Goal: Task Accomplishment & Management: Manage account settings

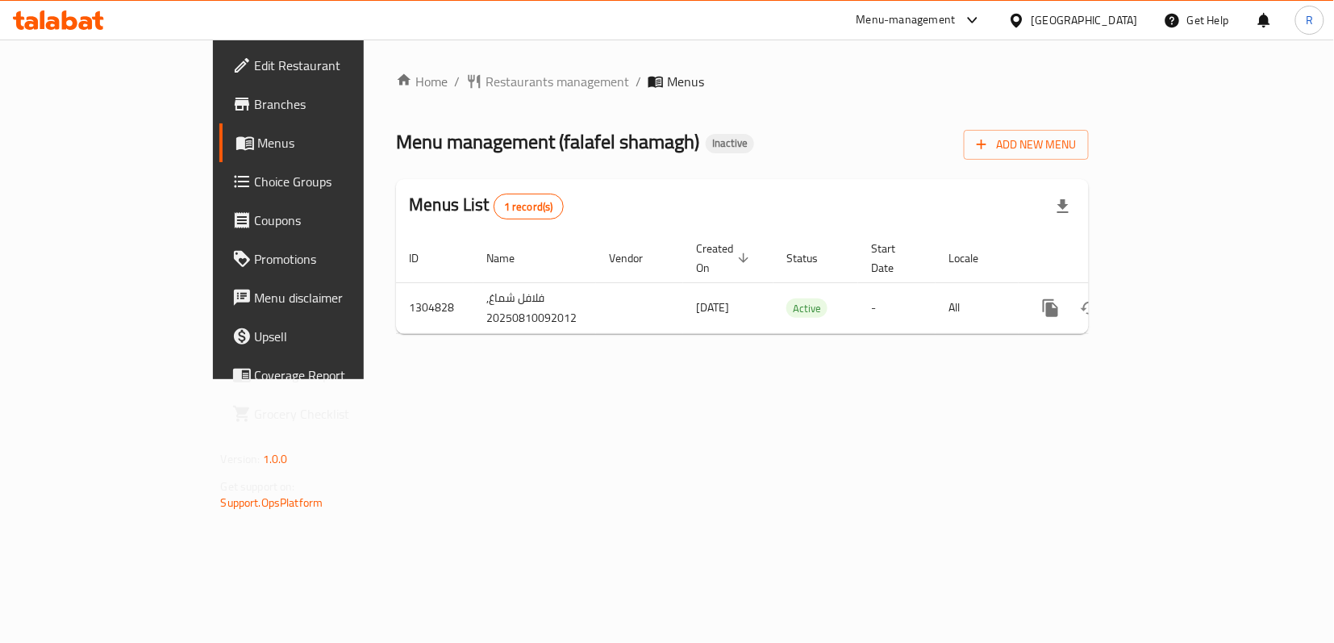
drag, startPoint x: 778, startPoint y: 420, endPoint x: 1049, endPoint y: 360, distance: 277.6
click at [778, 379] on div "Home / Restaurants management / Menus Menu management ( falafel shamagh ) Inact…" at bounding box center [742, 210] width 757 height 340
click at [448, 379] on div "Home / Restaurants management / Menus Menu management ( falafel shamagh ) Inact…" at bounding box center [742, 210] width 757 height 340
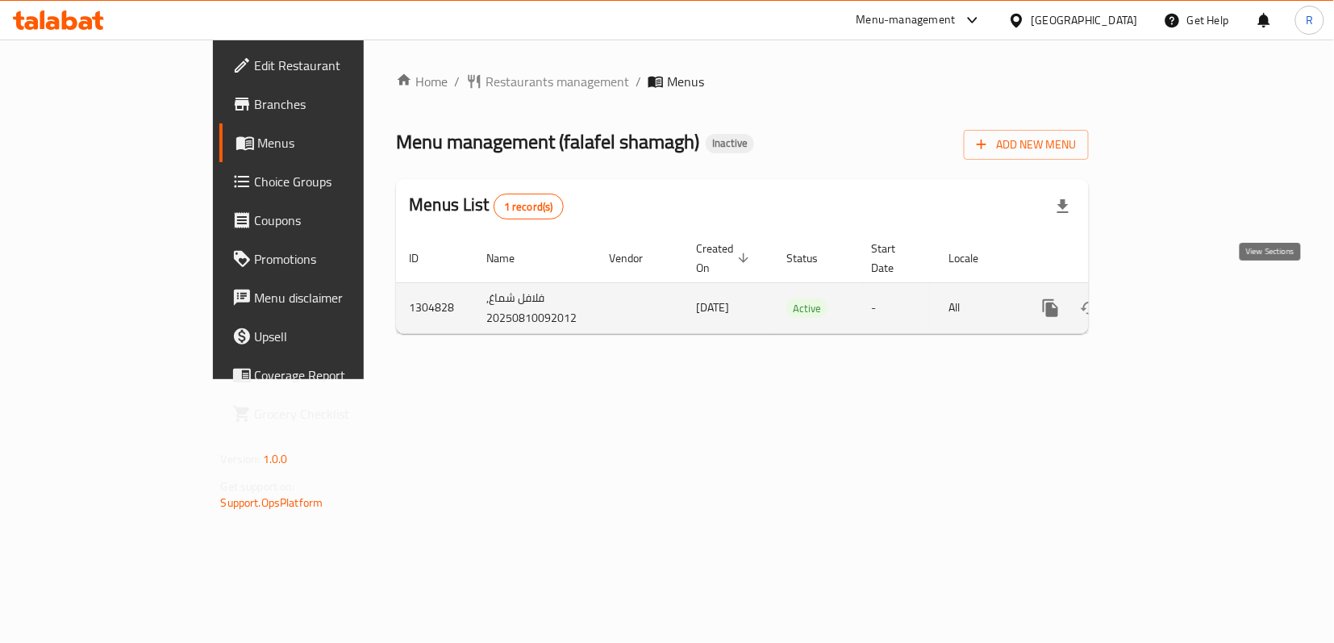
click at [1177, 298] on icon "enhanced table" at bounding box center [1166, 307] width 19 height 19
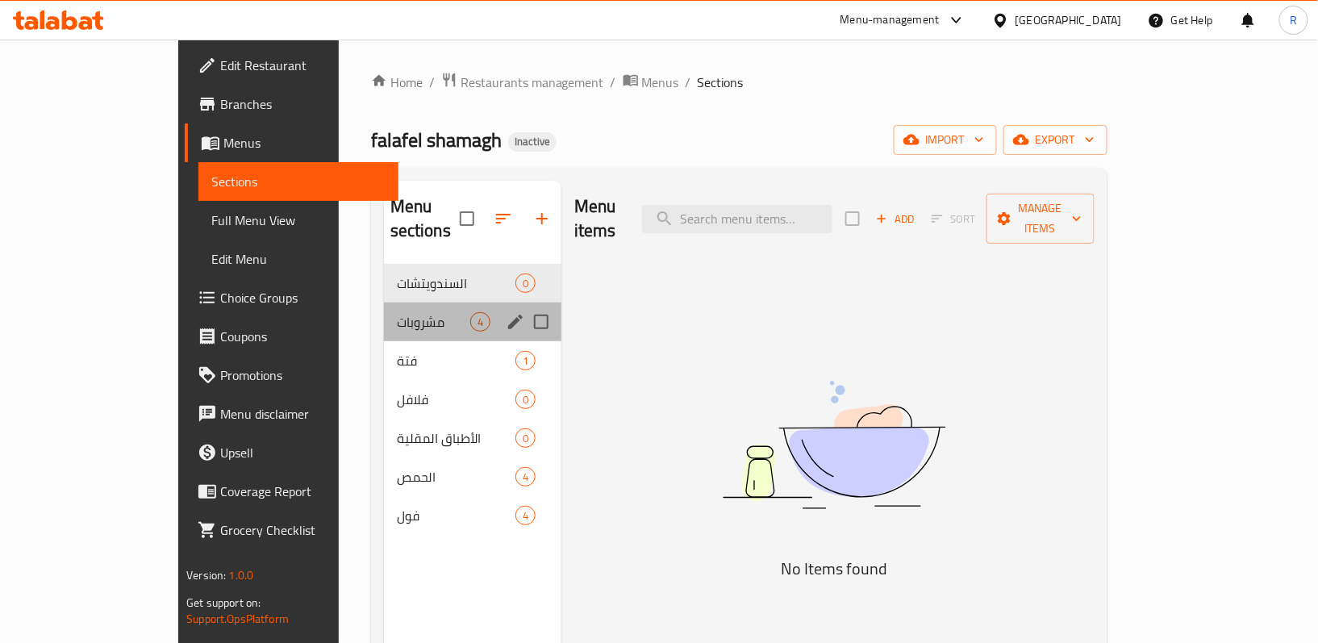
click at [384, 310] on div "مشروبات 4" at bounding box center [472, 321] width 177 height 39
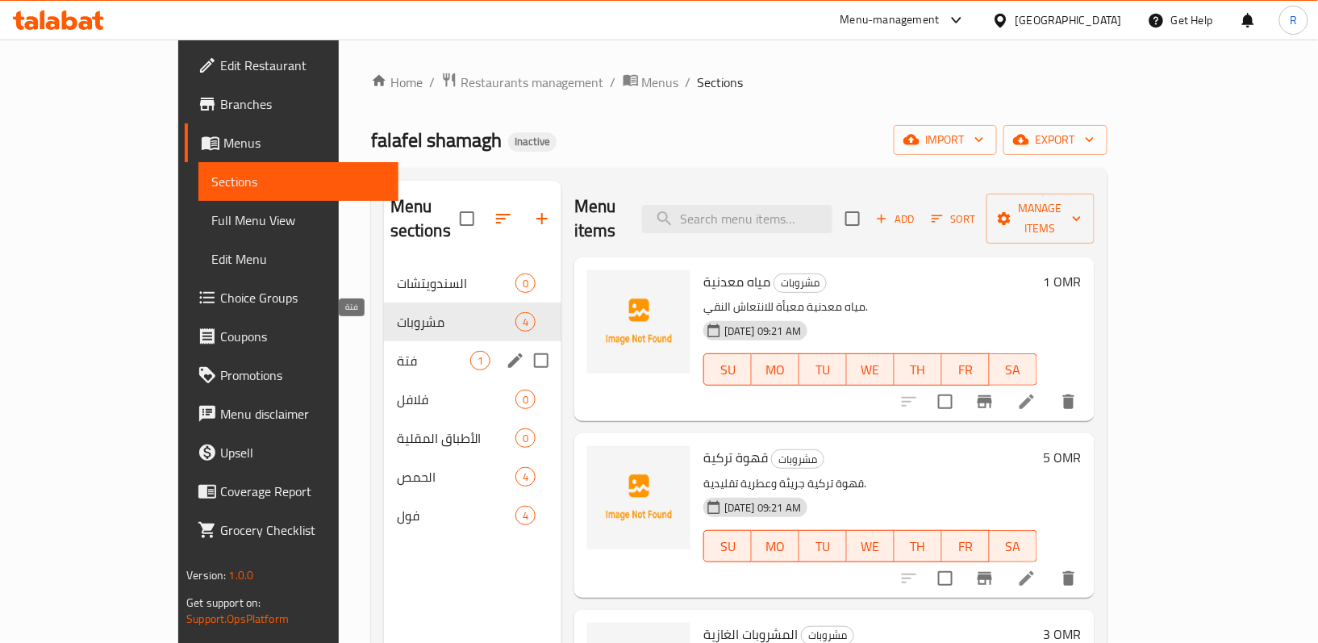
click at [397, 351] on span "فتة" at bounding box center [433, 360] width 73 height 19
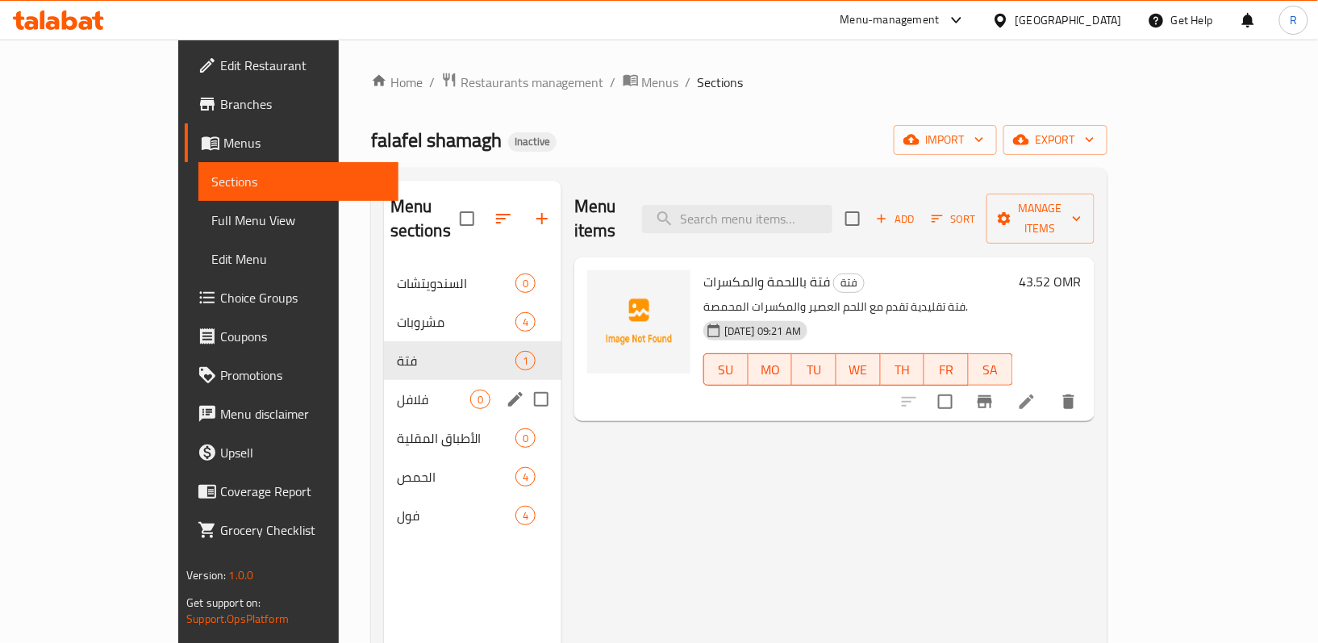
click at [384, 380] on div "فلافل 0" at bounding box center [472, 399] width 177 height 39
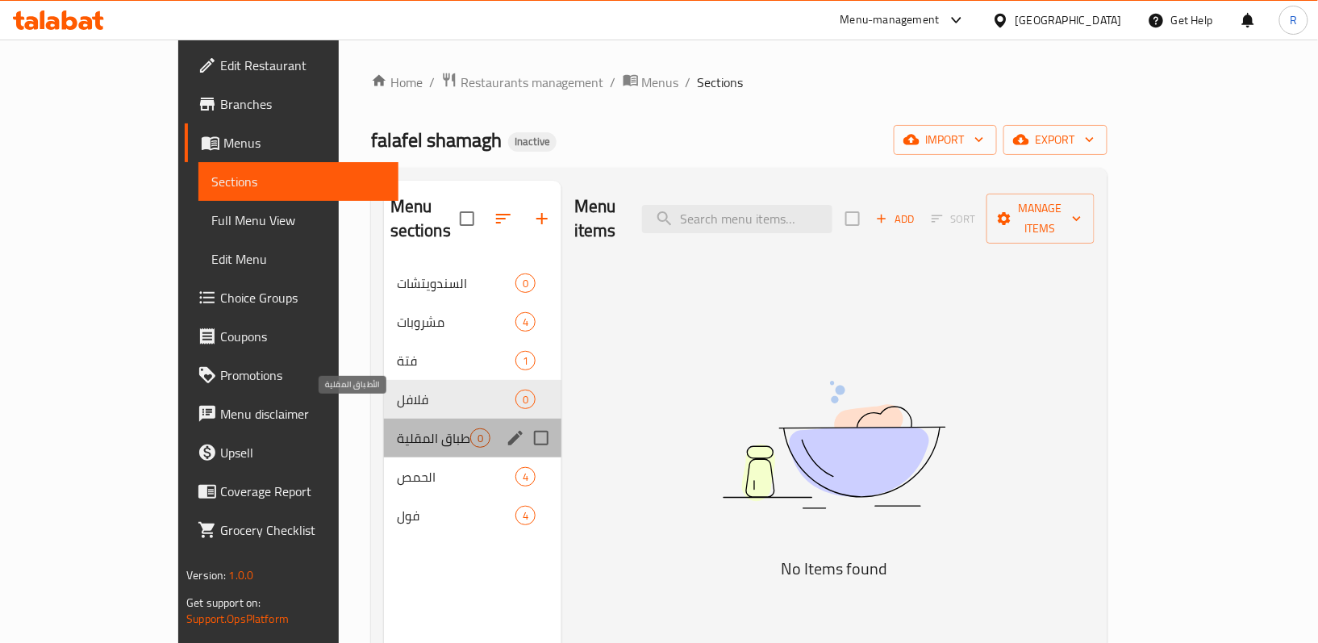
click at [397, 428] on span "الأطباق المقلية" at bounding box center [433, 437] width 73 height 19
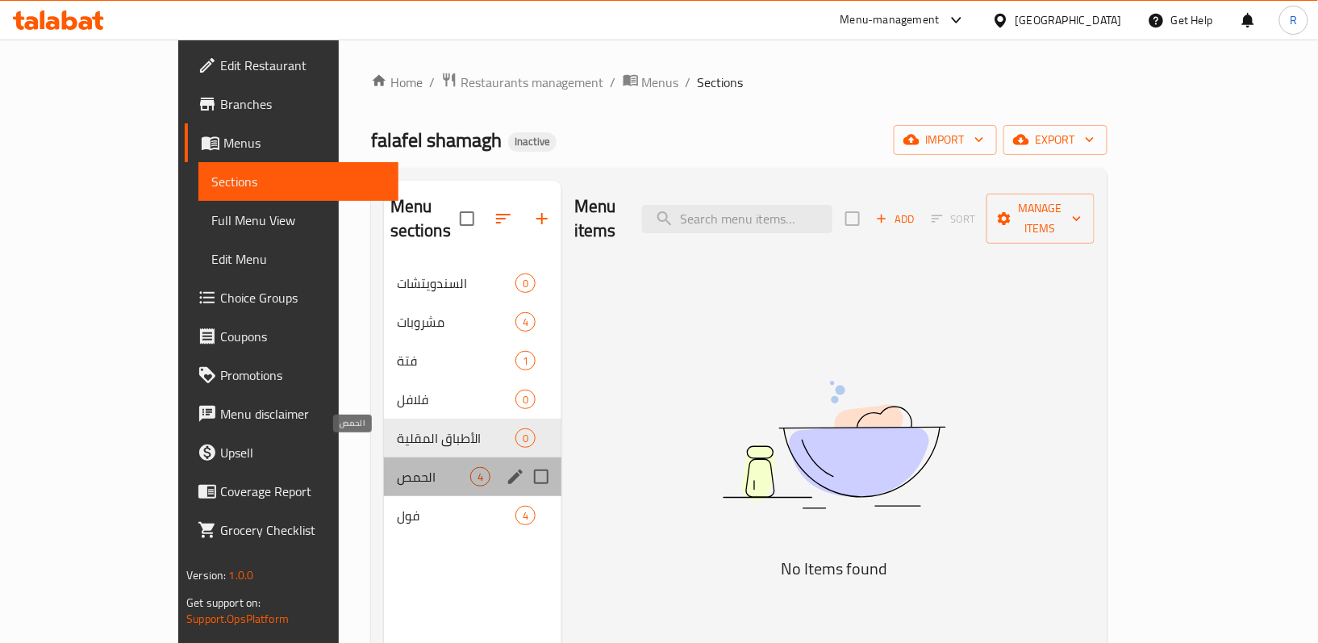
click at [397, 467] on span "الحمص" at bounding box center [433, 476] width 73 height 19
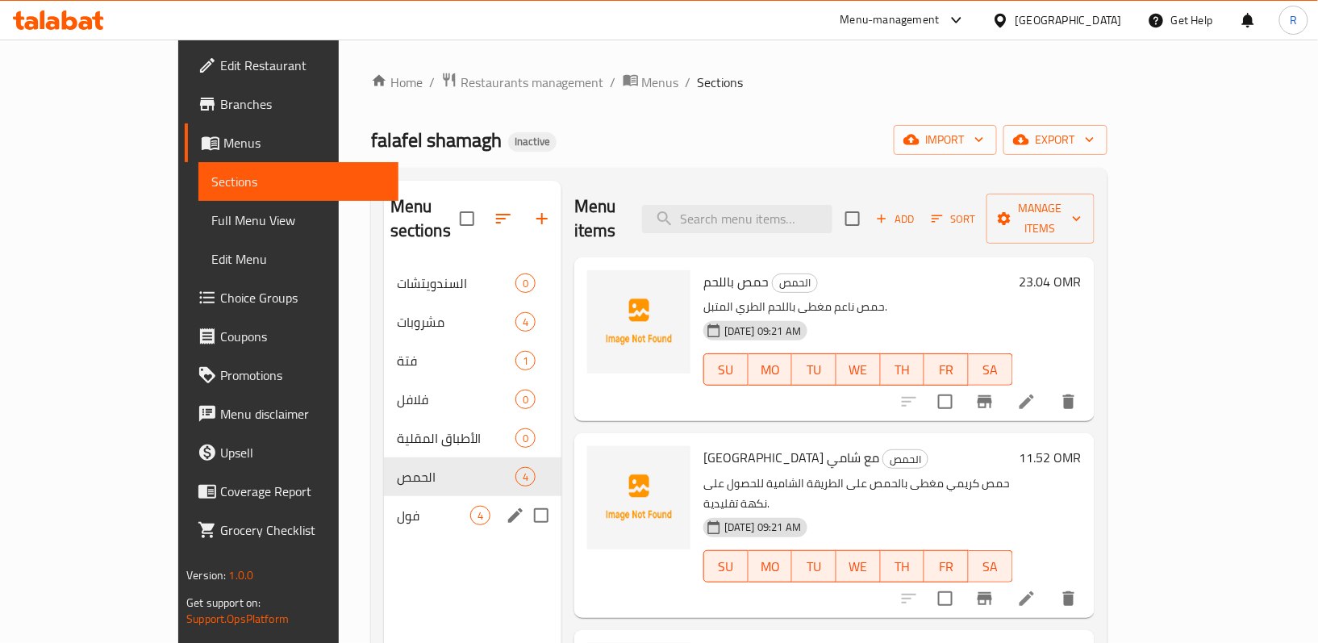
click at [384, 516] on nav "السندويتشات 0 مشروبات 4 فتة 1 فلافل 0 الأطباق المقلية 0 الحمص 4 فول 4" at bounding box center [472, 399] width 177 height 284
click at [397, 506] on span "فول" at bounding box center [433, 515] width 73 height 19
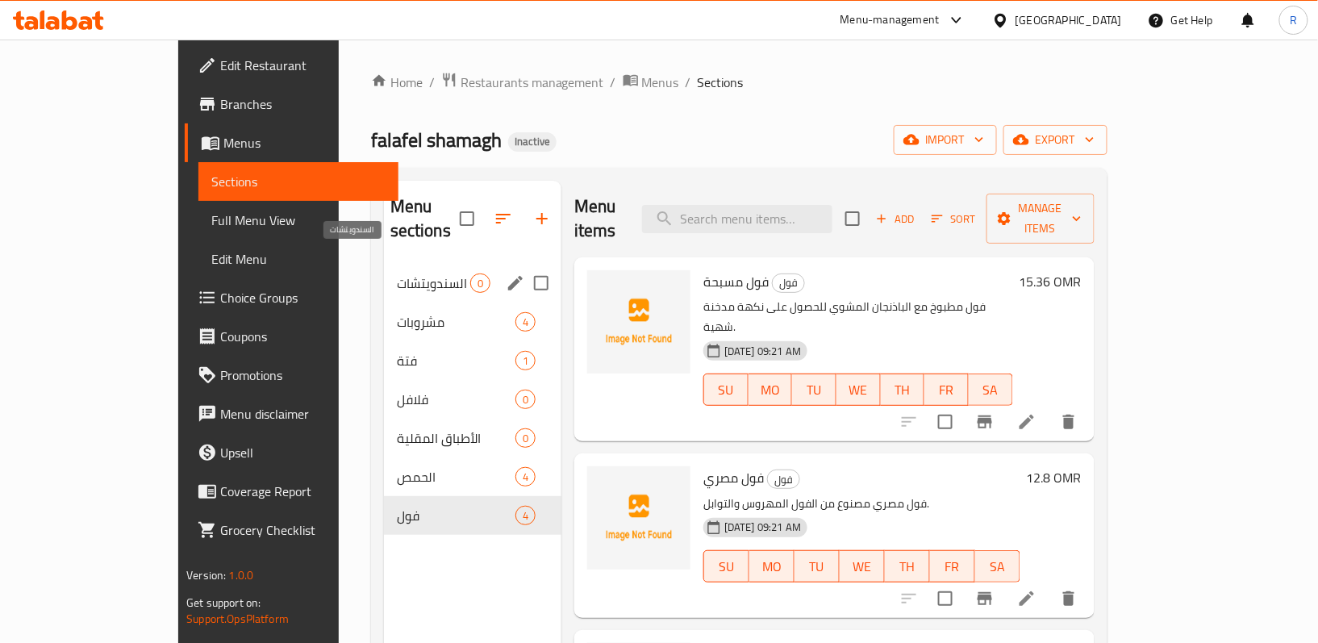
click at [397, 273] on span "السندويتشات" at bounding box center [433, 282] width 73 height 19
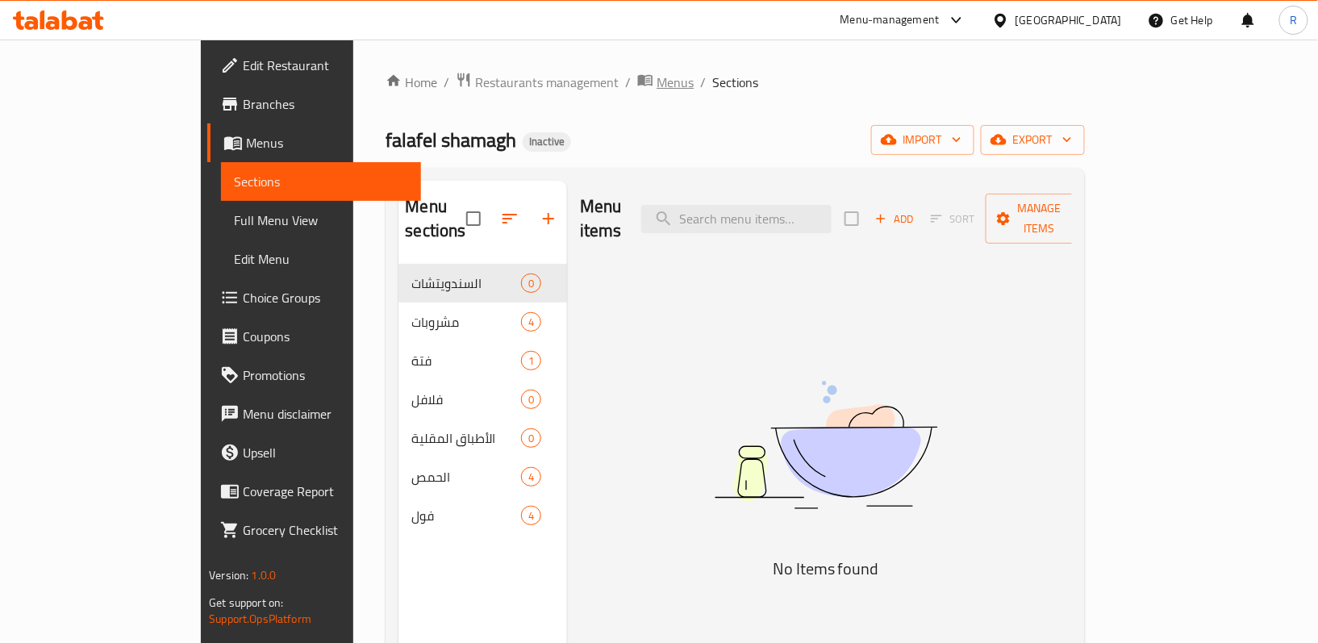
click at [656, 84] on span "Menus" at bounding box center [674, 82] width 37 height 19
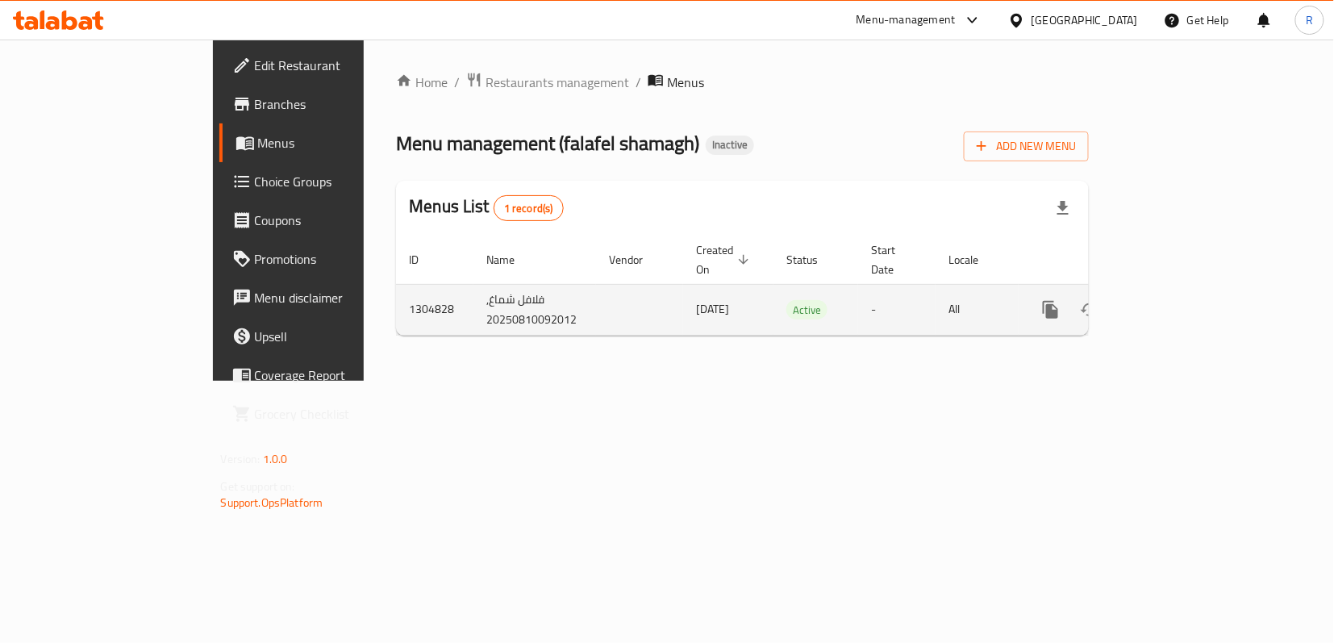
click at [1186, 292] on link "enhanced table" at bounding box center [1167, 309] width 39 height 39
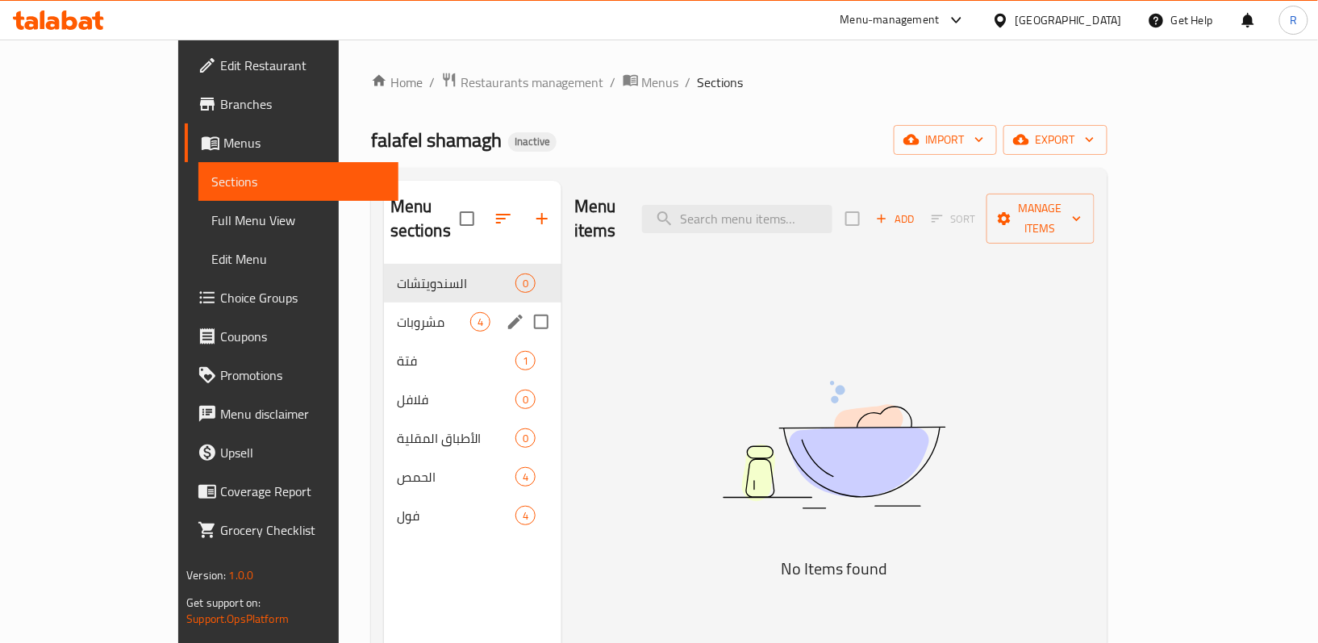
click at [384, 302] on div "مشروبات 4" at bounding box center [472, 321] width 177 height 39
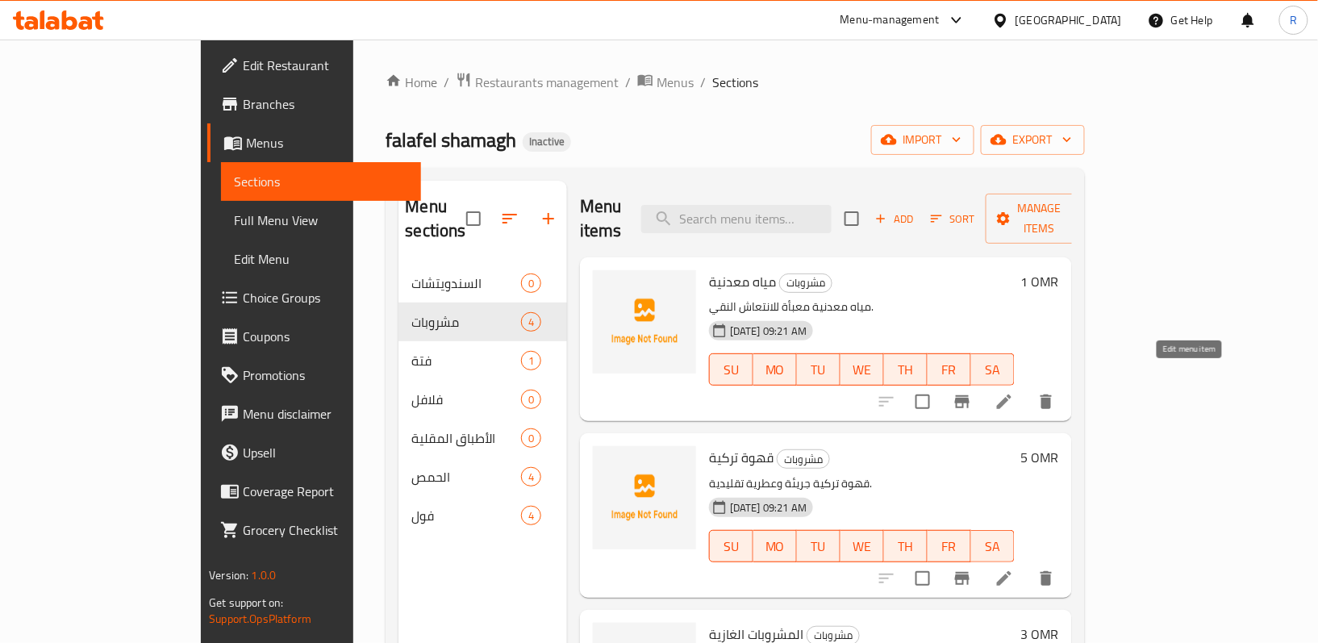
click at [1014, 392] on icon at bounding box center [1003, 401] width 19 height 19
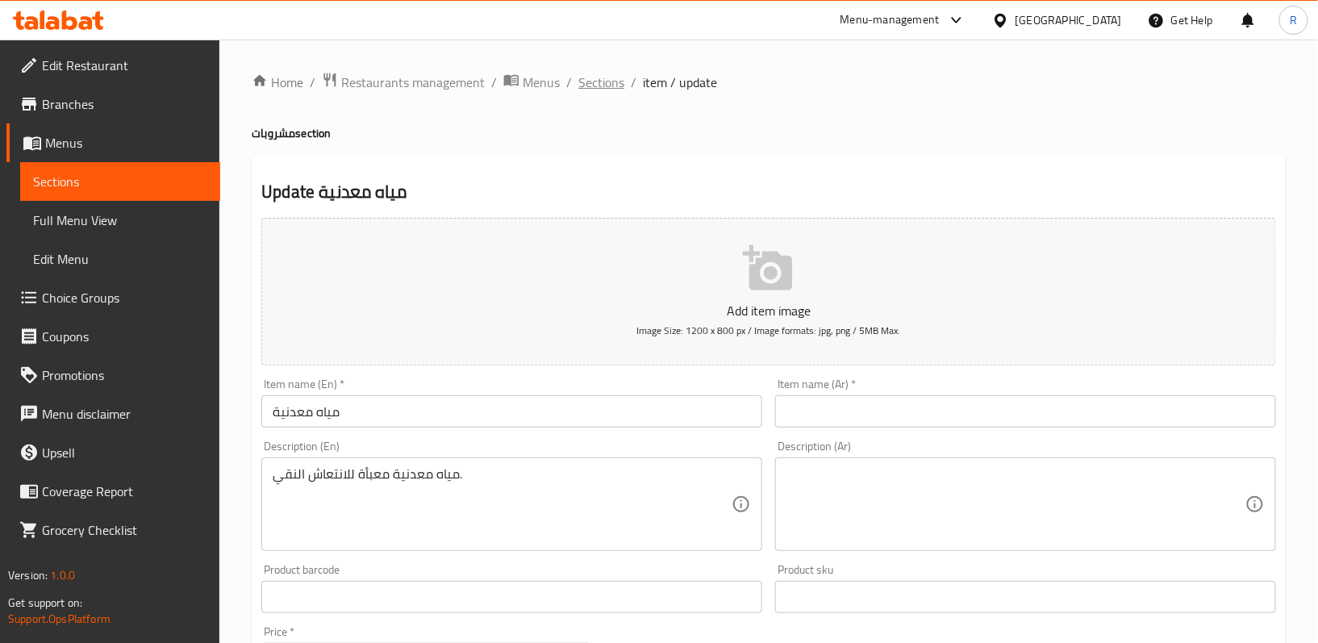
click at [594, 92] on span "Sections" at bounding box center [601, 82] width 46 height 19
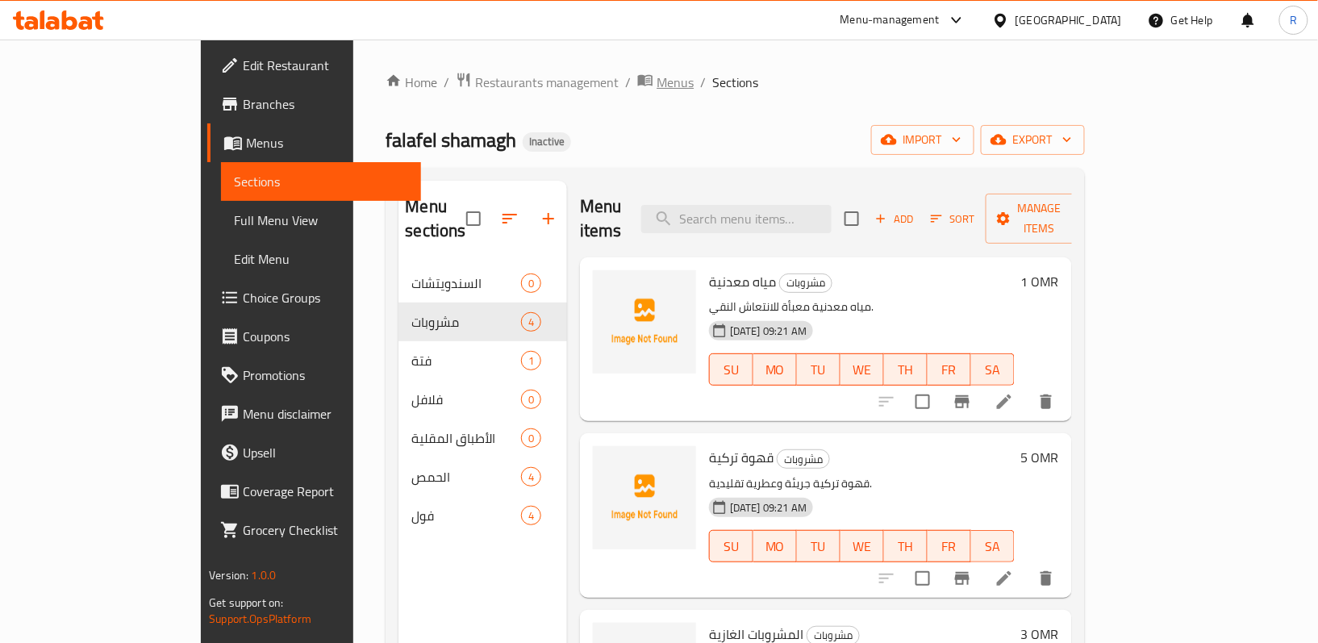
click at [656, 78] on span "Menus" at bounding box center [674, 82] width 37 height 19
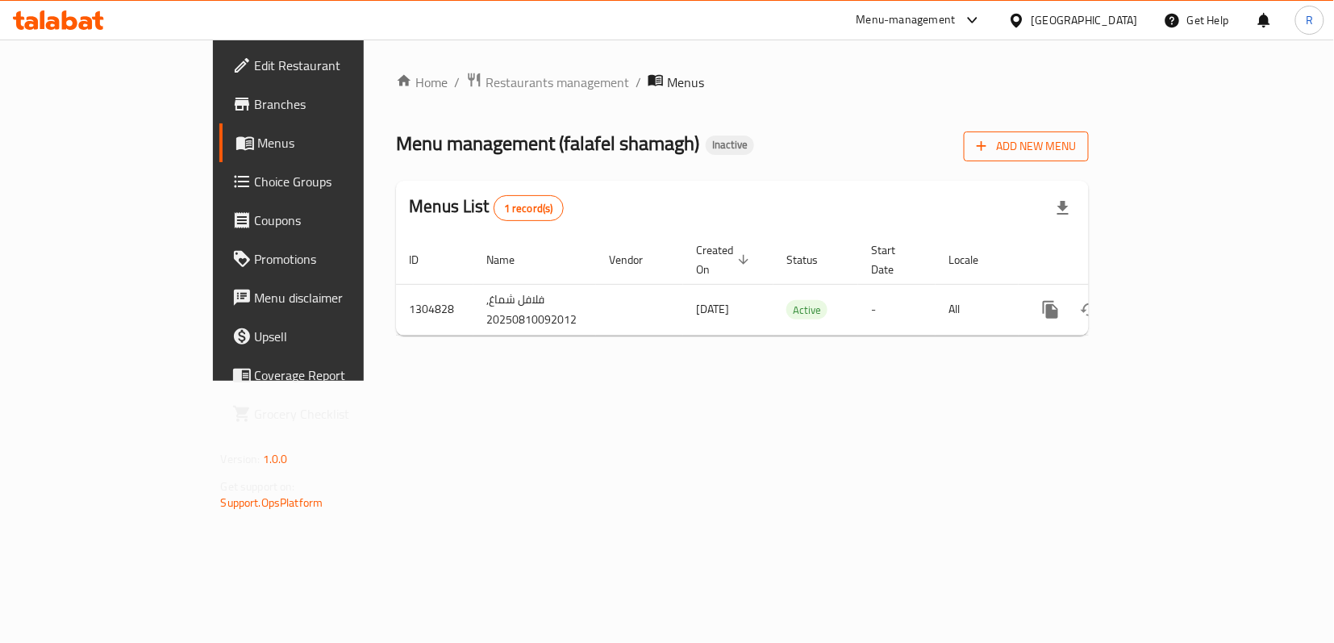
click at [990, 152] on icon "button" at bounding box center [981, 146] width 16 height 16
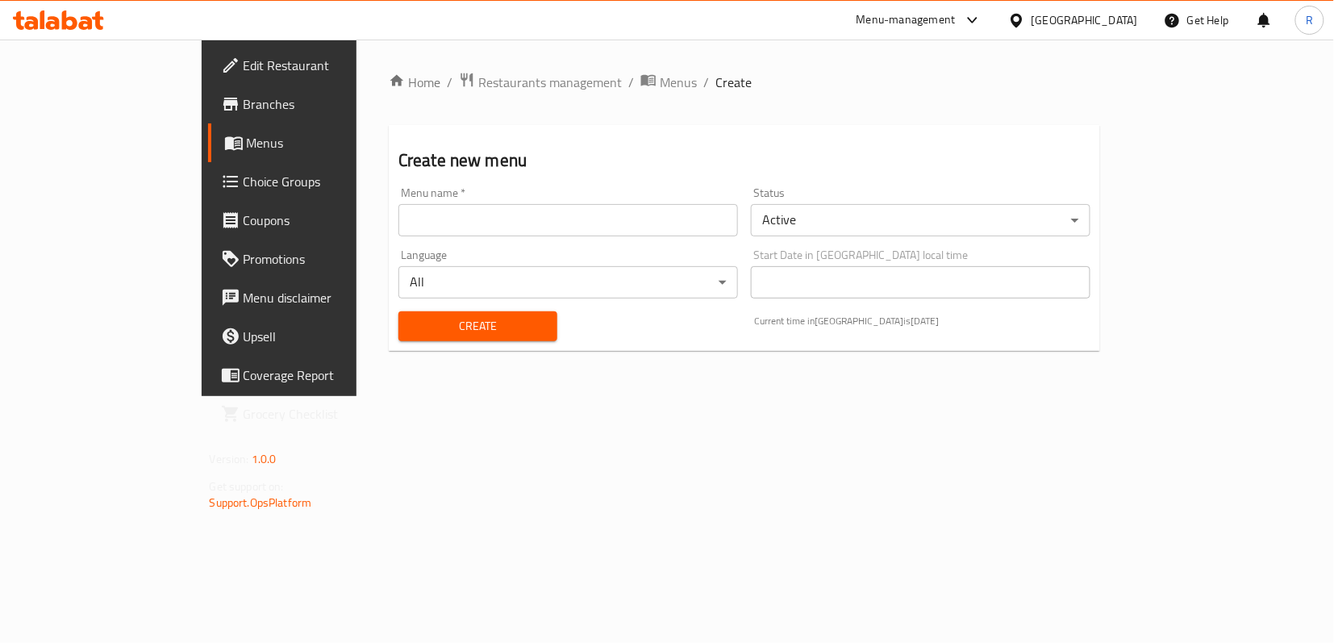
click at [636, 207] on input "text" at bounding box center [568, 220] width 340 height 32
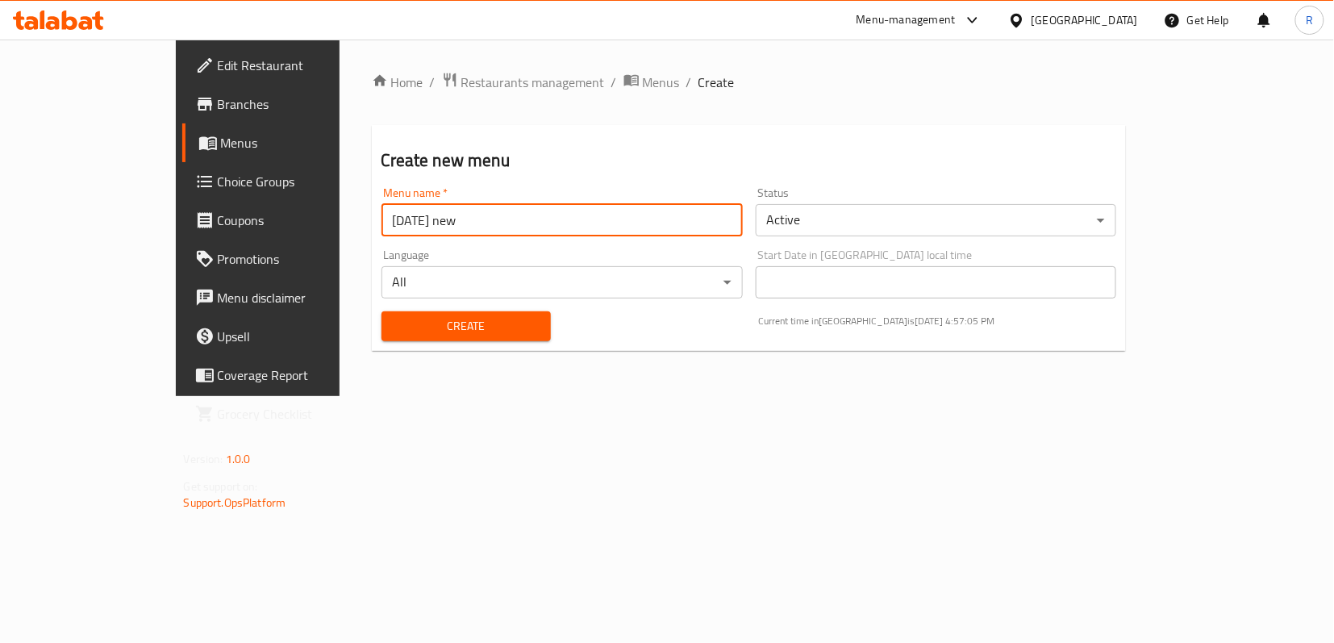
type input "[DATE] new"
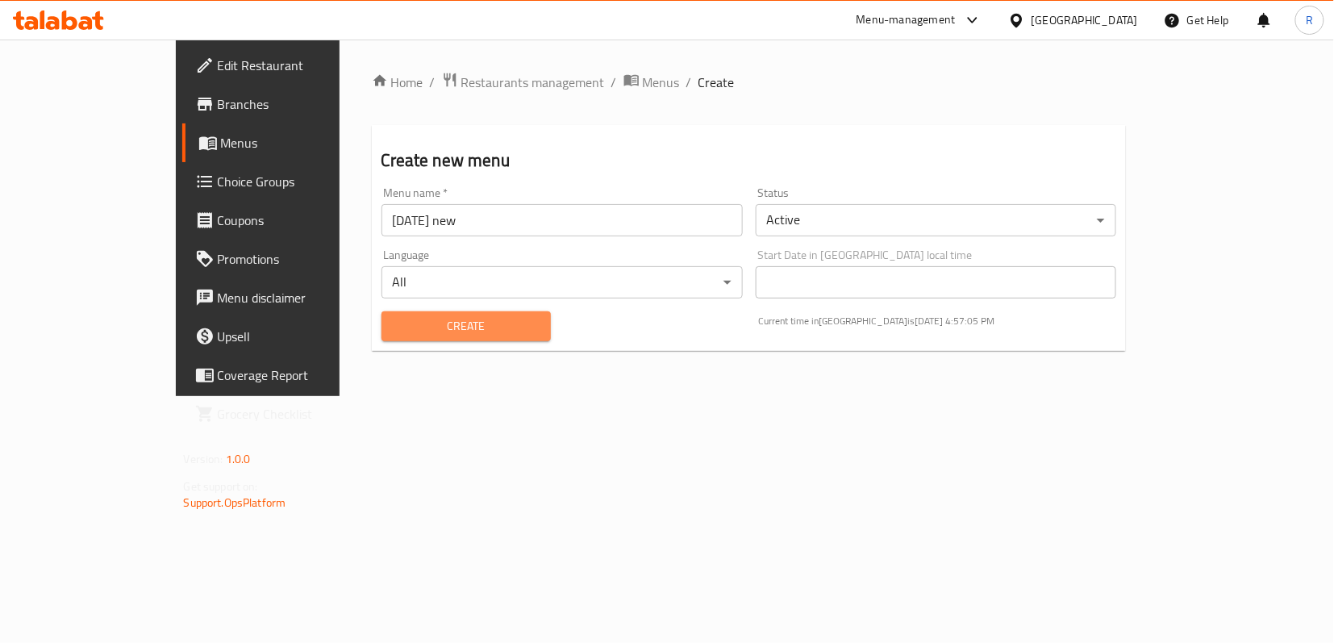
click at [479, 320] on span "Create" at bounding box center [466, 326] width 144 height 20
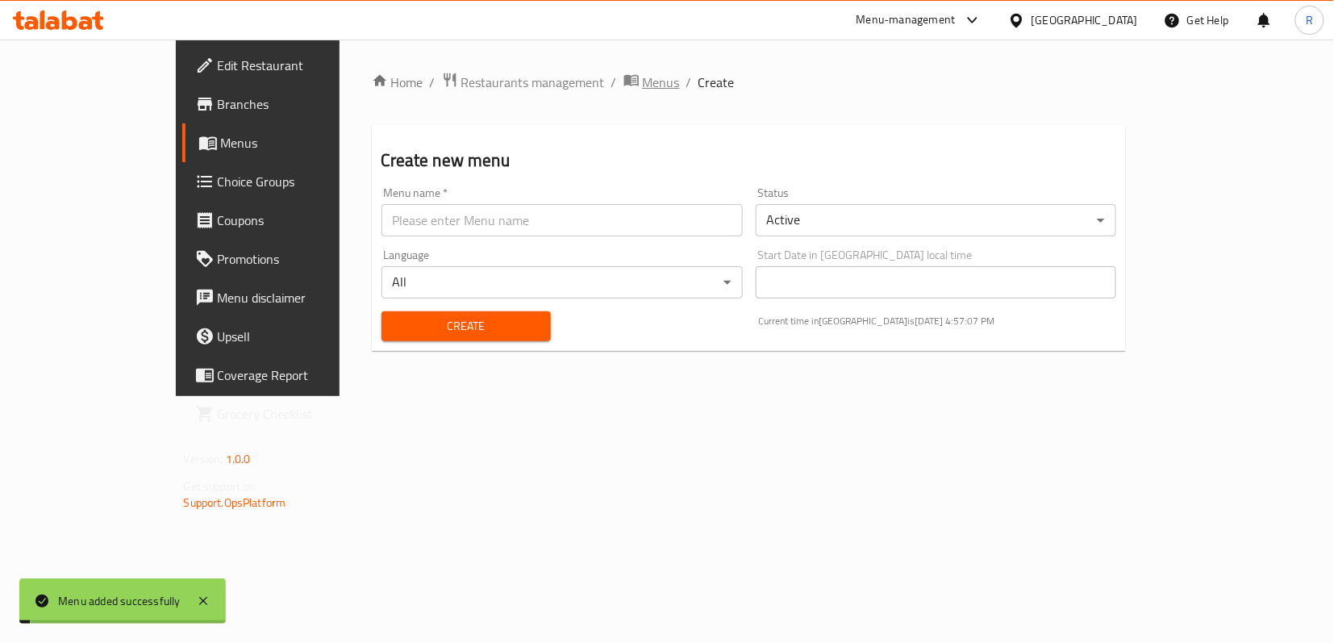
click at [643, 90] on span "Menus" at bounding box center [661, 82] width 37 height 19
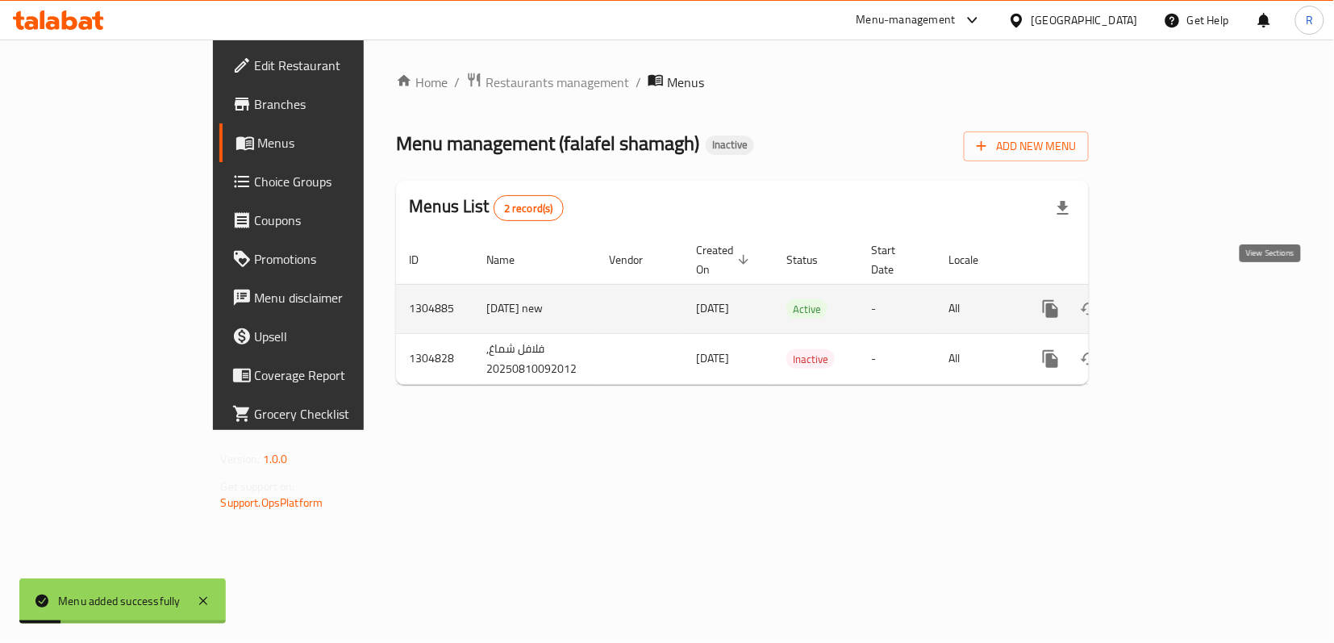
click at [1177, 299] on icon "enhanced table" at bounding box center [1166, 308] width 19 height 19
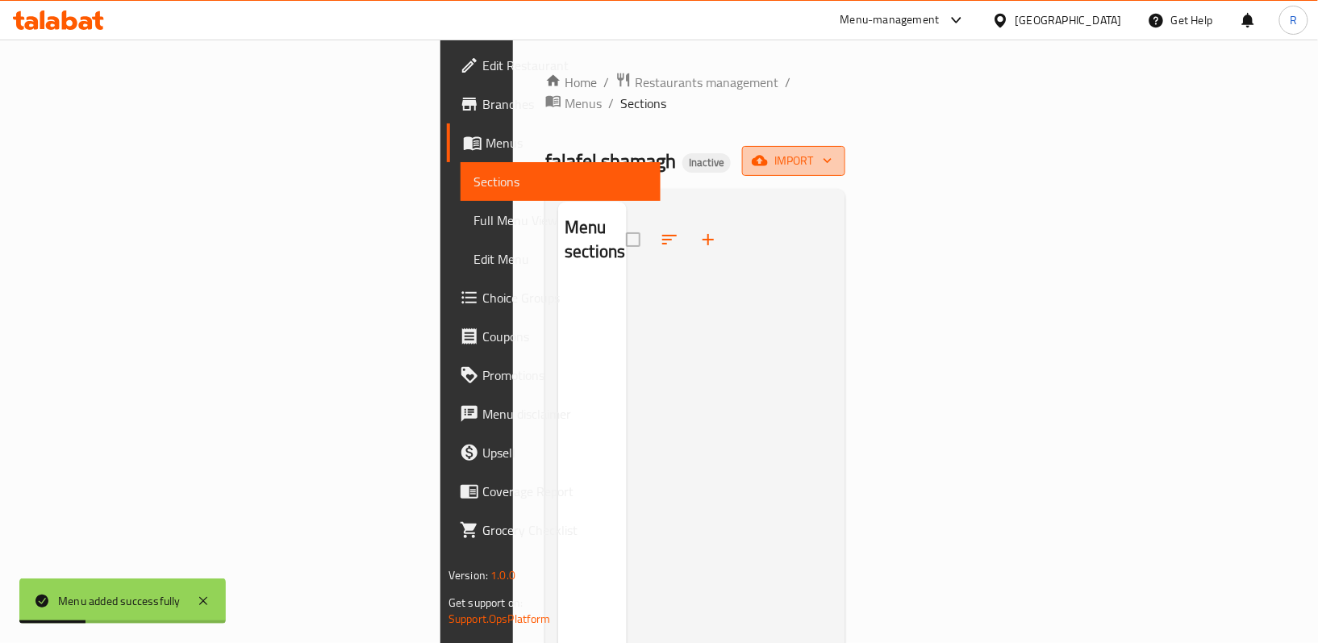
click at [832, 151] on span "import" at bounding box center [793, 161] width 77 height 20
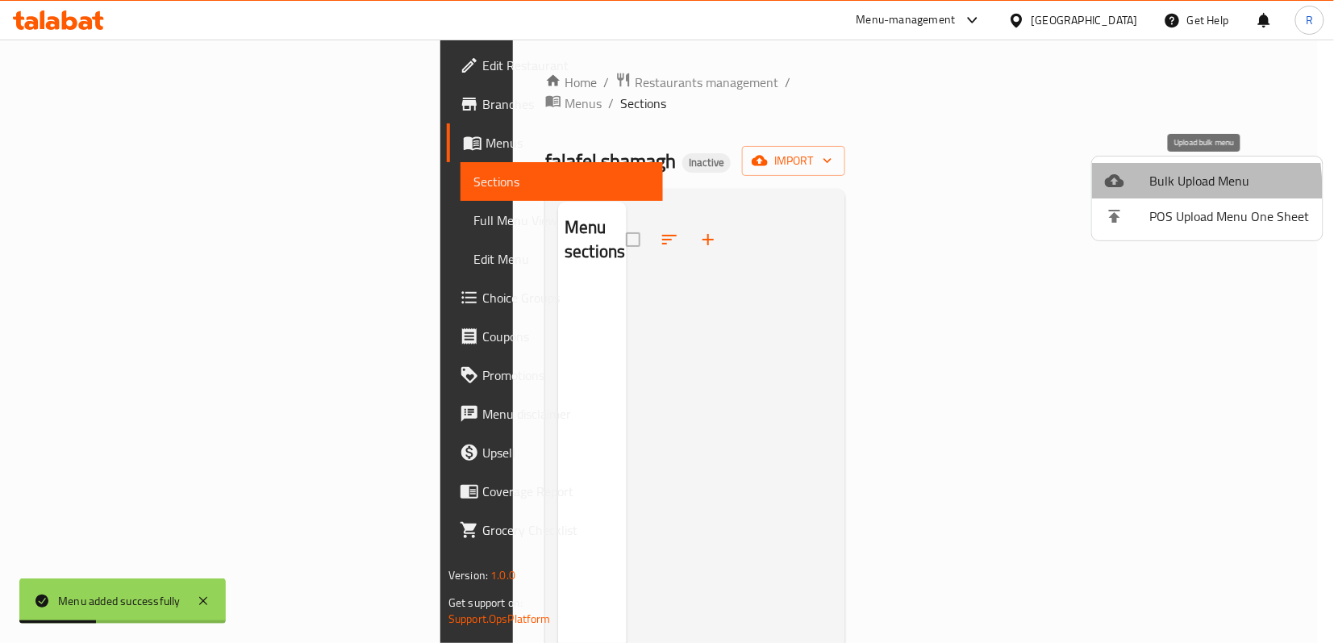
click at [1116, 189] on icon at bounding box center [1114, 180] width 19 height 19
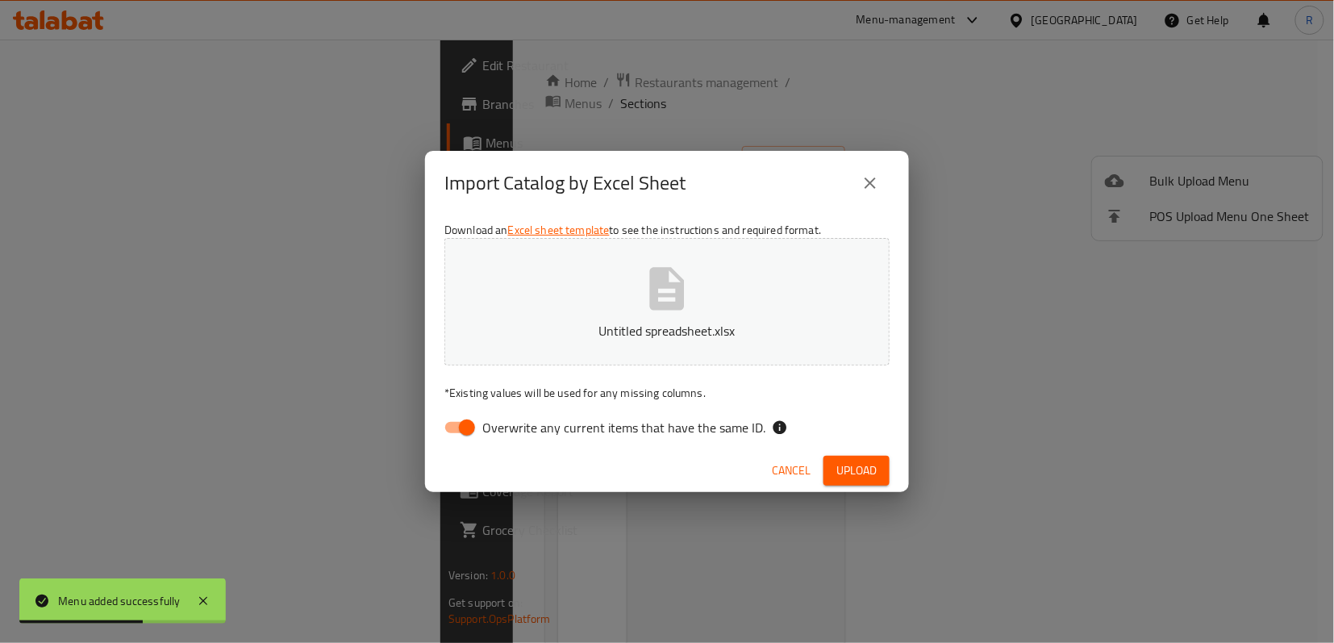
click at [465, 431] on input "Overwrite any current items that have the same ID." at bounding box center [467, 427] width 92 height 31
checkbox input "false"
click at [852, 463] on span "Upload" at bounding box center [856, 471] width 40 height 20
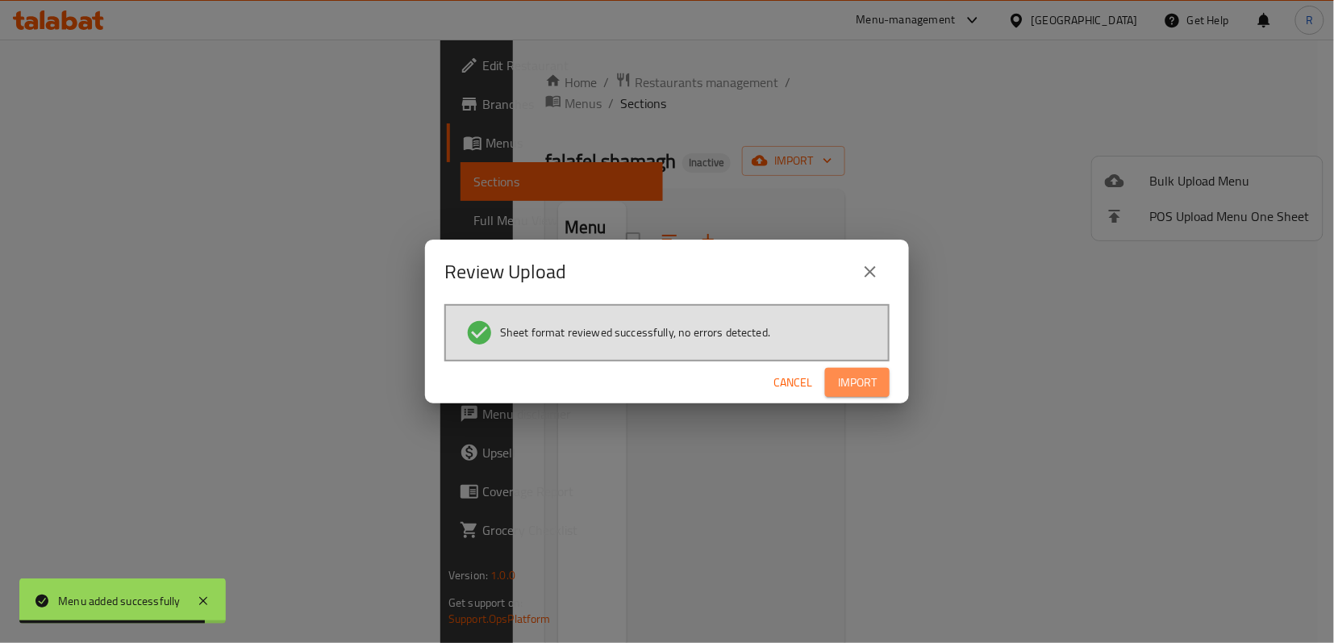
click at [840, 369] on button "Import" at bounding box center [857, 383] width 65 height 30
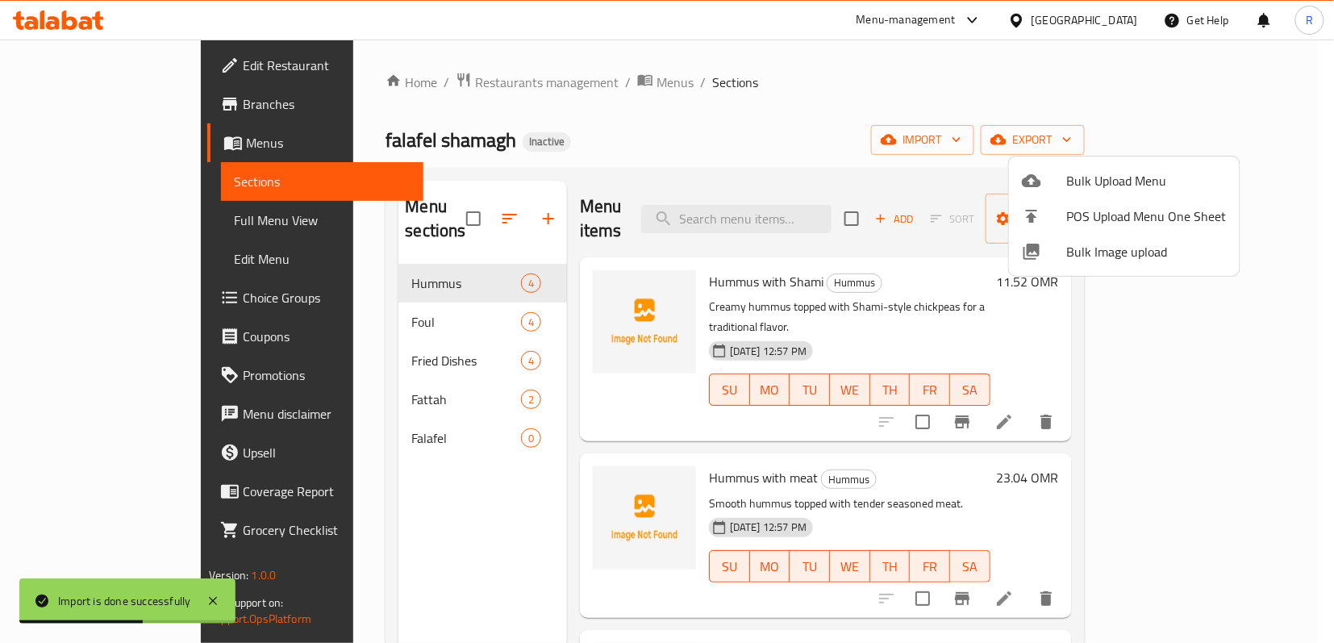
click at [134, 218] on div at bounding box center [667, 321] width 1334 height 643
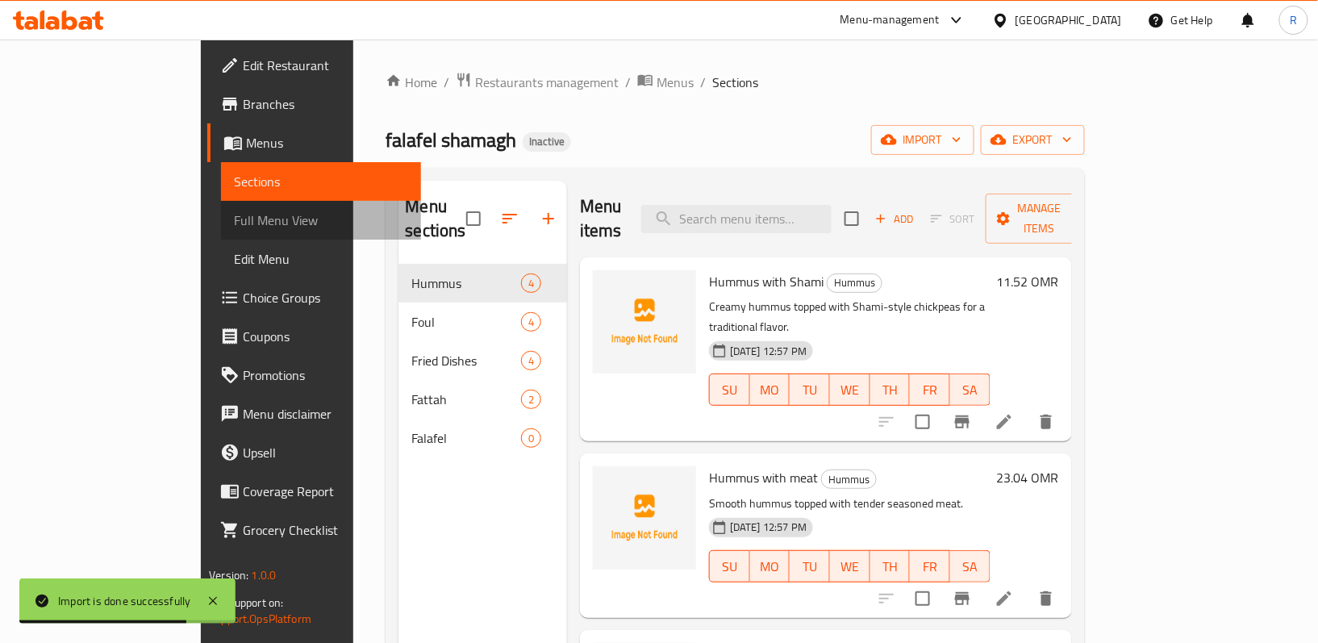
click at [234, 218] on span "Full Menu View" at bounding box center [321, 219] width 174 height 19
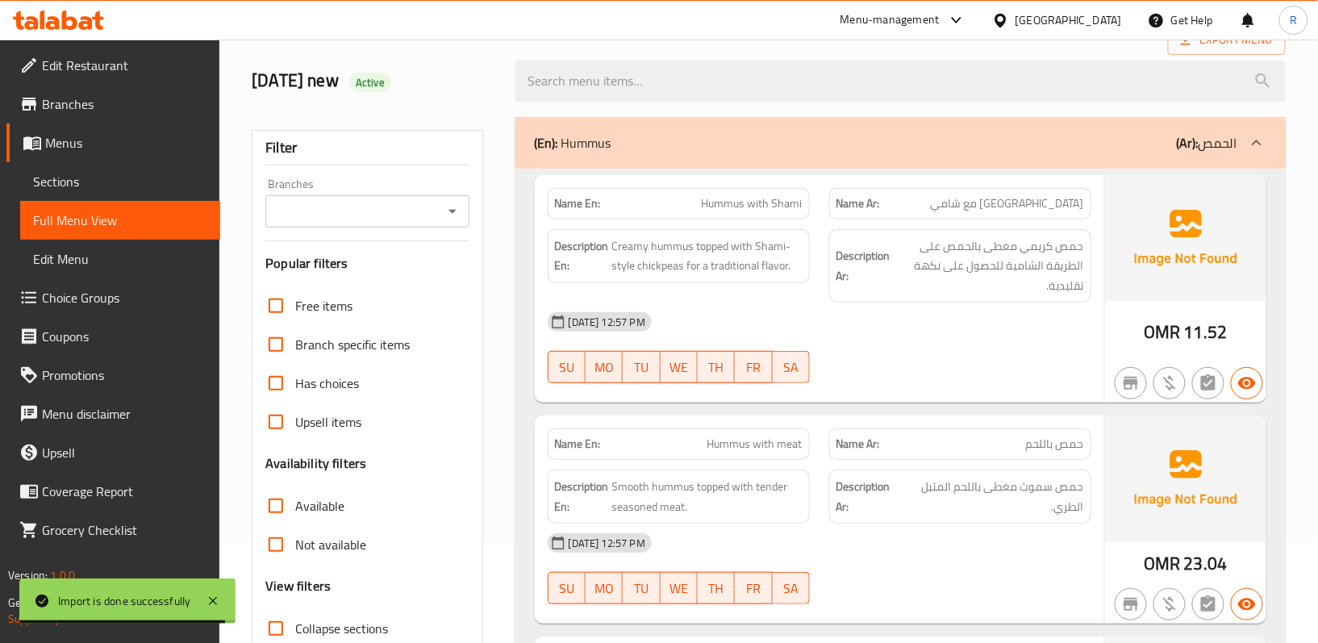
scroll to position [215, 0]
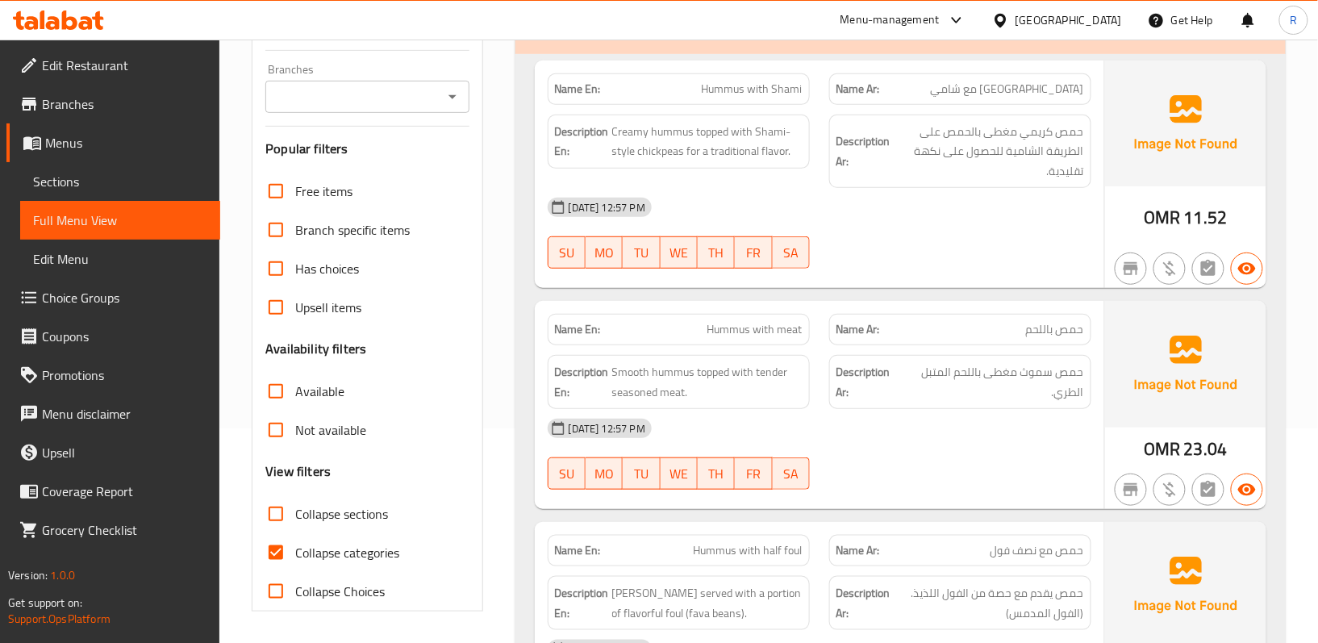
click at [276, 549] on input "Collapse categories" at bounding box center [275, 552] width 39 height 39
checkbox input "false"
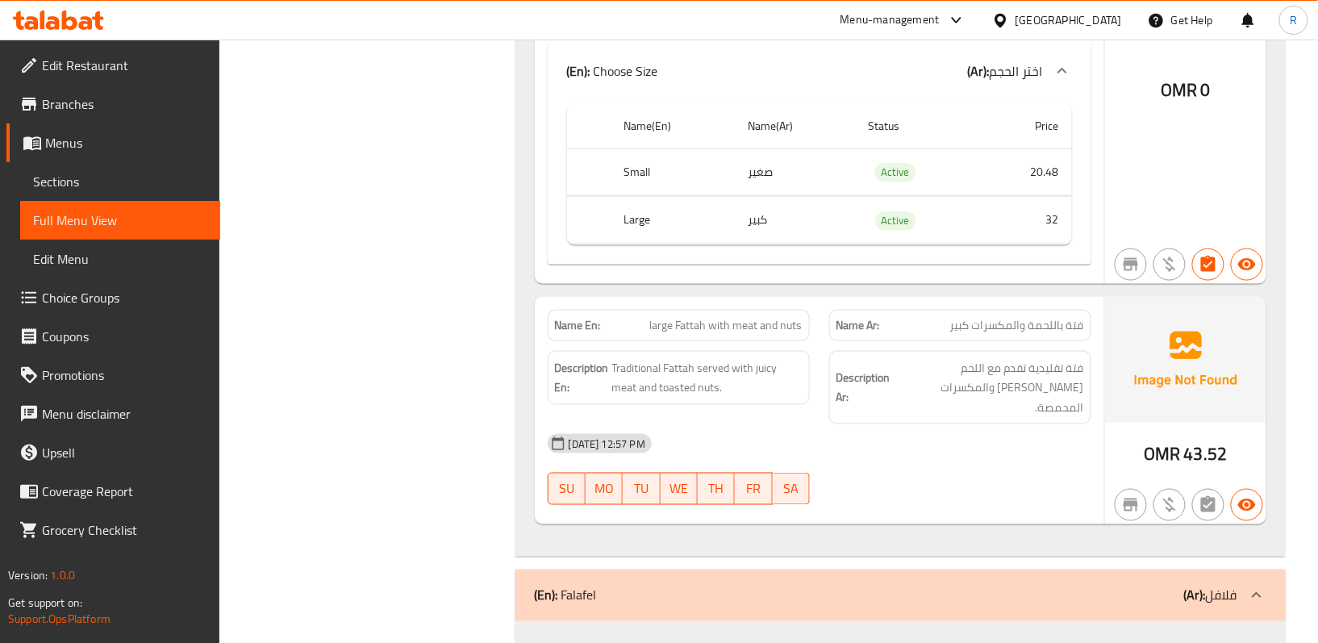
scroll to position [4403, 0]
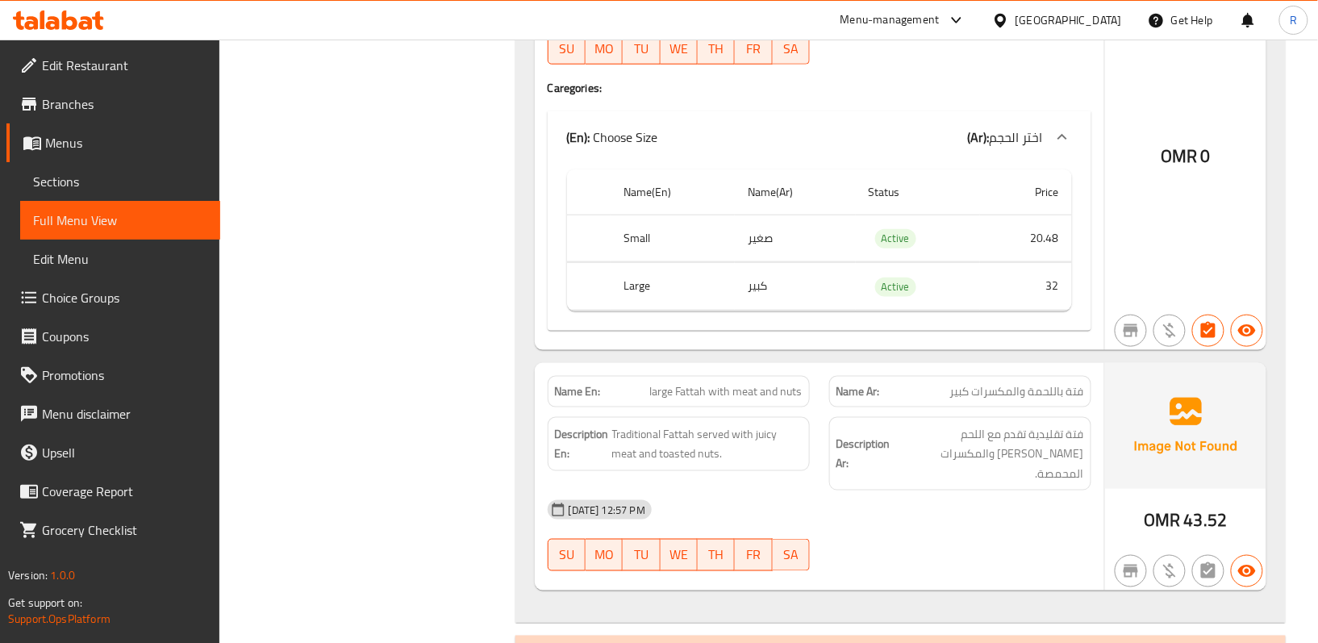
click at [165, 65] on span "Edit Restaurant" at bounding box center [124, 65] width 165 height 19
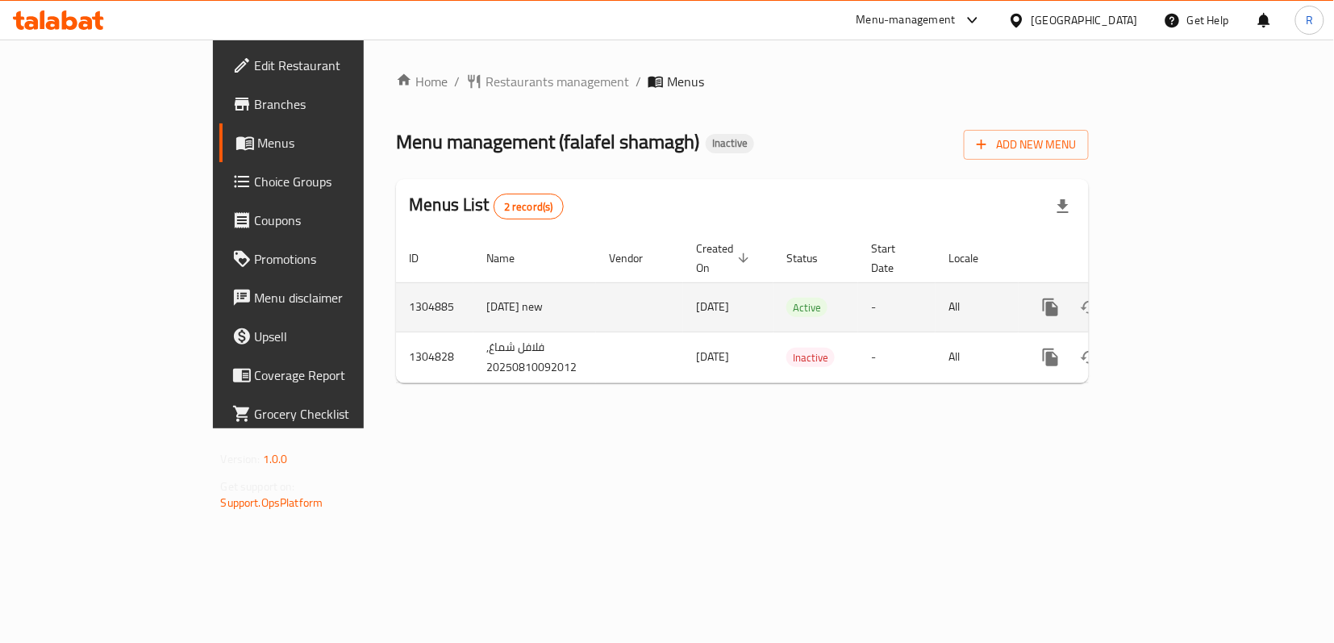
click at [1186, 288] on link "enhanced table" at bounding box center [1167, 307] width 39 height 39
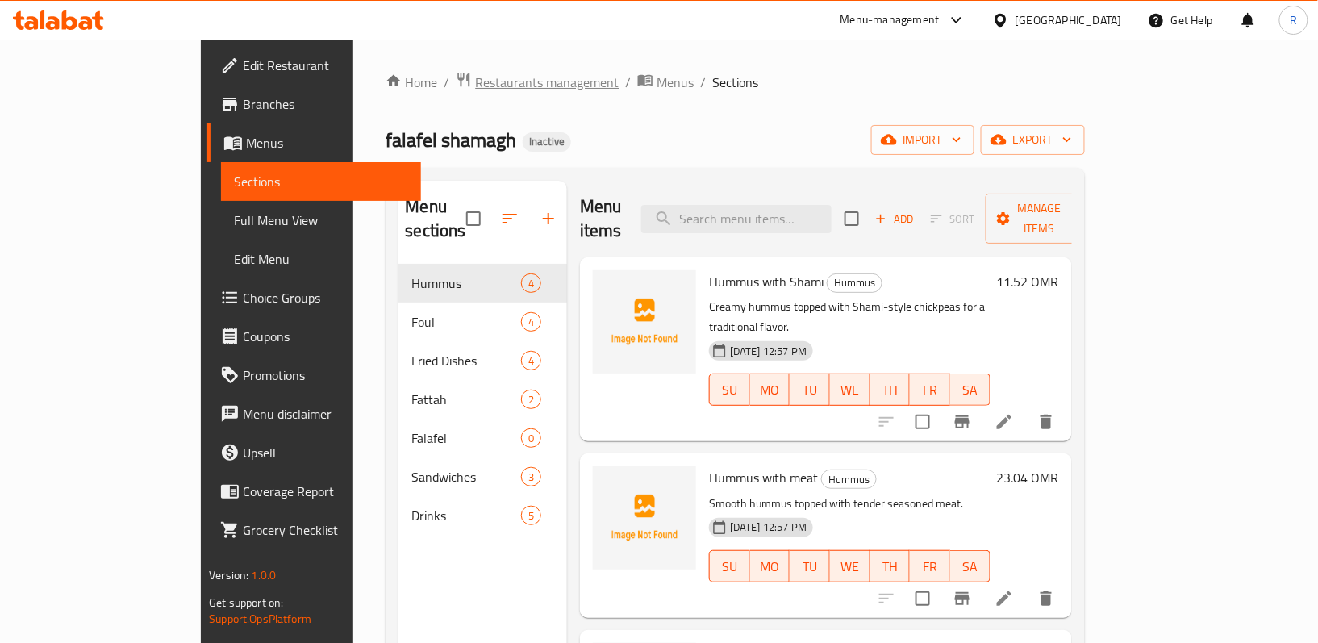
click at [475, 73] on span "Restaurants management" at bounding box center [547, 82] width 144 height 19
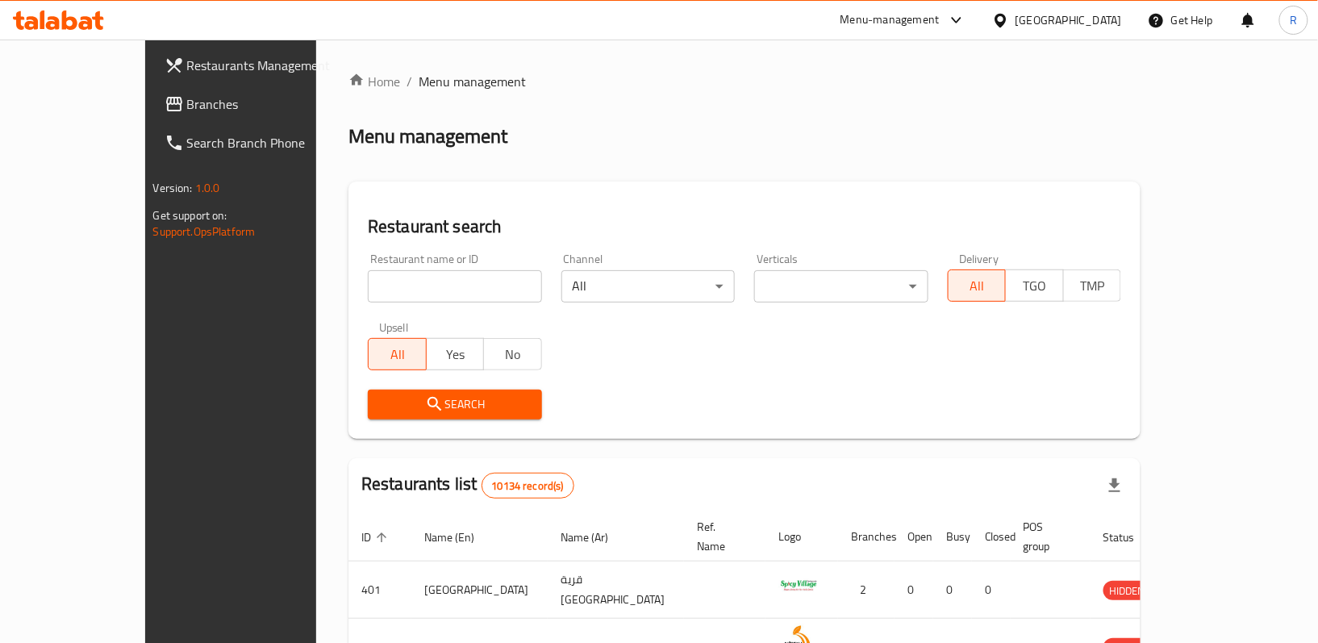
click at [1015, 19] on div at bounding box center [1003, 20] width 23 height 18
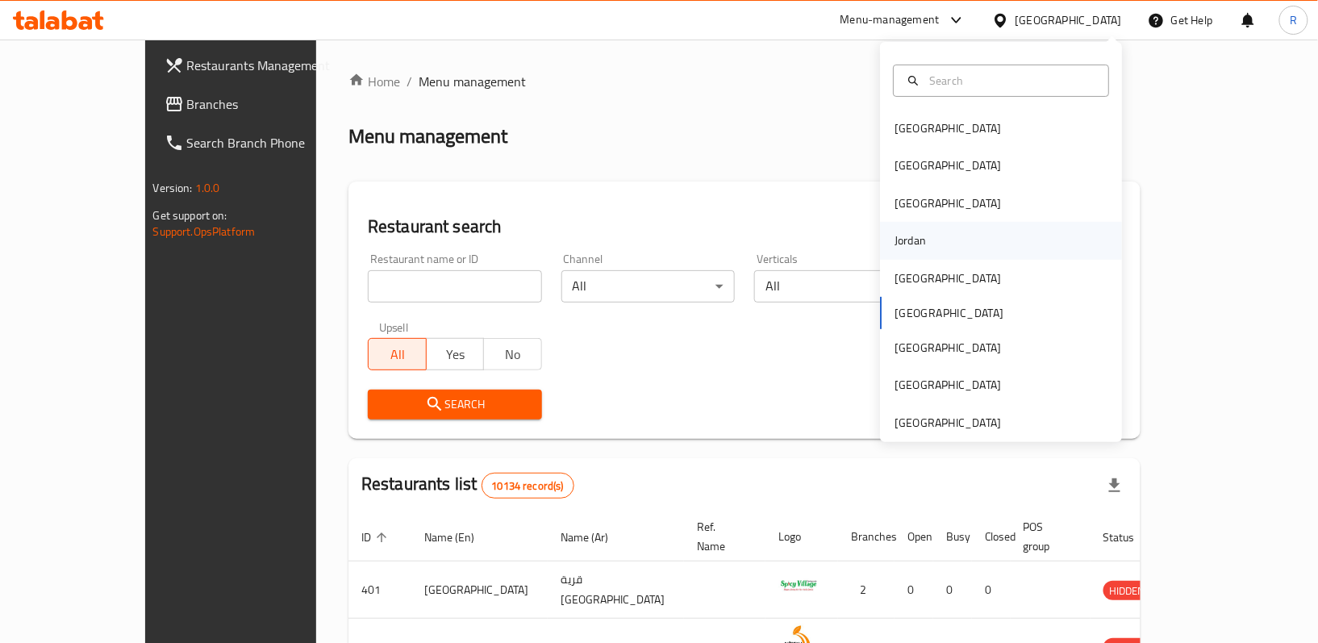
click at [917, 245] on div "Jordan" at bounding box center [909, 240] width 57 height 37
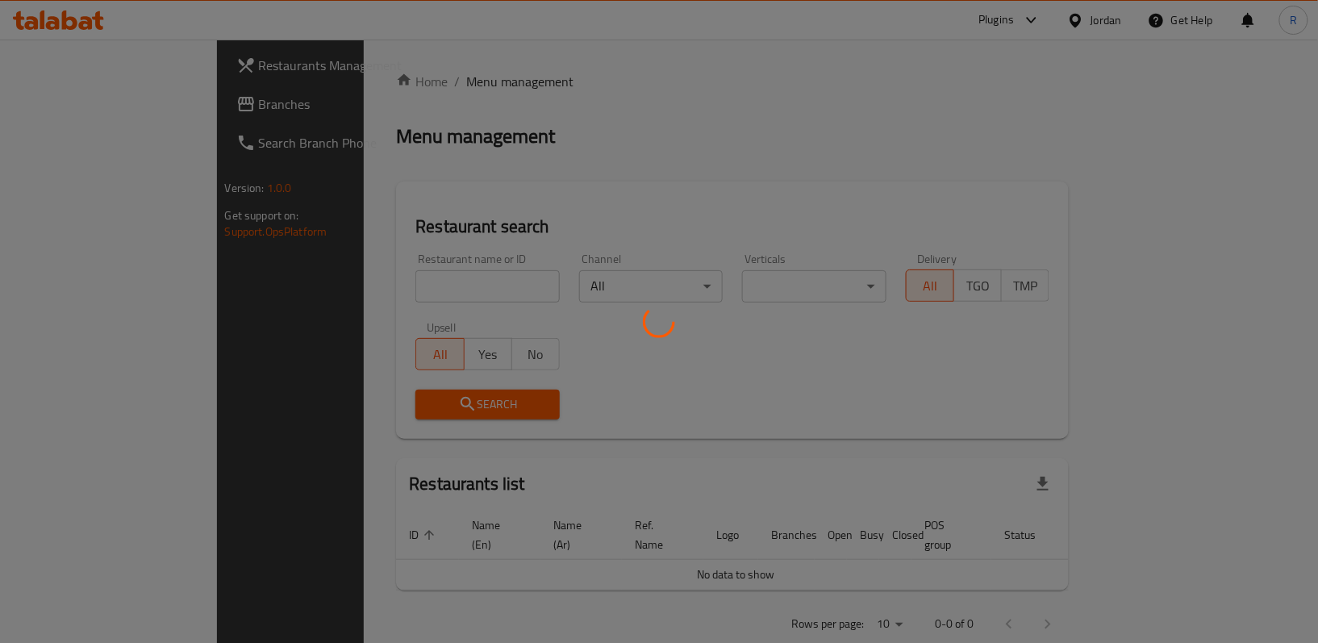
click at [685, 76] on div at bounding box center [659, 321] width 1318 height 643
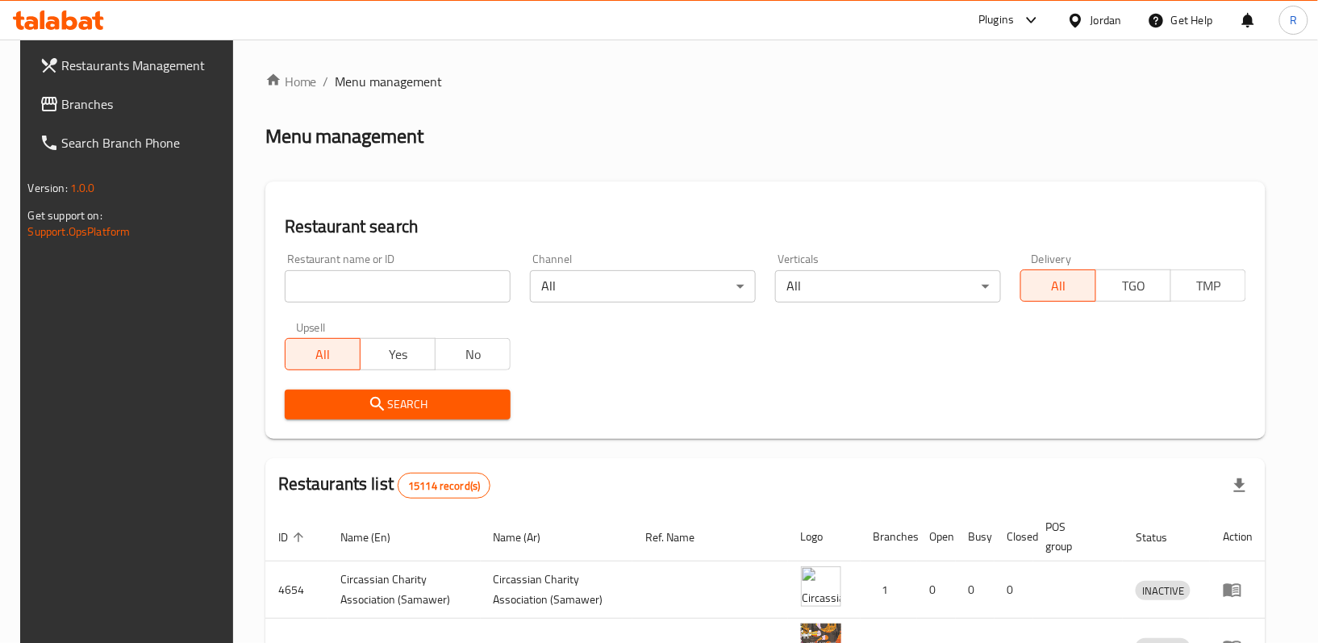
click at [165, 107] on span "Branches" at bounding box center [144, 103] width 165 height 19
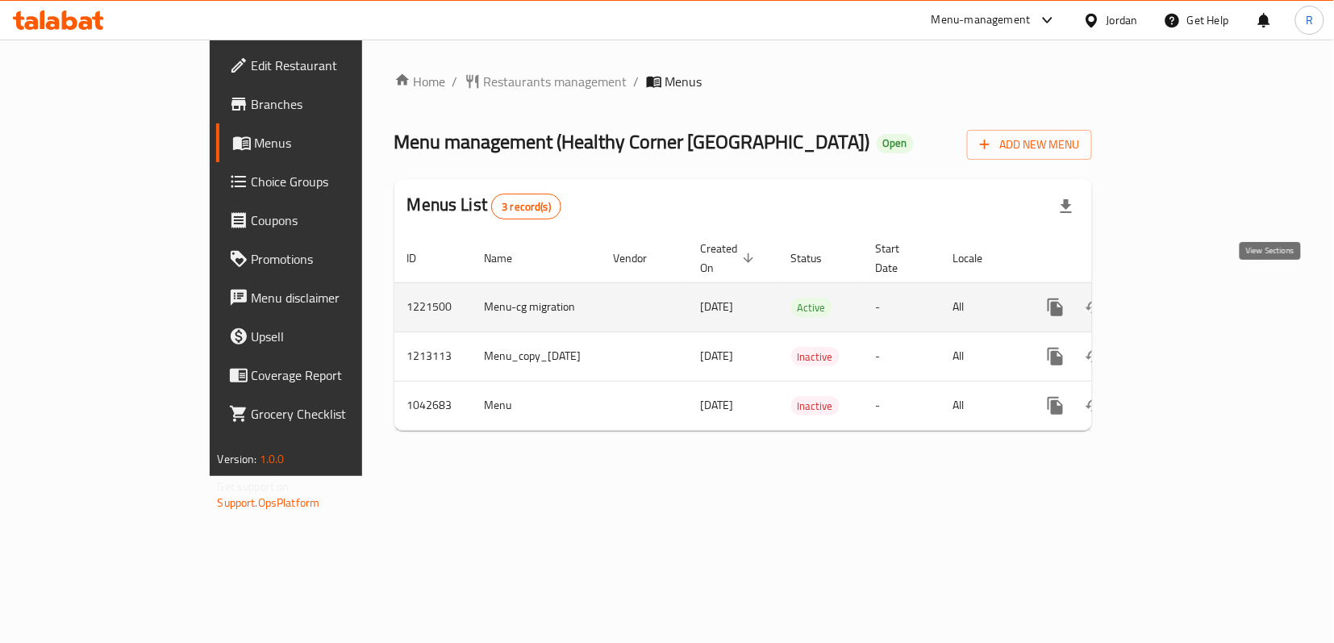
click at [1182, 298] on icon "enhanced table" at bounding box center [1171, 307] width 19 height 19
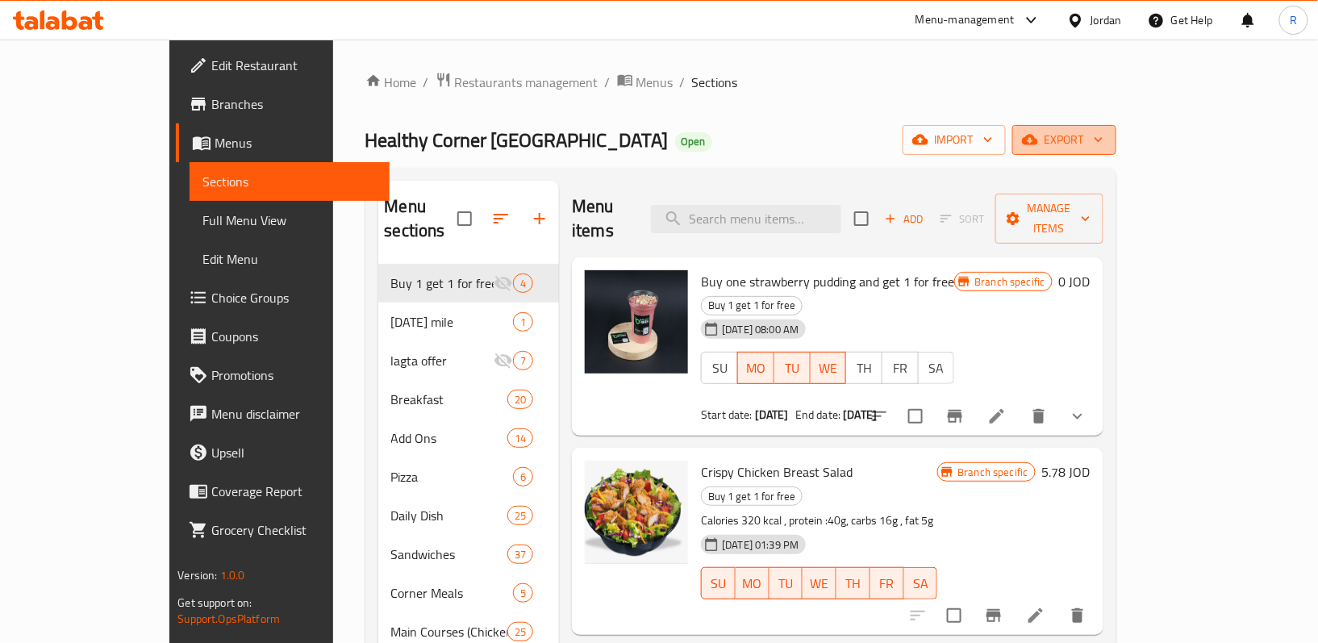
click at [1103, 140] on span "export" at bounding box center [1064, 140] width 78 height 20
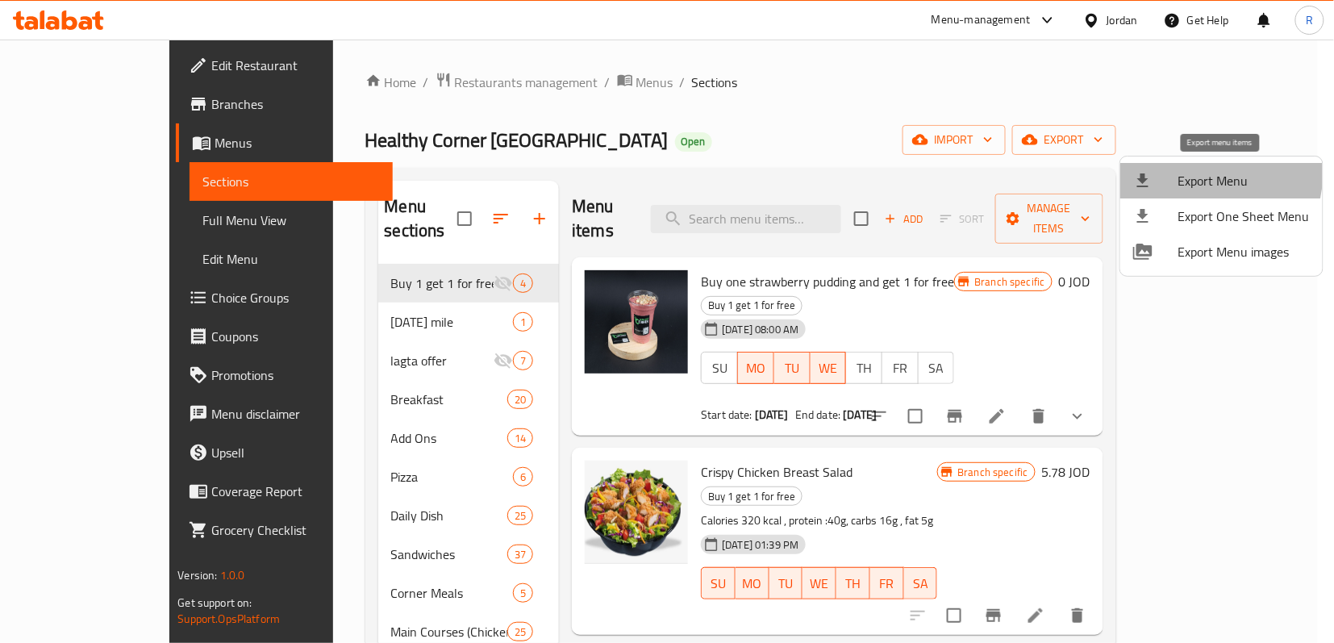
click at [1197, 172] on span "Export Menu" at bounding box center [1243, 180] width 131 height 19
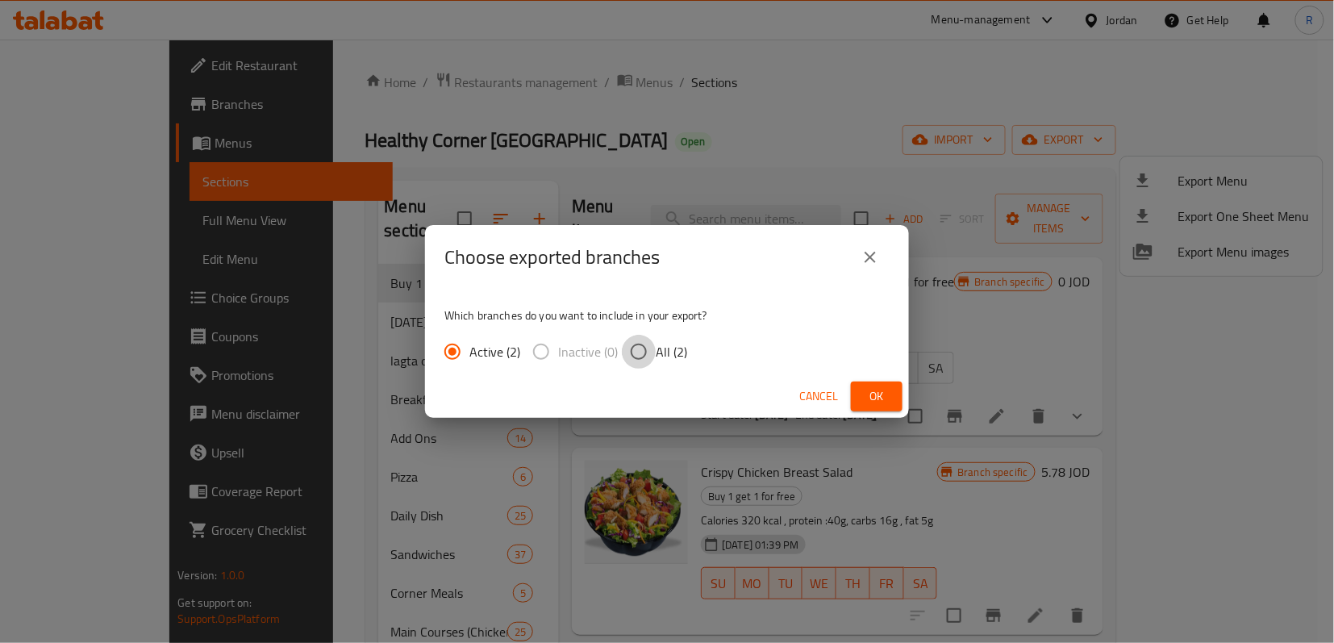
click at [631, 345] on input "All (2)" at bounding box center [639, 352] width 34 height 34
radio input "true"
click at [881, 386] on span "Ok" at bounding box center [877, 396] width 26 height 20
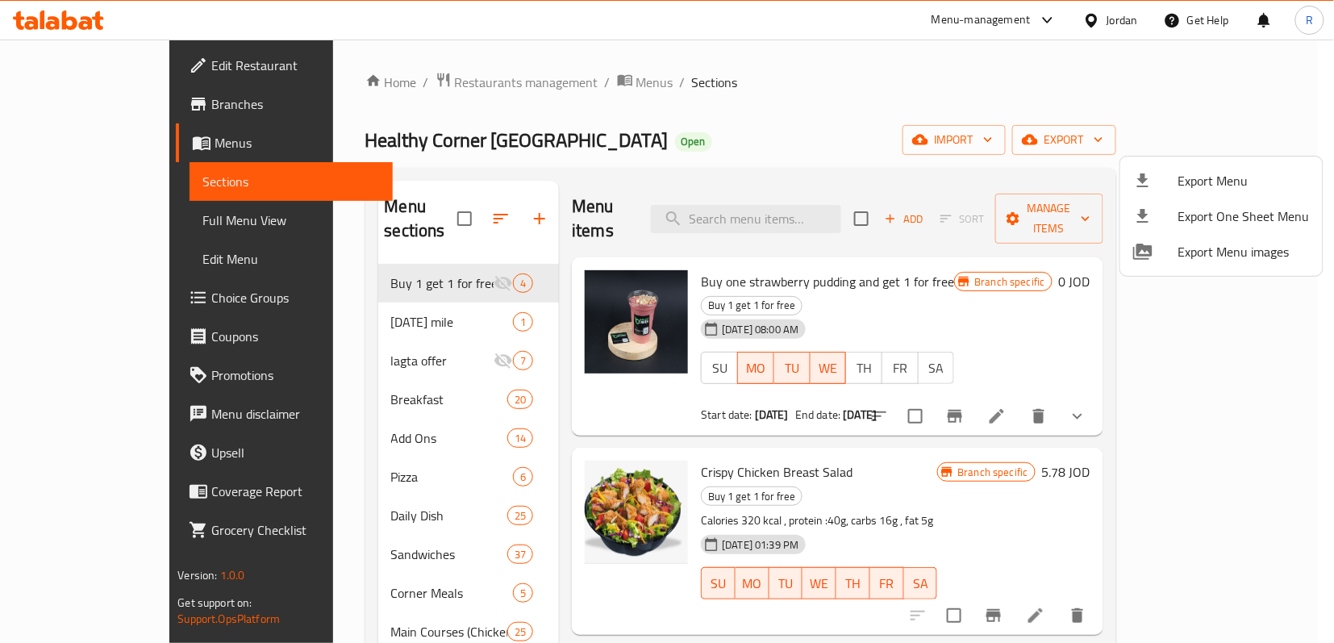
click at [830, 94] on div at bounding box center [667, 321] width 1334 height 643
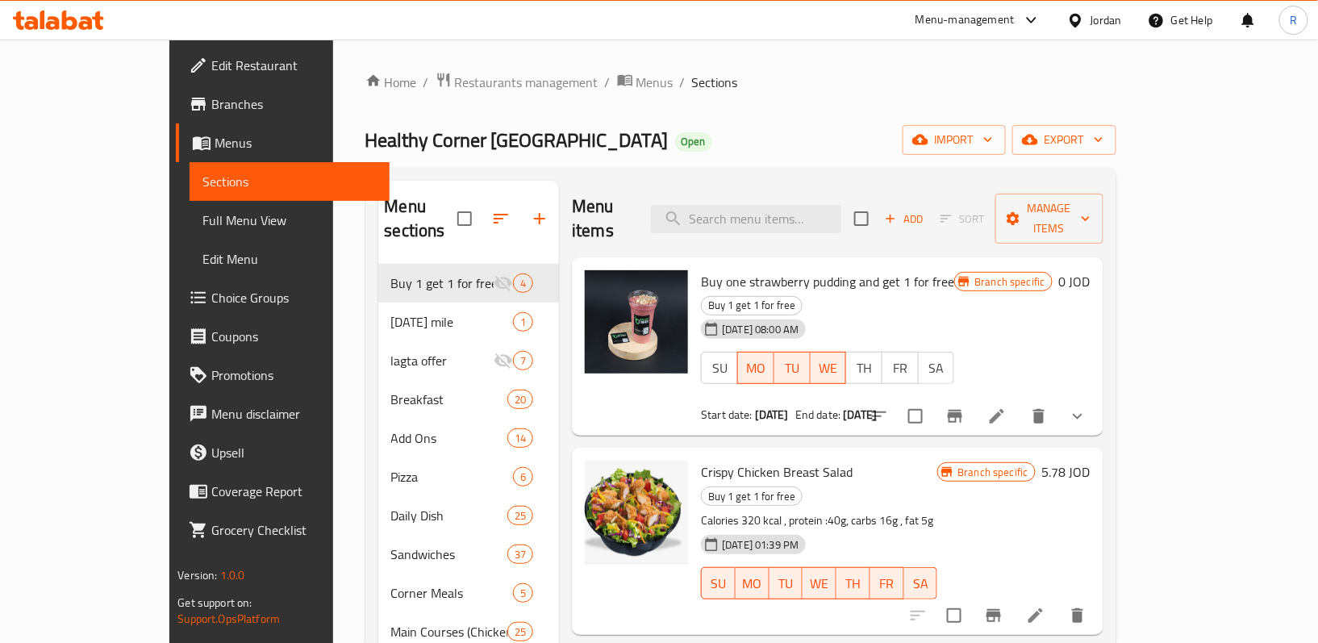
click at [211, 102] on span "Branches" at bounding box center [293, 103] width 165 height 19
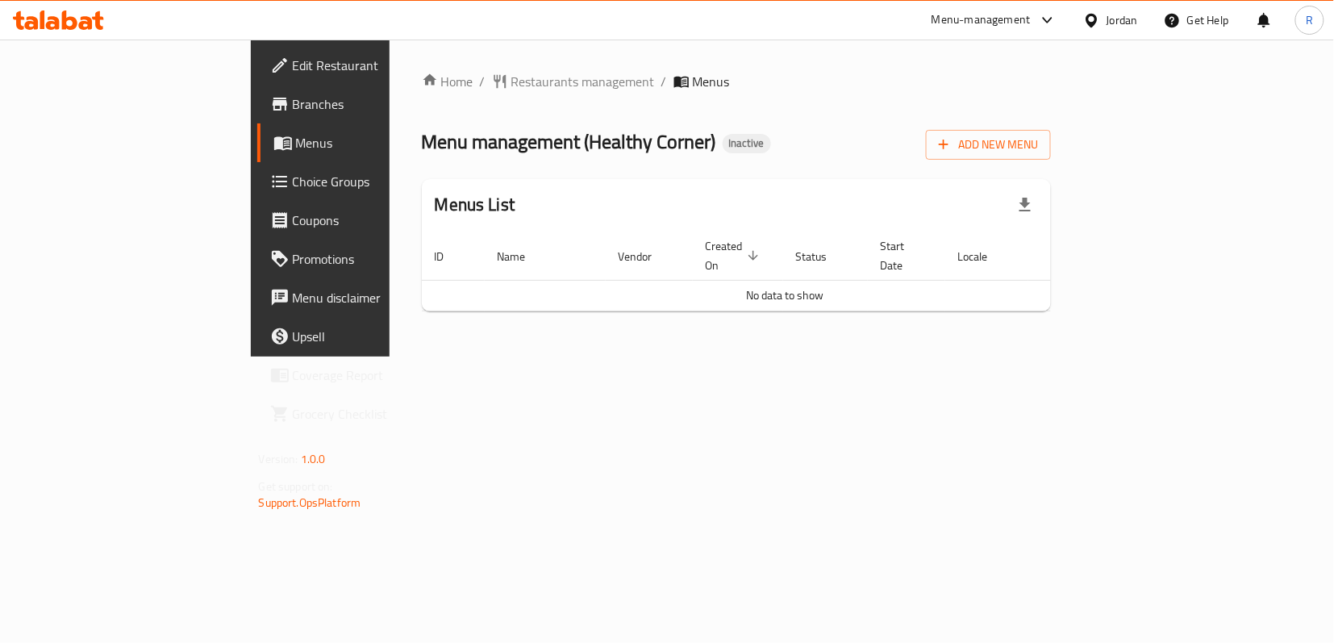
click at [1051, 127] on div "Add New Menu" at bounding box center [988, 141] width 125 height 36
click at [1038, 149] on span "Add New Menu" at bounding box center [988, 145] width 99 height 20
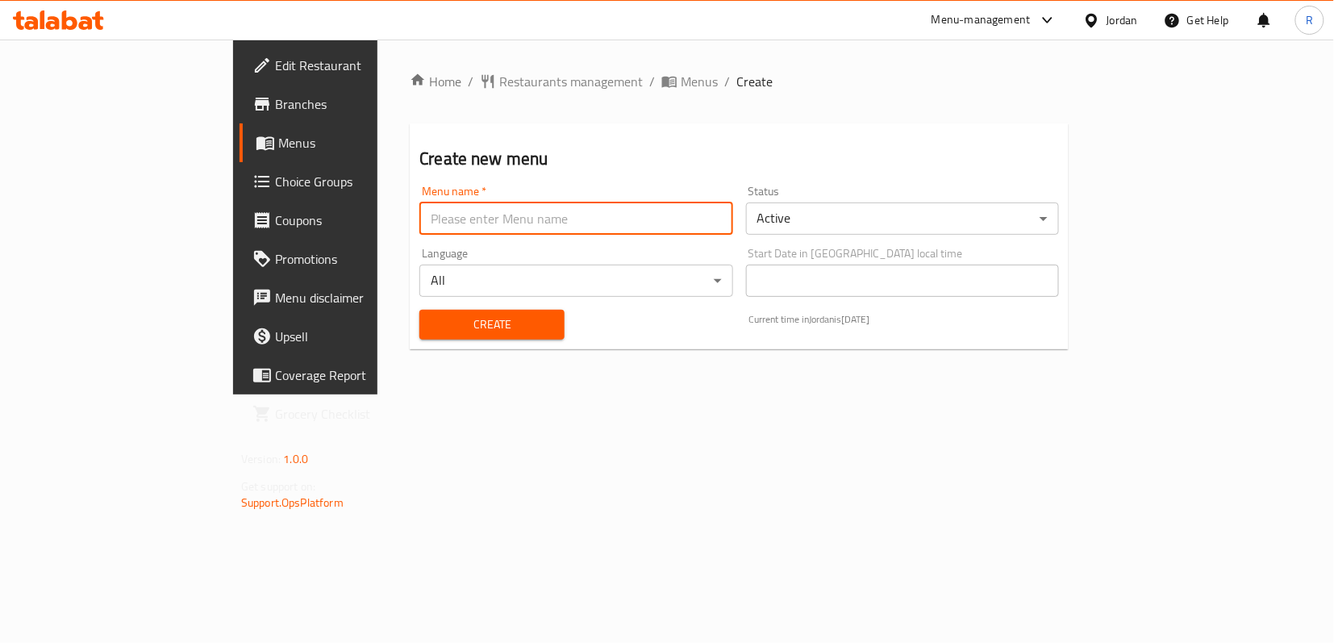
click at [591, 210] on input "text" at bounding box center [575, 218] width 313 height 32
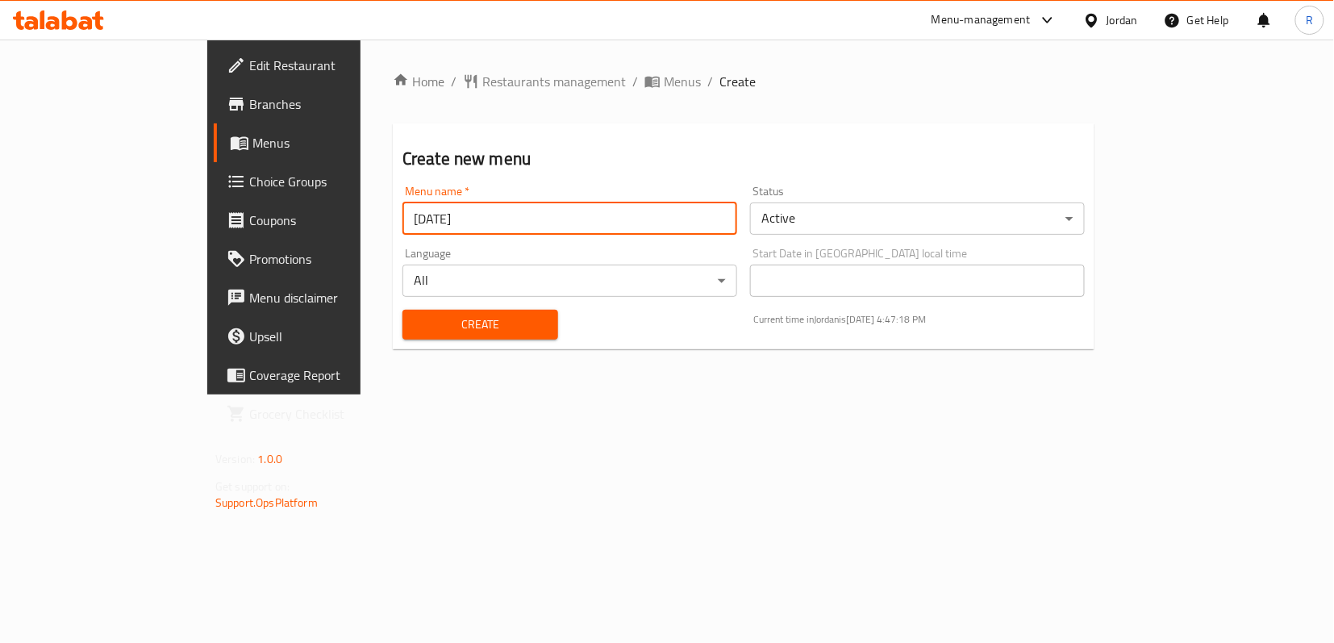
type input "[DATE]"
click at [482, 329] on span "Create" at bounding box center [480, 325] width 130 height 20
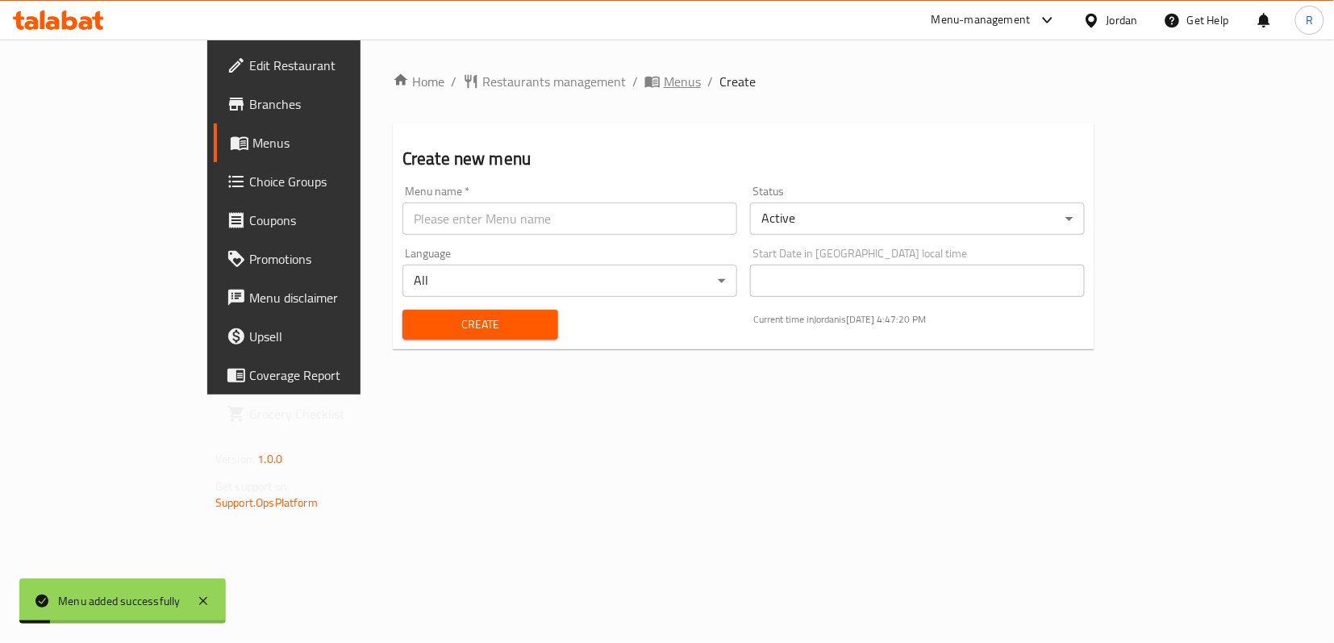
click at [664, 81] on span "Menus" at bounding box center [682, 81] width 37 height 19
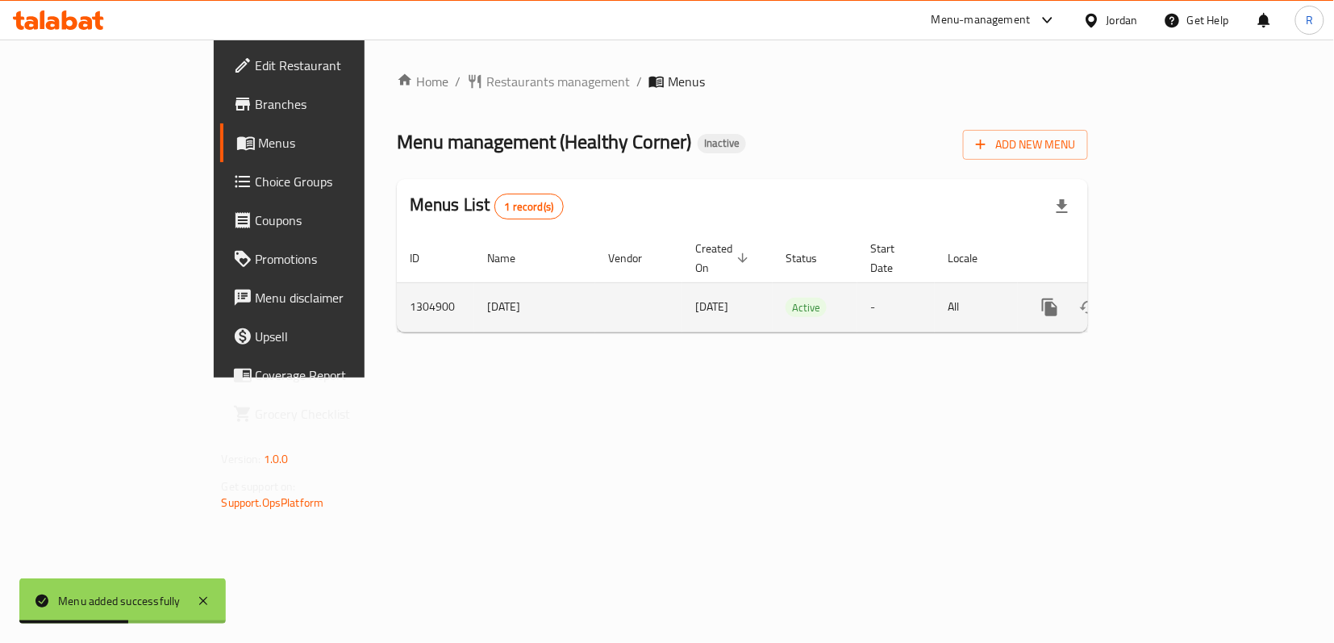
click at [1176, 298] on icon "enhanced table" at bounding box center [1166, 307] width 19 height 19
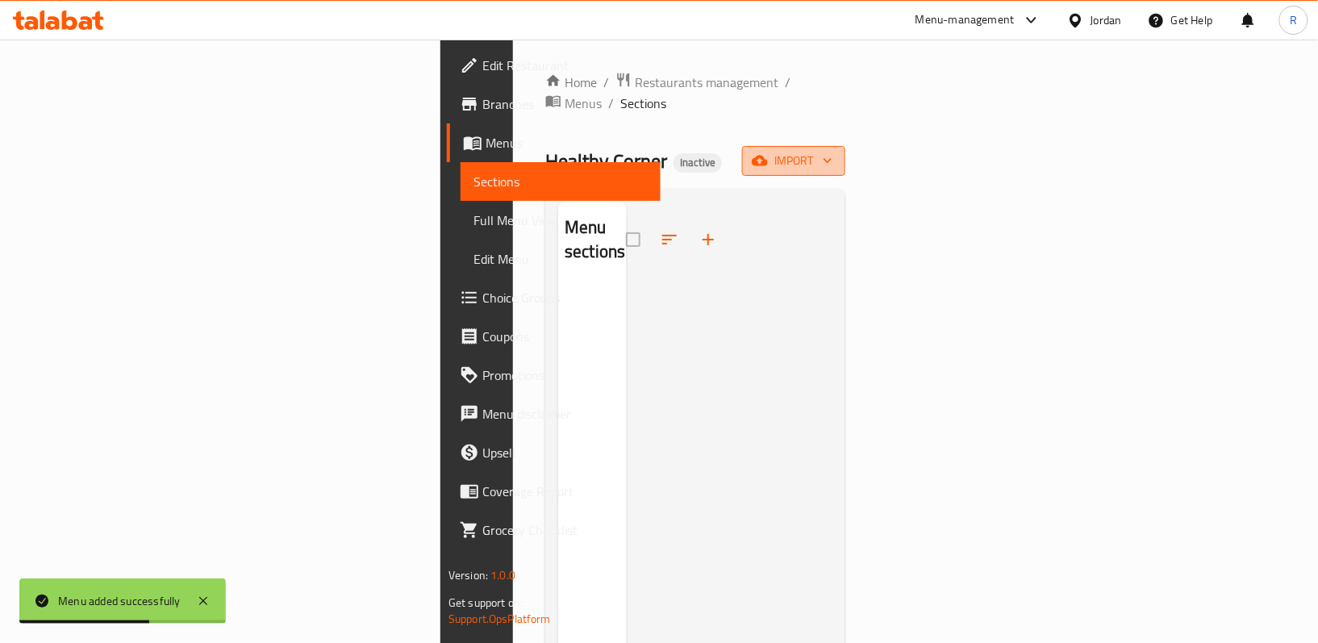
click at [845, 152] on button "import" at bounding box center [793, 161] width 103 height 30
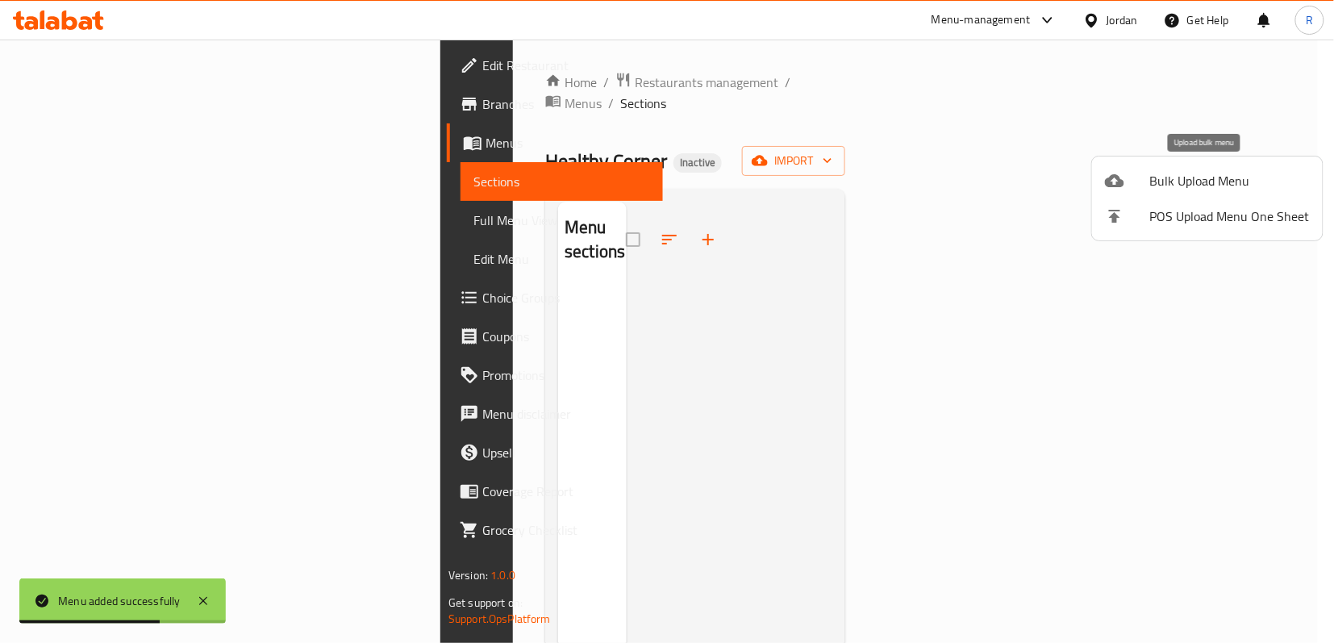
click at [1129, 184] on div at bounding box center [1127, 180] width 45 height 19
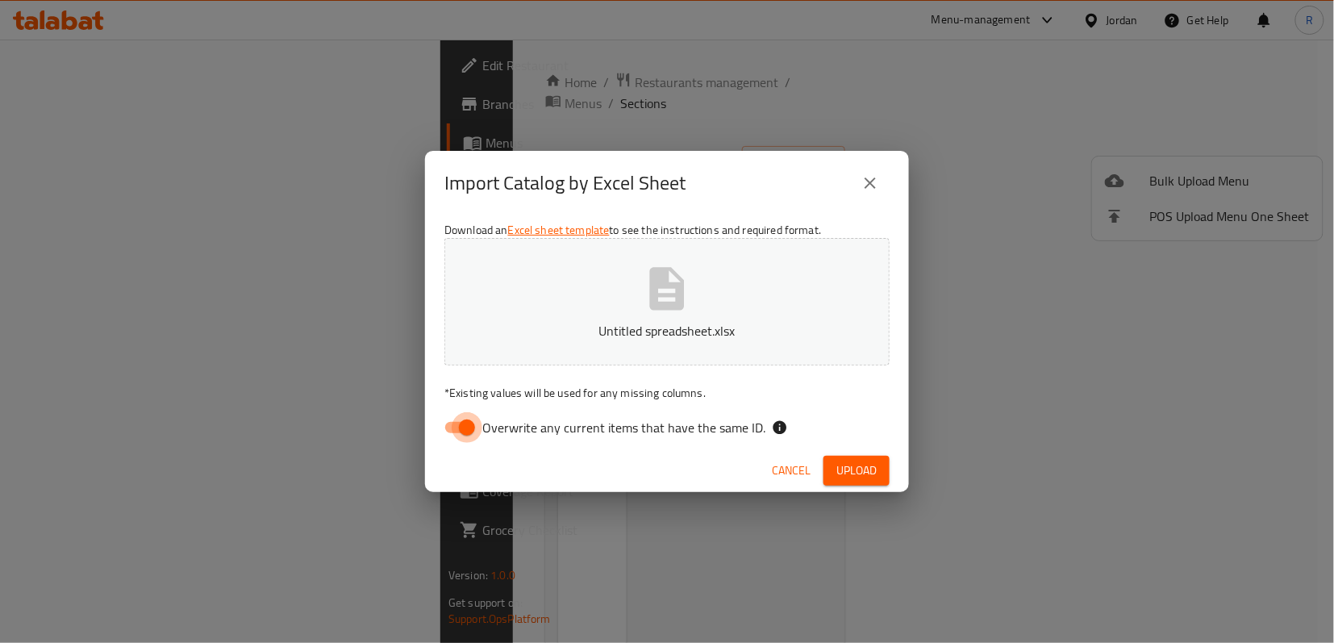
click at [466, 433] on input "Overwrite any current items that have the same ID." at bounding box center [467, 427] width 92 height 31
checkbox input "false"
click at [869, 468] on span "Upload" at bounding box center [856, 471] width 40 height 20
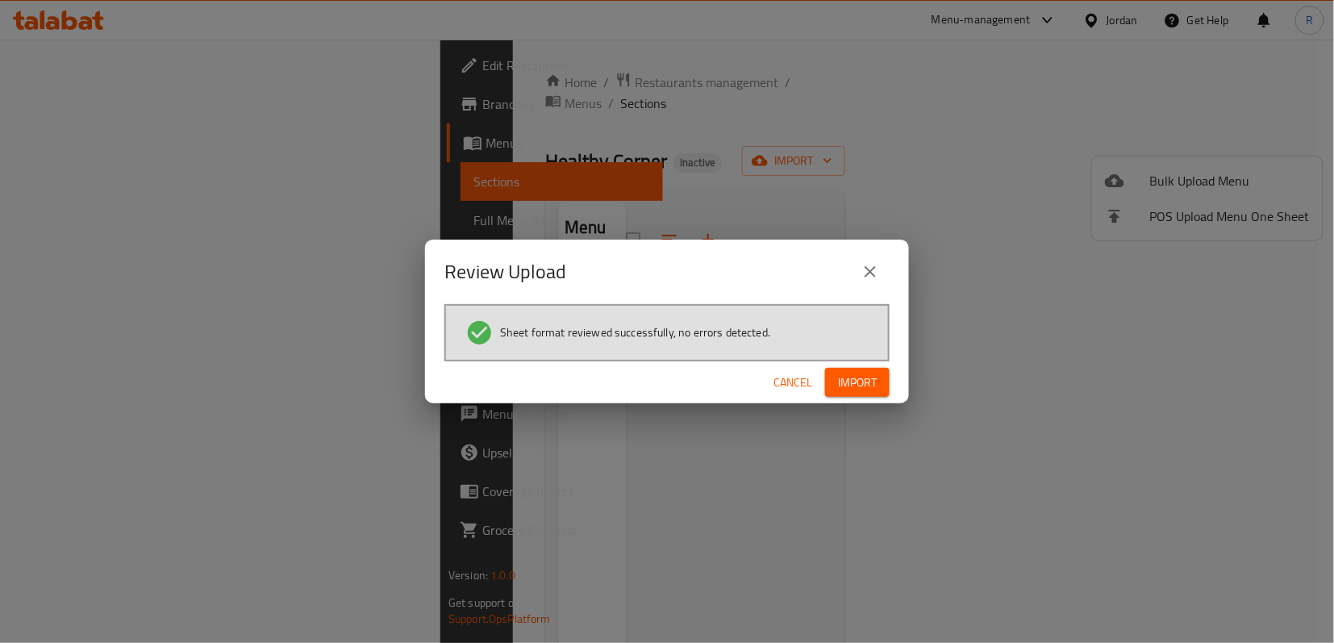
click at [855, 379] on span "Import" at bounding box center [857, 383] width 39 height 20
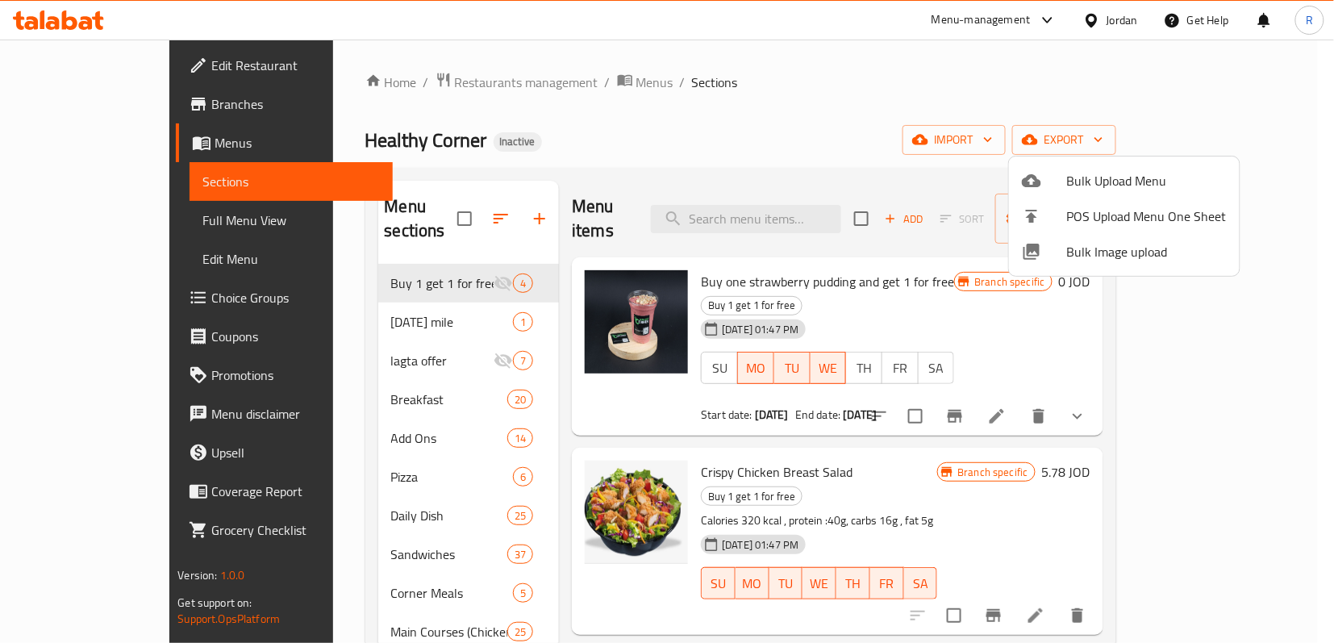
click at [444, 85] on div at bounding box center [667, 321] width 1334 height 643
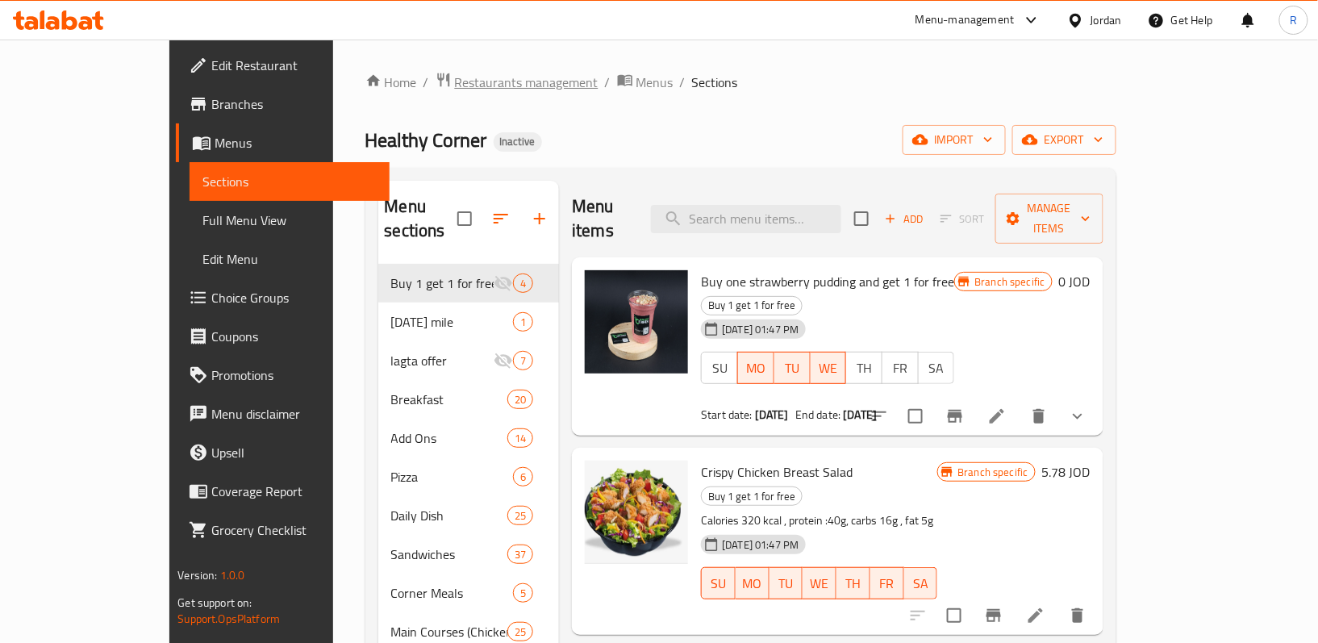
click at [455, 78] on span "Restaurants management" at bounding box center [527, 82] width 144 height 19
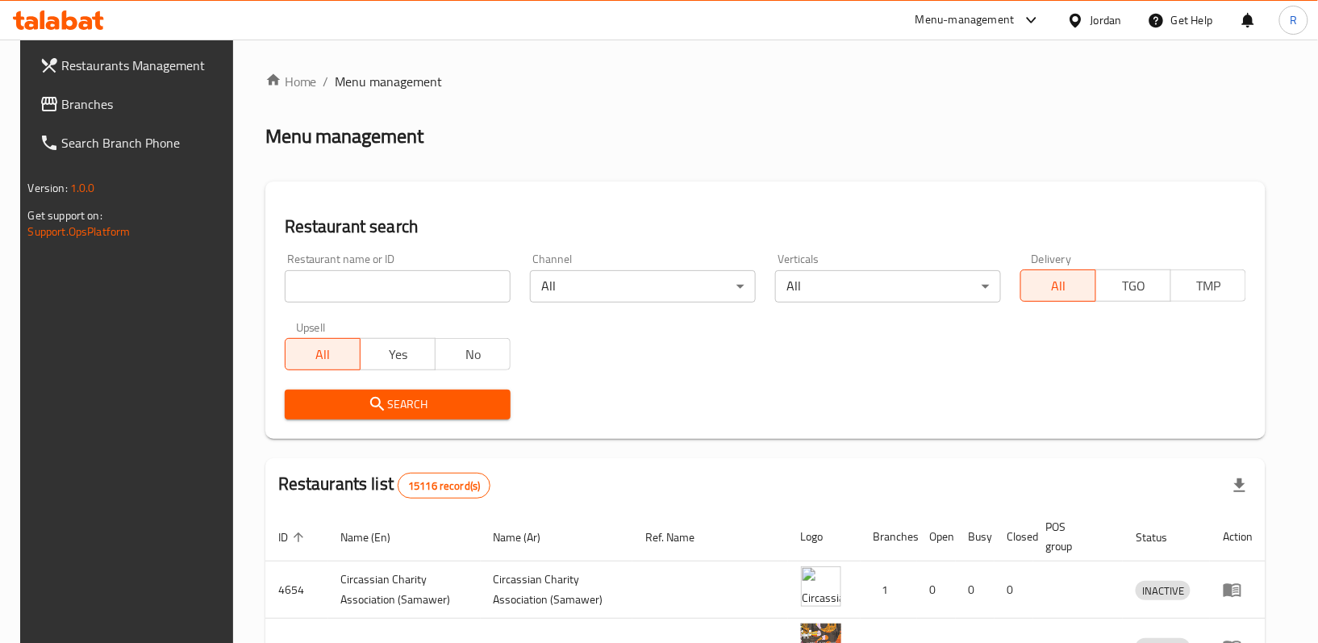
click at [103, 106] on span "Branches" at bounding box center [144, 103] width 165 height 19
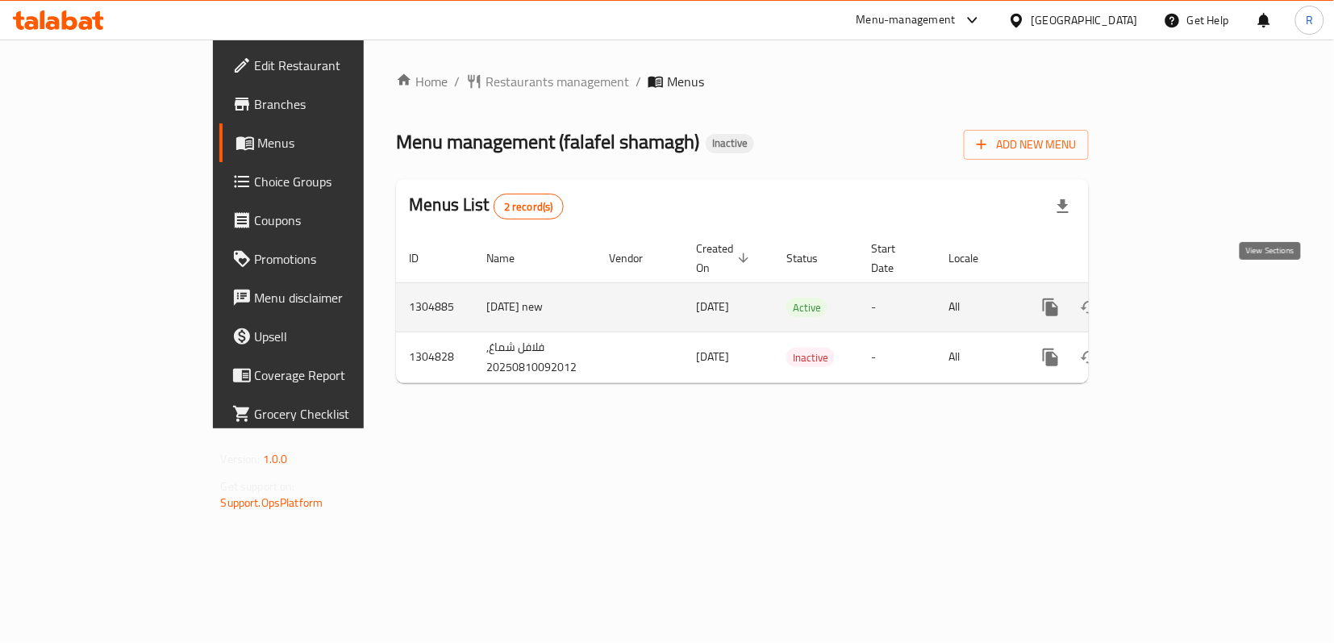
click at [1177, 298] on icon "enhanced table" at bounding box center [1166, 307] width 19 height 19
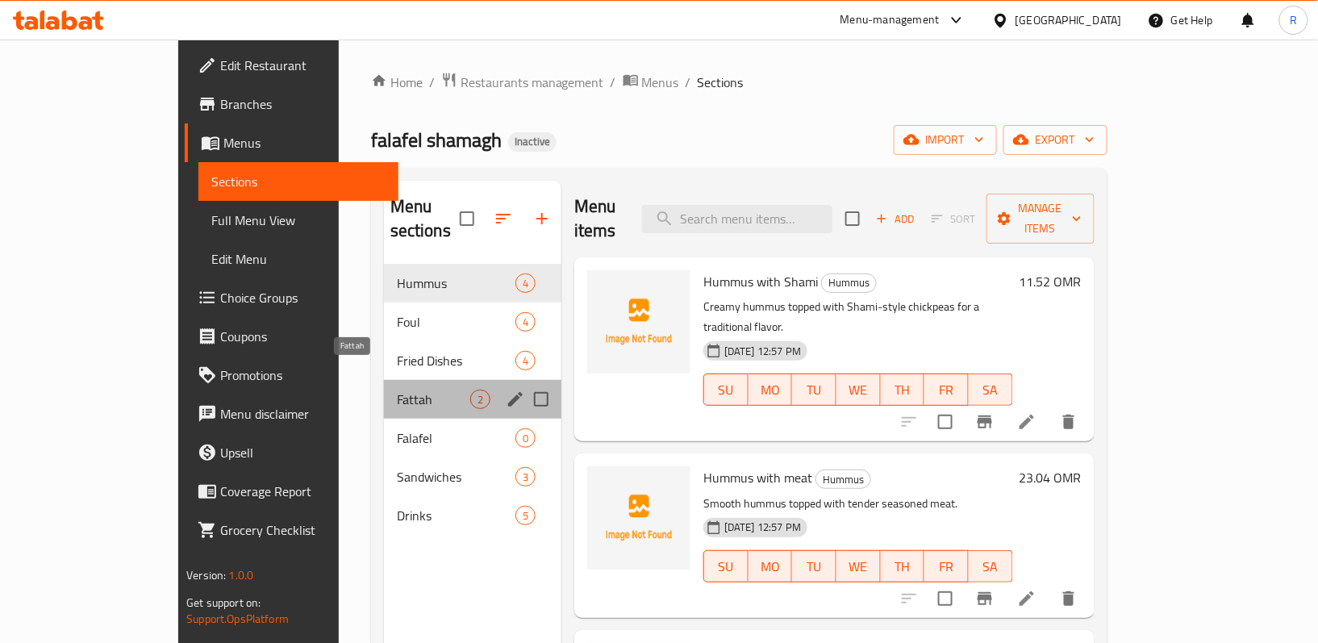
click at [397, 390] on span "Fattah" at bounding box center [433, 399] width 73 height 19
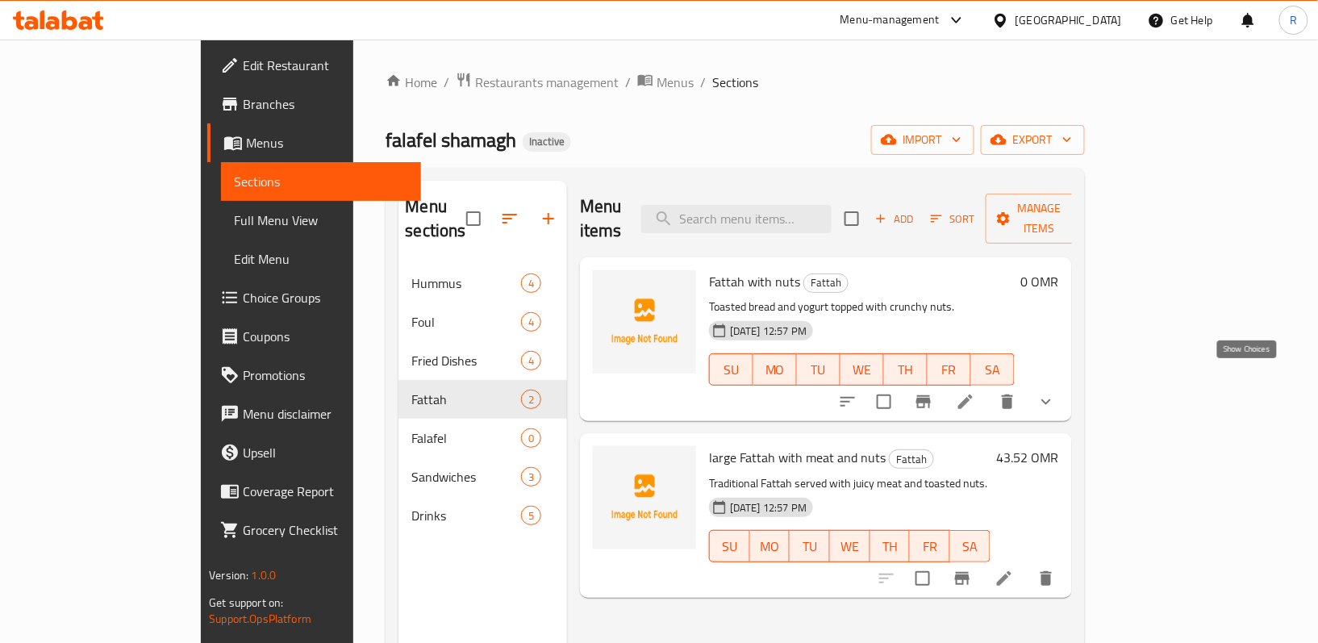
click at [1056, 392] on icon "show more" at bounding box center [1045, 401] width 19 height 19
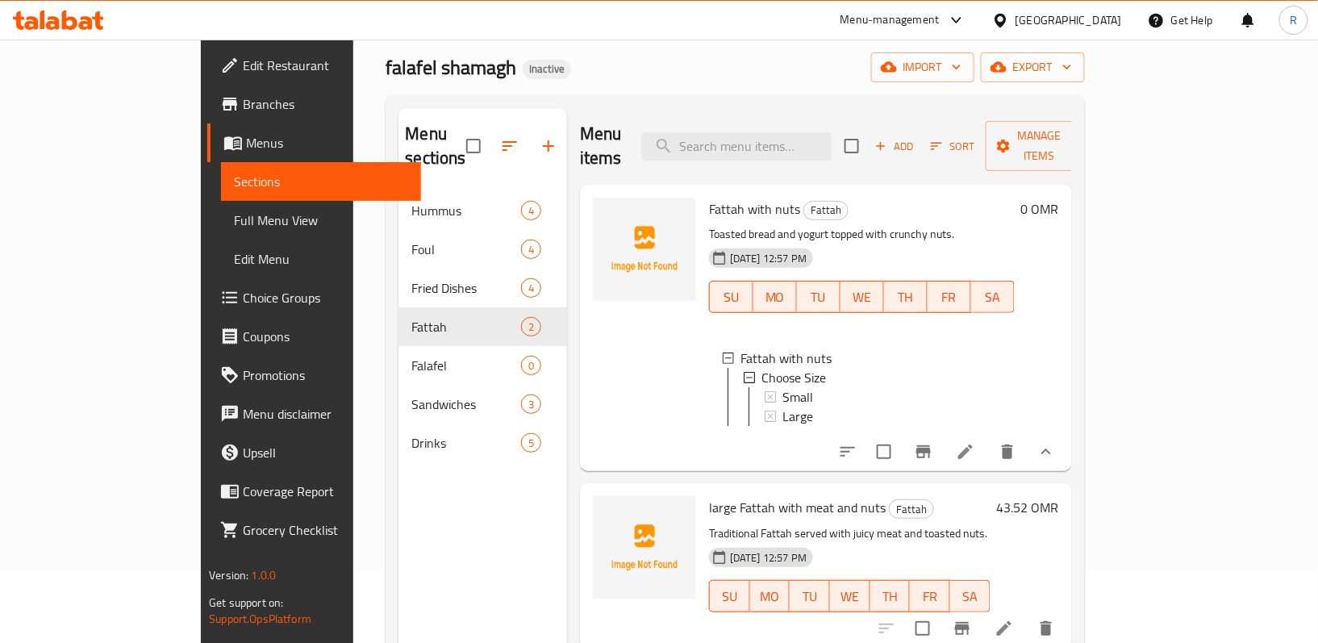
scroll to position [107, 0]
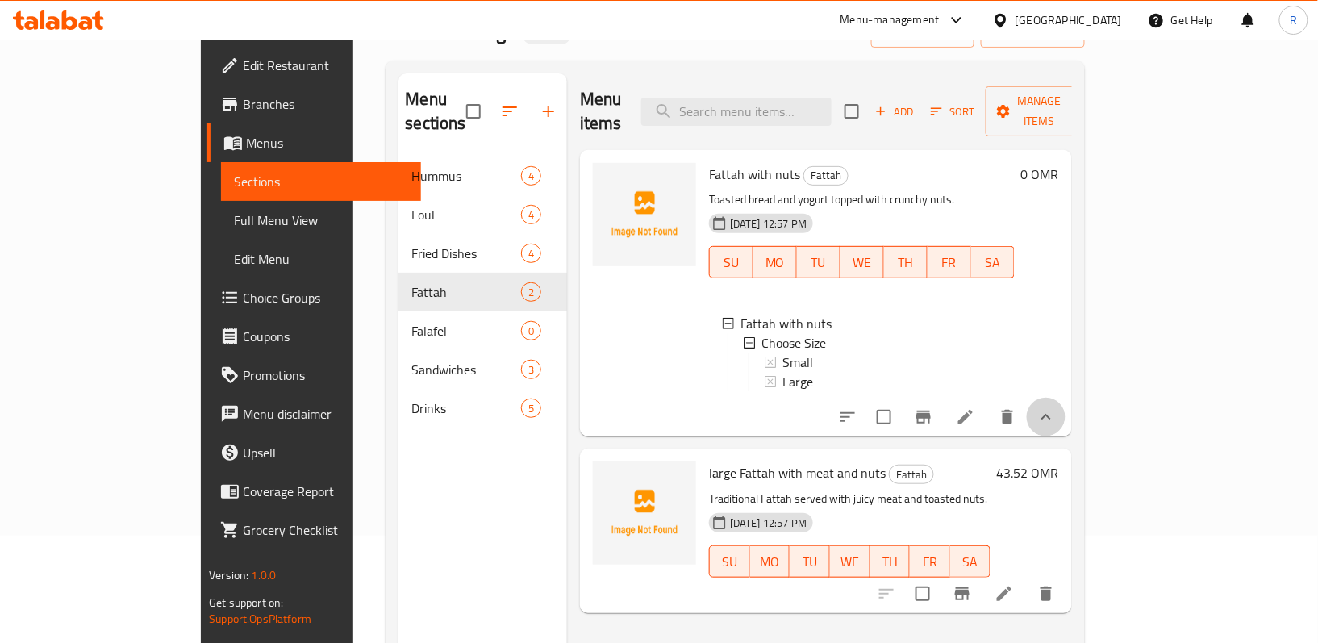
click at [1065, 398] on button "show more" at bounding box center [1046, 417] width 39 height 39
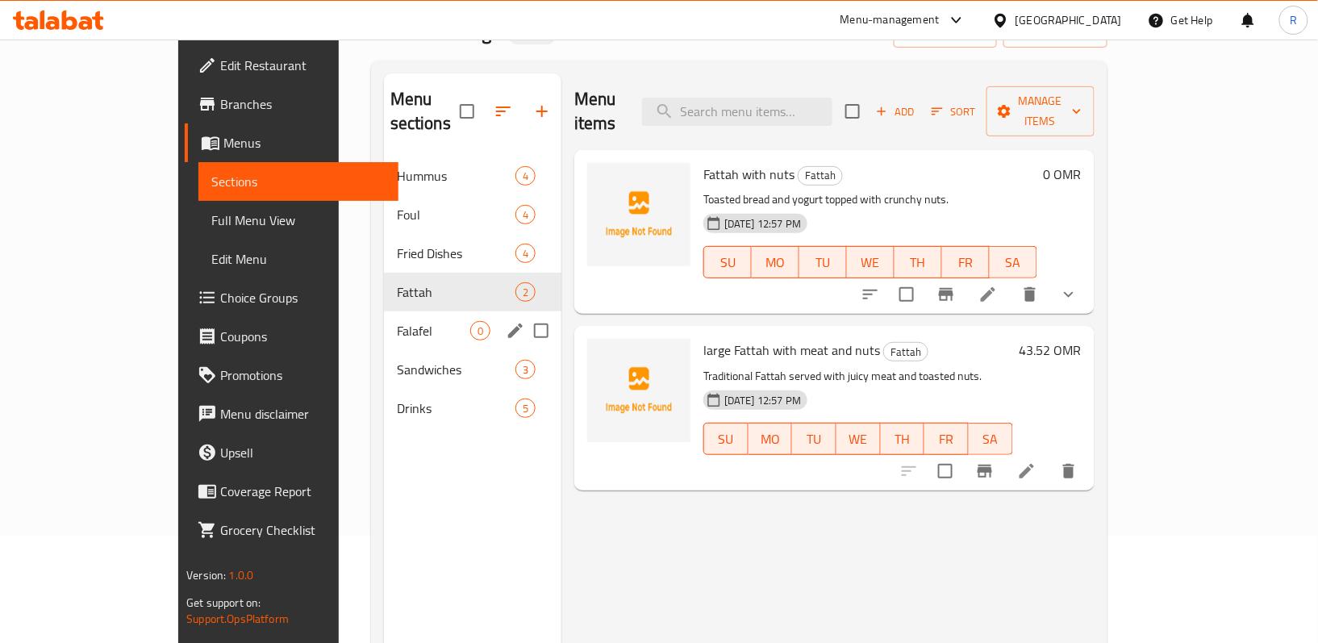
click at [471, 323] on span "0" at bounding box center [480, 330] width 19 height 15
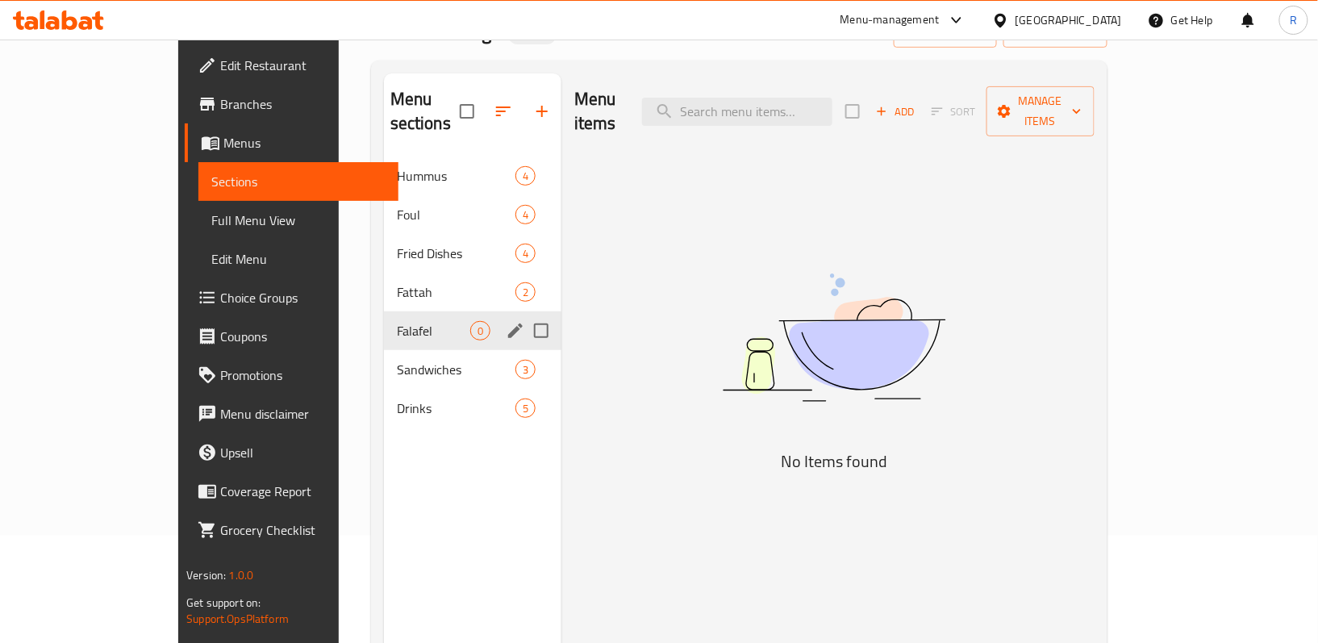
click at [524, 314] on input "Menu sections" at bounding box center [541, 331] width 34 height 34
checkbox input "true"
click at [485, 114] on icon "button" at bounding box center [494, 111] width 19 height 19
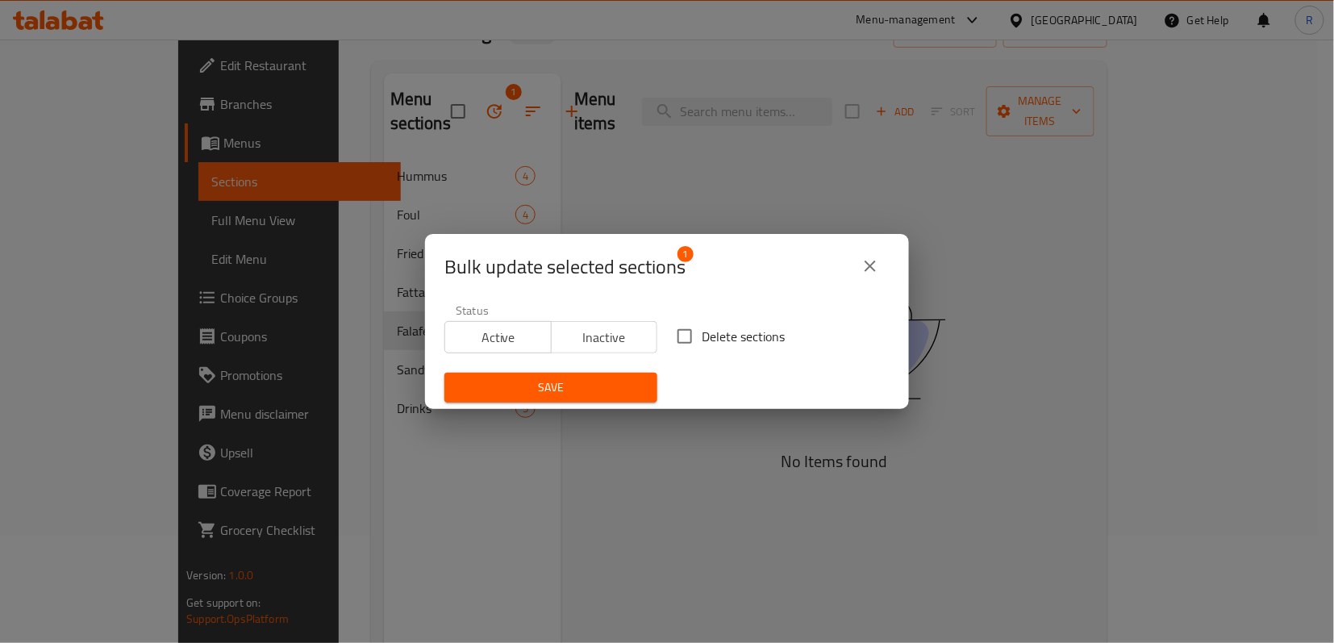
drag, startPoint x: 686, startPoint y: 339, endPoint x: 665, endPoint y: 350, distance: 23.8
click at [685, 340] on input "Delete sections" at bounding box center [685, 336] width 34 height 34
checkbox input "true"
click at [602, 392] on span "Save" at bounding box center [550, 387] width 187 height 20
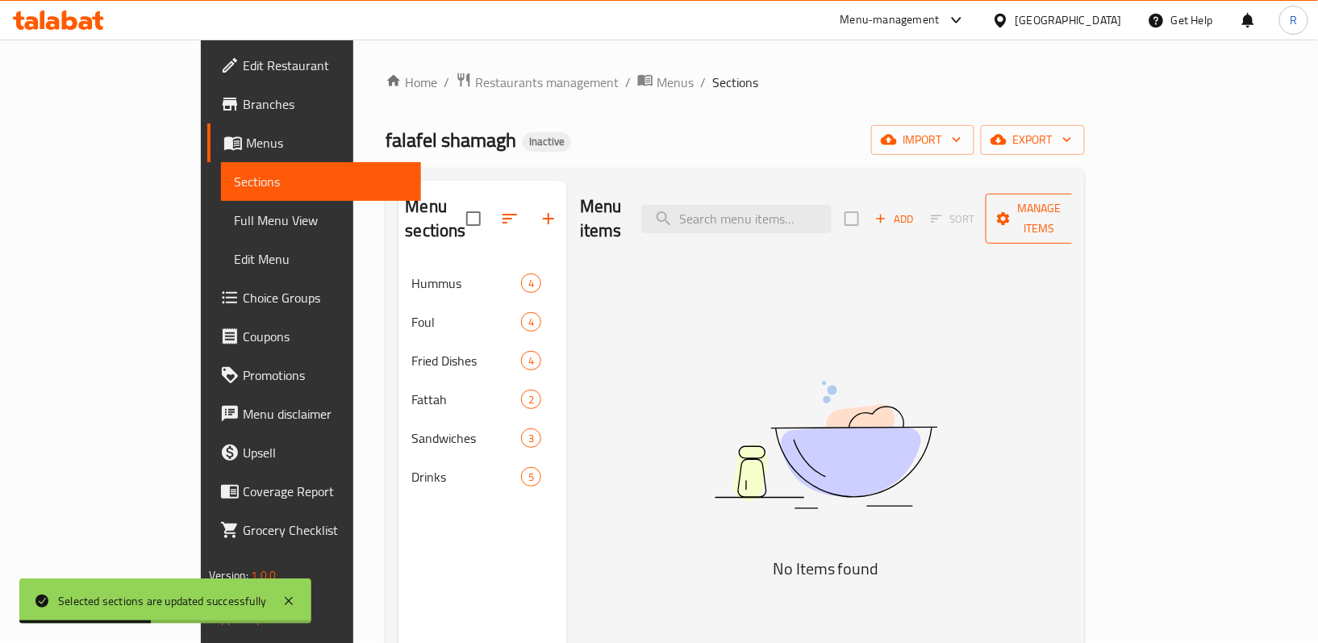
click at [1081, 206] on span "Manage items" at bounding box center [1039, 218] width 82 height 40
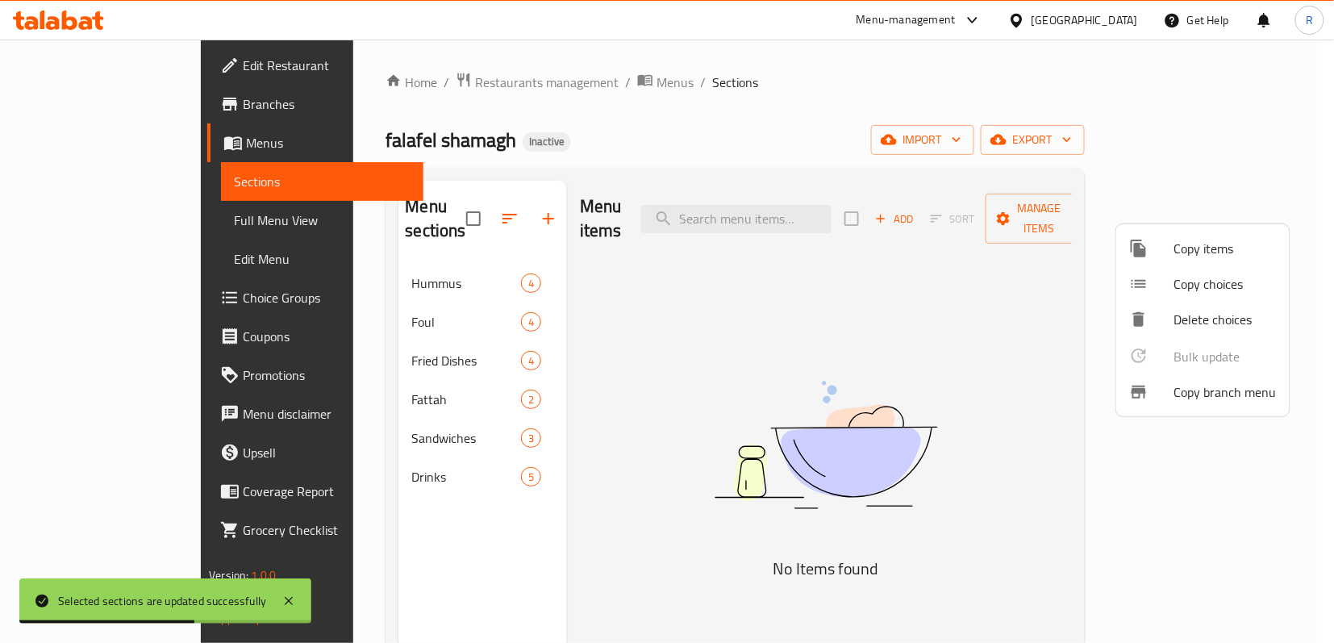
click at [1211, 120] on div at bounding box center [667, 321] width 1334 height 643
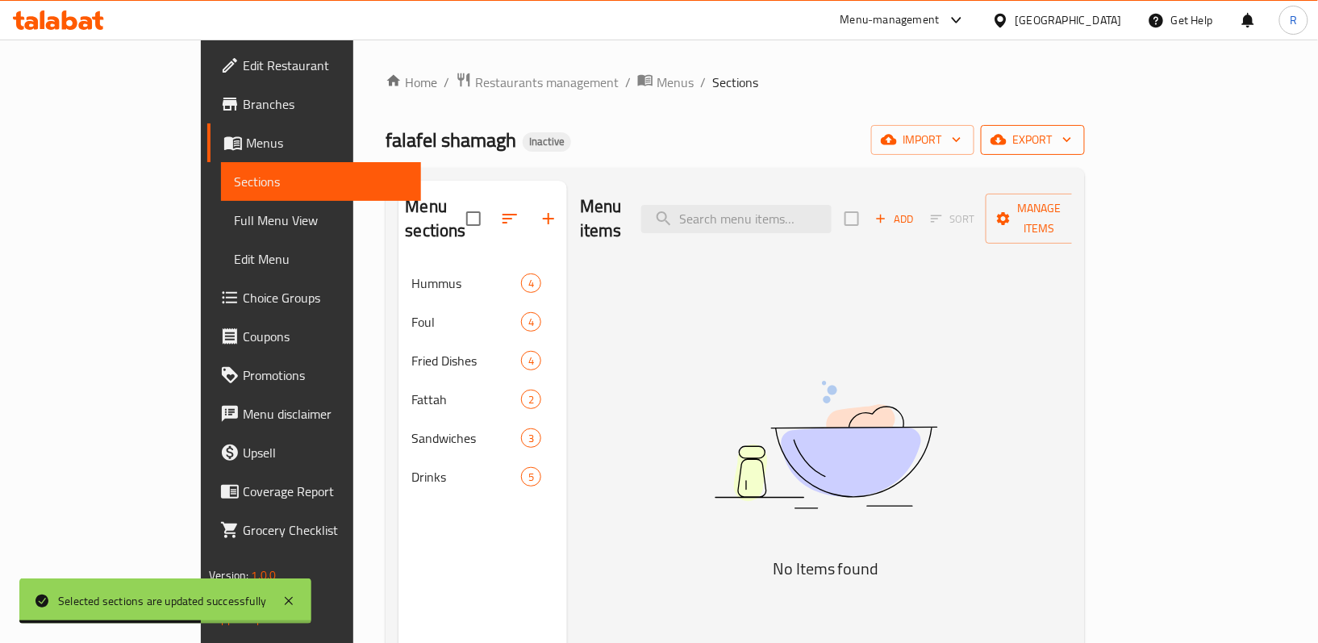
click at [1072, 144] on span "export" at bounding box center [1033, 140] width 78 height 20
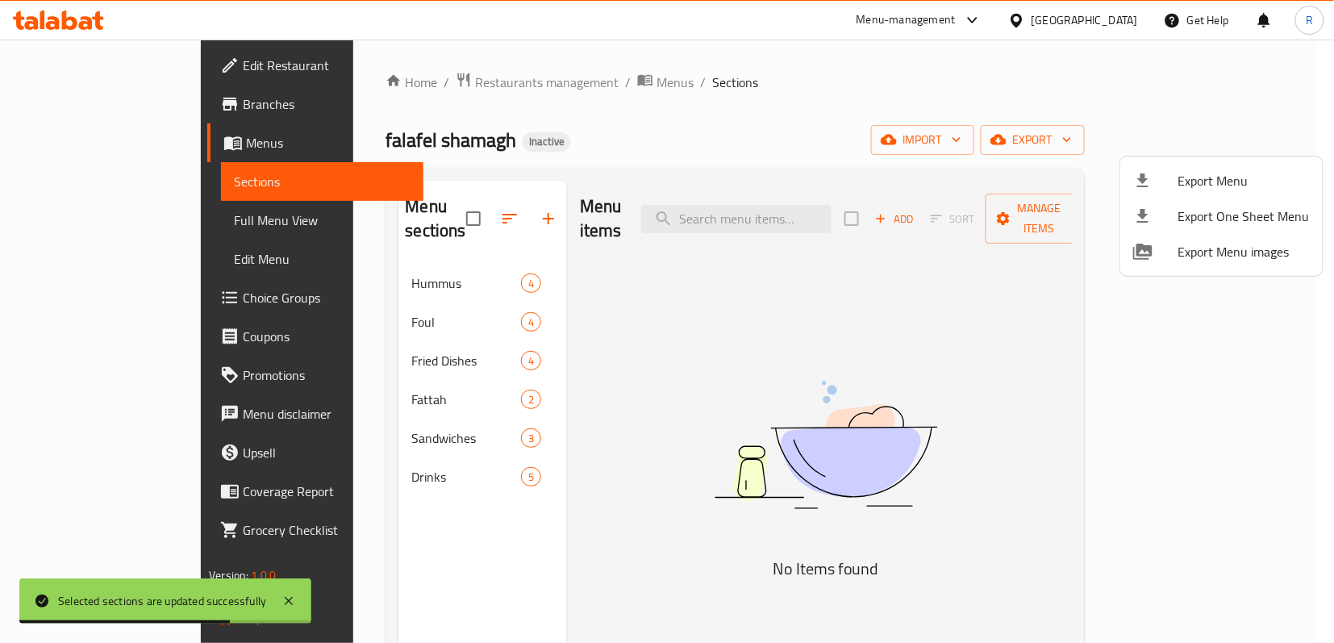
click at [1118, 137] on div at bounding box center [667, 321] width 1334 height 643
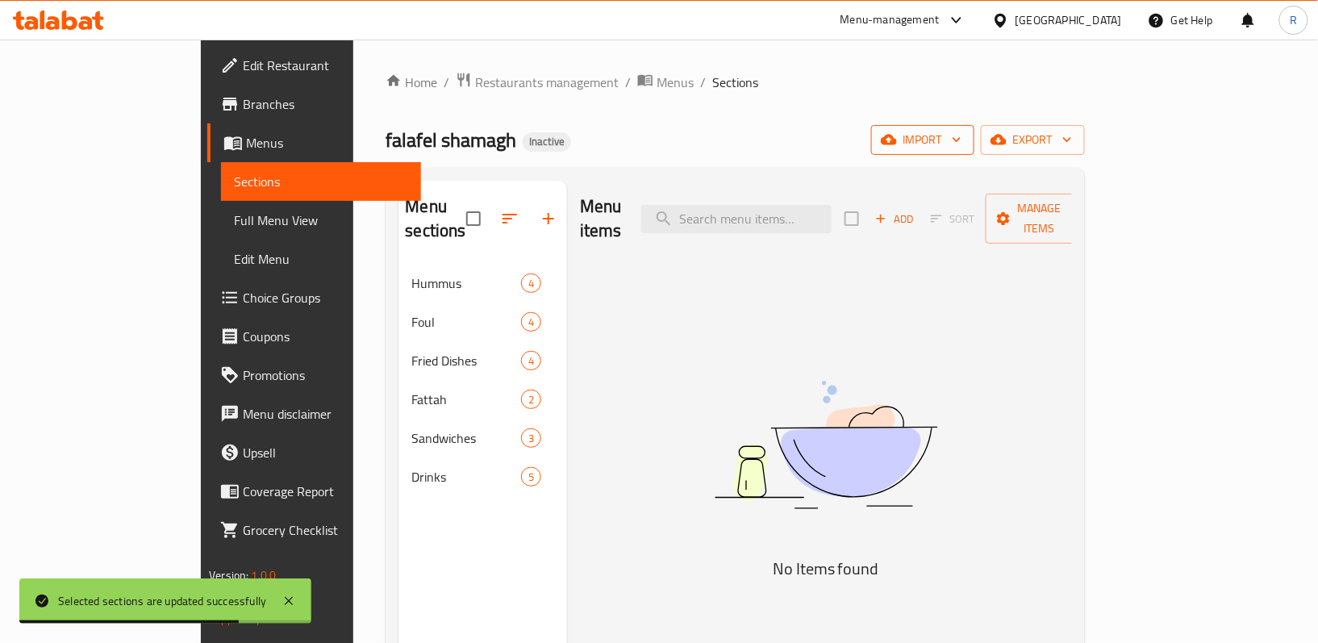
click at [961, 143] on span "import" at bounding box center [922, 140] width 77 height 20
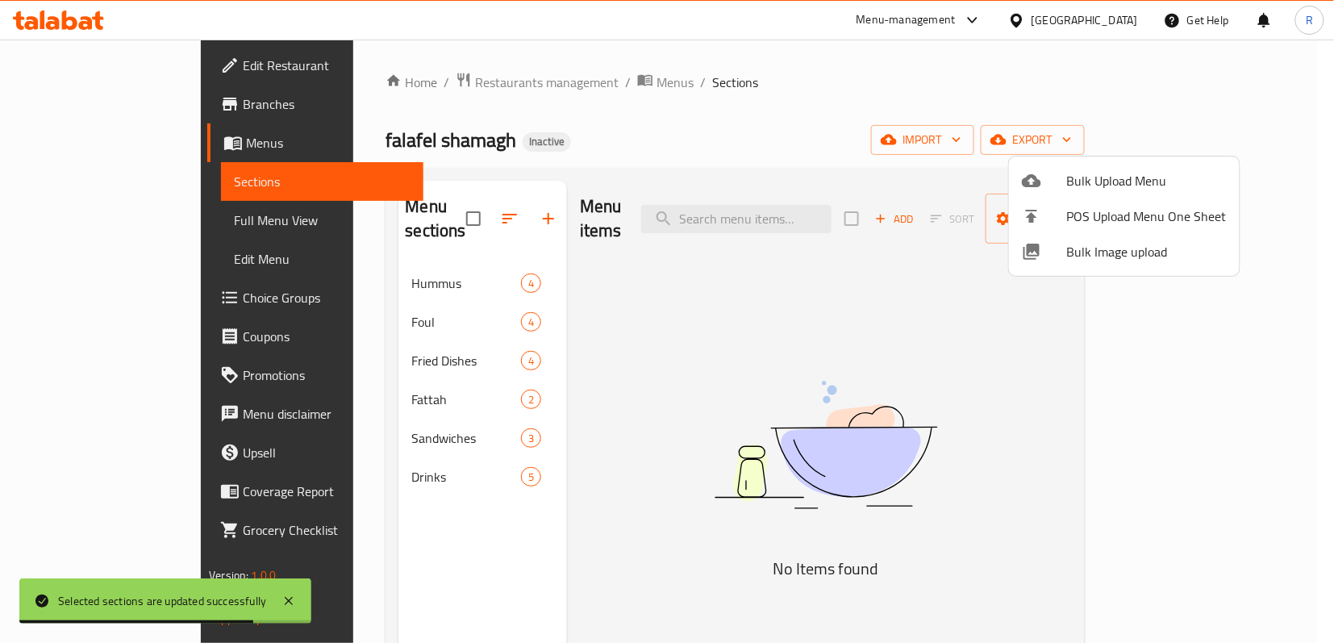
click at [1098, 189] on span "Bulk Upload Menu" at bounding box center [1147, 180] width 160 height 19
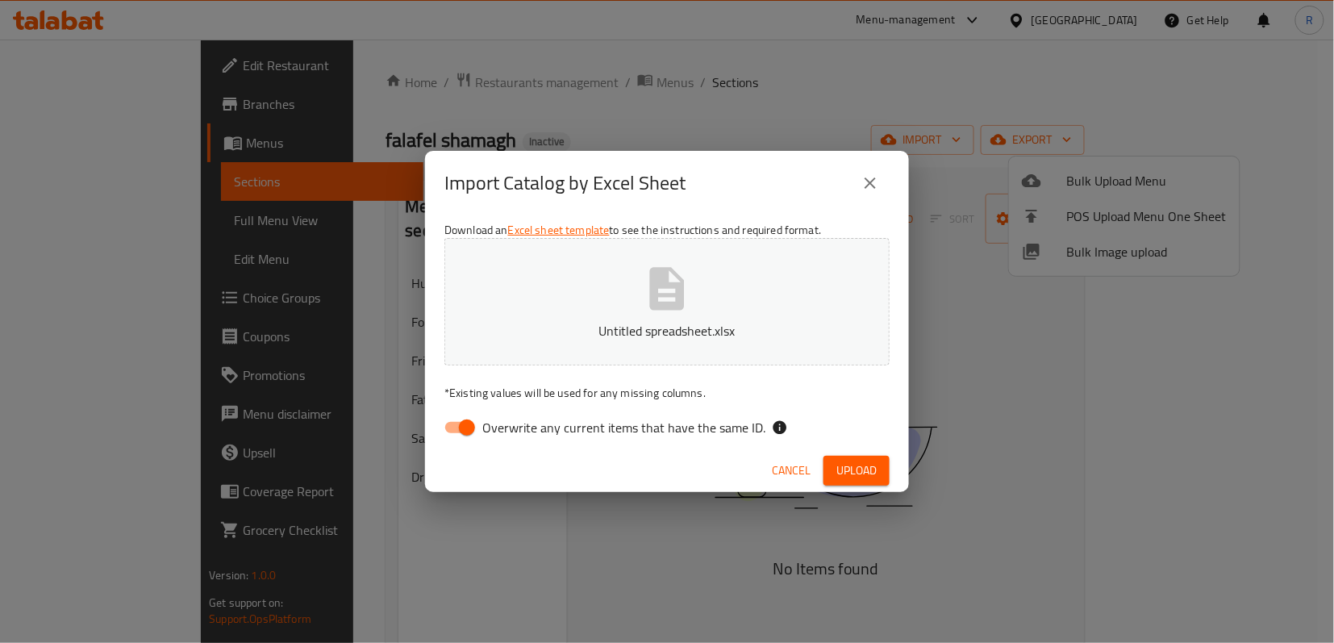
click at [446, 431] on input "Overwrite any current items that have the same ID." at bounding box center [467, 427] width 92 height 31
checkbox input "false"
click at [847, 469] on span "Upload" at bounding box center [856, 471] width 40 height 20
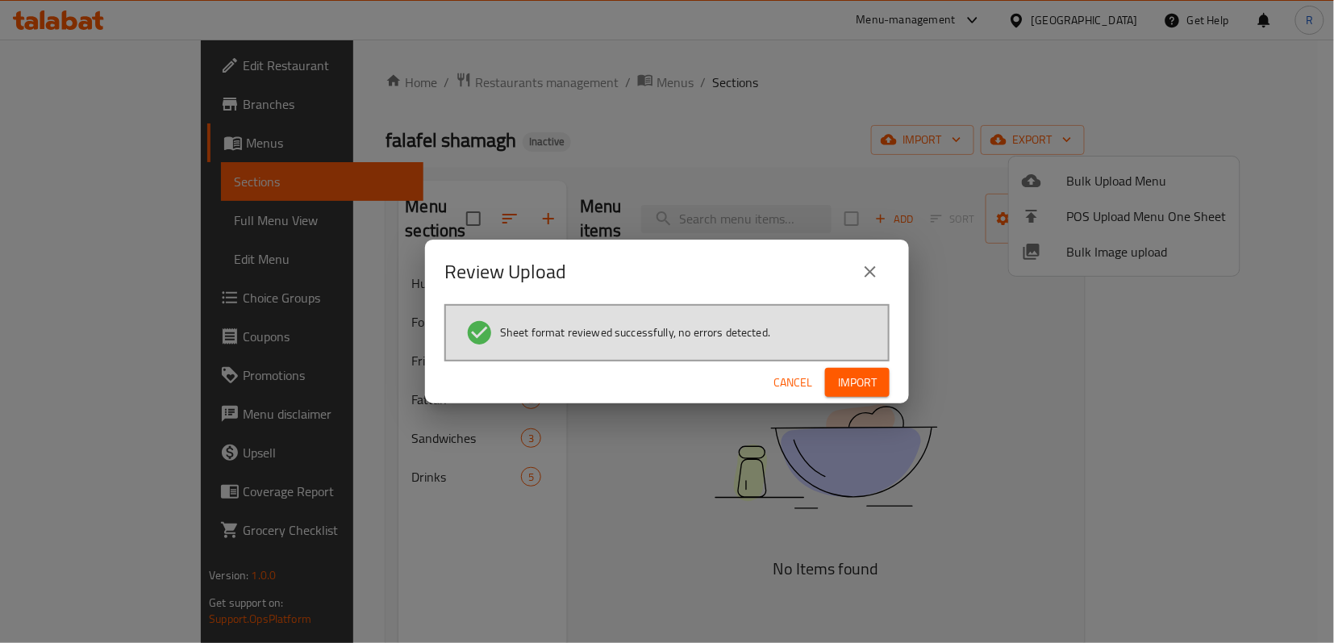
click at [868, 378] on span "Import" at bounding box center [857, 383] width 39 height 20
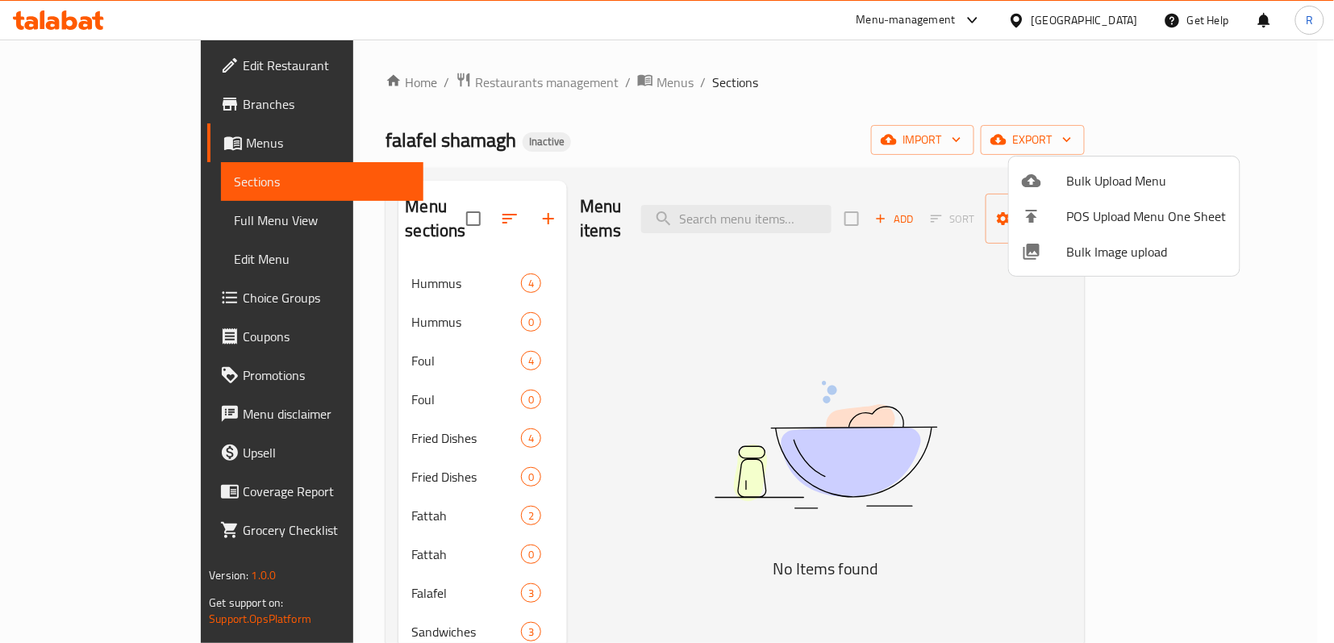
click at [734, 79] on div at bounding box center [667, 321] width 1334 height 643
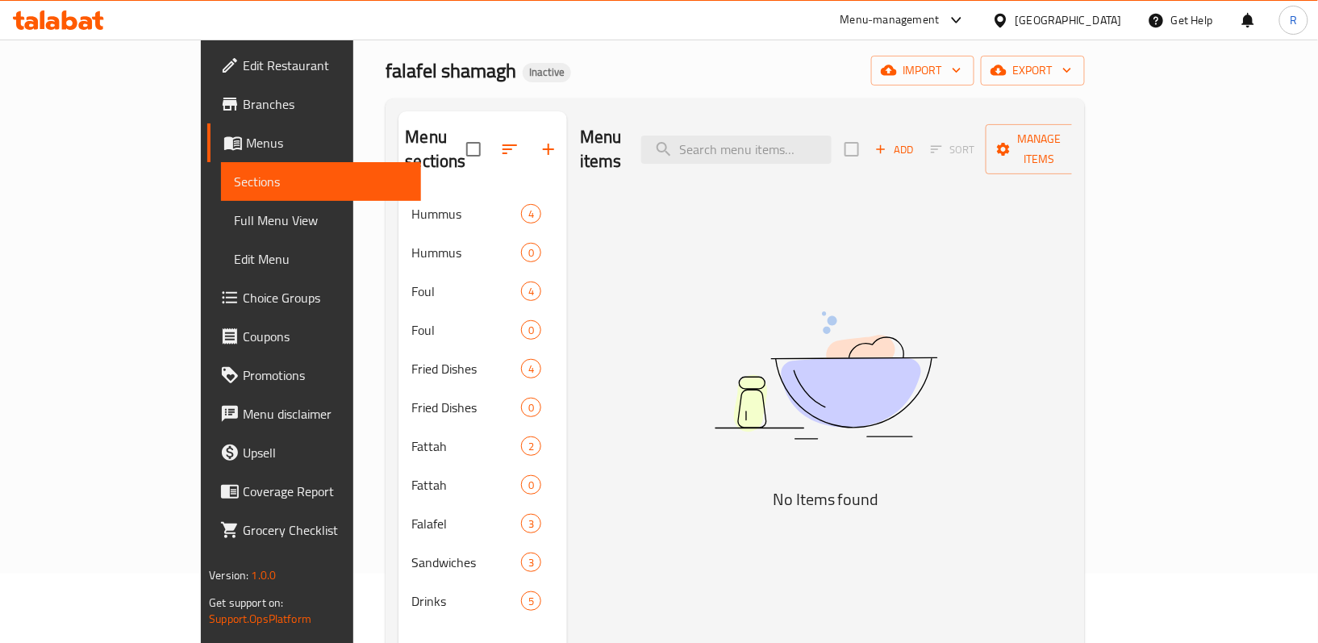
scroll to position [107, 0]
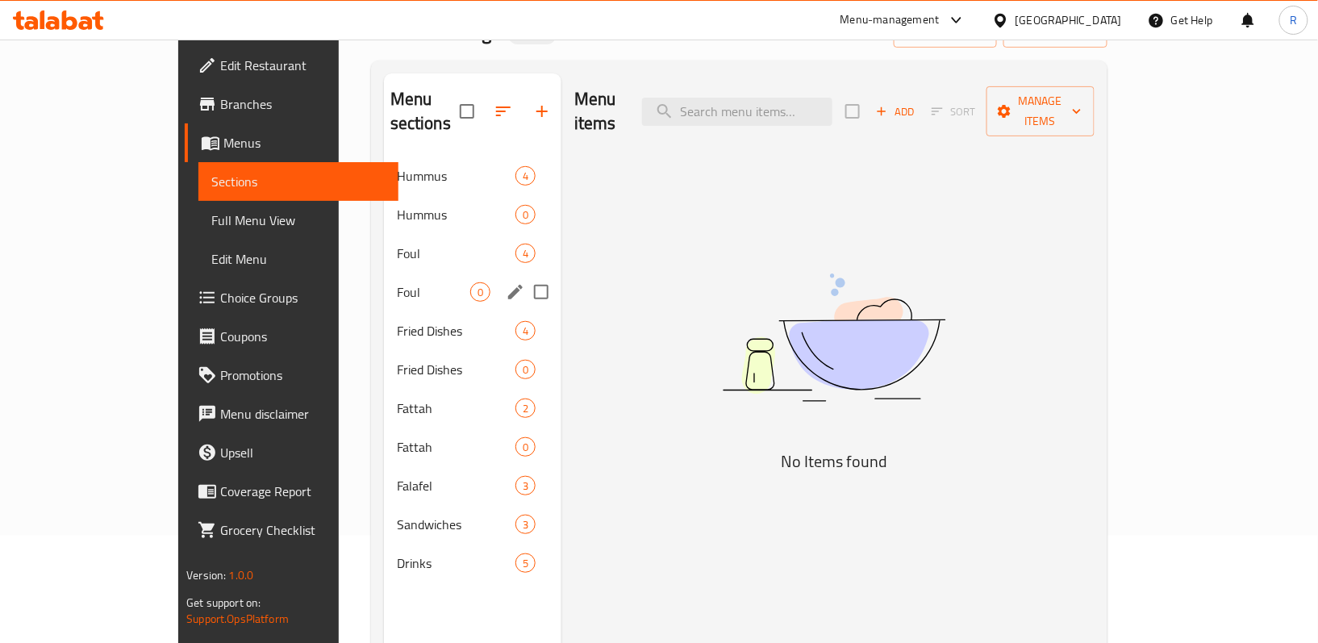
click at [524, 275] on input "Menu sections" at bounding box center [541, 292] width 34 height 34
checkbox input "true"
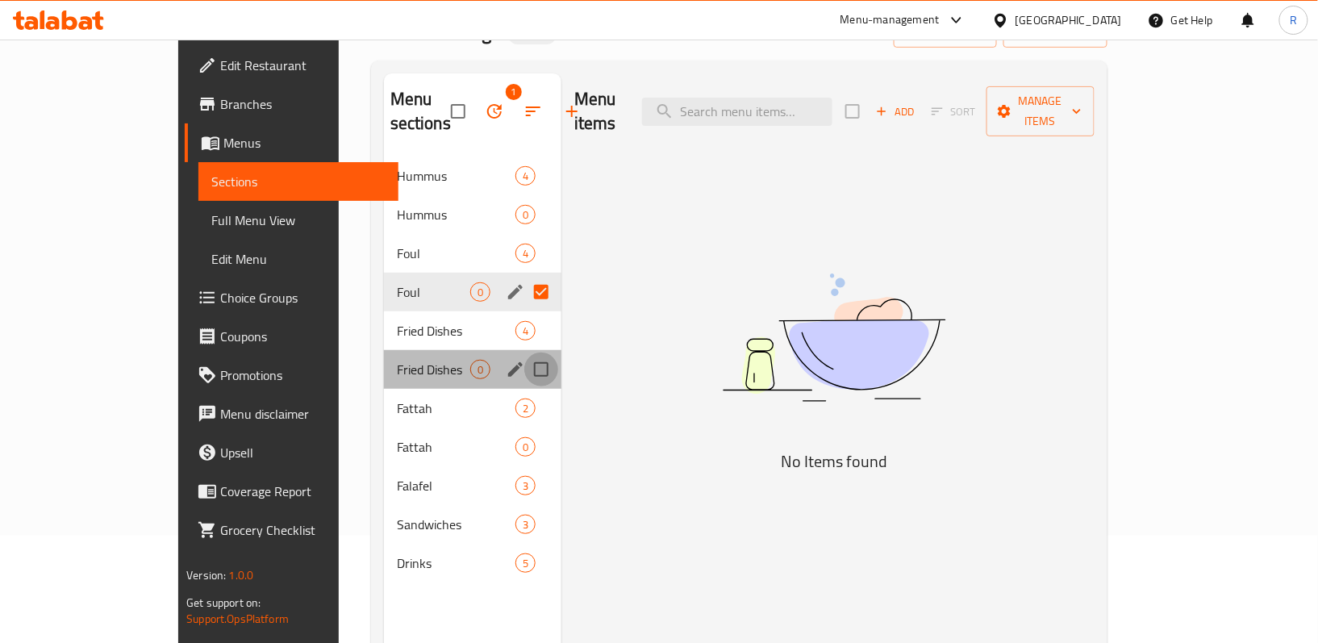
click at [524, 365] on input "Menu sections" at bounding box center [541, 369] width 34 height 34
checkbox input "true"
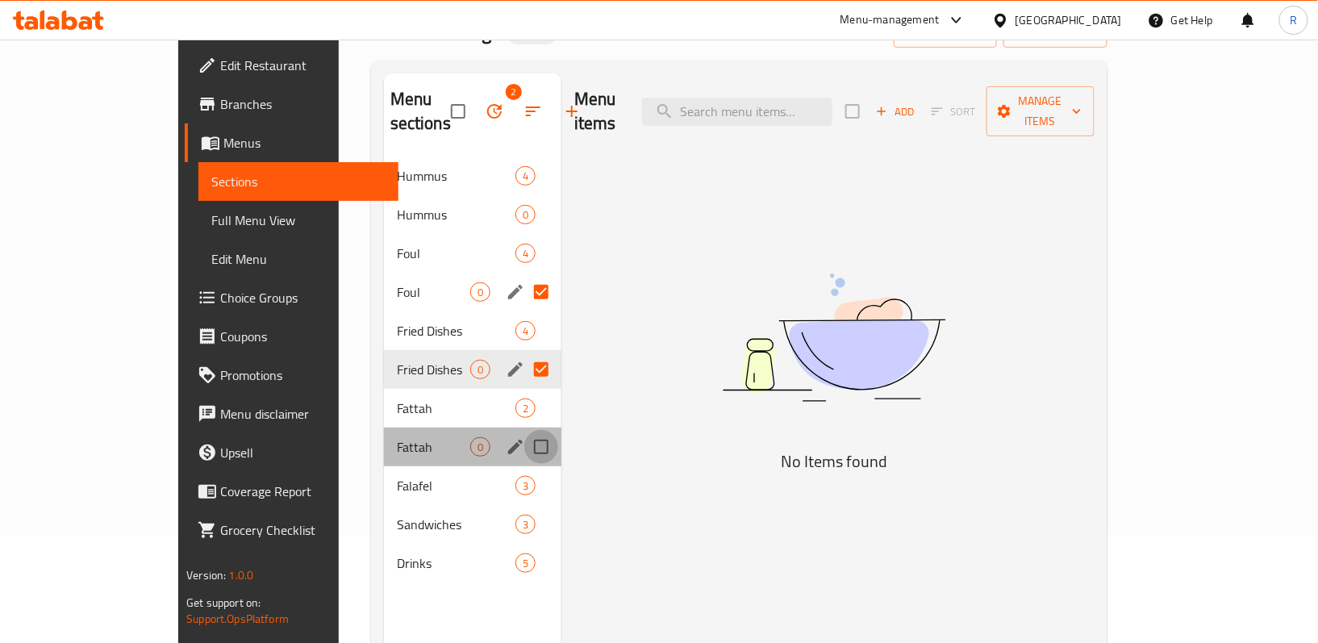
click at [524, 446] on input "Menu sections" at bounding box center [541, 447] width 34 height 34
checkbox input "true"
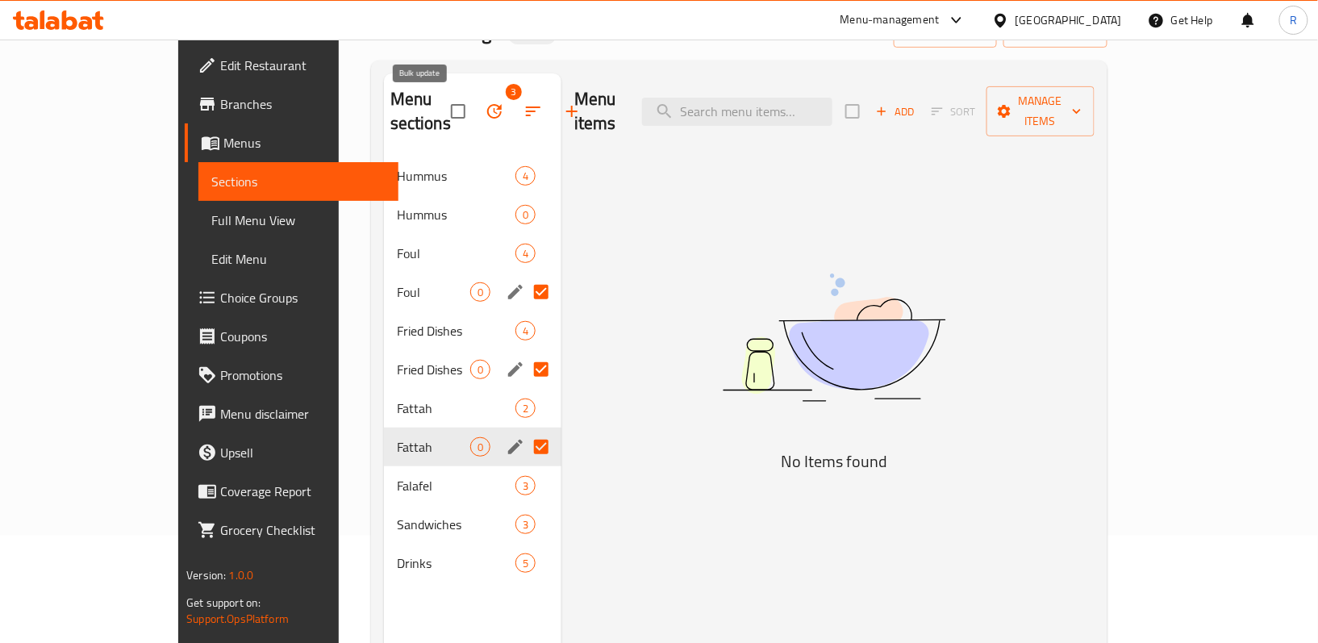
click at [485, 108] on icon "button" at bounding box center [494, 111] width 19 height 19
click at [475, 107] on button "button" at bounding box center [494, 111] width 39 height 39
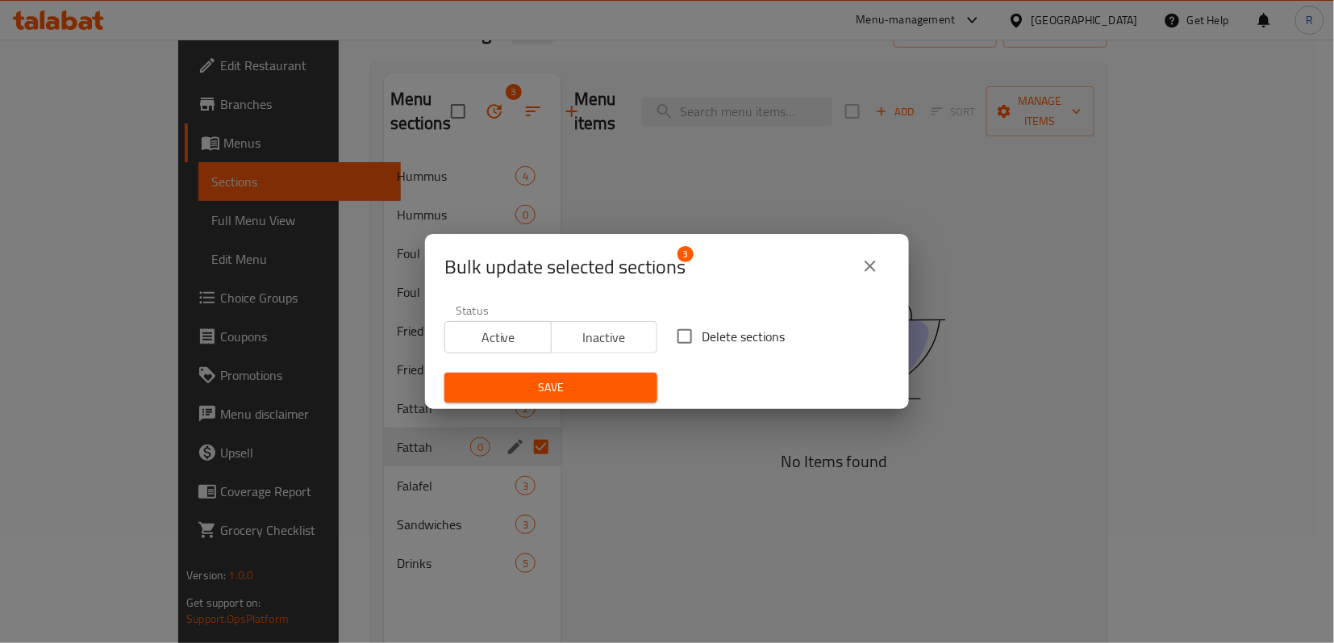
click at [685, 327] on input "Delete sections" at bounding box center [685, 336] width 34 height 34
checkbox input "true"
click at [636, 384] on button "Save" at bounding box center [550, 388] width 213 height 30
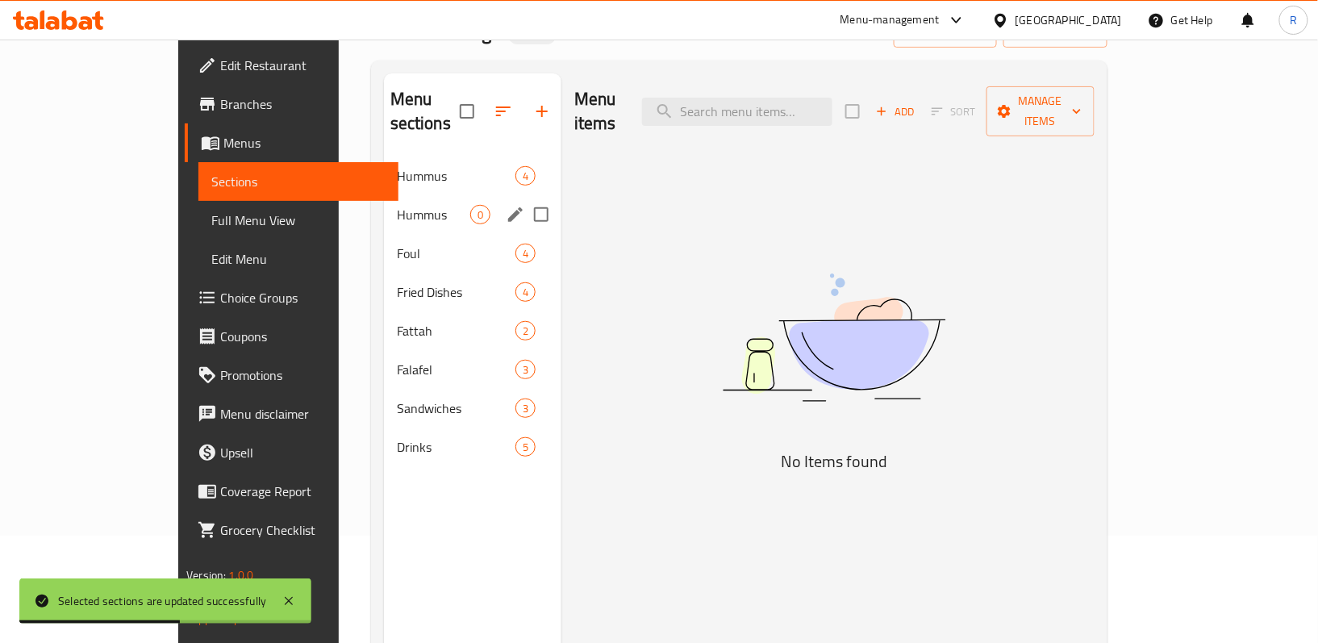
click at [524, 198] on input "Menu sections" at bounding box center [541, 215] width 34 height 34
checkbox input "true"
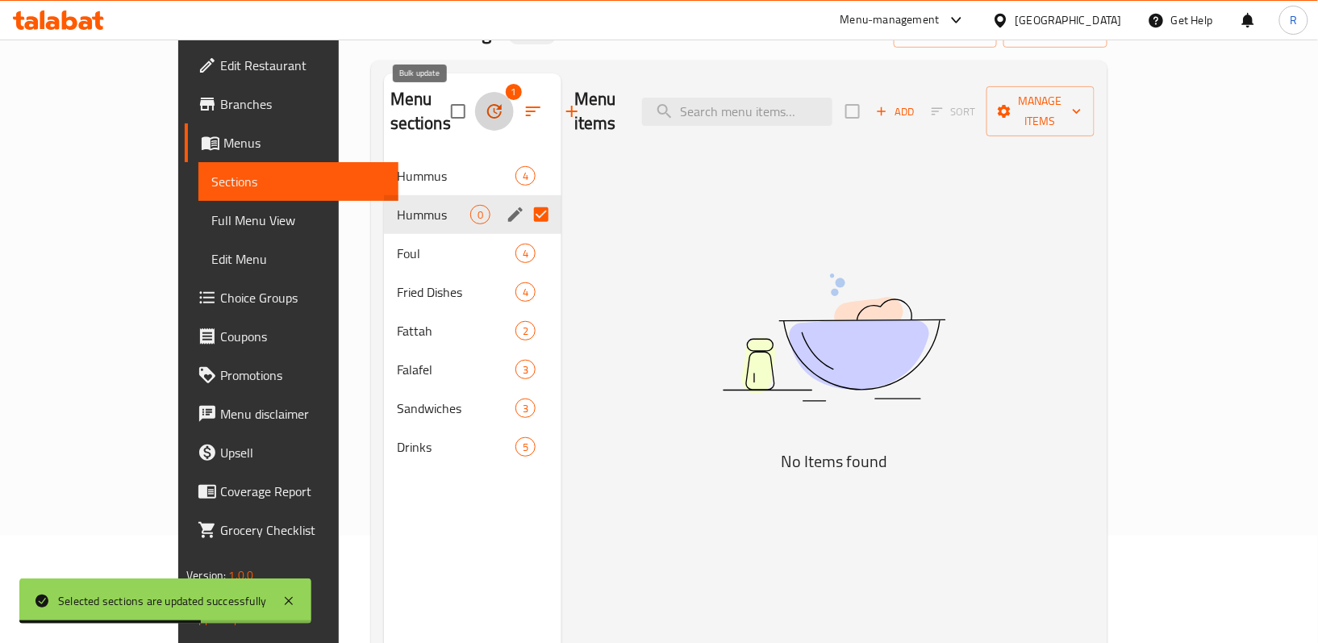
click at [485, 105] on icon "button" at bounding box center [494, 111] width 19 height 19
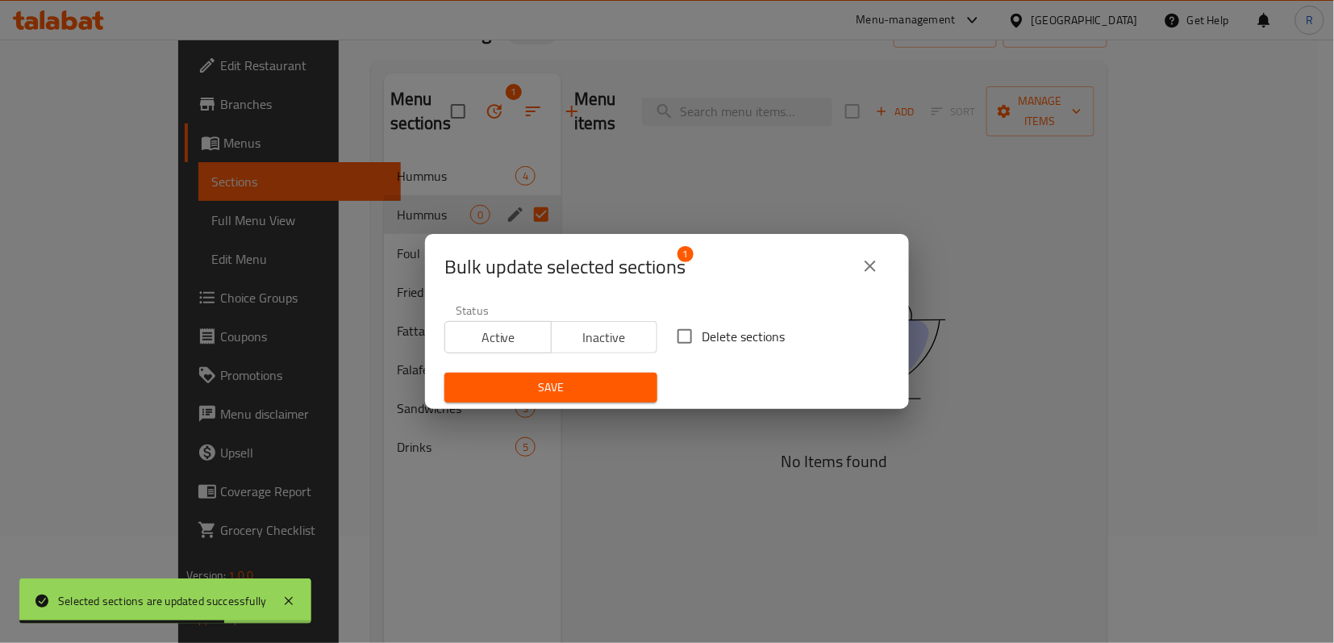
click at [692, 340] on input "Delete sections" at bounding box center [685, 336] width 34 height 34
checkbox input "true"
click at [623, 382] on span "Save" at bounding box center [550, 387] width 187 height 20
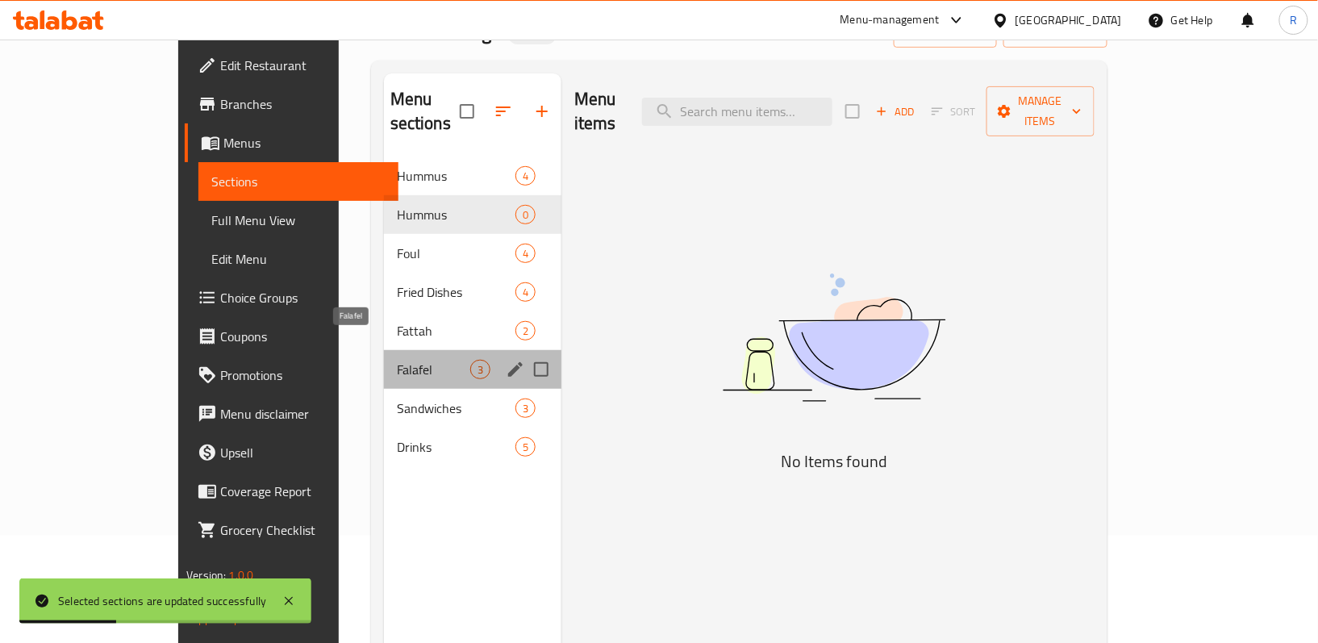
click at [397, 360] on span "Falafel" at bounding box center [433, 369] width 73 height 19
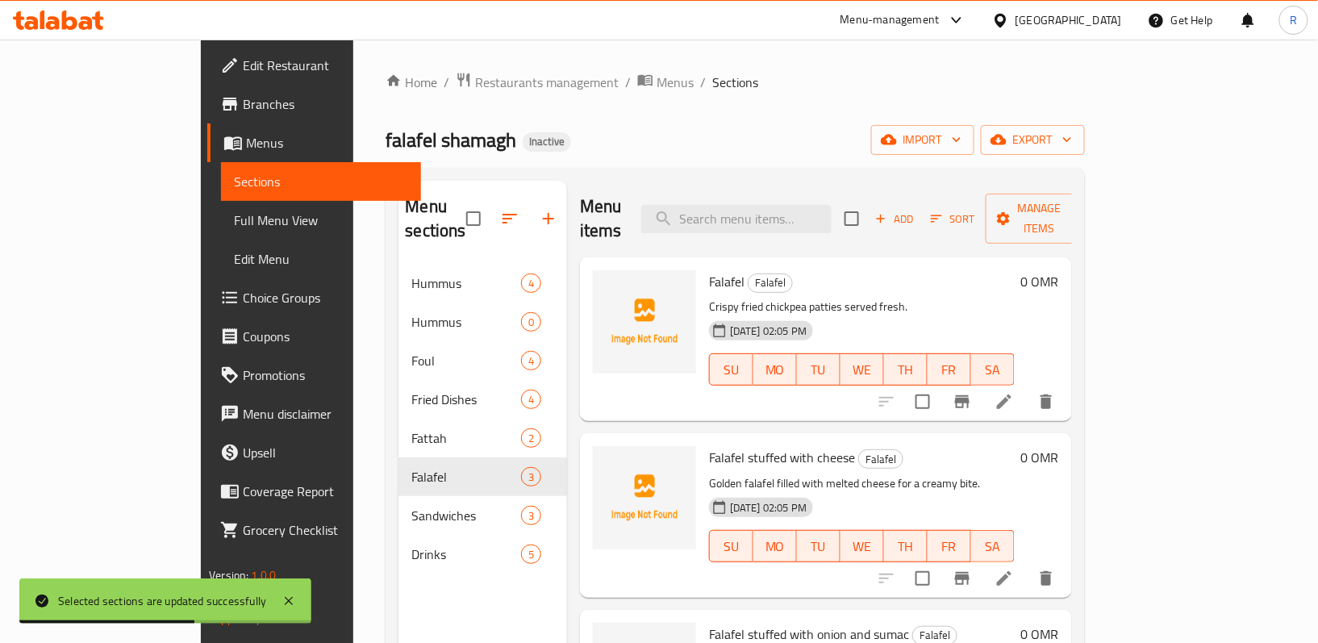
scroll to position [215, 0]
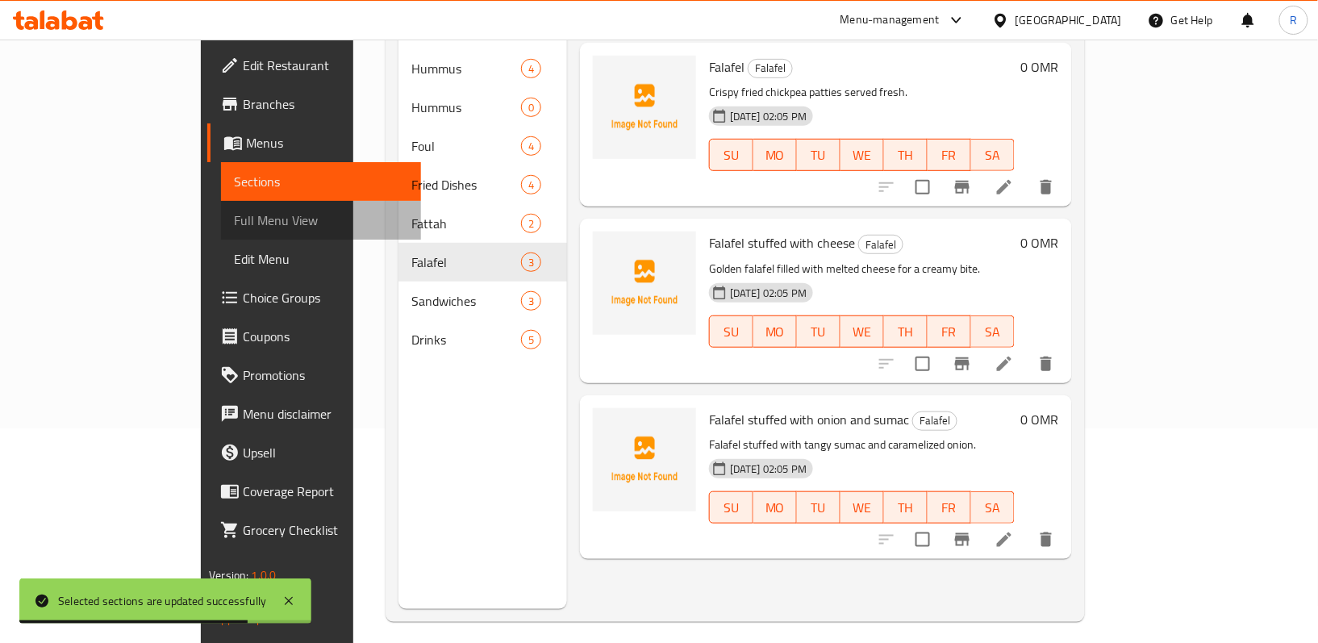
click at [234, 218] on span "Full Menu View" at bounding box center [321, 219] width 174 height 19
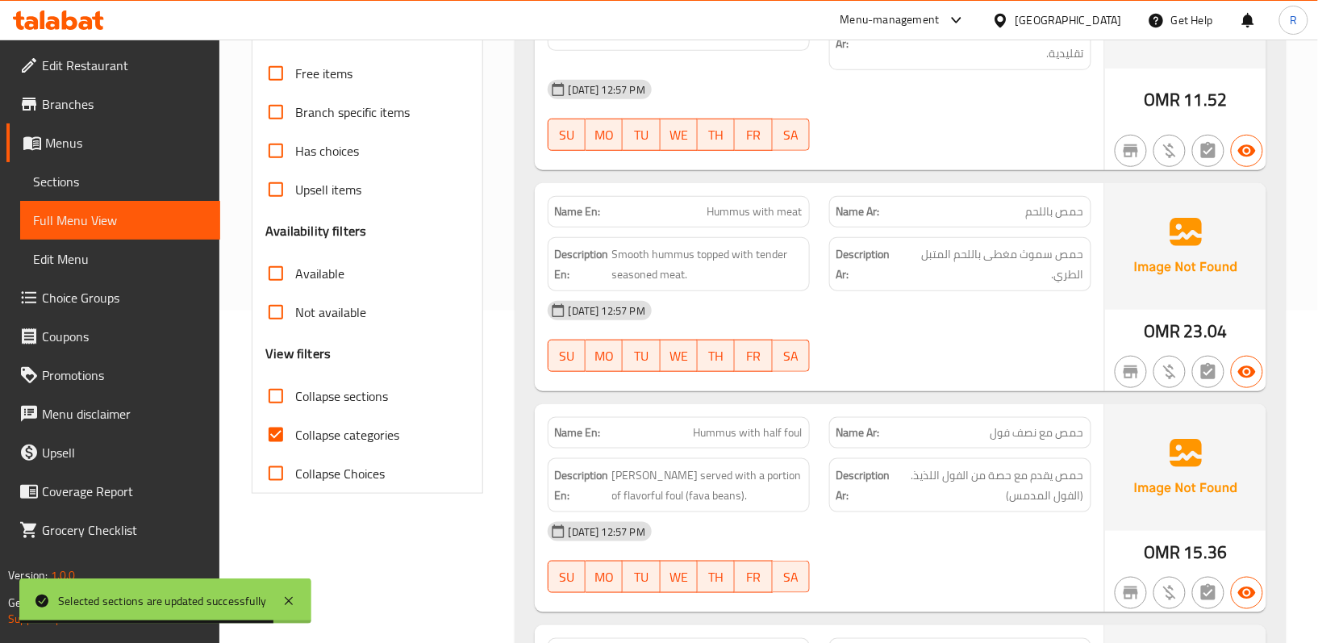
scroll to position [645, 0]
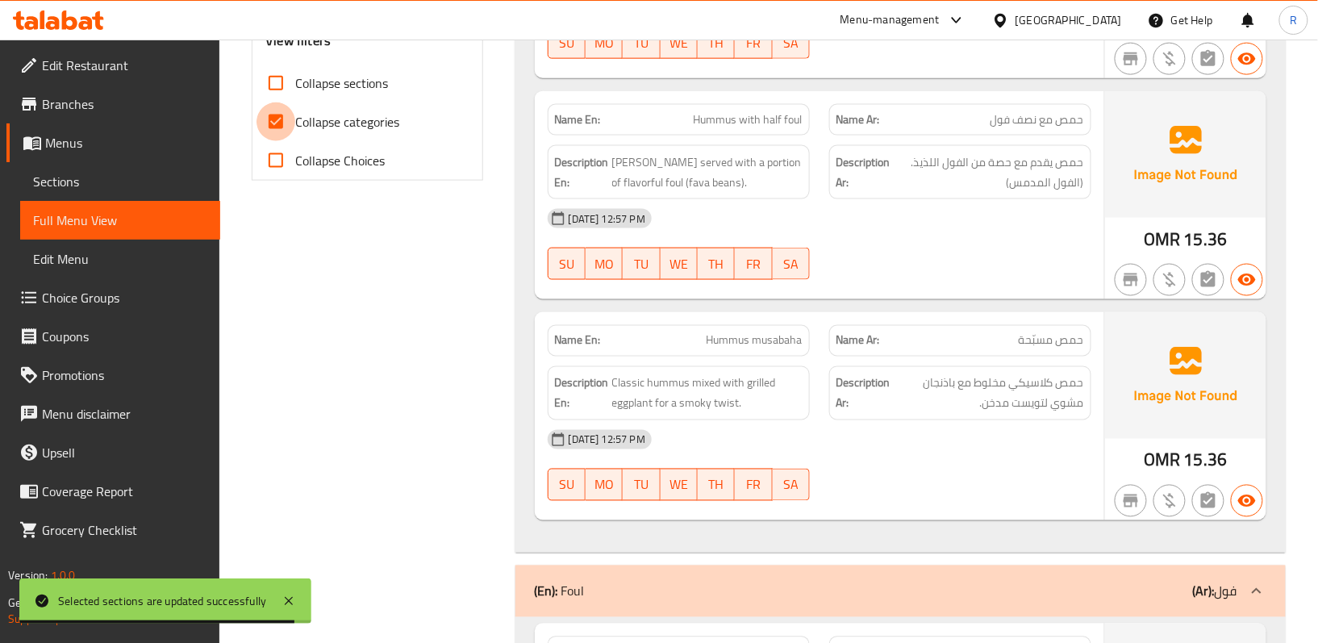
click at [269, 111] on input "Collapse categories" at bounding box center [275, 121] width 39 height 39
checkbox input "false"
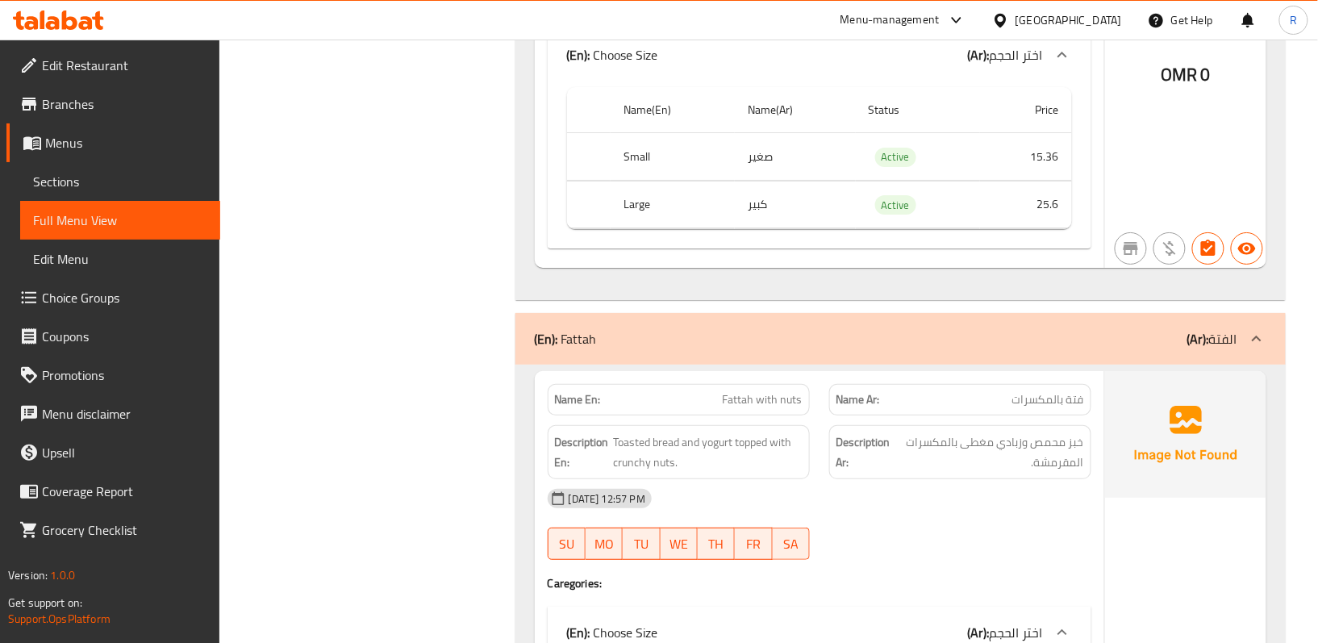
scroll to position [3871, 0]
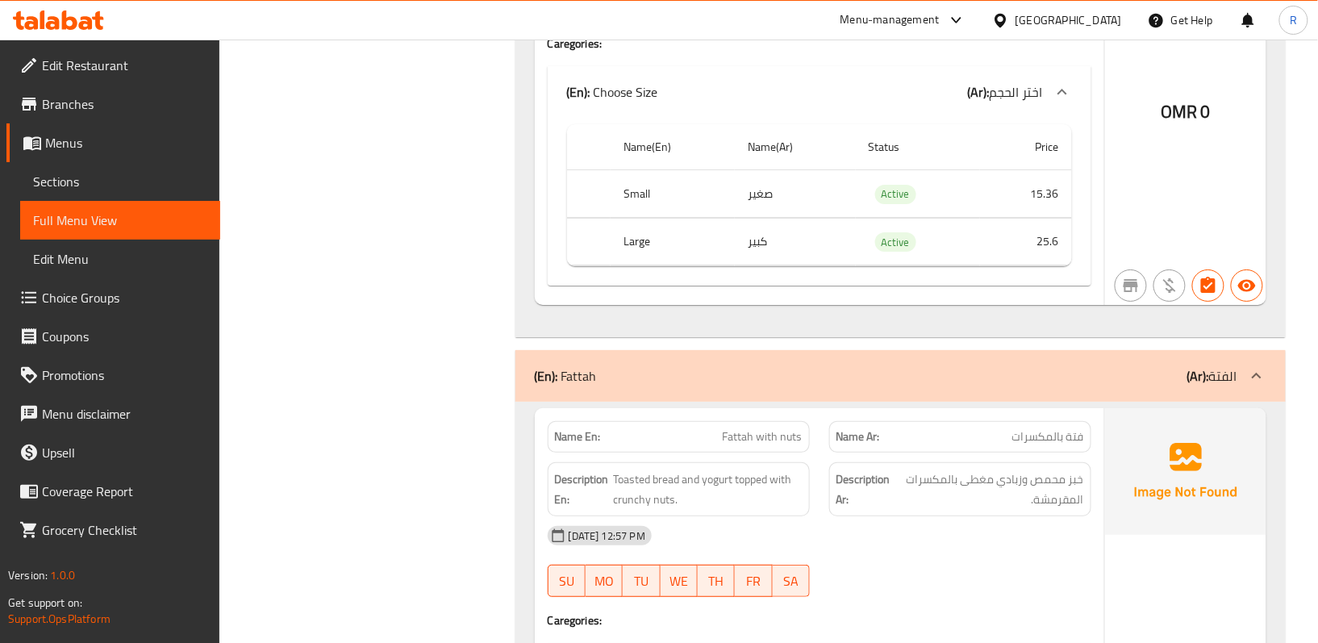
click at [94, 146] on span "Menus" at bounding box center [126, 142] width 162 height 19
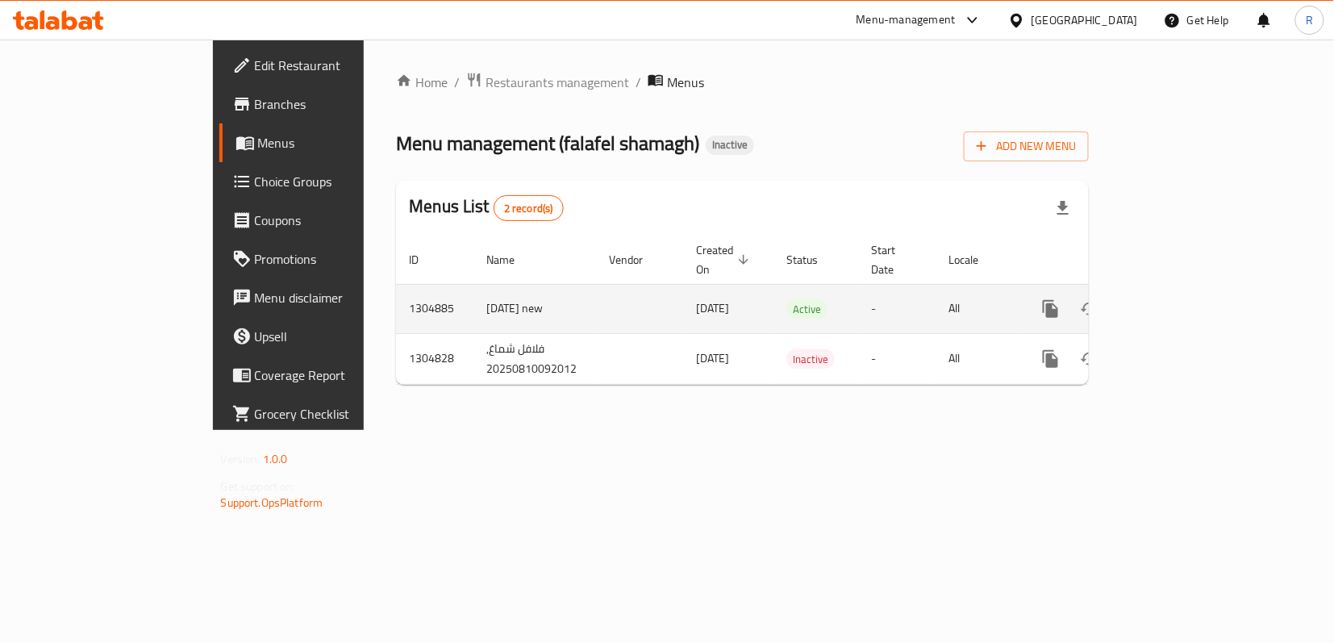
click at [1186, 292] on link "enhanced table" at bounding box center [1167, 309] width 39 height 39
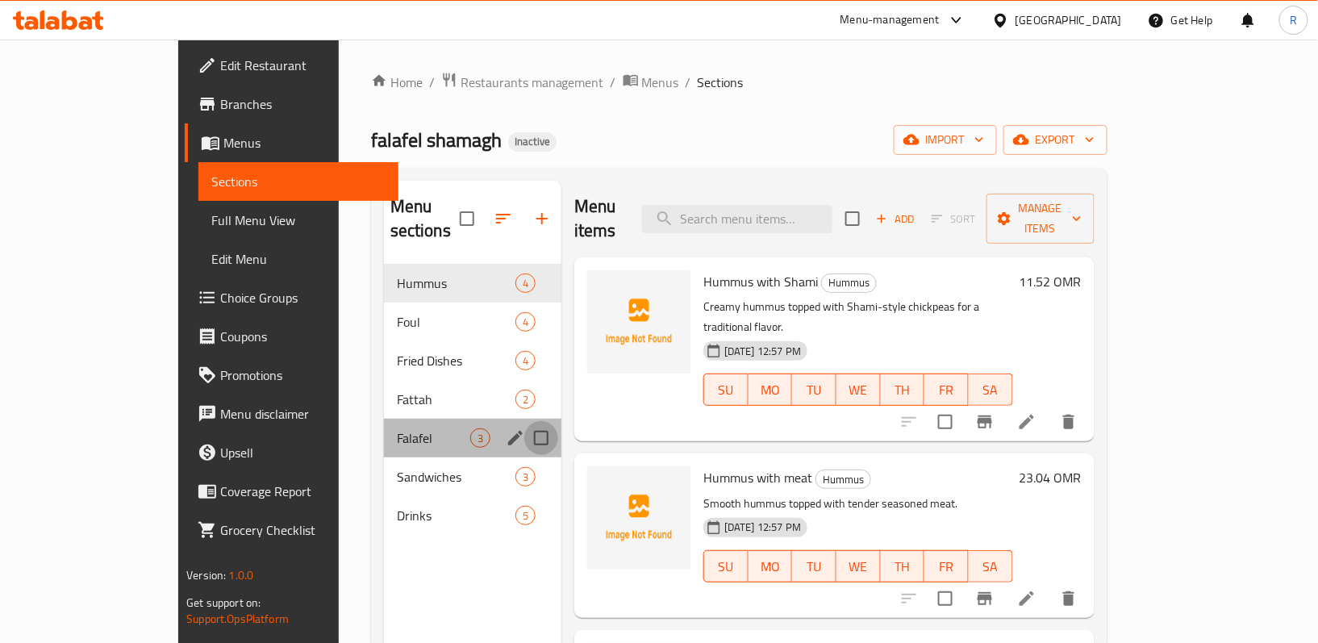
click at [524, 421] on input "Menu sections" at bounding box center [541, 438] width 34 height 34
checkbox input "true"
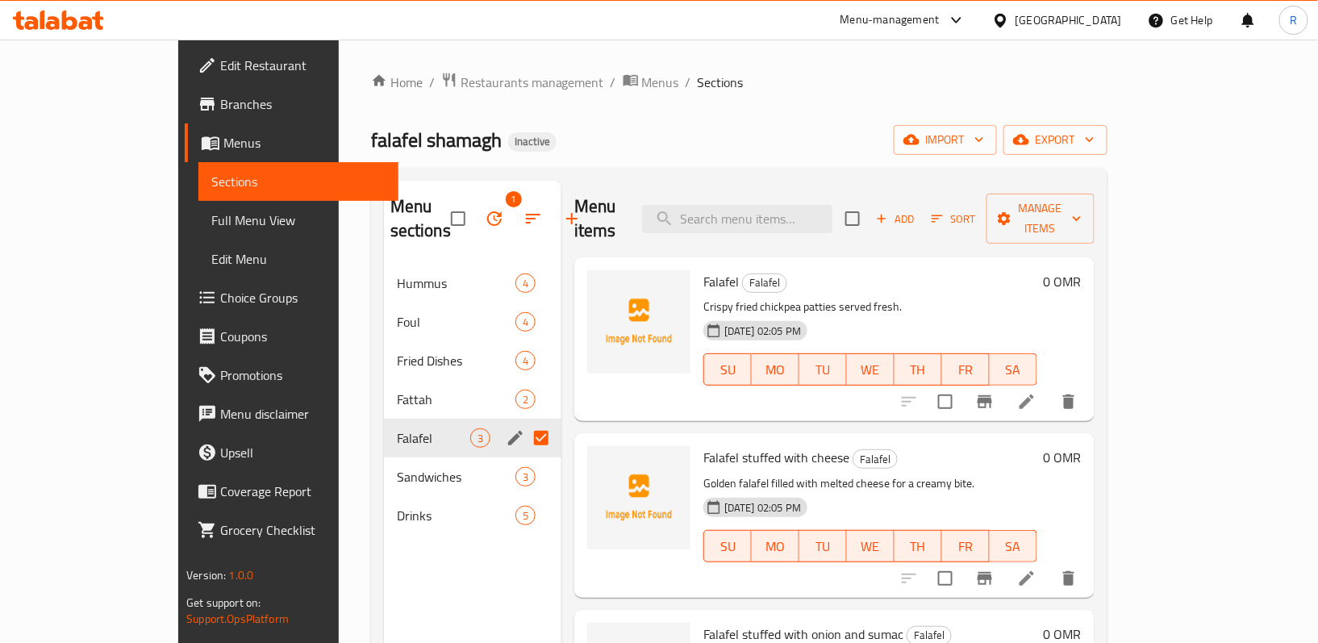
click at [487, 216] on icon "button" at bounding box center [494, 218] width 15 height 15
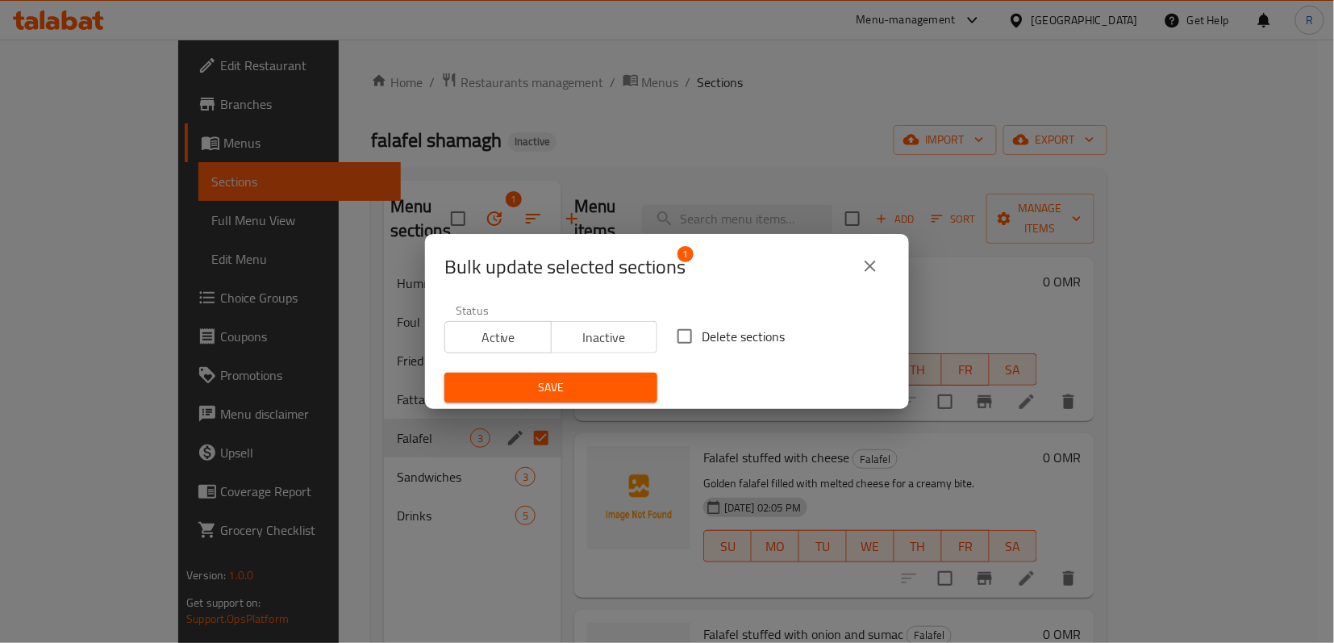
drag, startPoint x: 669, startPoint y: 337, endPoint x: 660, endPoint y: 340, distance: 9.2
click at [669, 337] on input "Delete sections" at bounding box center [685, 336] width 34 height 34
checkbox input "true"
click at [616, 376] on button "Save" at bounding box center [550, 388] width 213 height 30
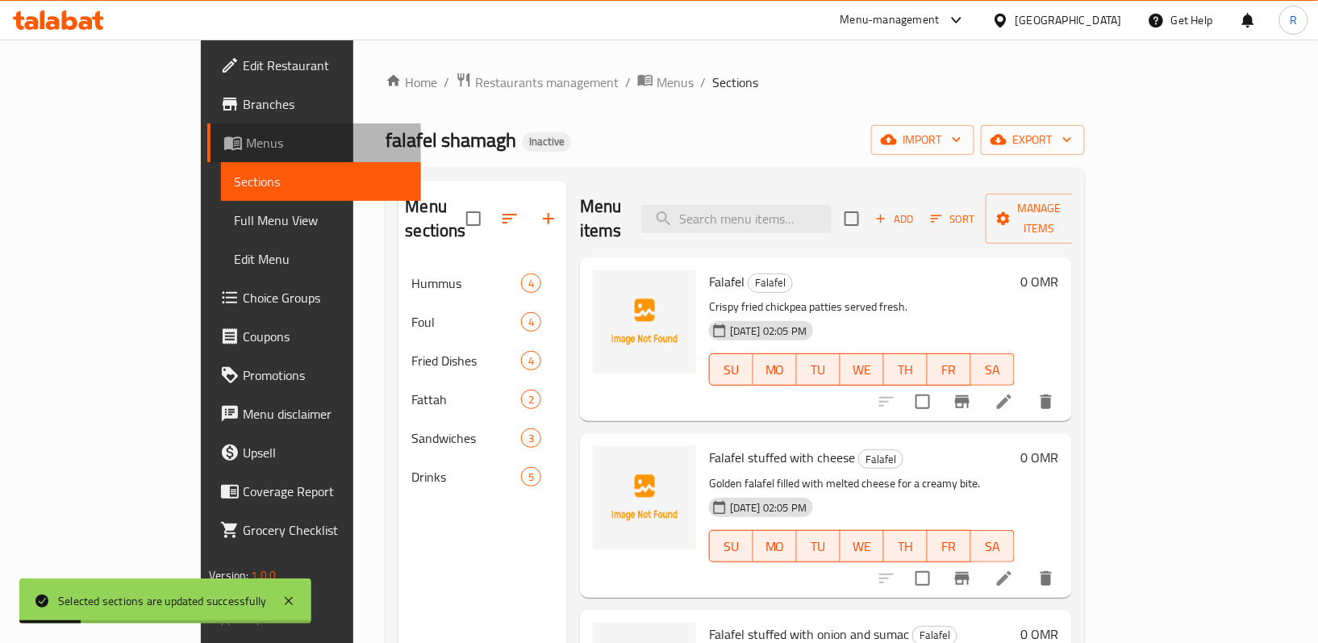
click at [207, 155] on link "Menus" at bounding box center [314, 142] width 214 height 39
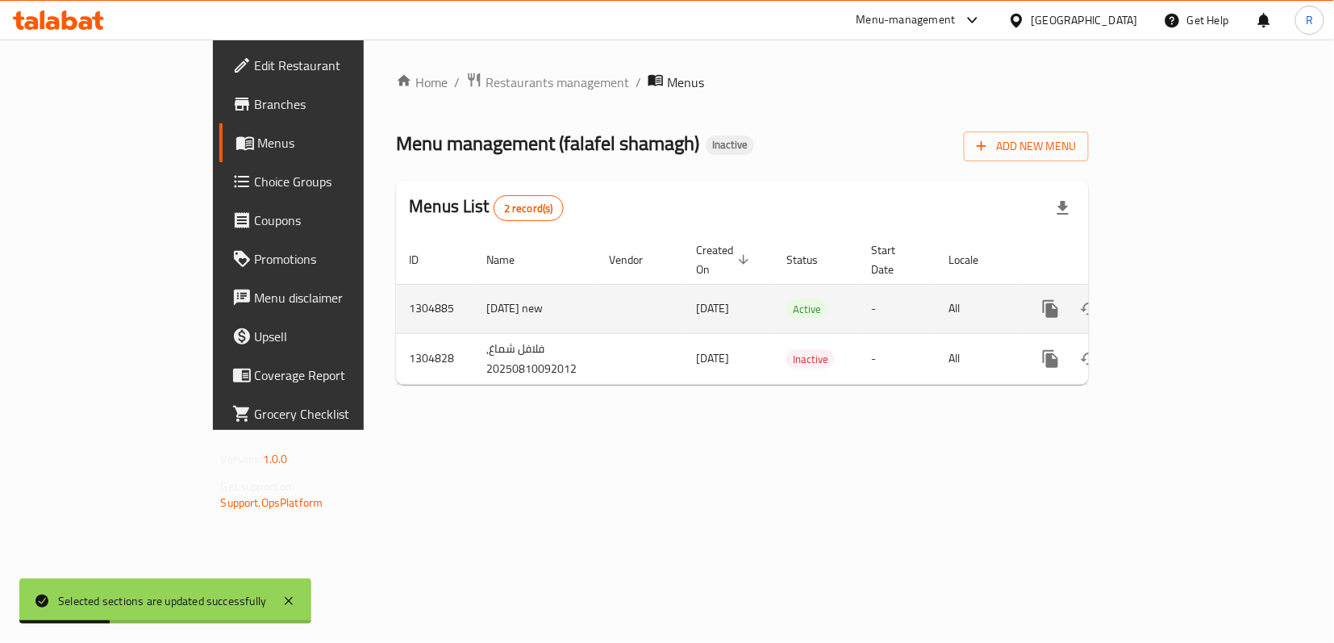
click at [1186, 290] on link "enhanced table" at bounding box center [1167, 309] width 39 height 39
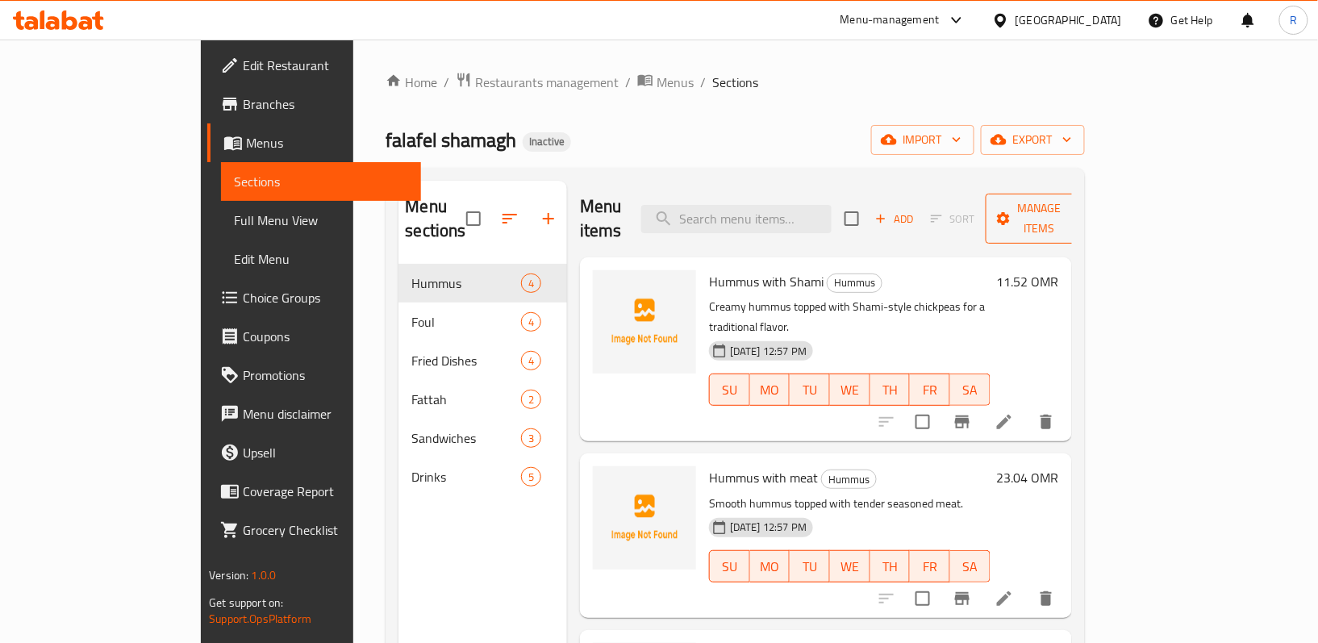
click at [1081, 205] on span "Manage items" at bounding box center [1039, 218] width 82 height 40
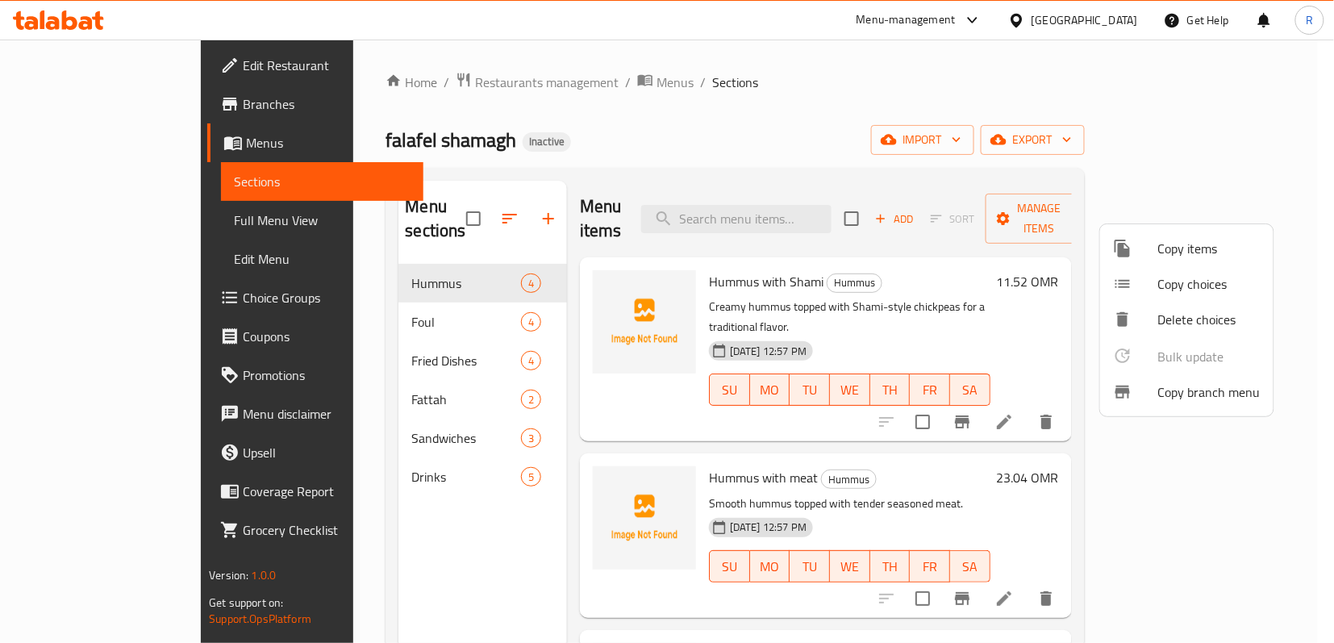
click at [1140, 134] on div at bounding box center [667, 321] width 1334 height 643
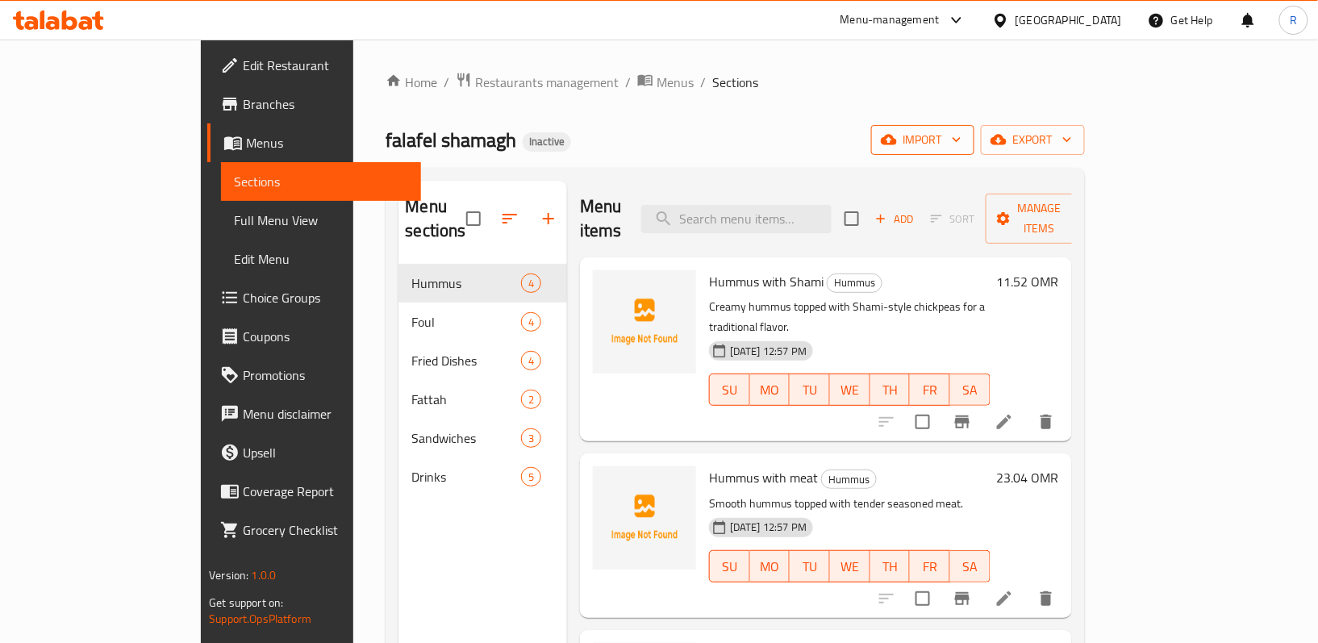
click at [961, 134] on span "import" at bounding box center [922, 140] width 77 height 20
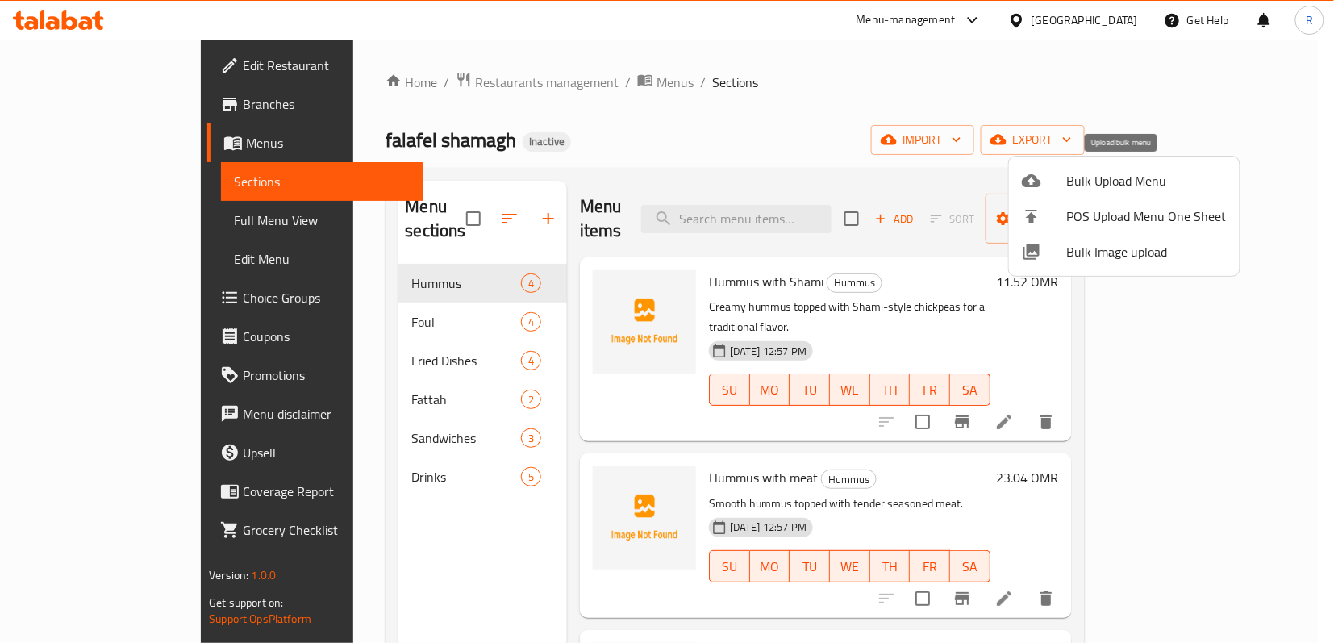
click at [1119, 181] on span "Bulk Upload Menu" at bounding box center [1147, 180] width 160 height 19
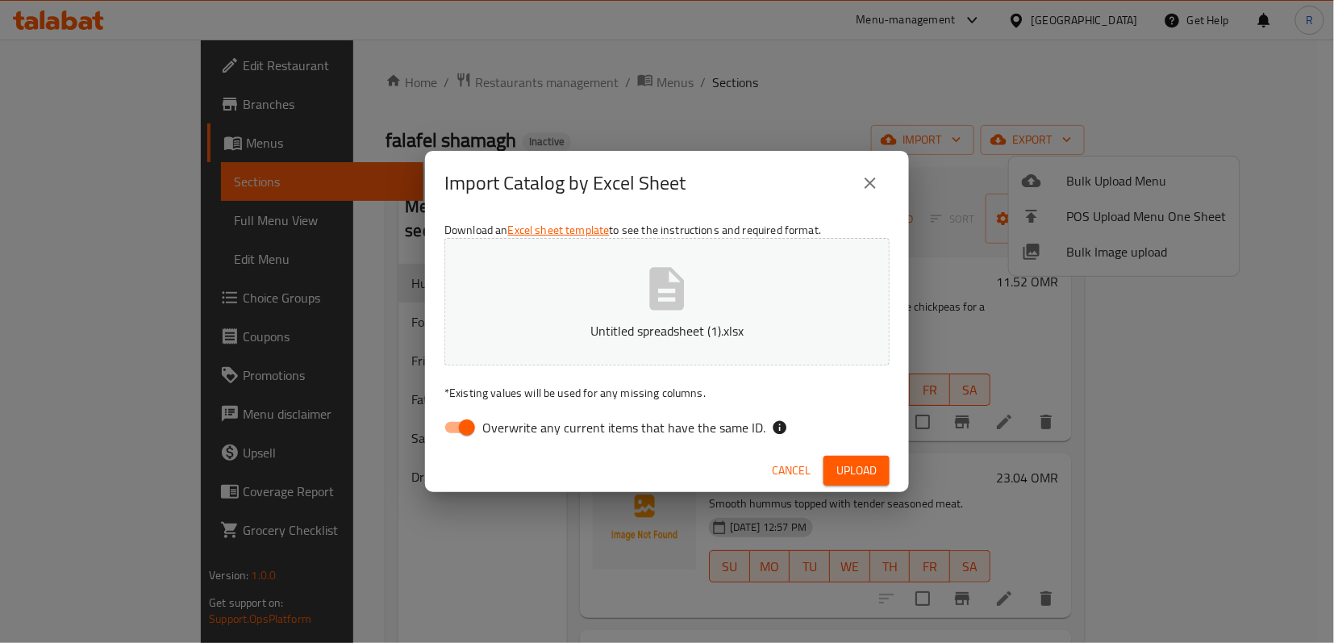
click at [452, 433] on input "Overwrite any current items that have the same ID." at bounding box center [467, 427] width 92 height 31
checkbox input "false"
click at [862, 476] on span "Upload" at bounding box center [856, 471] width 40 height 20
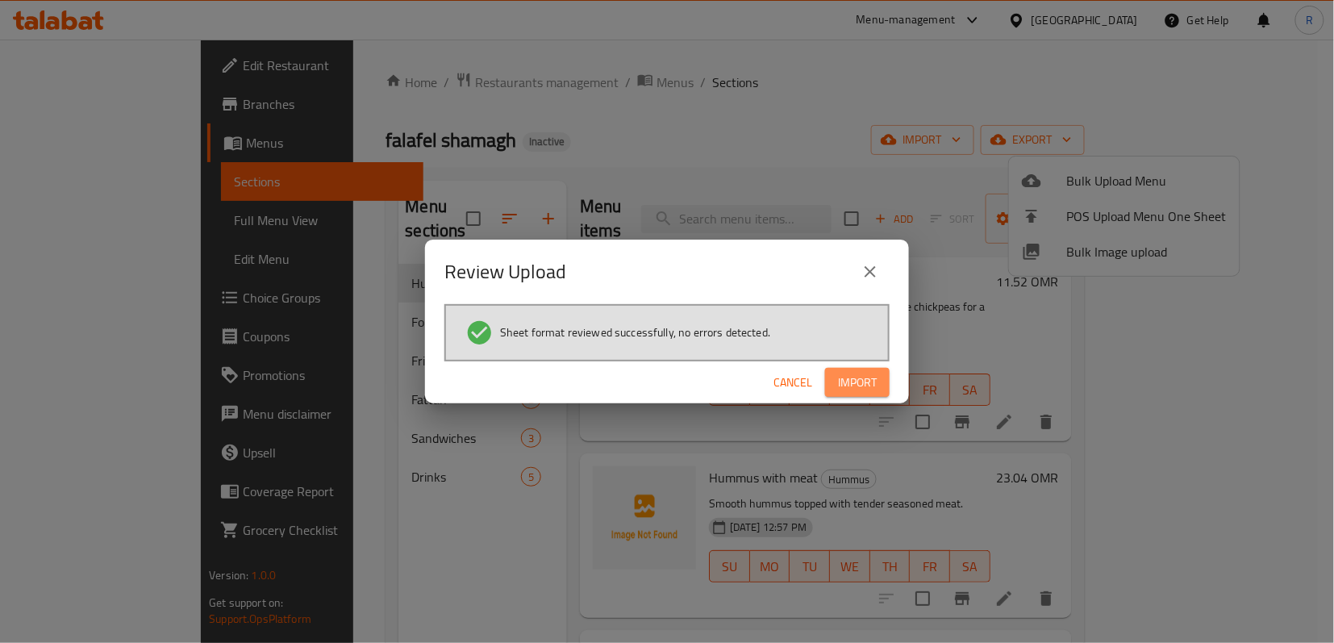
click at [847, 378] on span "Import" at bounding box center [857, 383] width 39 height 20
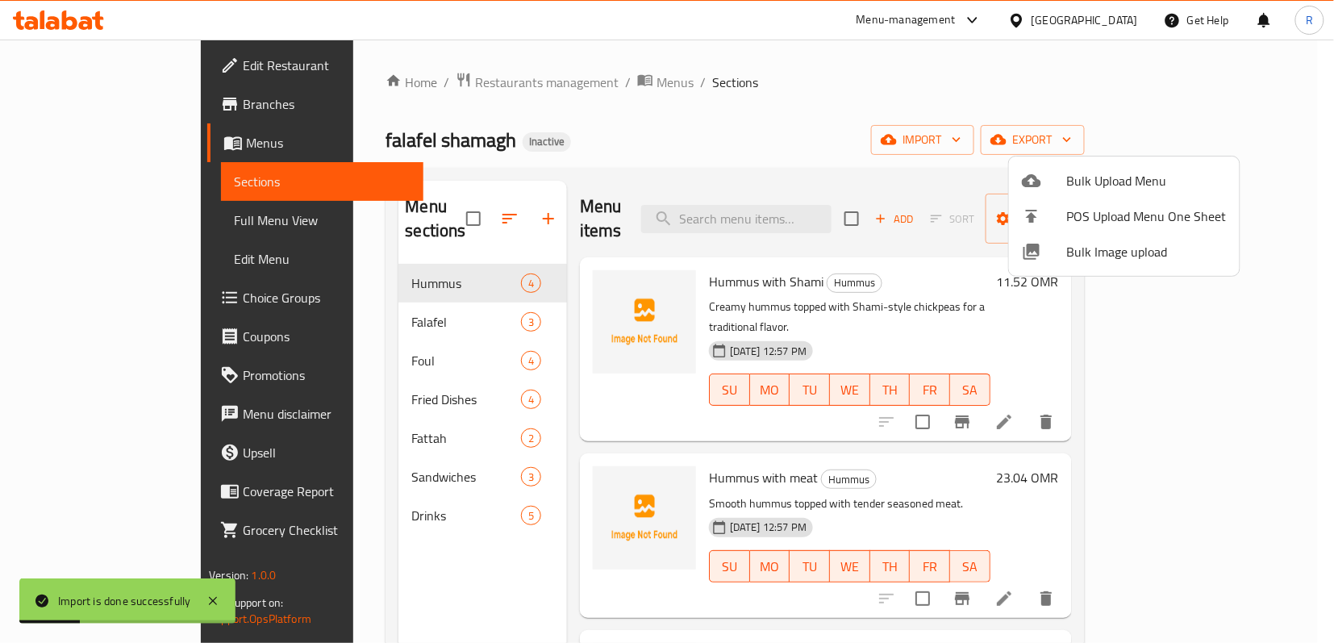
click at [365, 281] on div at bounding box center [667, 321] width 1334 height 643
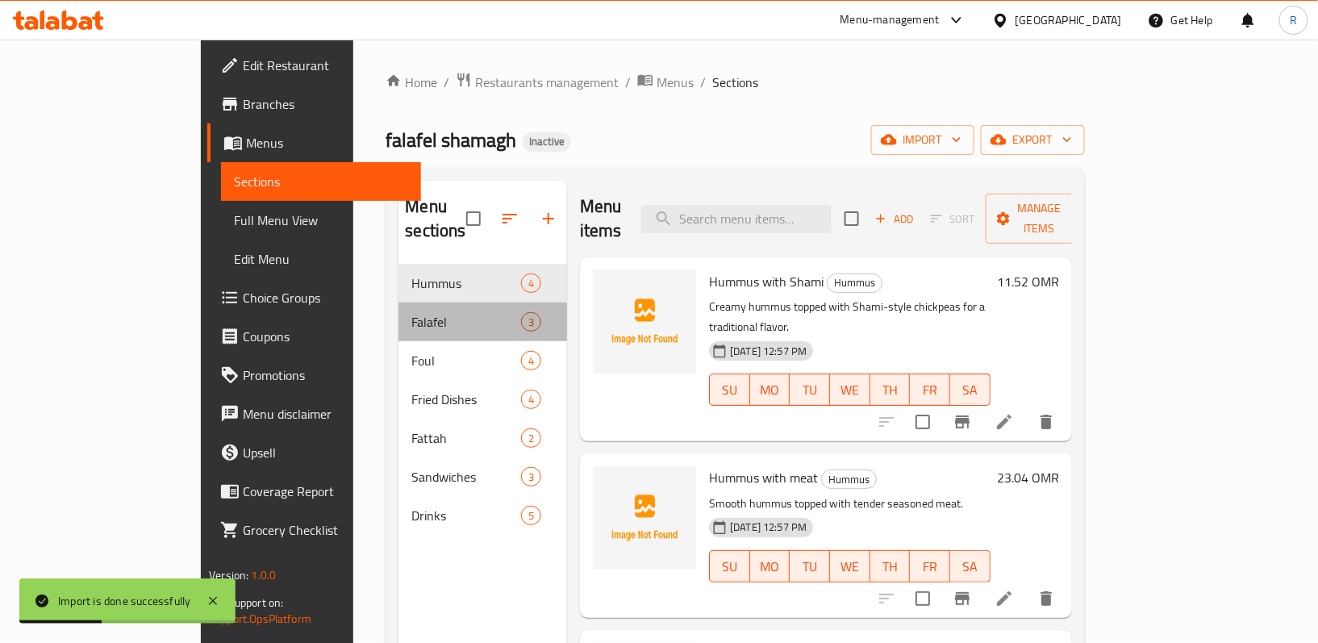
click at [398, 302] on div "Falafel 3" at bounding box center [482, 321] width 169 height 39
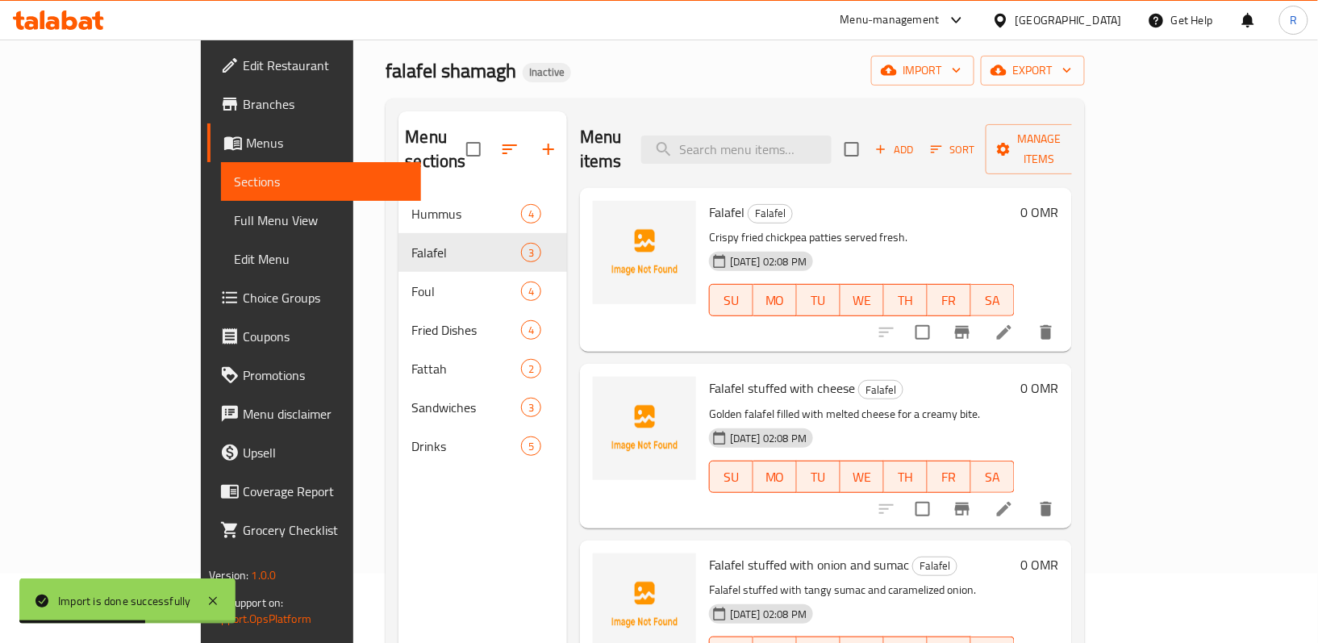
scroll to position [107, 0]
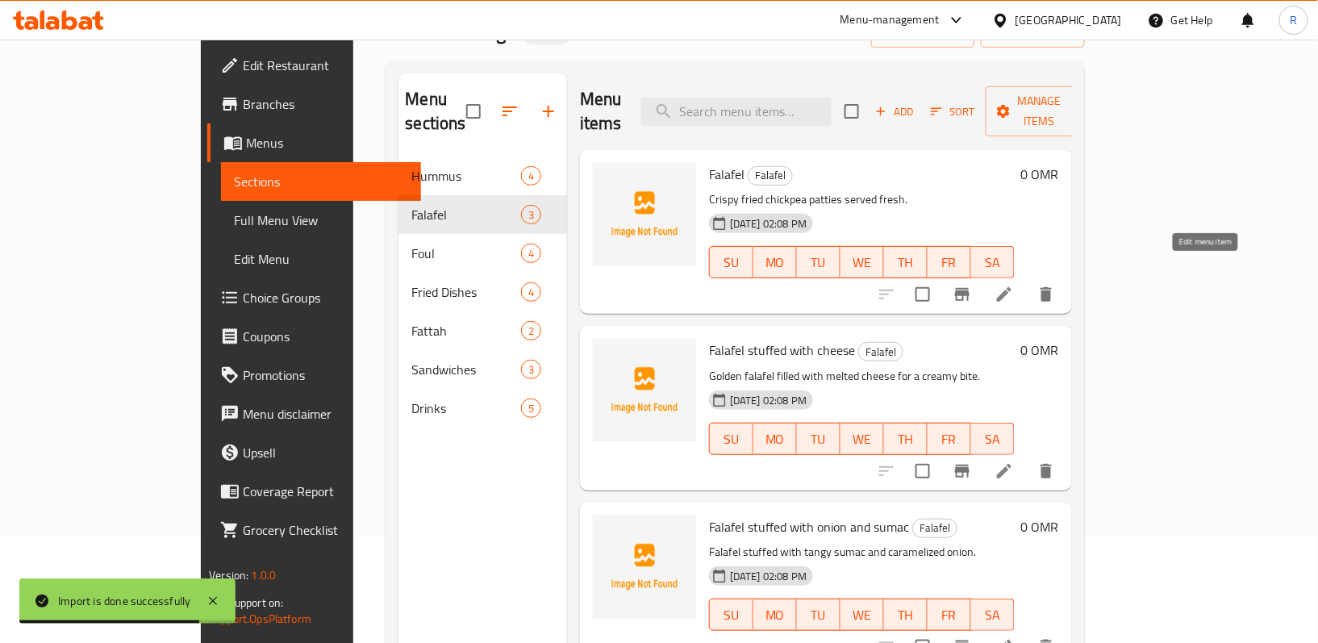
click at [1014, 285] on icon at bounding box center [1003, 294] width 19 height 19
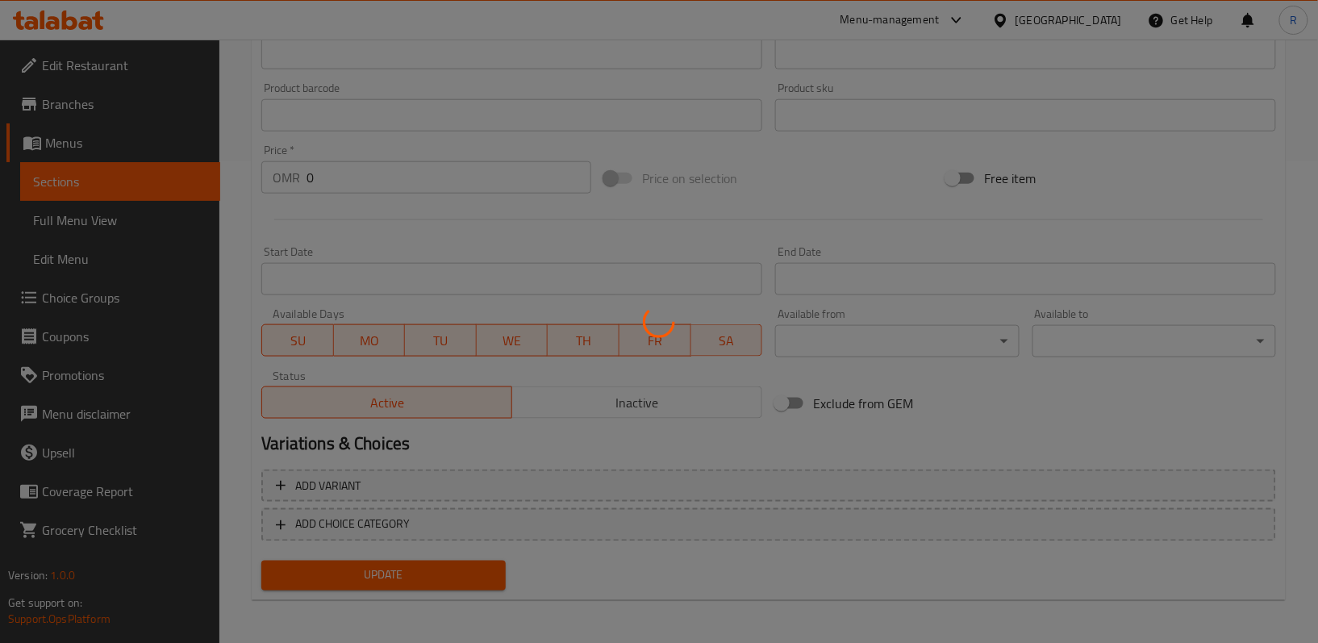
scroll to position [482, 0]
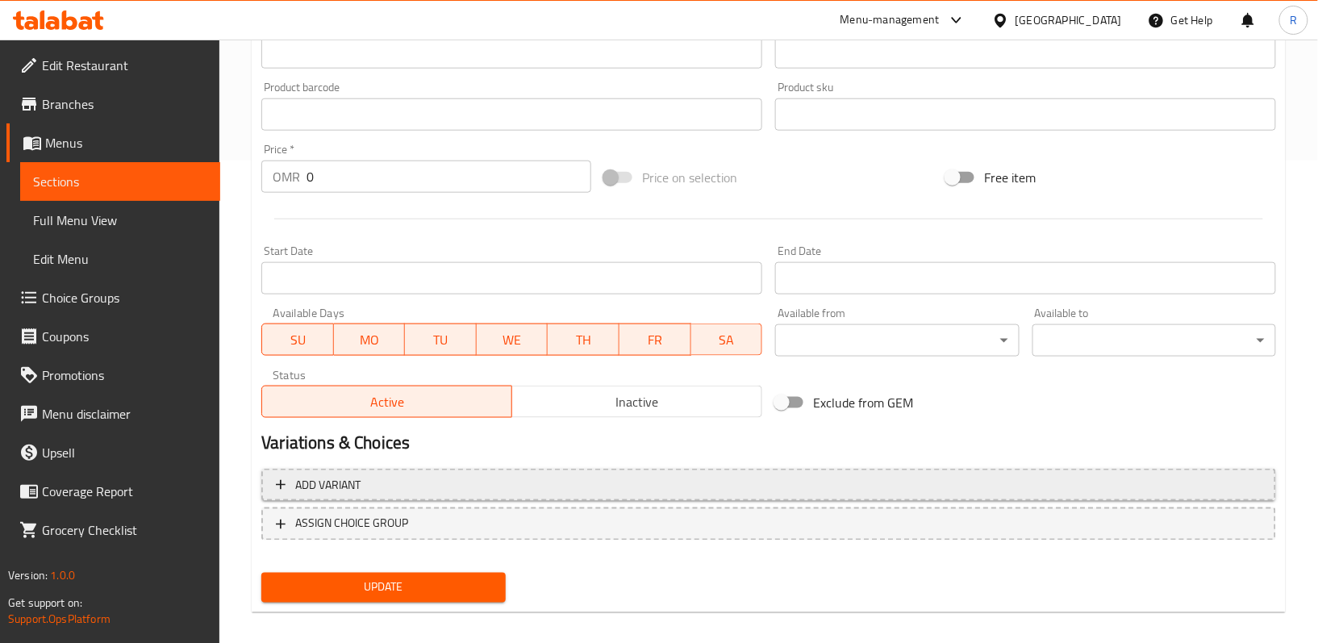
click at [452, 486] on span "Add variant" at bounding box center [769, 485] width 986 height 20
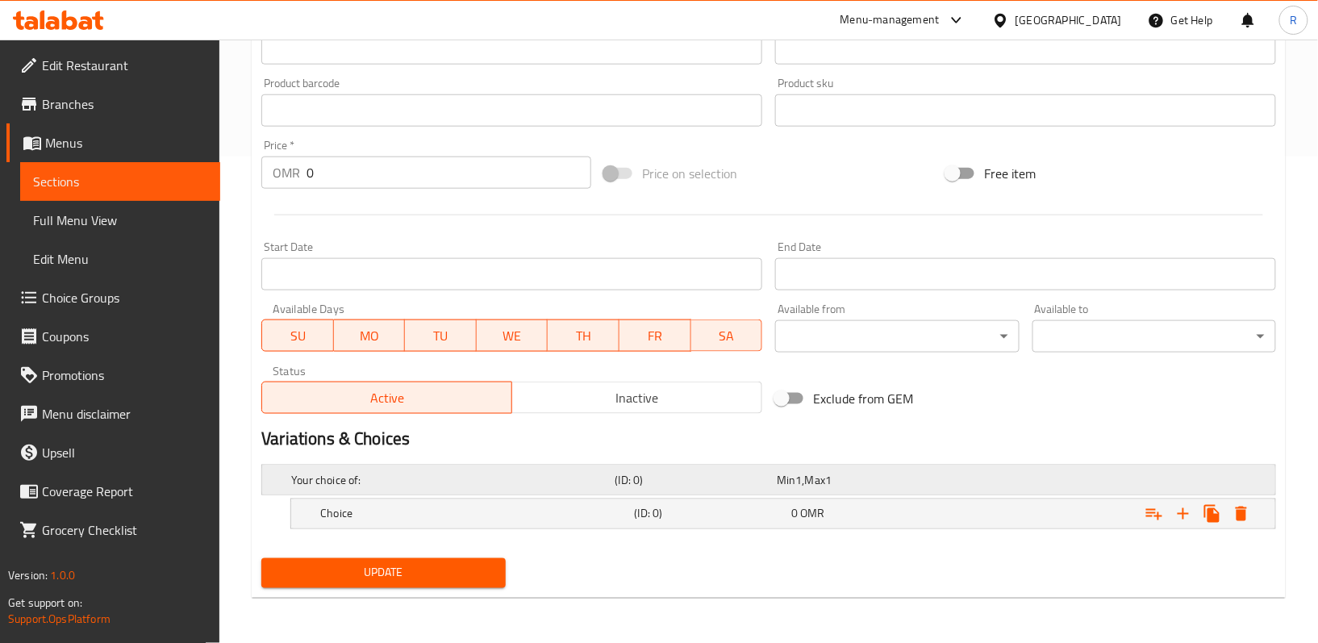
scroll to position [488, 0]
click at [473, 488] on h5 "Choice" at bounding box center [449, 480] width 317 height 16
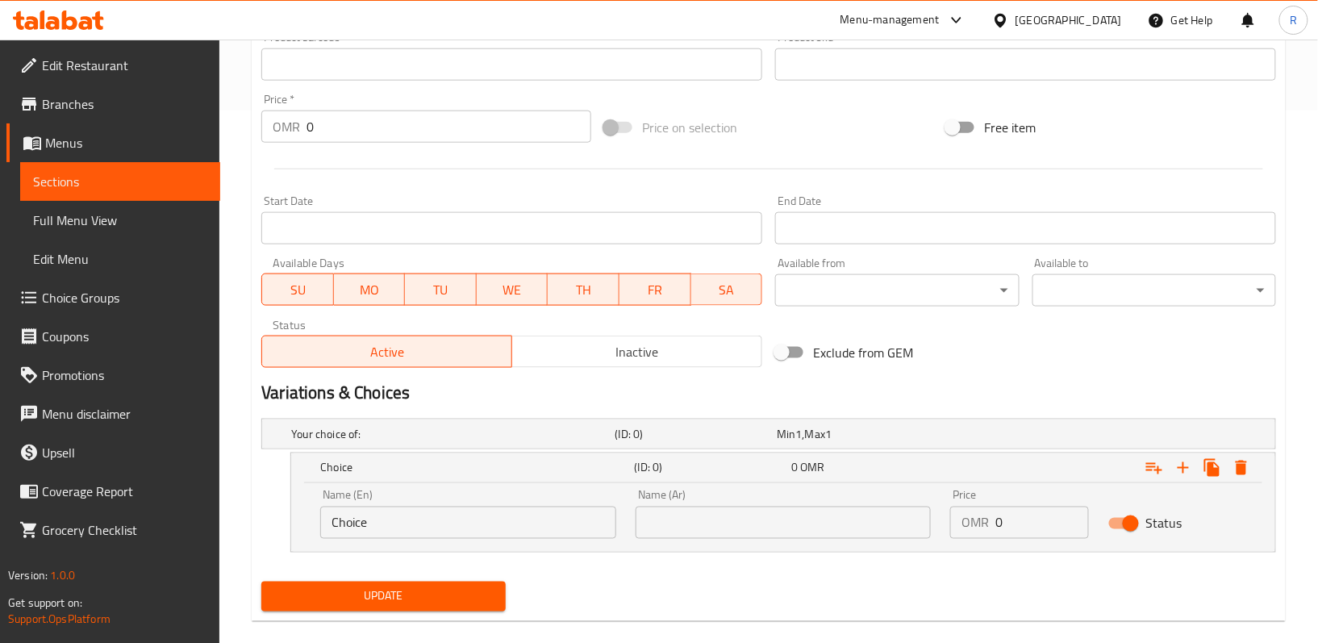
scroll to position [556, 0]
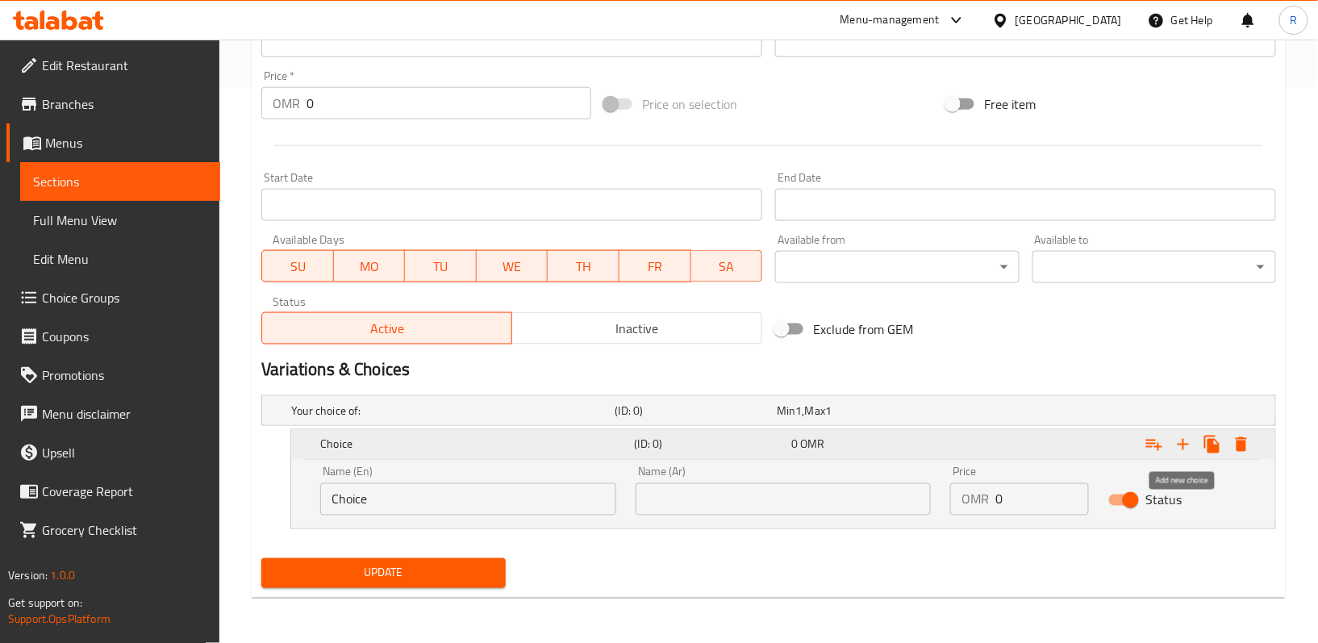
click at [1179, 440] on icon "Expand" at bounding box center [1182, 444] width 19 height 19
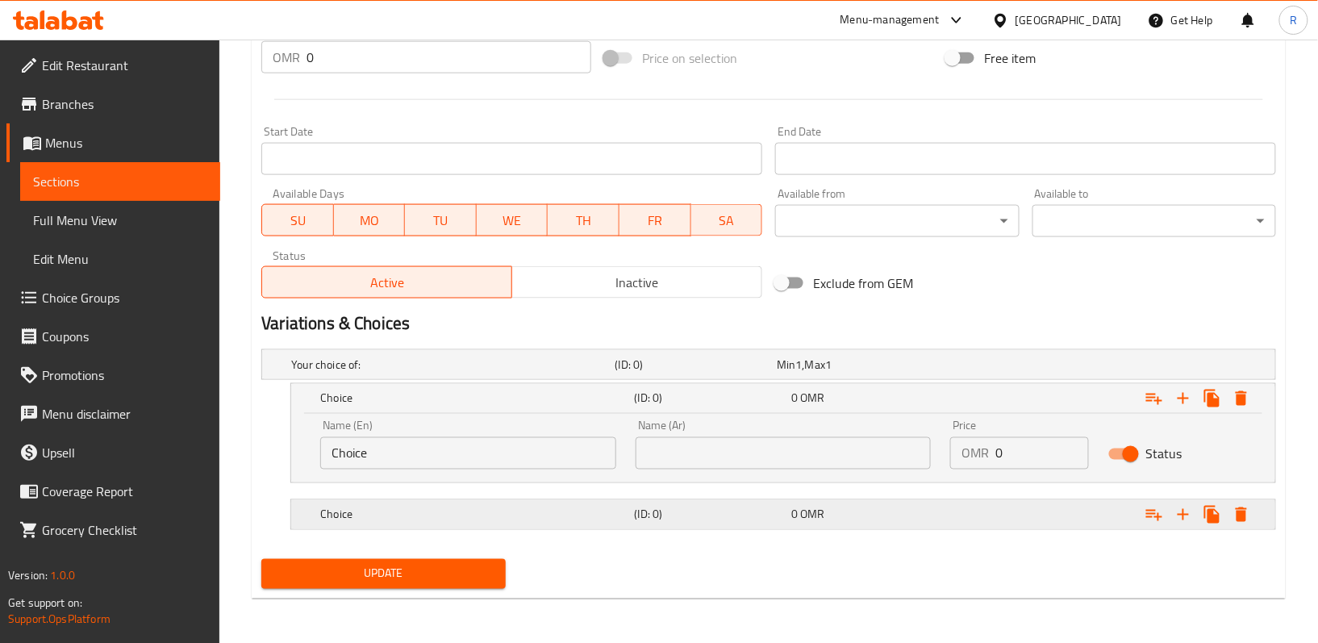
scroll to position [604, 0]
click at [524, 372] on h5 "Choice" at bounding box center [449, 364] width 317 height 16
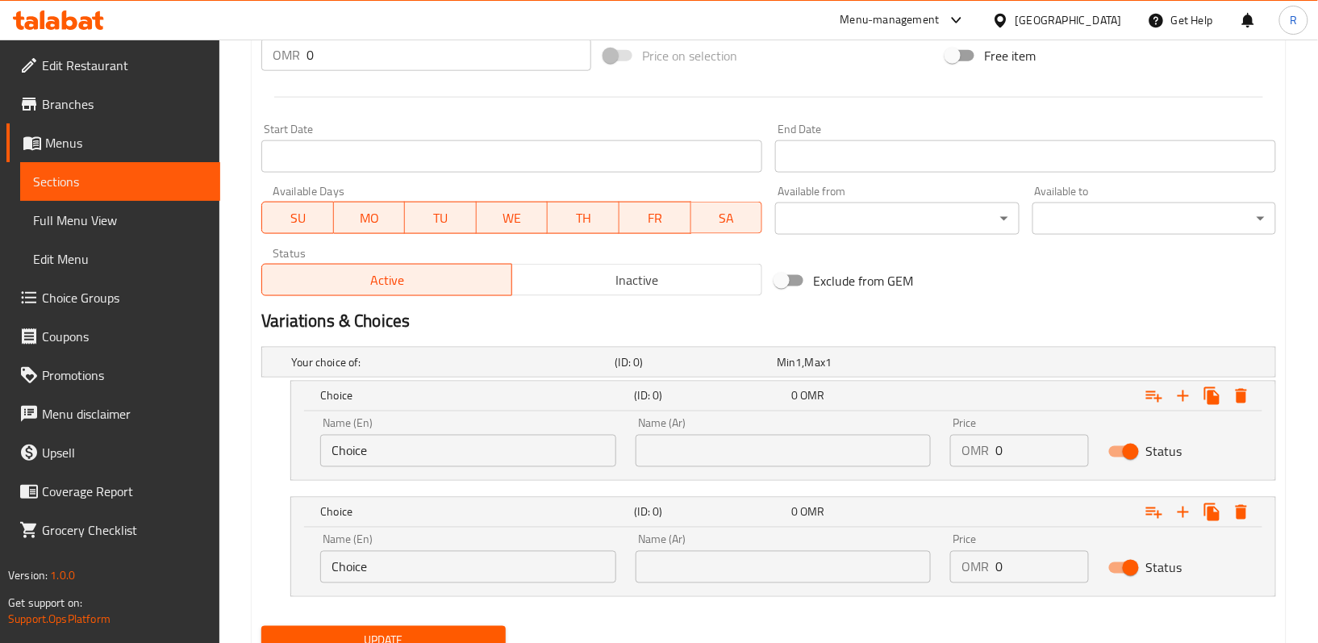
click at [368, 442] on input "Choice" at bounding box center [468, 451] width 296 height 32
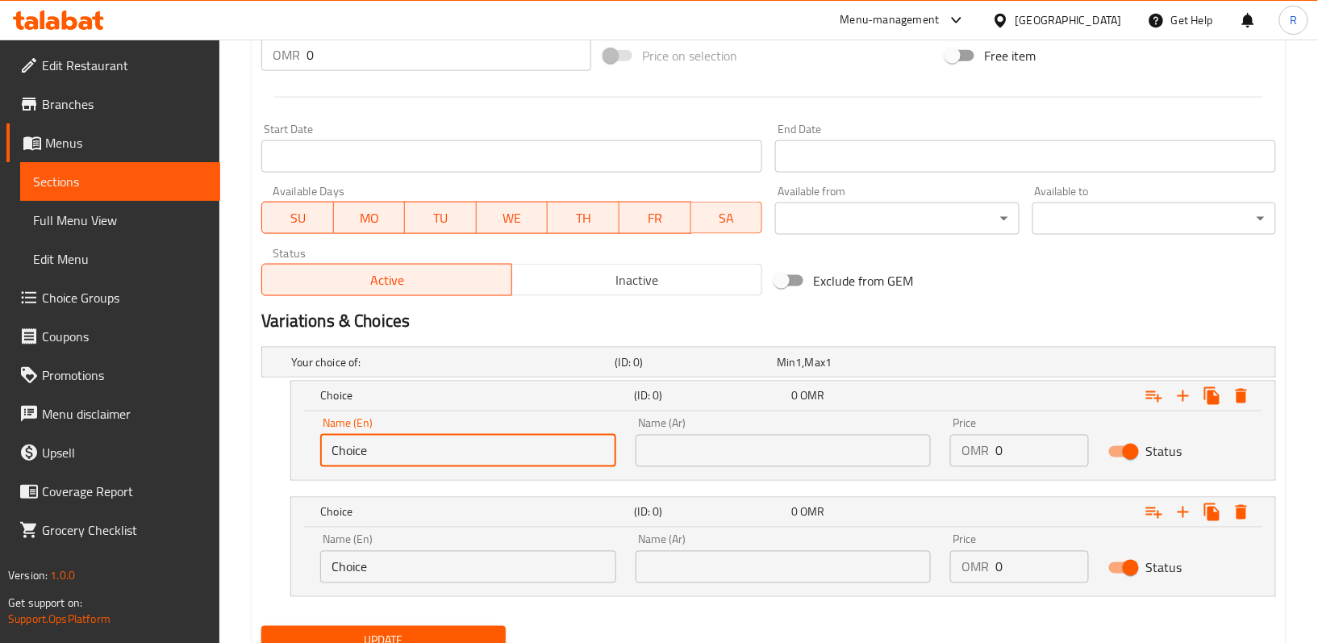
click at [368, 442] on input "Choice" at bounding box center [468, 451] width 296 height 32
paste input "1 pie"
type input "1 piece"
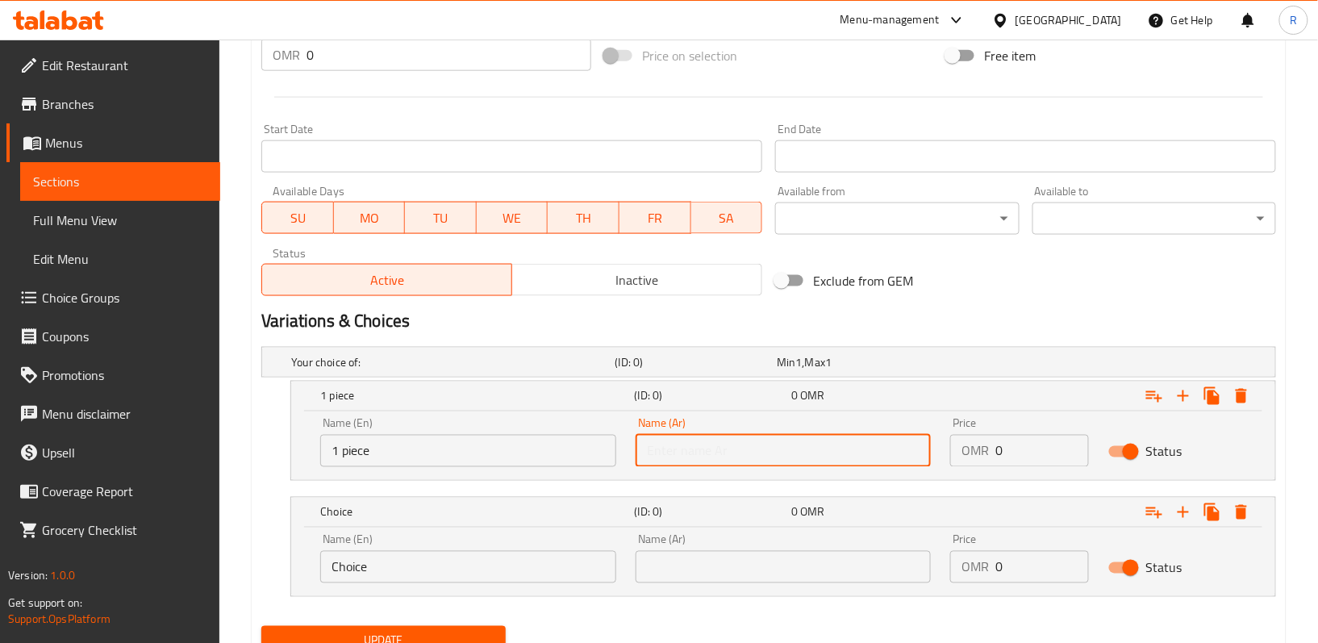
click at [730, 450] on input "text" at bounding box center [784, 451] width 296 height 32
paste input "قطعة واحدة"
type input "قطعة واحدة"
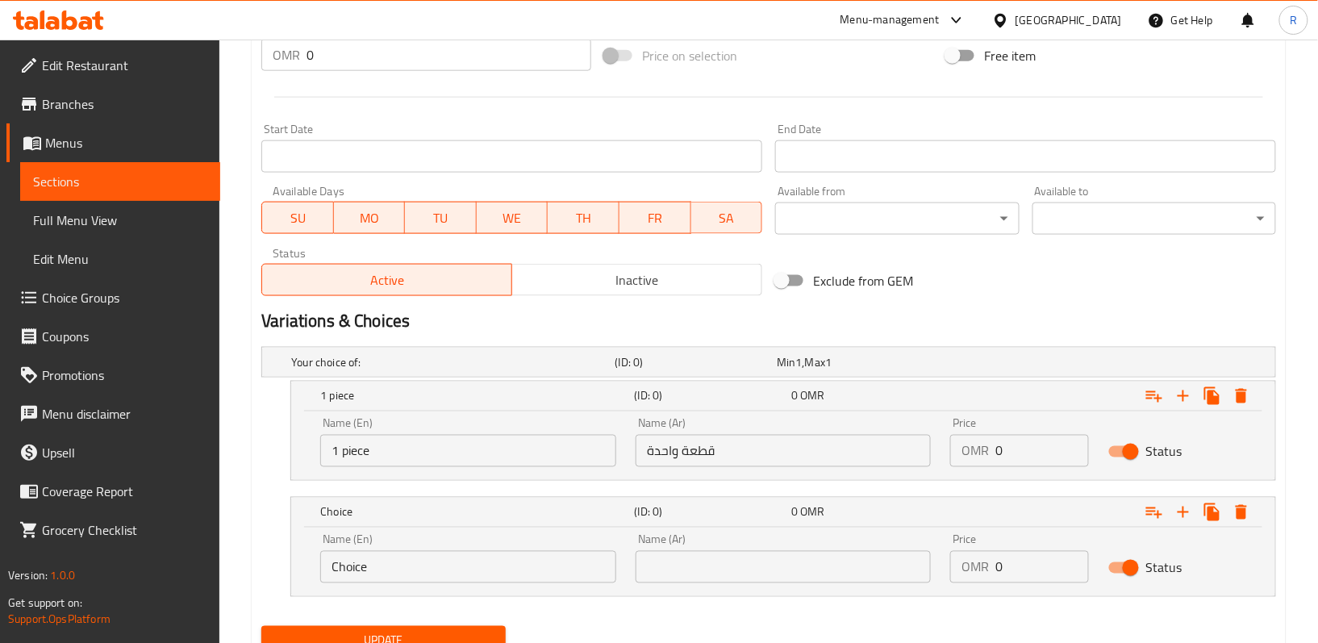
click at [406, 578] on input "Choice" at bounding box center [468, 567] width 296 height 32
click at [405, 581] on input "Choice" at bounding box center [468, 567] width 296 height 32
paste input "4 pieces"
type input "4 pieces"
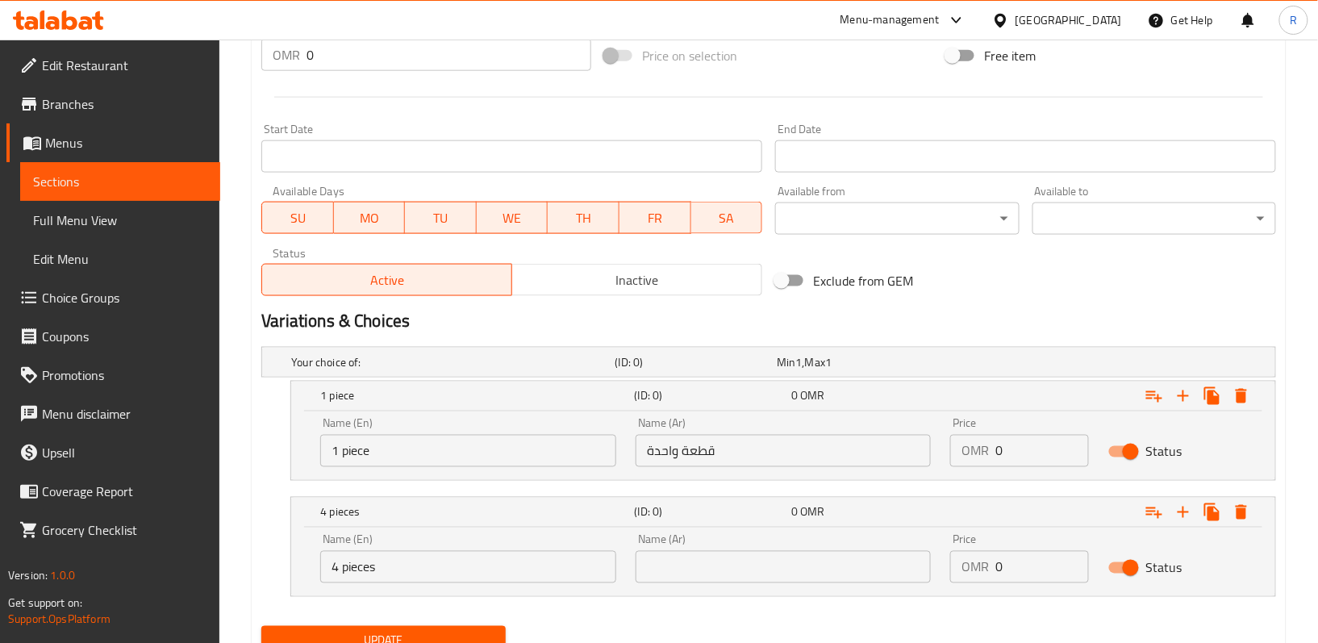
click at [739, 581] on input "text" at bounding box center [784, 567] width 296 height 32
paste input "4 قطع"
type input "4 قطع"
click at [1008, 450] on input "0" at bounding box center [1041, 451] width 93 height 32
drag, startPoint x: 1008, startPoint y: 450, endPoint x: 994, endPoint y: 456, distance: 15.6
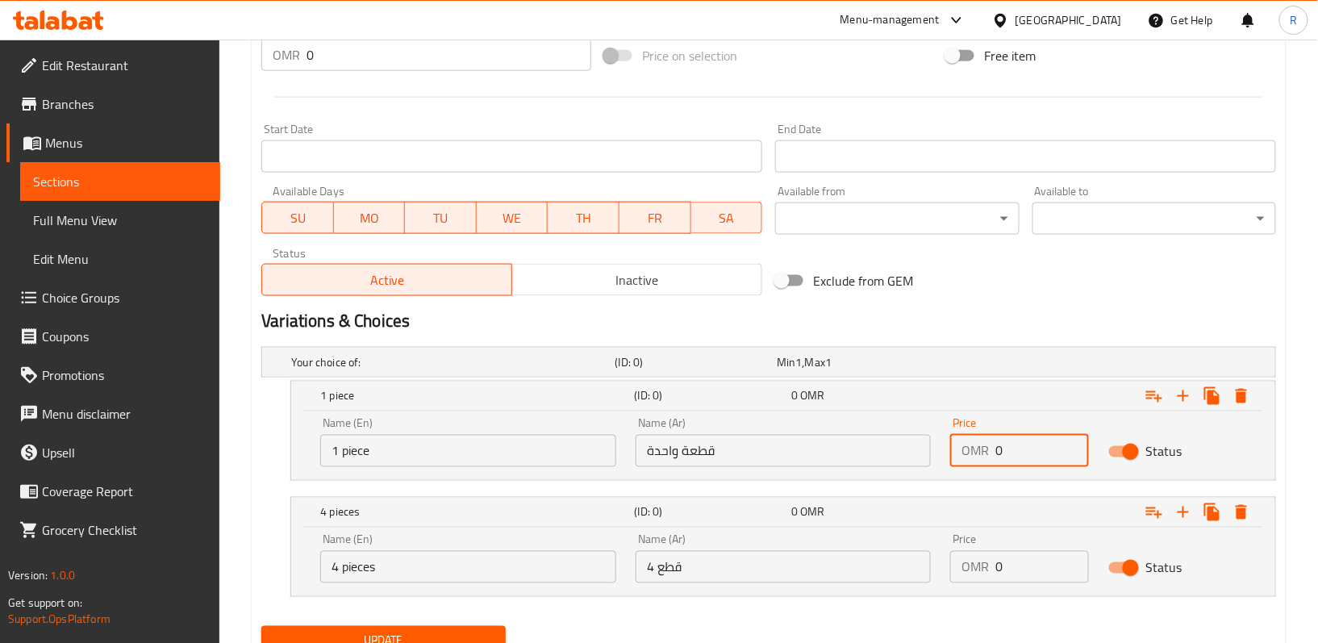
click at [994, 456] on div "OMR 0 Price" at bounding box center [1019, 451] width 138 height 32
paste input "1.28"
type input "1.28"
drag, startPoint x: 1027, startPoint y: 574, endPoint x: 961, endPoint y: 581, distance: 66.4
click at [961, 581] on div "OMR 0 Price" at bounding box center [1019, 567] width 138 height 32
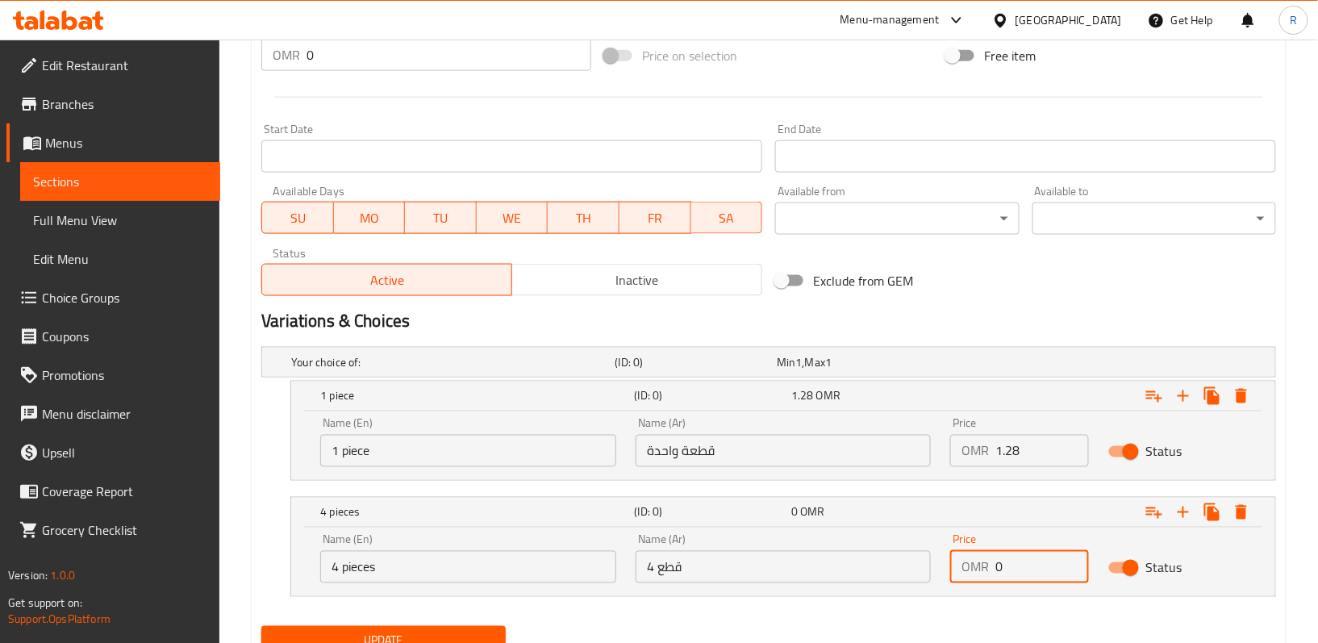
paste input "5.12"
type input "5.12"
click at [360, 633] on span "Update" at bounding box center [383, 641] width 218 height 20
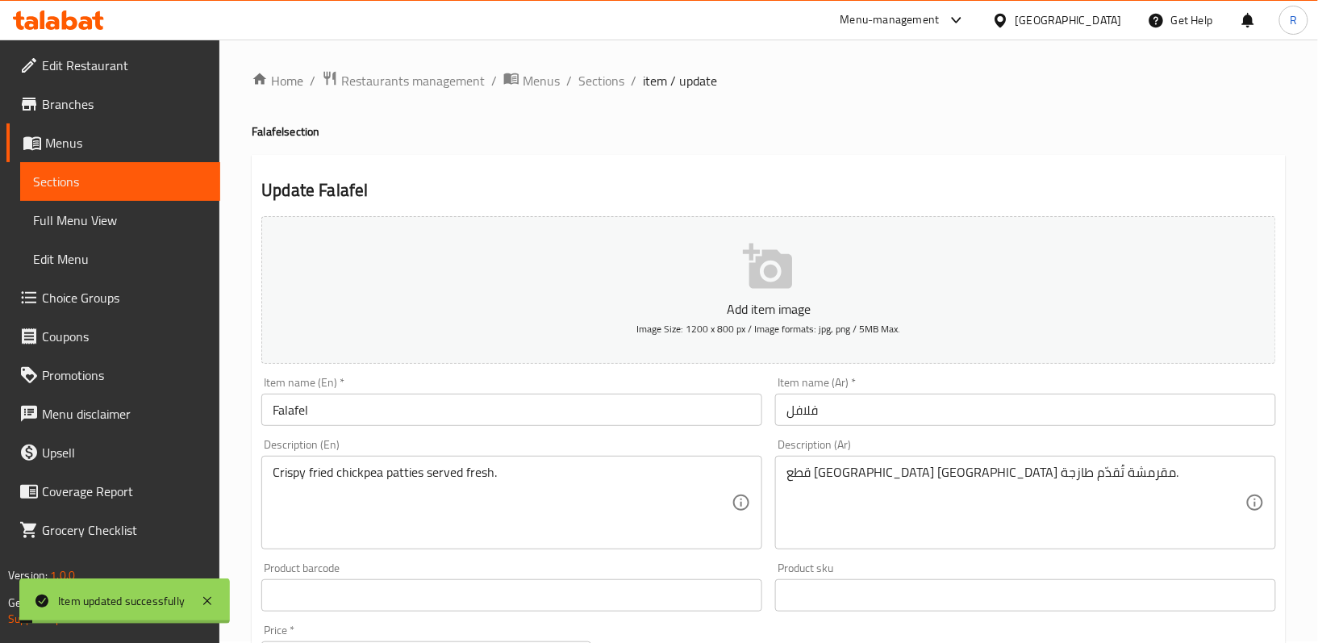
scroll to position [0, 0]
click at [605, 78] on span "Sections" at bounding box center [601, 82] width 46 height 19
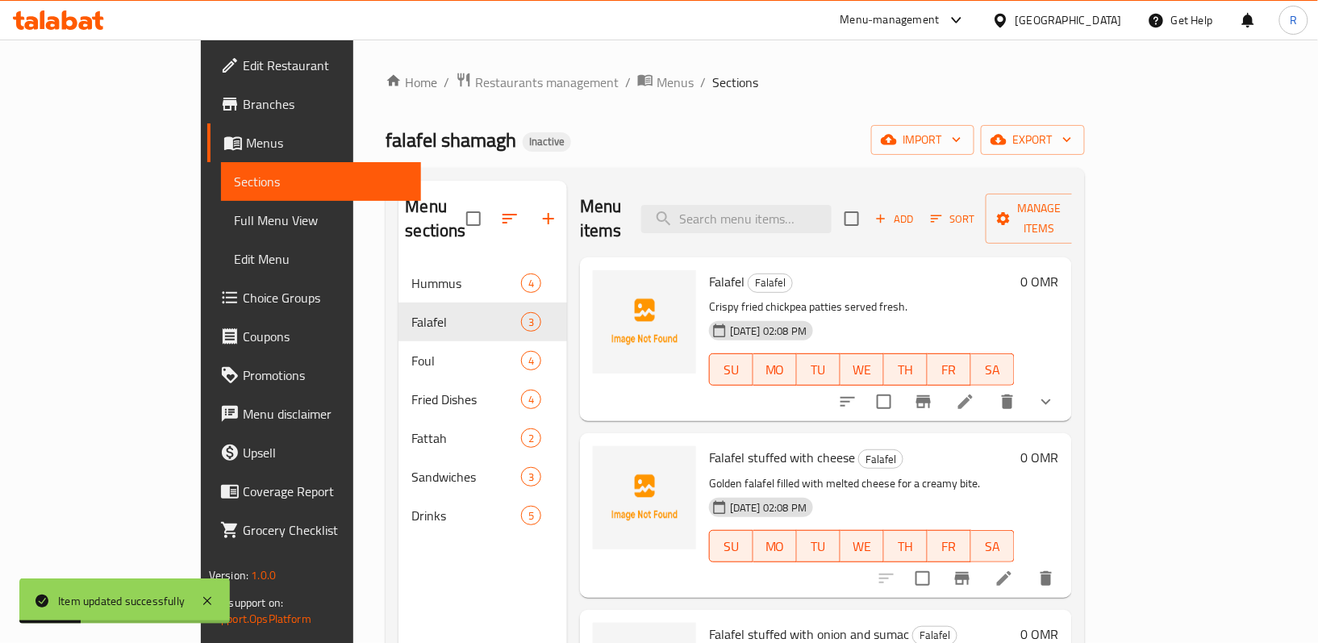
scroll to position [107, 0]
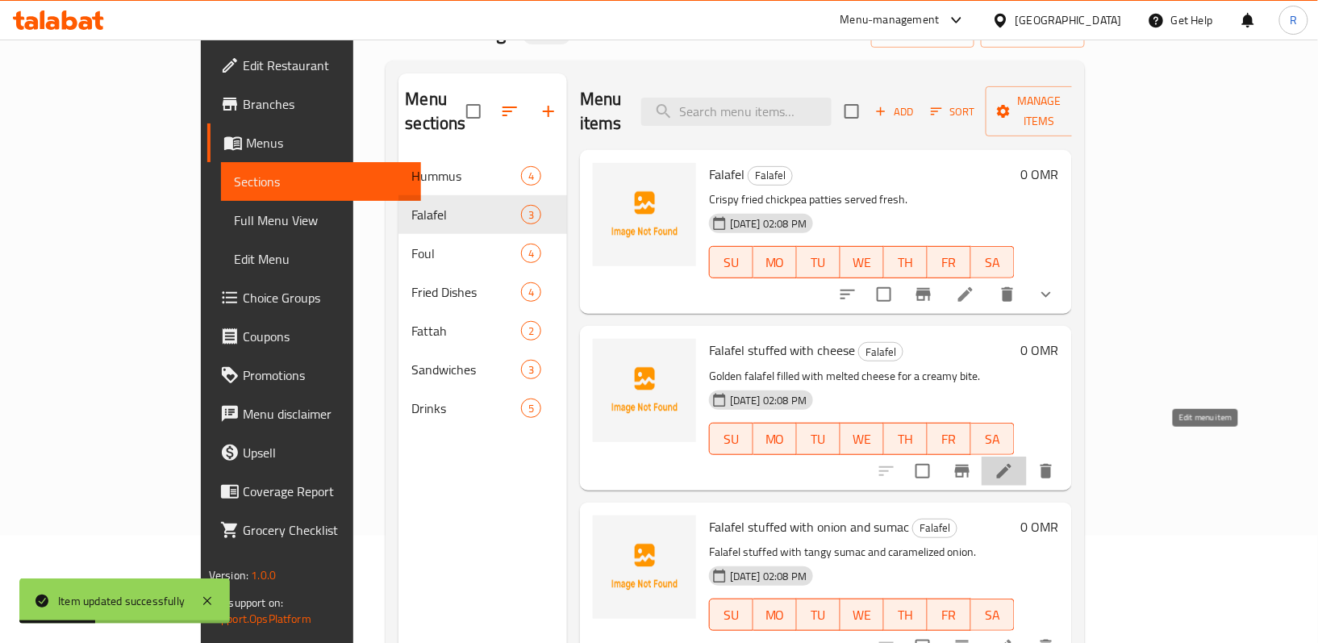
click at [1011, 464] on icon at bounding box center [1004, 471] width 15 height 15
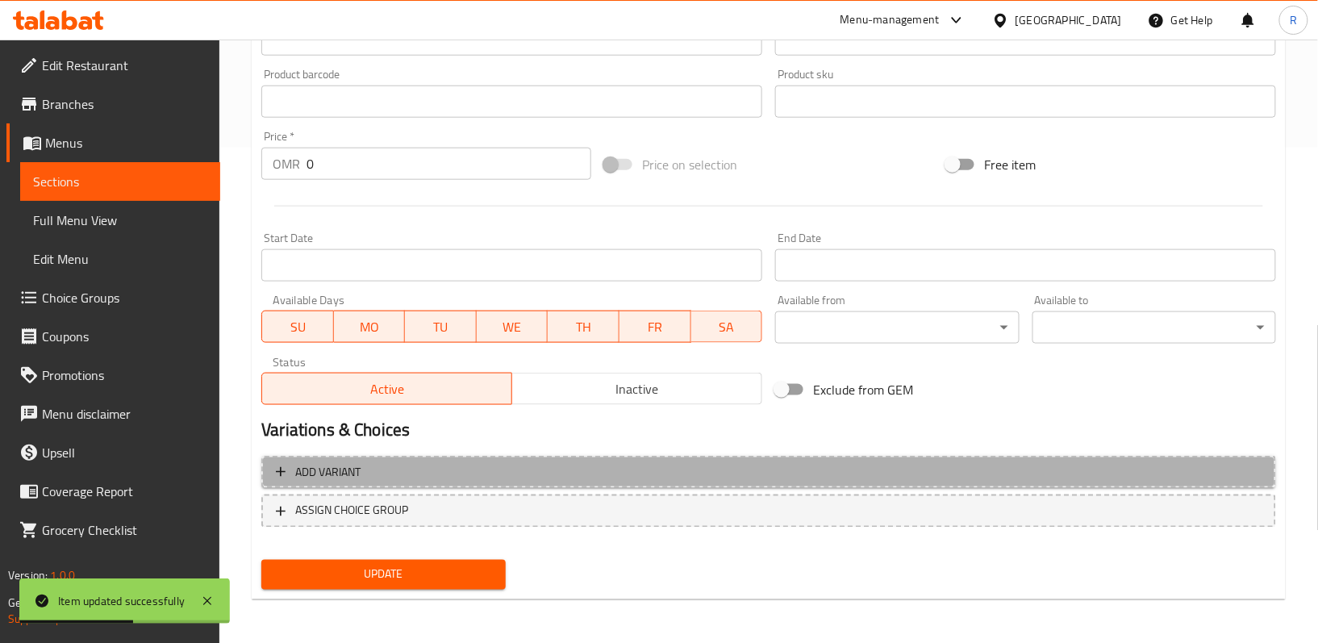
click at [444, 476] on span "Add variant" at bounding box center [769, 472] width 986 height 20
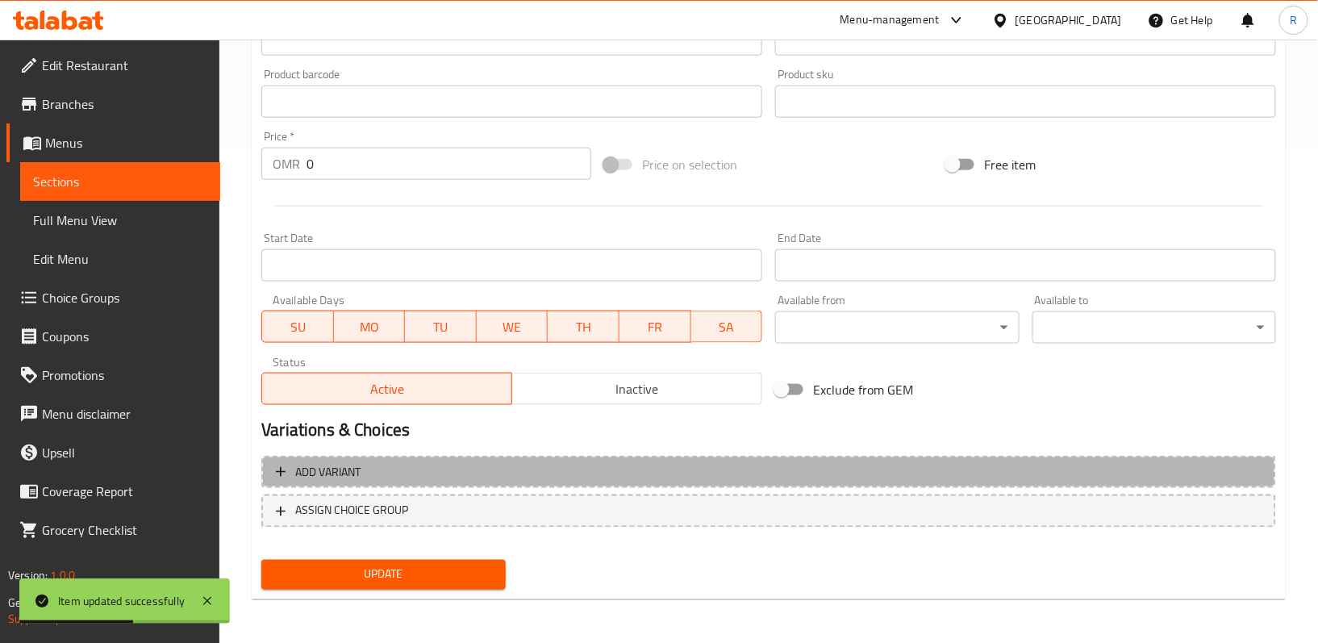
scroll to position [488, 0]
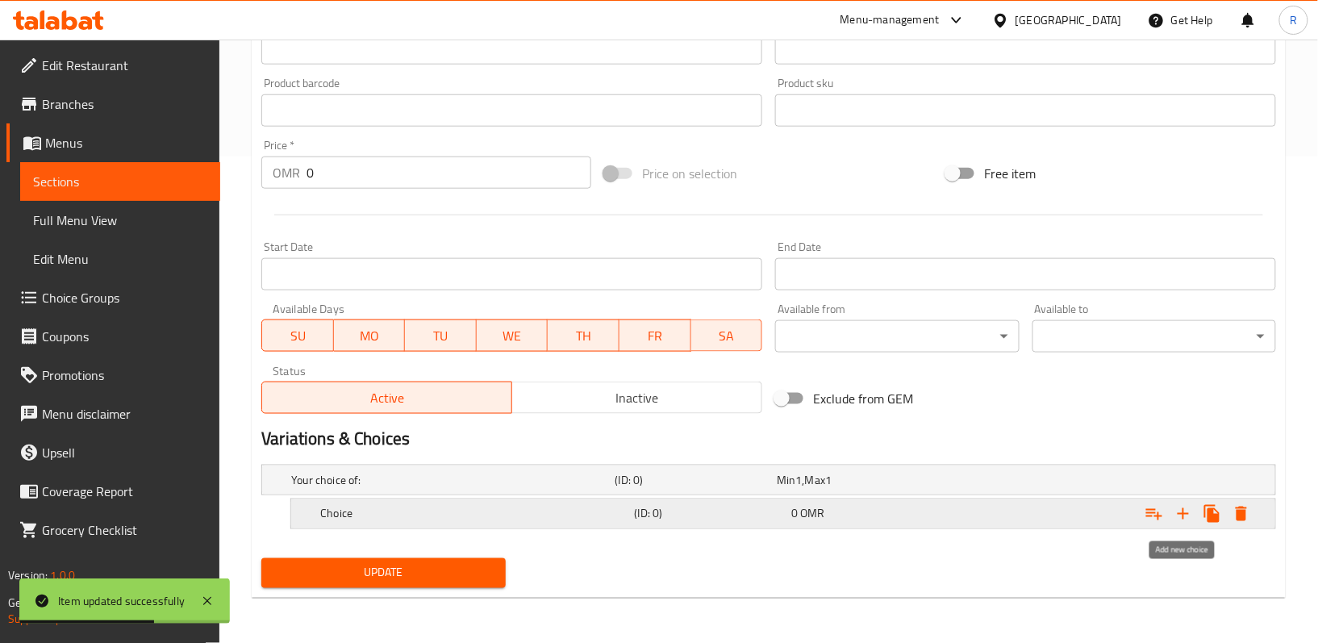
click at [1188, 518] on icon "Expand" at bounding box center [1182, 513] width 19 height 19
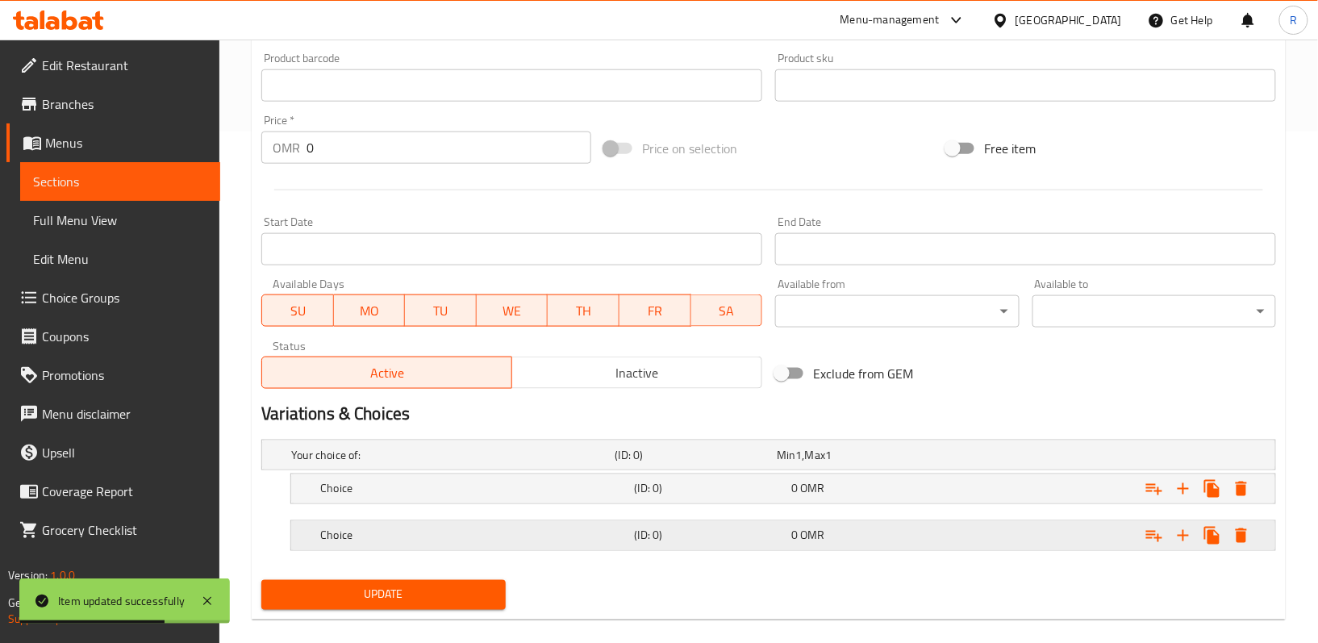
scroll to position [536, 0]
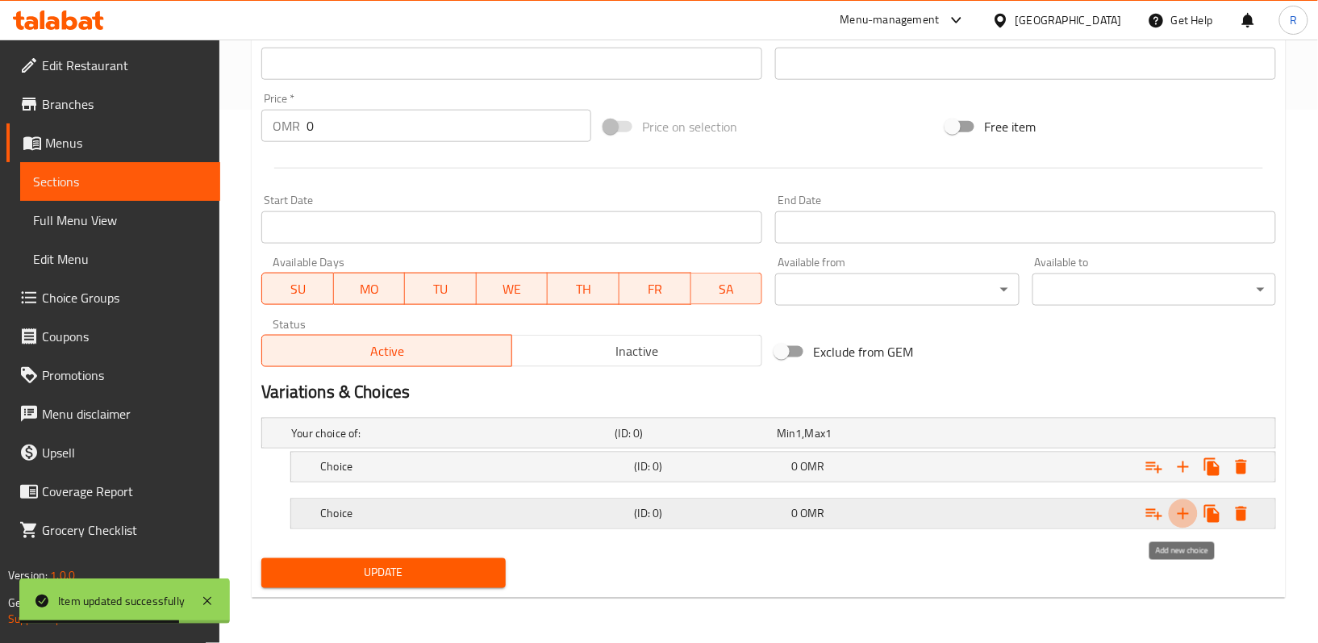
click at [1184, 511] on icon "Expand" at bounding box center [1182, 513] width 11 height 11
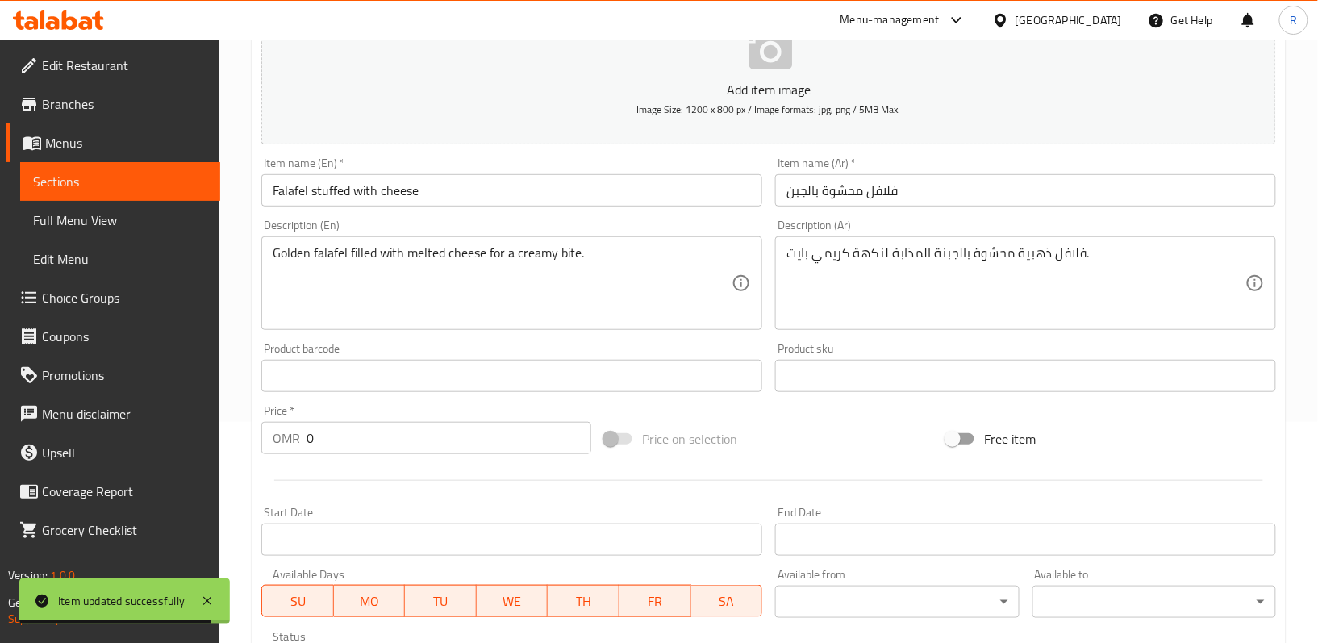
scroll to position [0, 0]
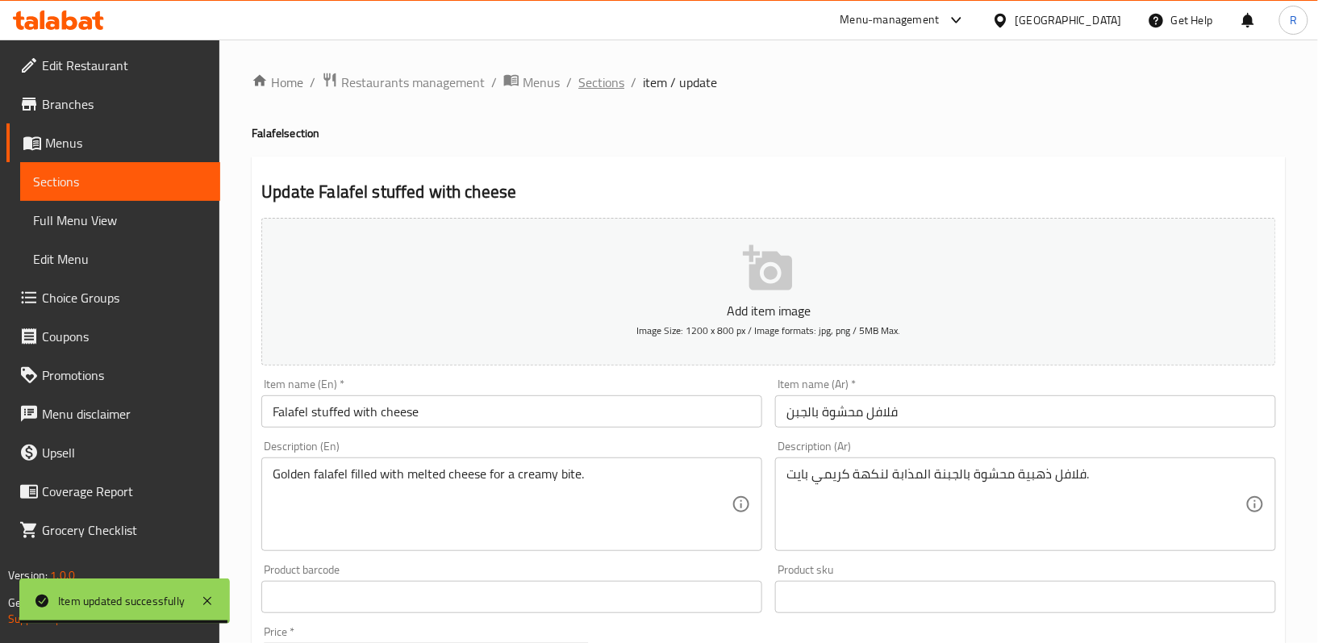
click at [616, 85] on span "Sections" at bounding box center [601, 82] width 46 height 19
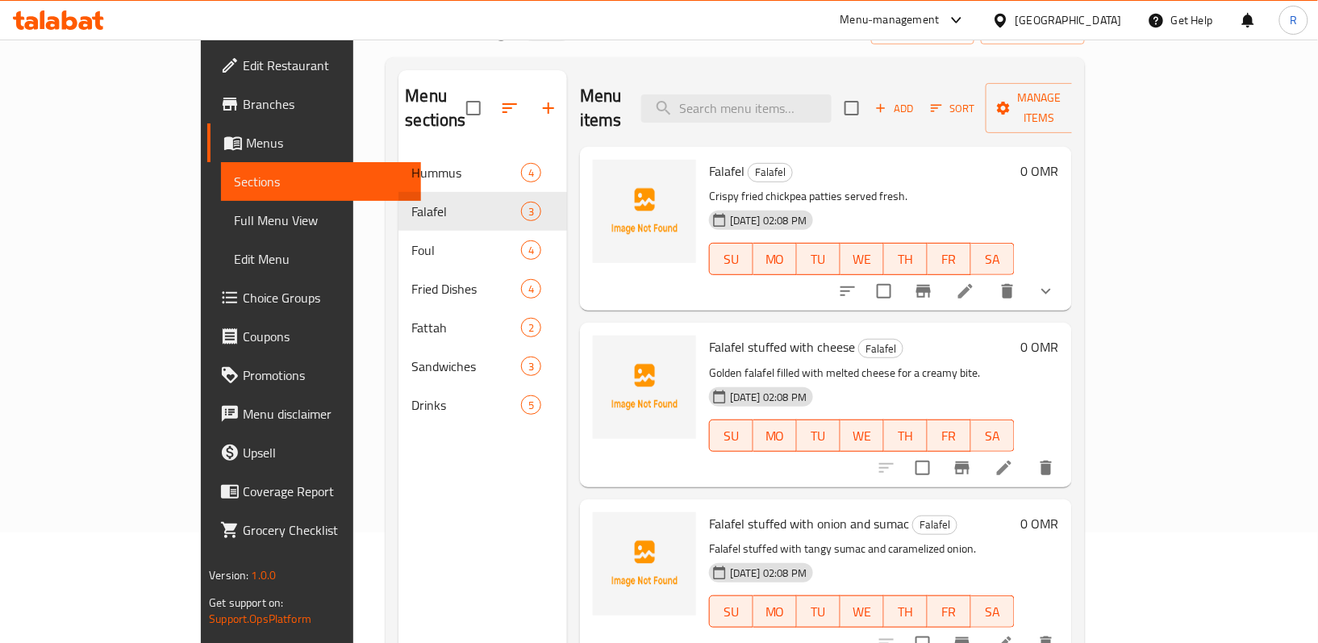
scroll to position [215, 0]
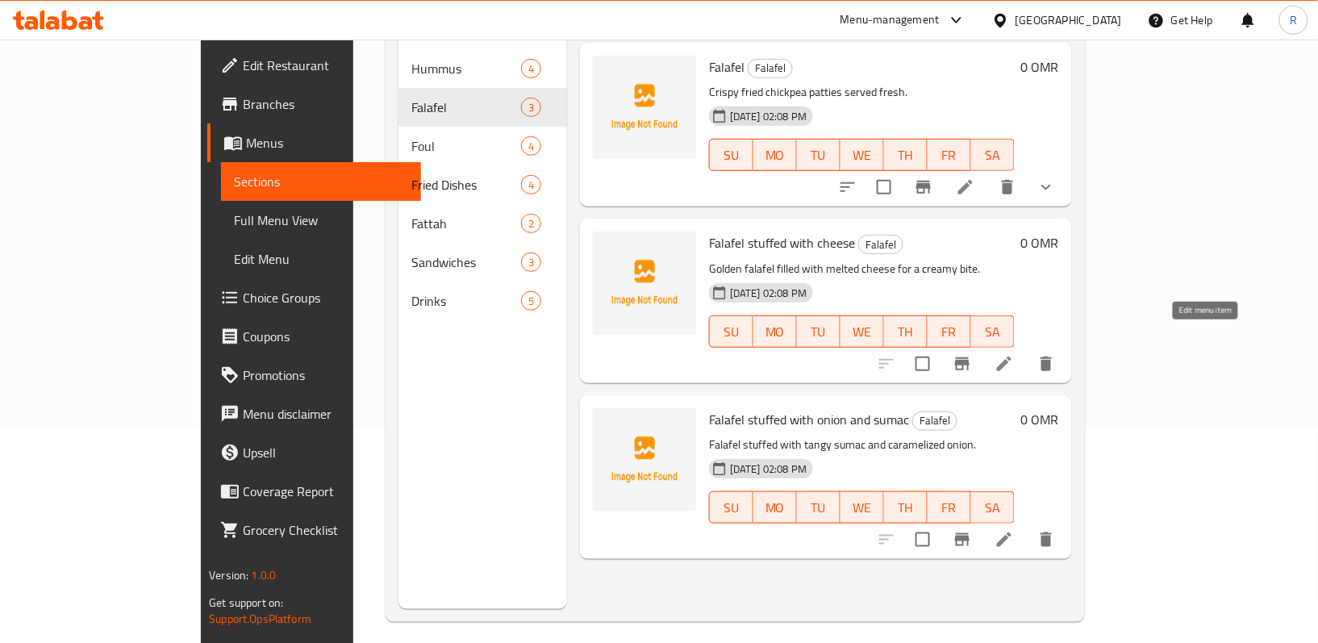
click at [1014, 354] on icon at bounding box center [1003, 363] width 19 height 19
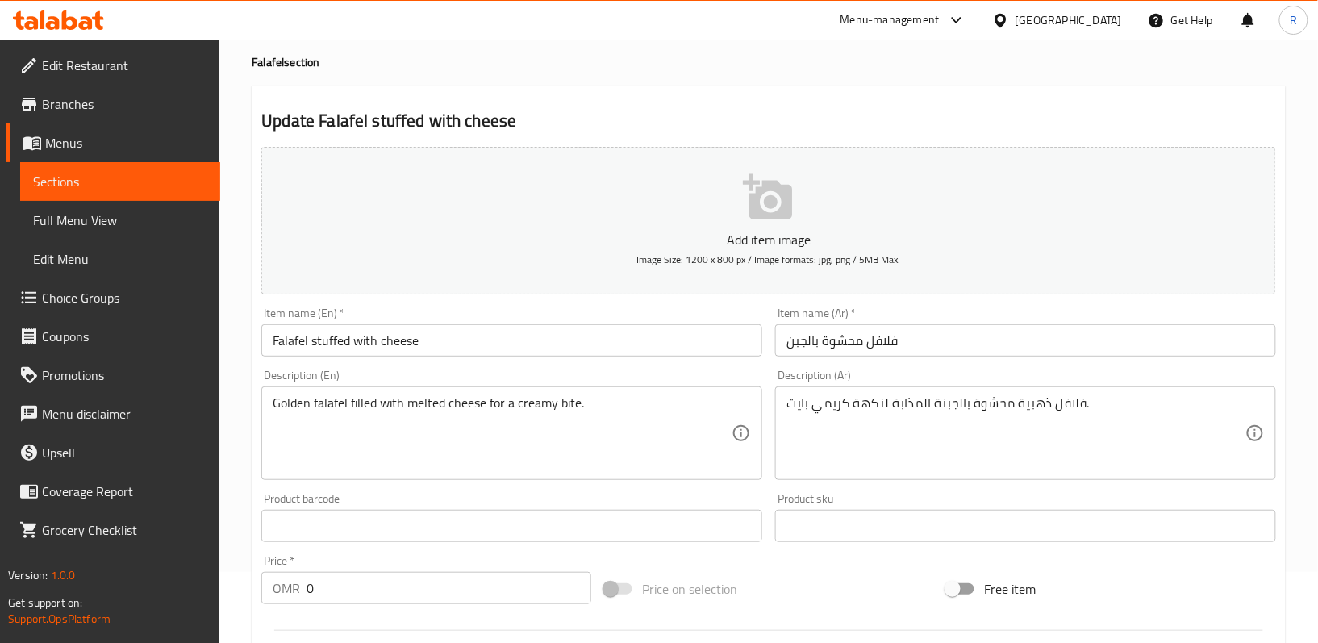
scroll to position [495, 0]
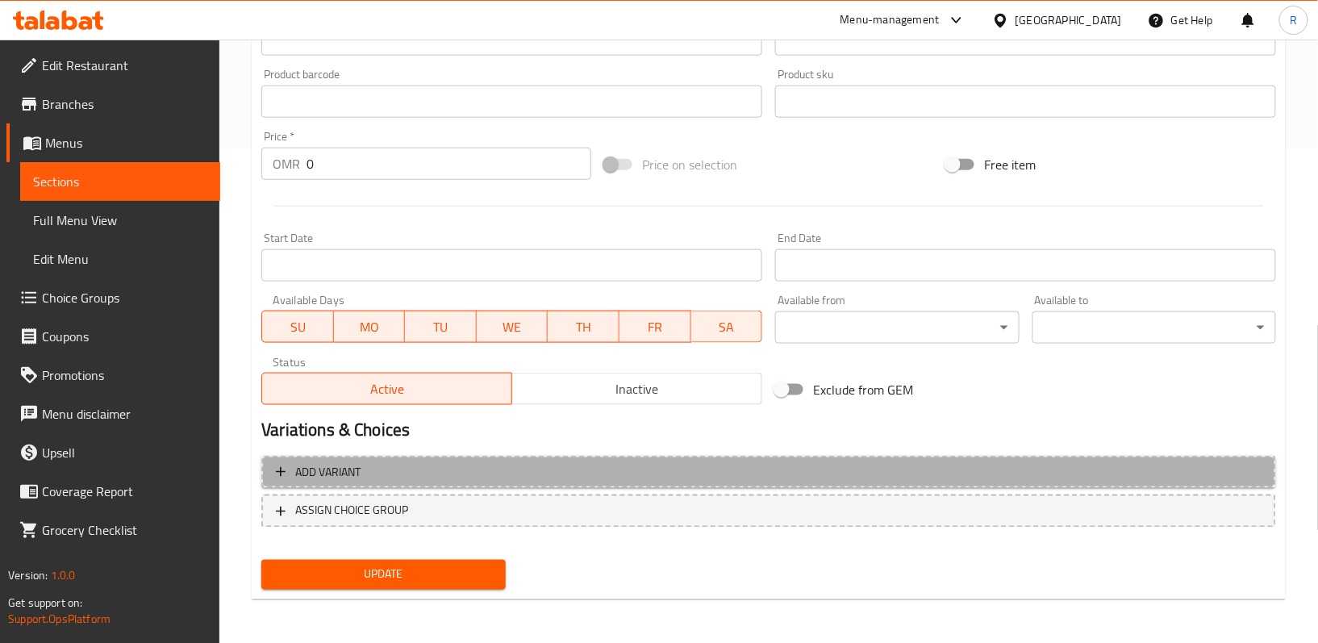
click at [1046, 459] on button "Add variant" at bounding box center [768, 472] width 1015 height 33
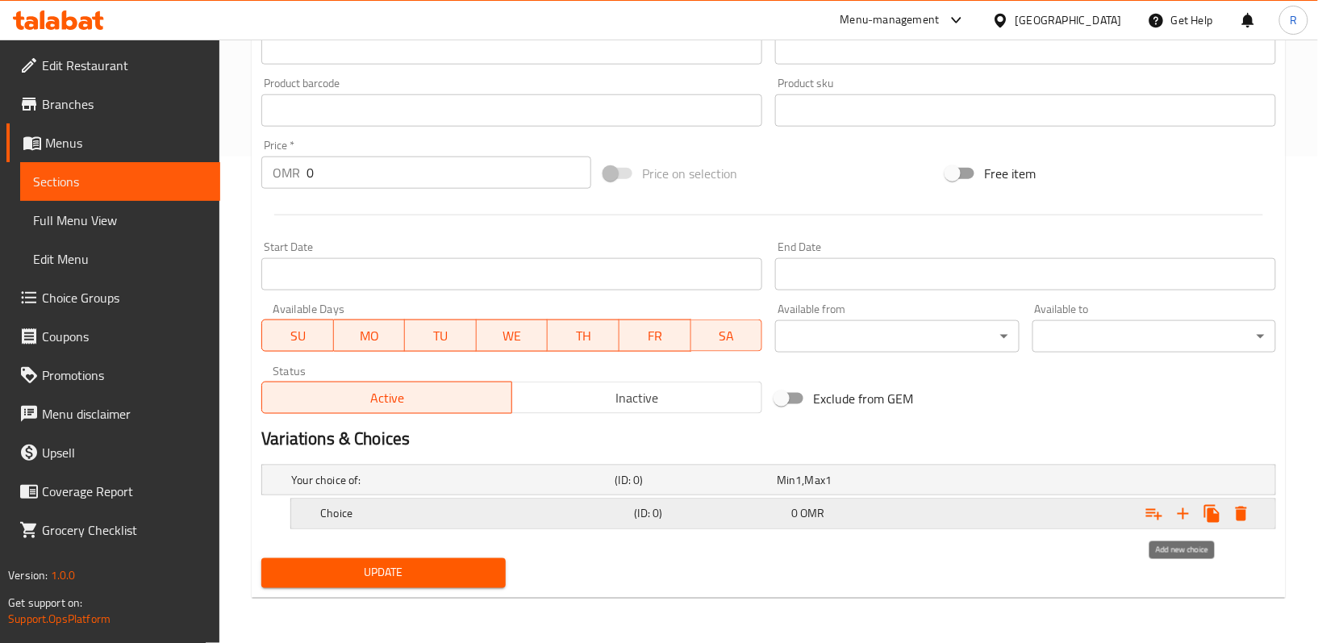
click at [1177, 516] on icon "Expand" at bounding box center [1182, 513] width 19 height 19
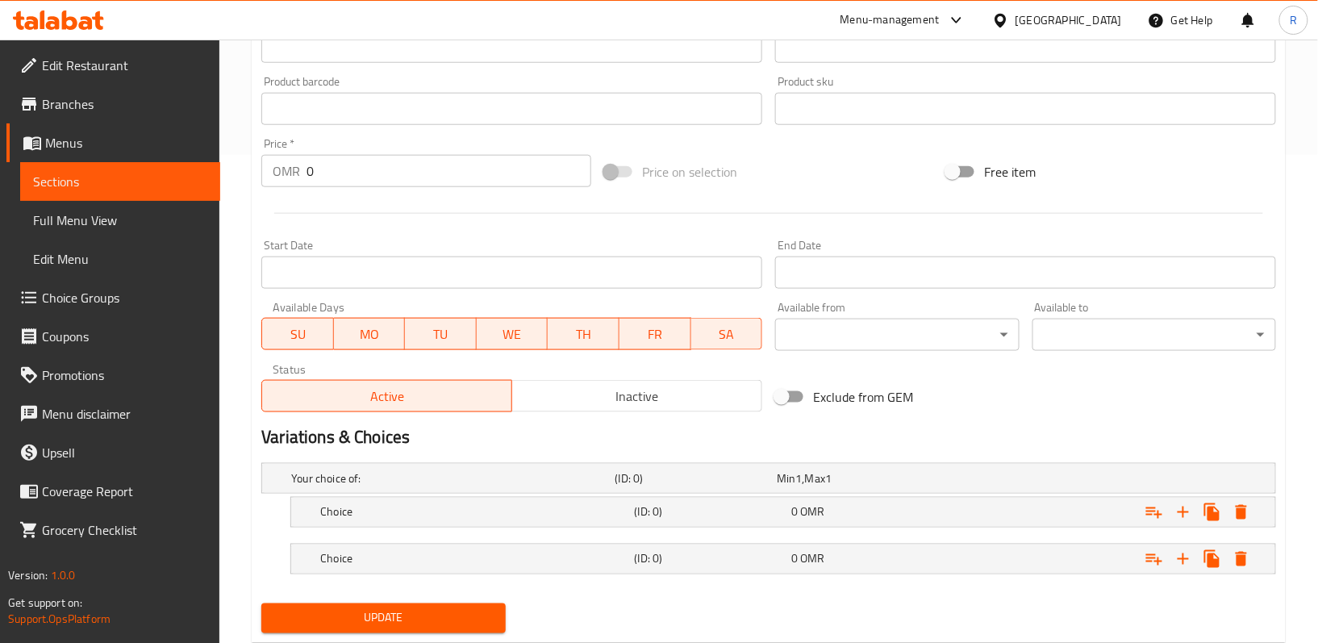
scroll to position [536, 0]
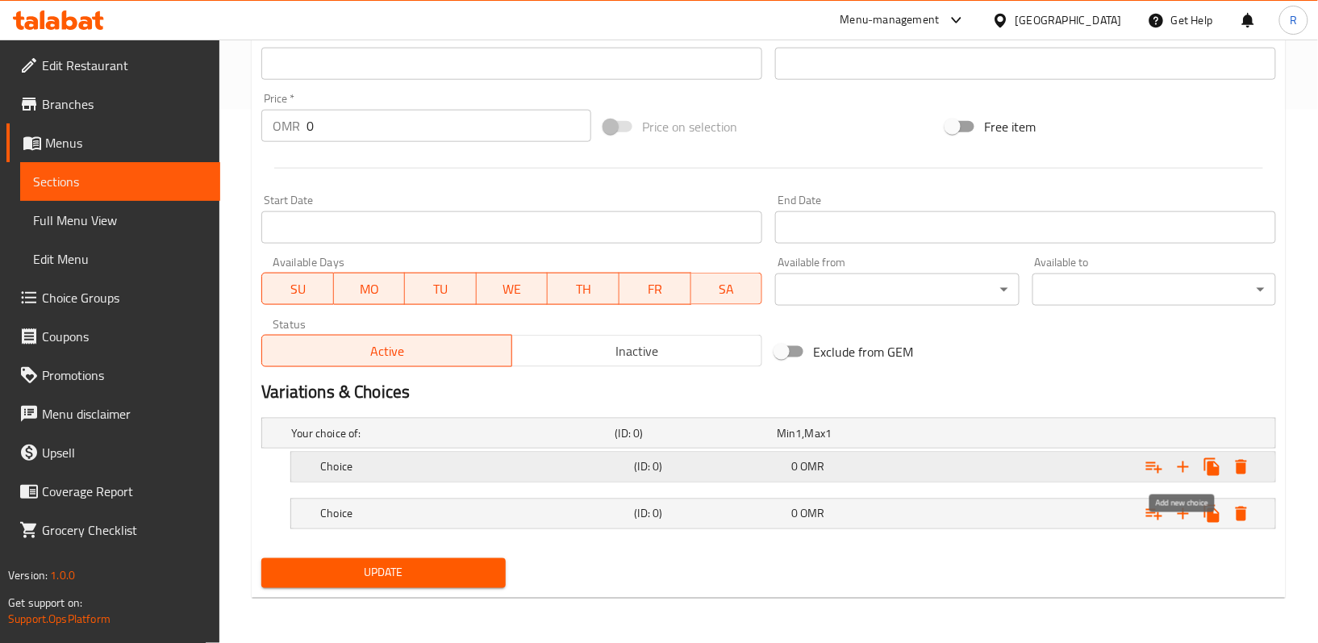
click at [1186, 473] on icon "Expand" at bounding box center [1182, 466] width 19 height 19
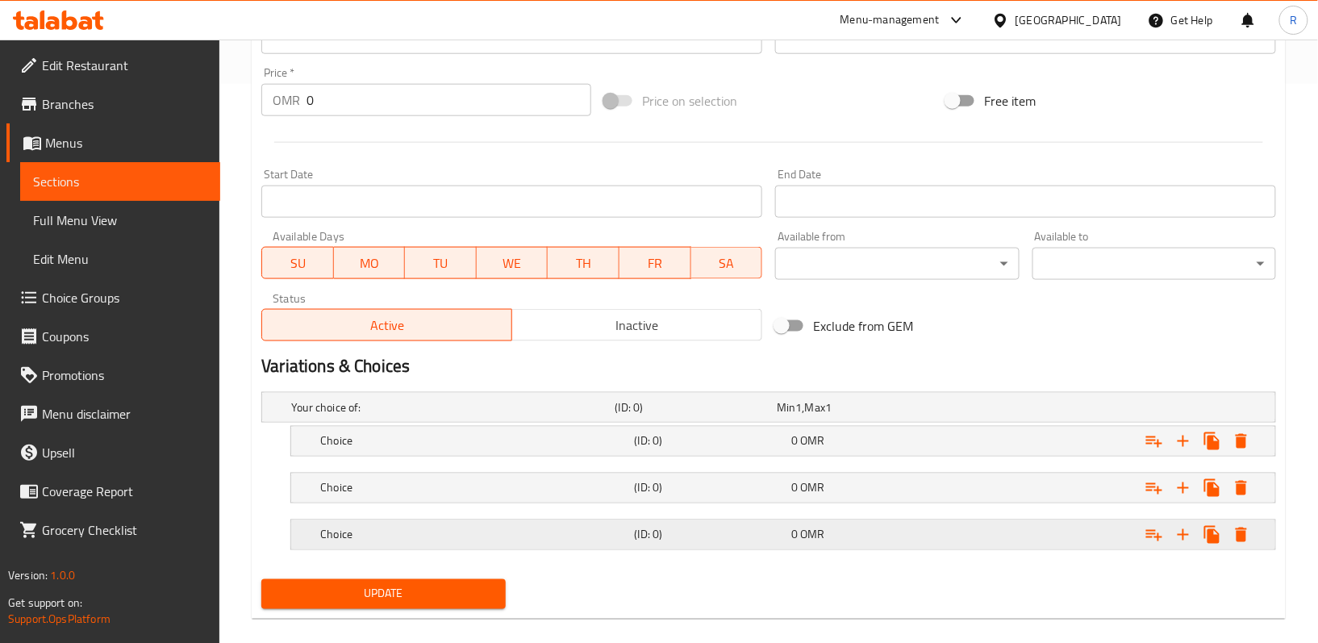
scroll to position [582, 0]
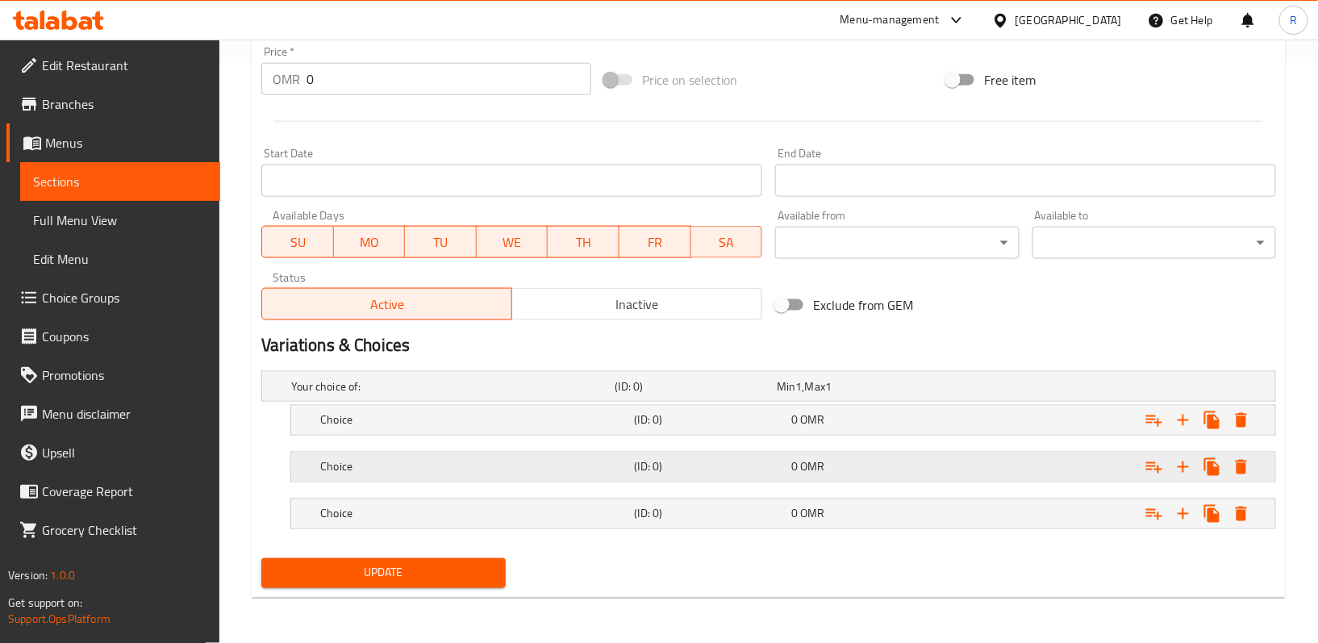
click at [479, 394] on h5 "Choice" at bounding box center [449, 386] width 317 height 16
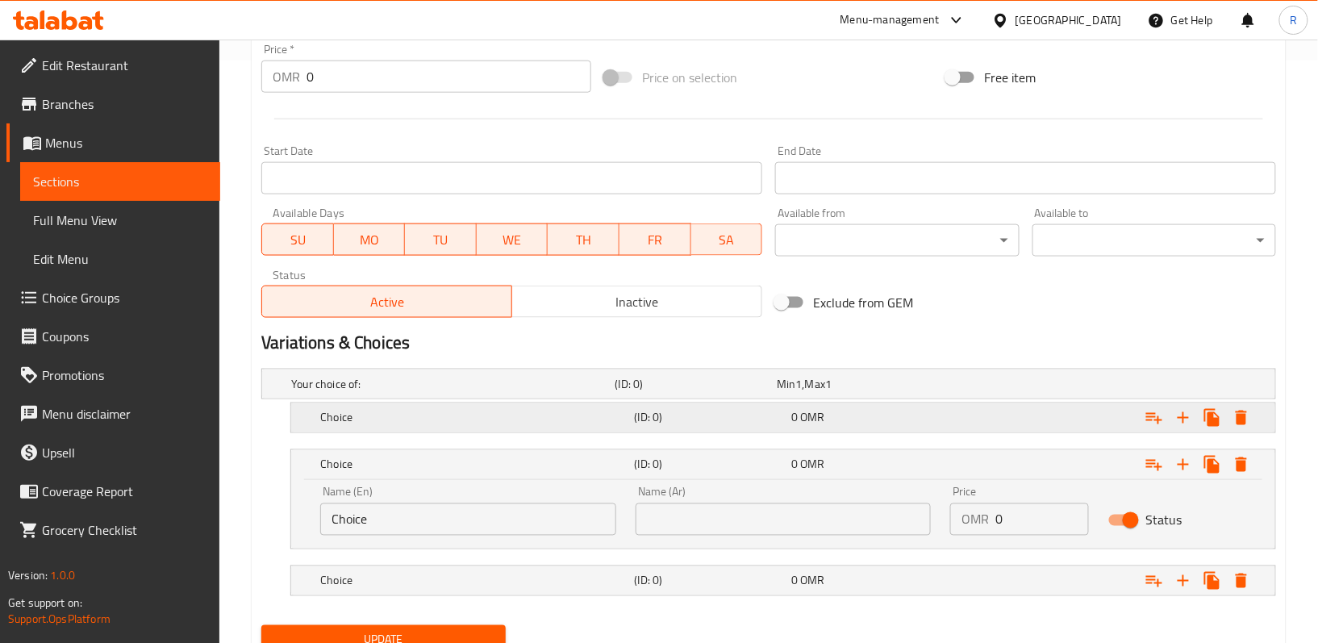
click at [485, 392] on h5 "Choice" at bounding box center [449, 384] width 317 height 16
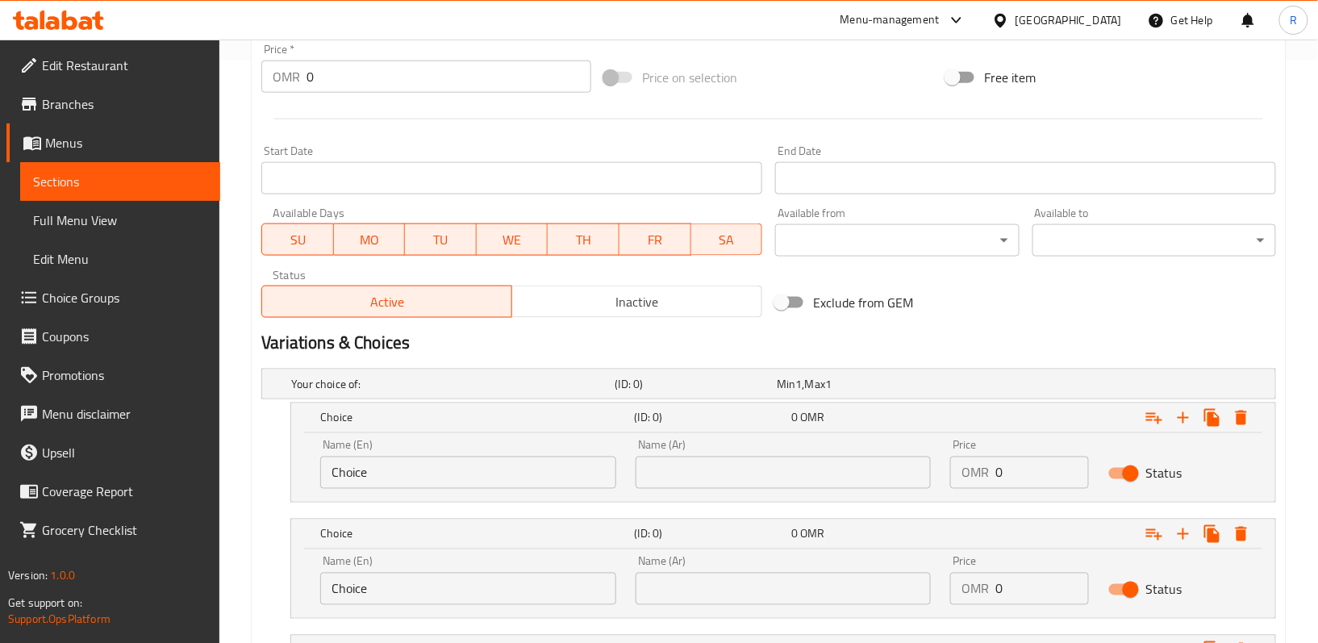
scroll to position [690, 0]
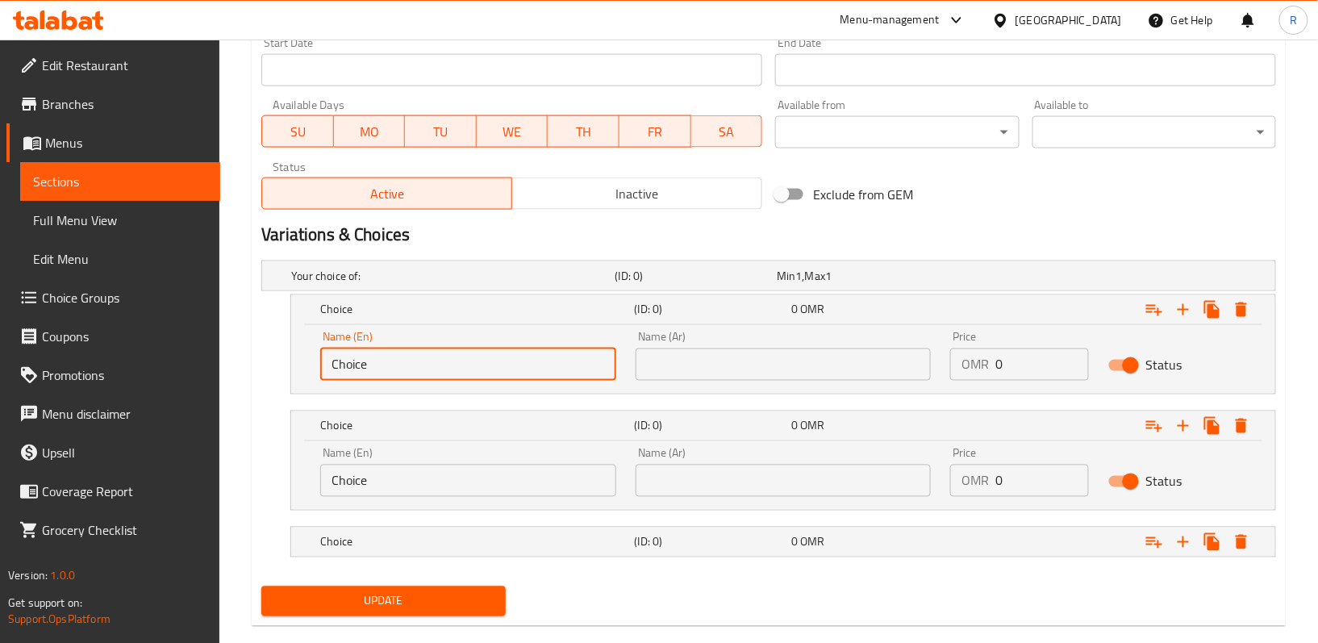
drag, startPoint x: 387, startPoint y: 358, endPoint x: 282, endPoint y: 363, distance: 105.0
click at [288, 365] on div "Choice (ID: 0) 0 OMR Name (En) Choice Name (En) Name (Ar) Name (Ar) Price OMR 0…" at bounding box center [768, 344] width 1015 height 100
paste input "1 pie"
type input "1 piece"
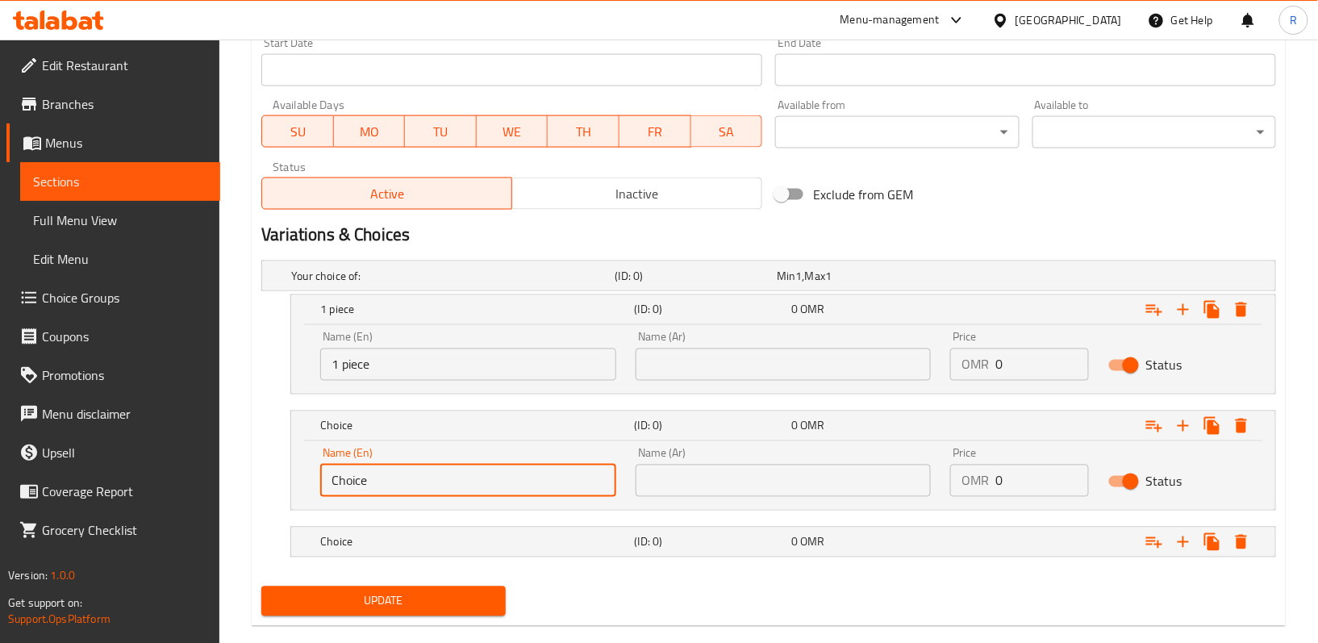
click at [374, 488] on input "Choice" at bounding box center [468, 481] width 296 height 32
drag, startPoint x: 366, startPoint y: 484, endPoint x: 289, endPoint y: 479, distance: 77.6
click at [289, 479] on div "Choice (ID: 0) 0 OMR Name (En) Choice Name (En) Name (Ar) Name (Ar) Price OMR 0…" at bounding box center [768, 461] width 1015 height 100
paste input "4 pieces"
type input "4 pieces"
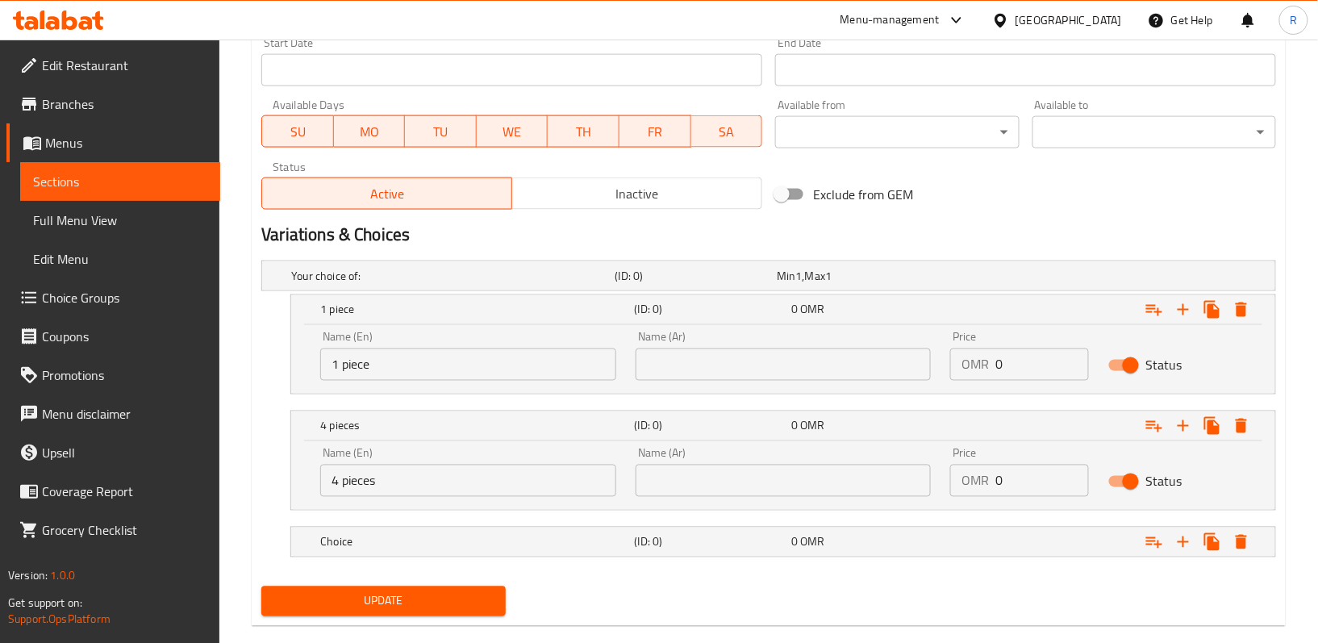
click at [590, 369] on input "1 piece" at bounding box center [468, 364] width 296 height 32
click at [643, 369] on input "text" at bounding box center [784, 364] width 296 height 32
paste input "قطعة واحدة"
type input "قطعة واحدة"
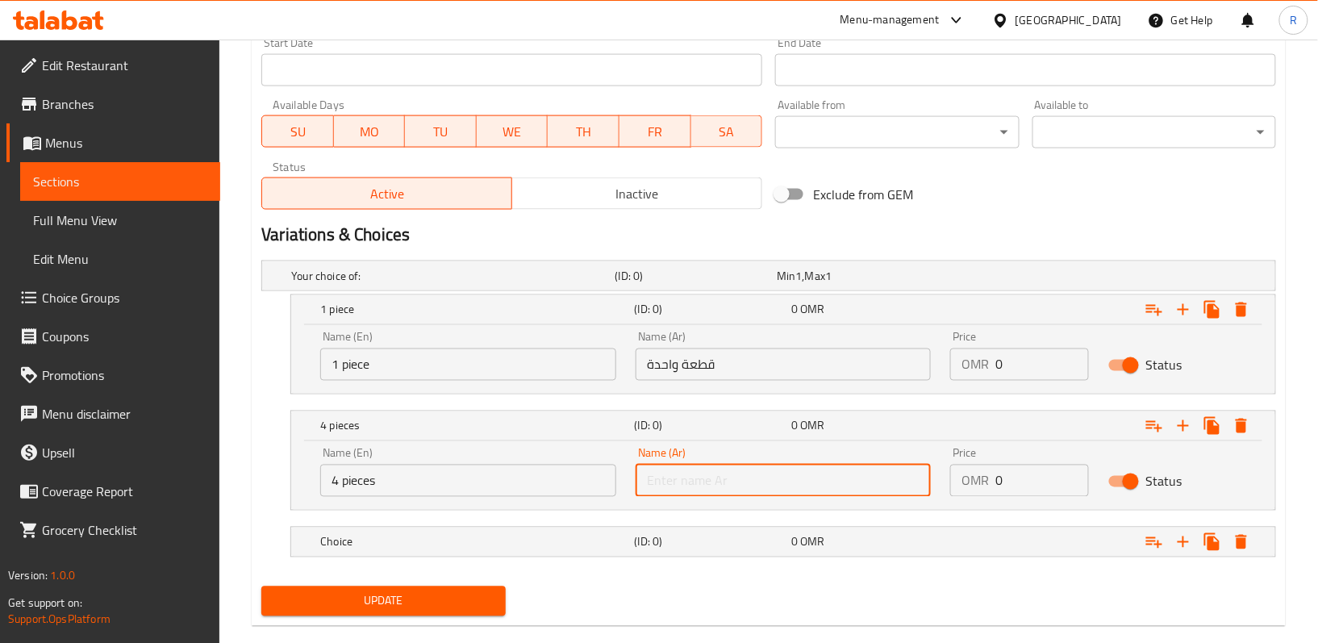
drag, startPoint x: 727, startPoint y: 485, endPoint x: 581, endPoint y: 486, distance: 146.0
click at [605, 481] on div "Name (En) 4 pieces Name (En) Name (Ar) Name (Ar) Price OMR 0 Price Status" at bounding box center [782, 472] width 945 height 69
paste input "4 قطع"
type input "4 قطع"
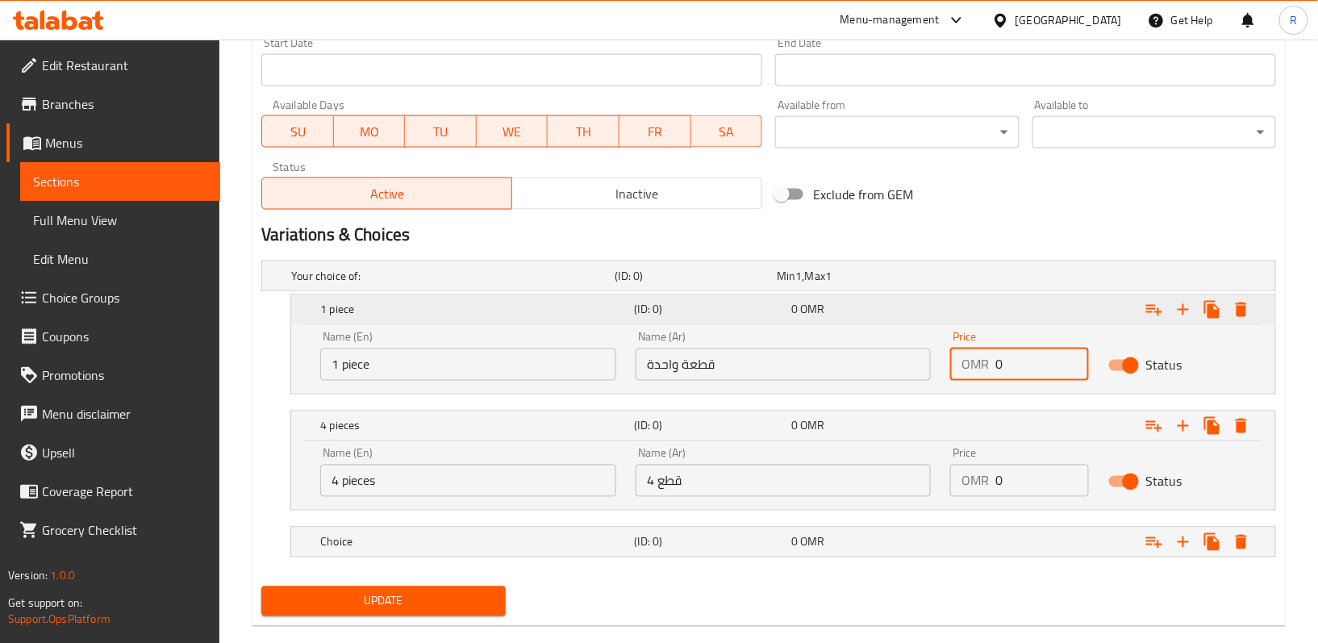
drag, startPoint x: 1045, startPoint y: 365, endPoint x: 655, endPoint y: 320, distance: 392.9
click at [934, 361] on div "Name (En) 1 piece Name (En) Name (Ar) قطعة واحدة Name (Ar) Price OMR 0 Price St…" at bounding box center [782, 356] width 945 height 69
paste input "1.28"
type input "1.28"
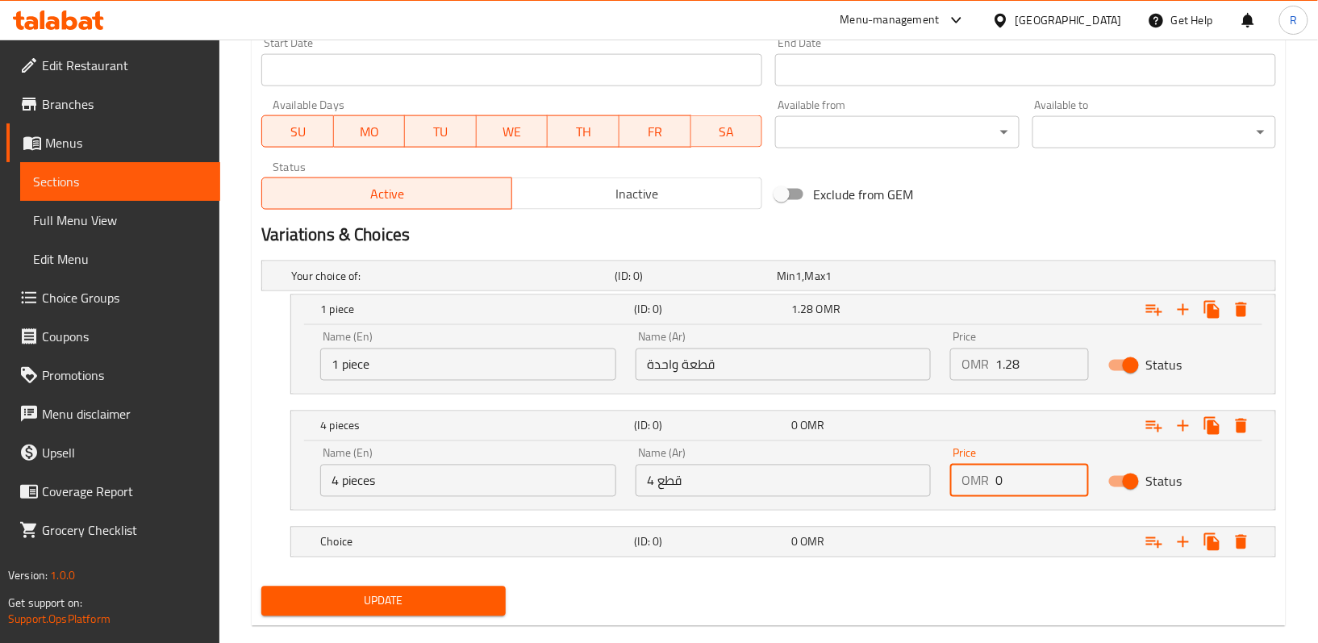
drag, startPoint x: 1039, startPoint y: 491, endPoint x: 975, endPoint y: 481, distance: 64.4
click at [978, 482] on div "OMR 0 Price" at bounding box center [1019, 481] width 138 height 32
paste input "5.12"
type input "5.12"
click at [346, 611] on span "Update" at bounding box center [383, 601] width 218 height 20
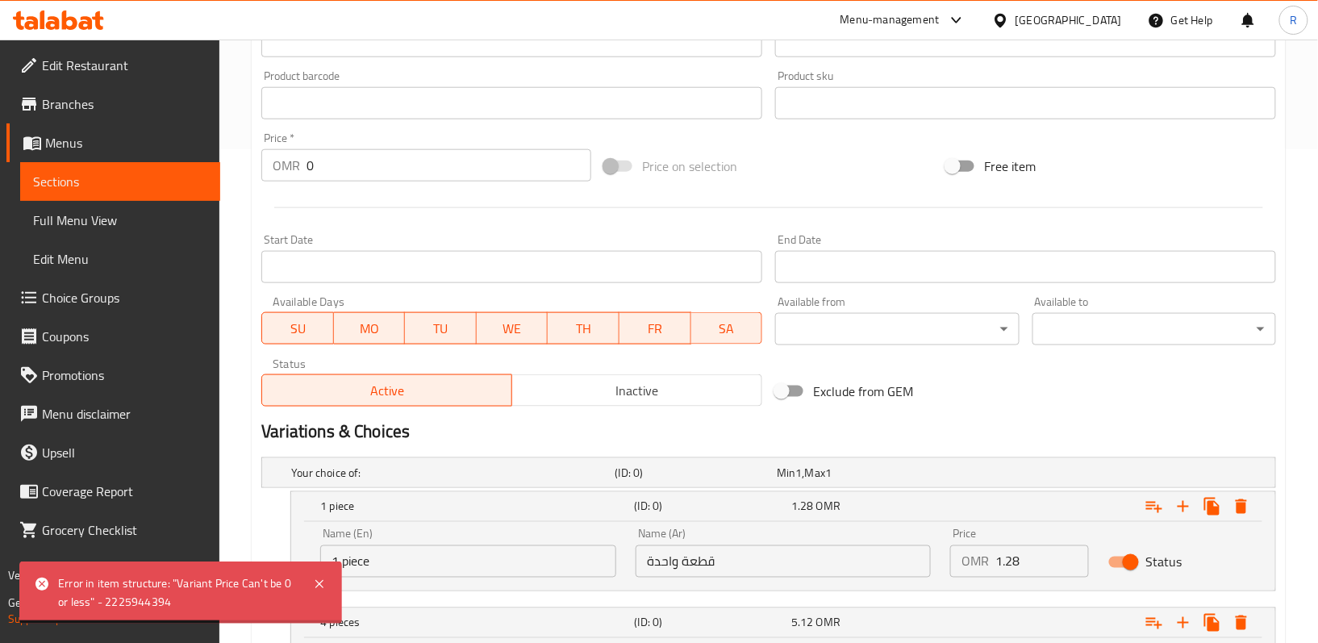
scroll to position [721, 0]
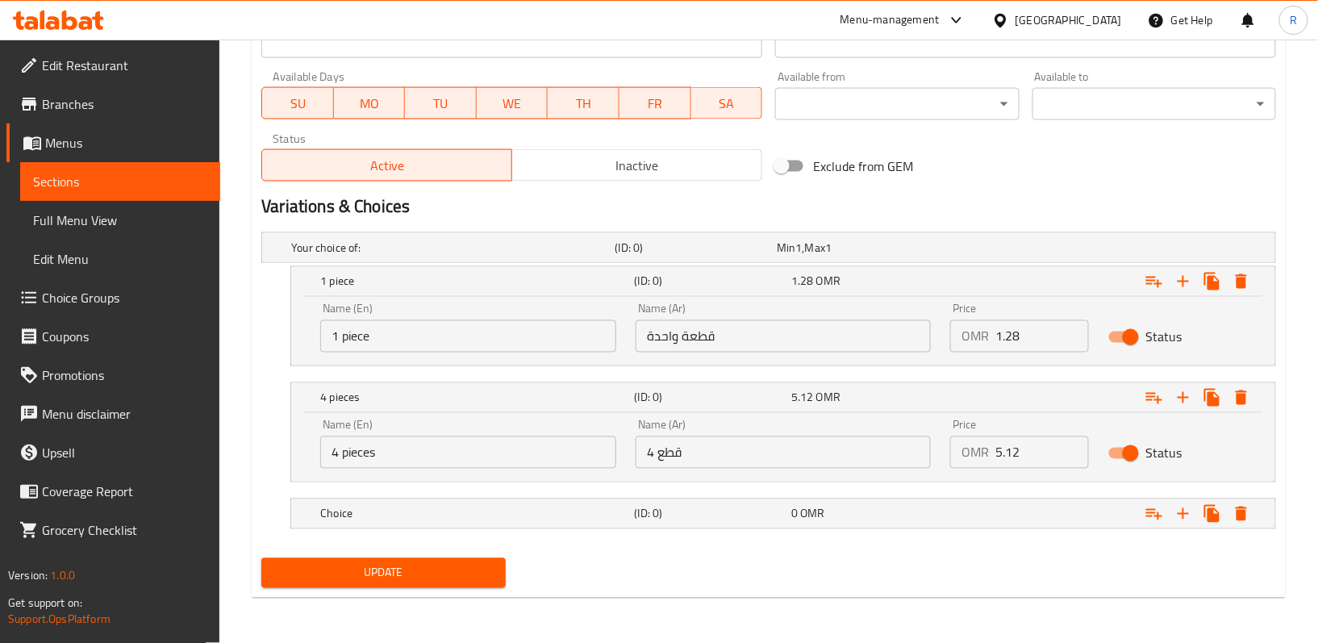
click at [479, 569] on span "Update" at bounding box center [383, 573] width 218 height 20
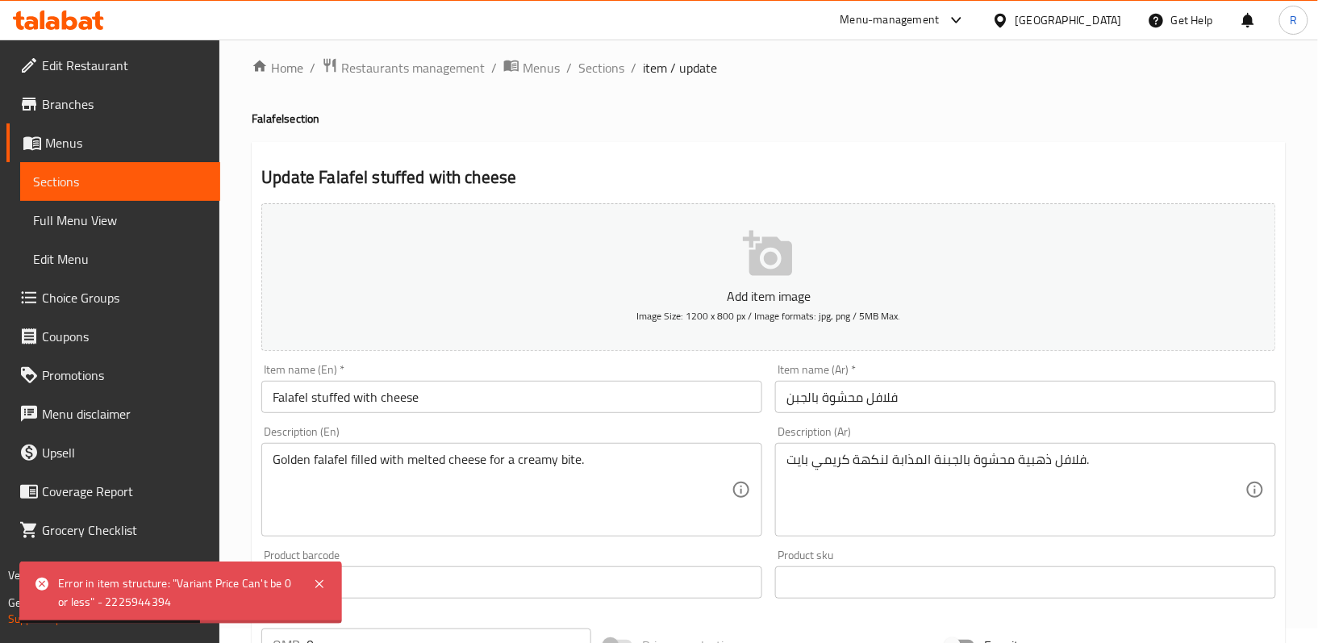
scroll to position [0, 0]
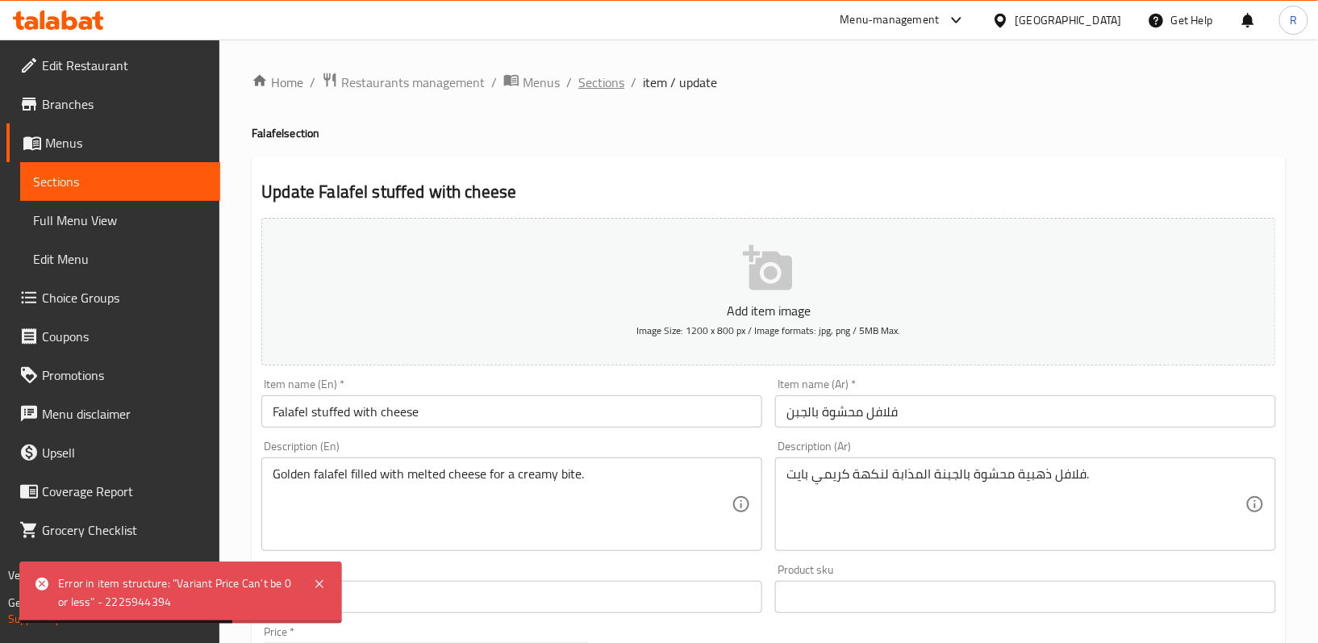
click at [603, 78] on span "Sections" at bounding box center [601, 82] width 46 height 19
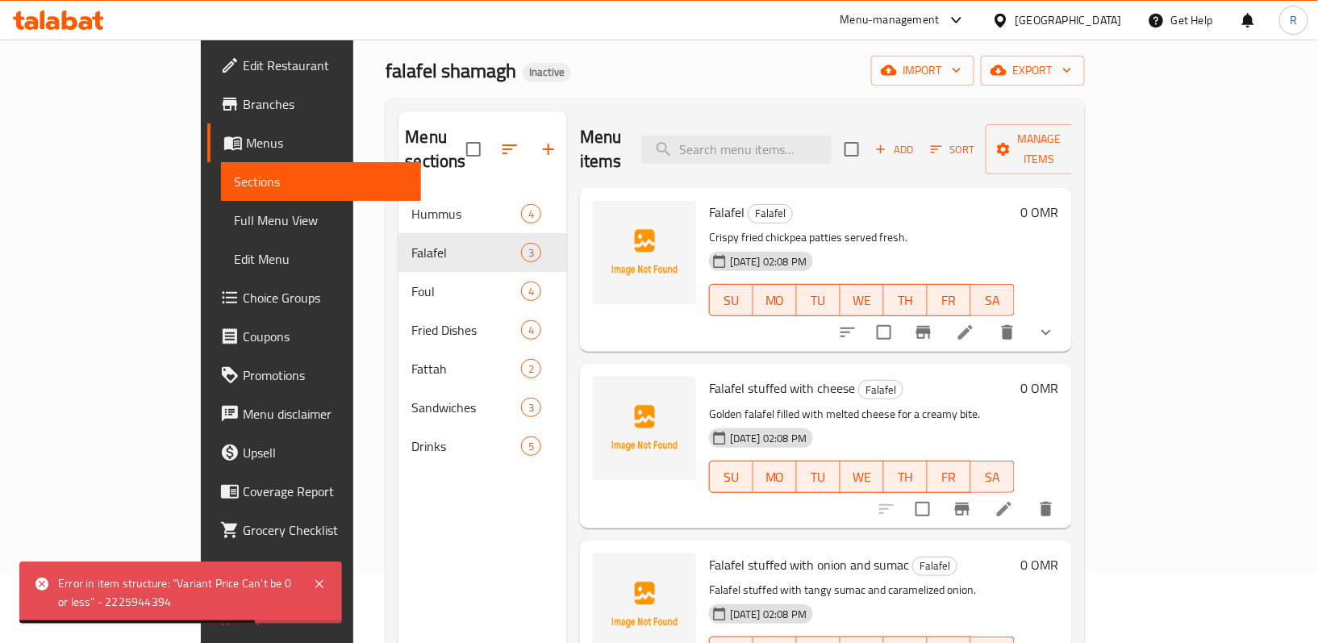
scroll to position [107, 0]
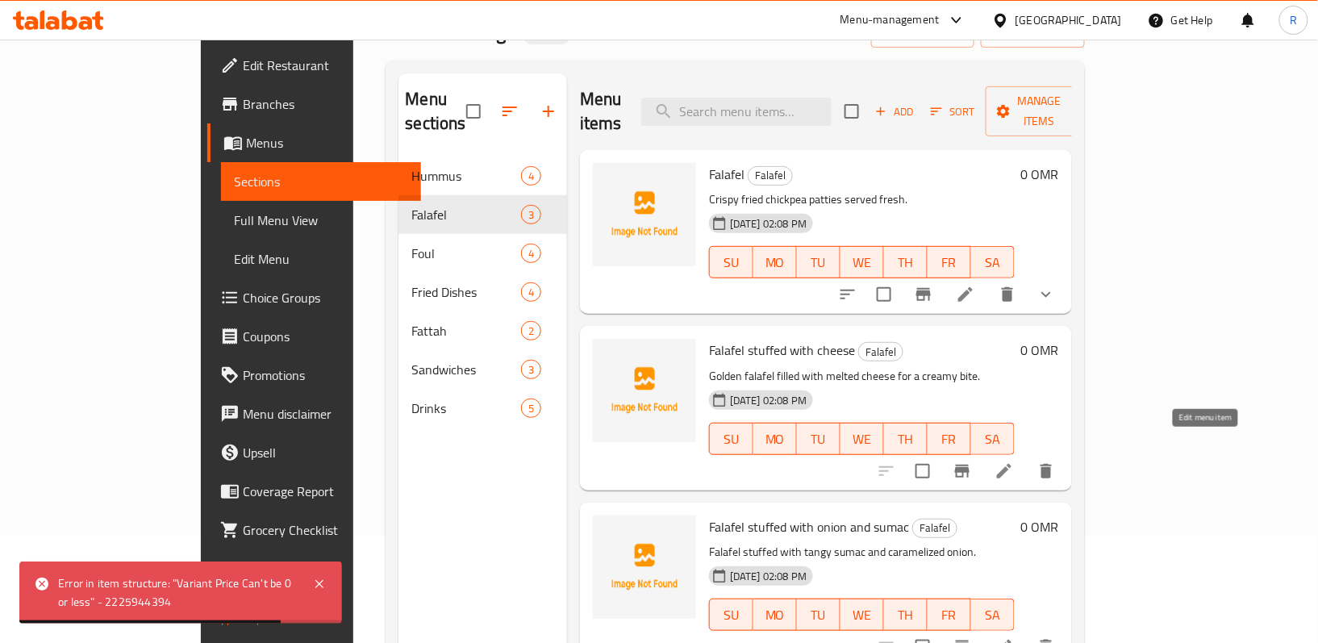
click at [1011, 464] on icon at bounding box center [1004, 471] width 15 height 15
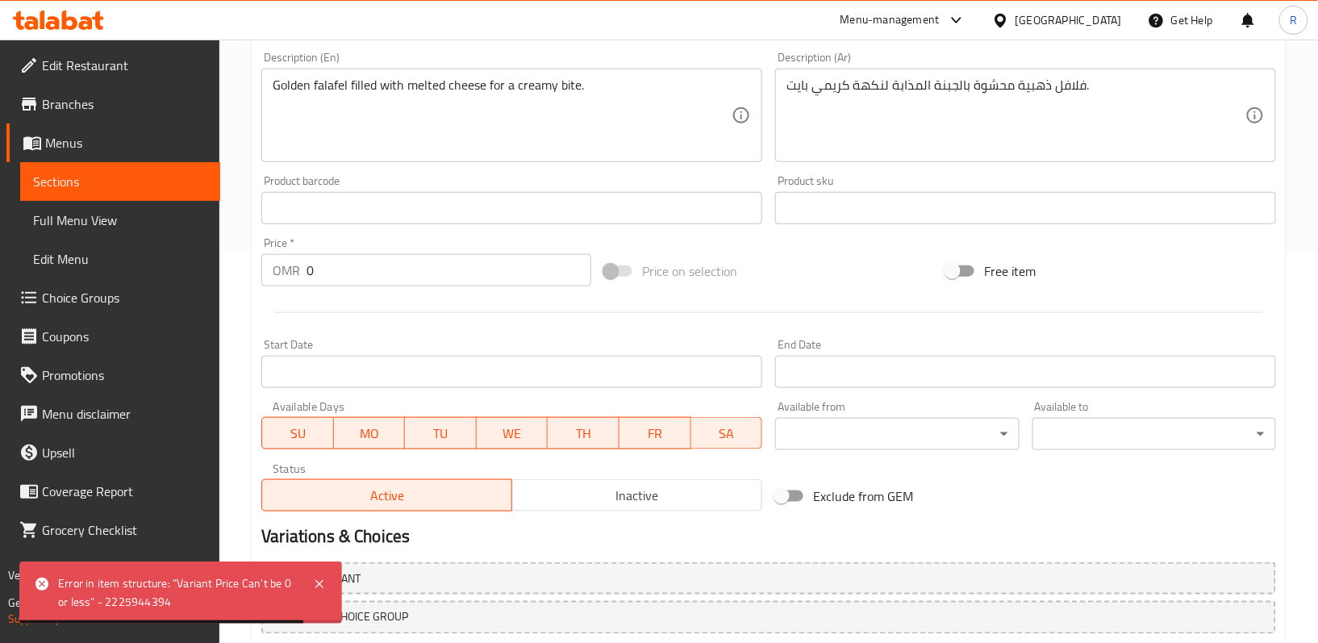
scroll to position [495, 0]
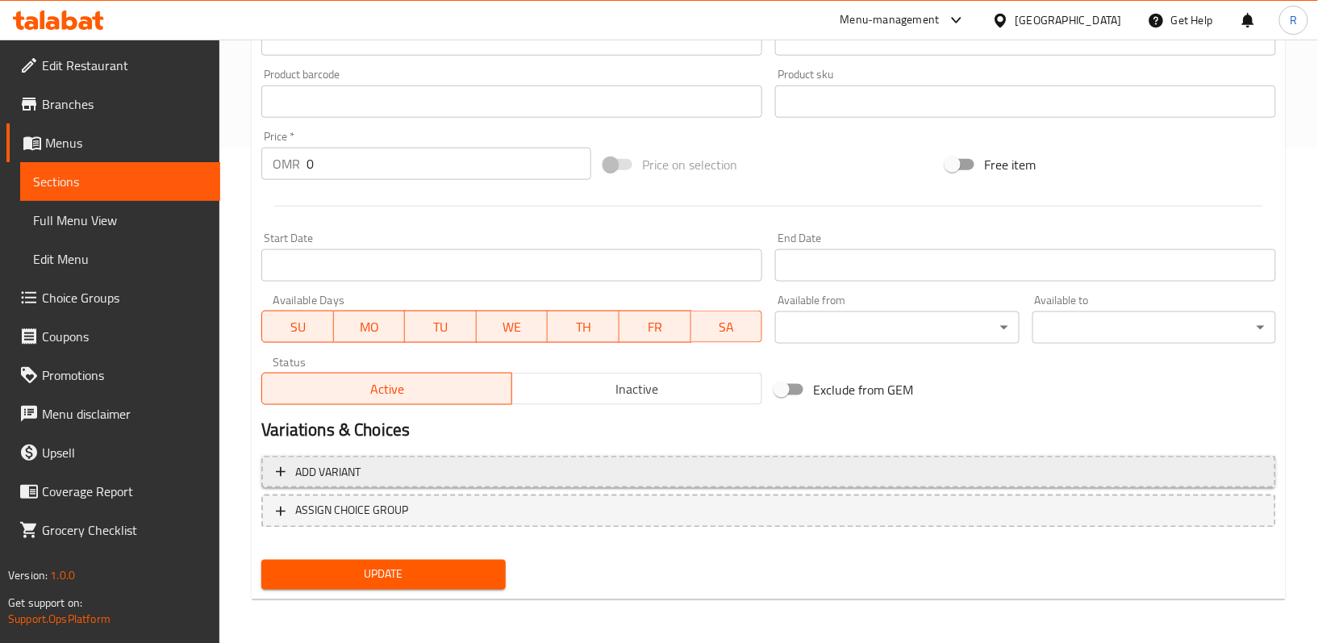
click at [268, 471] on button "Add variant" at bounding box center [768, 472] width 1015 height 33
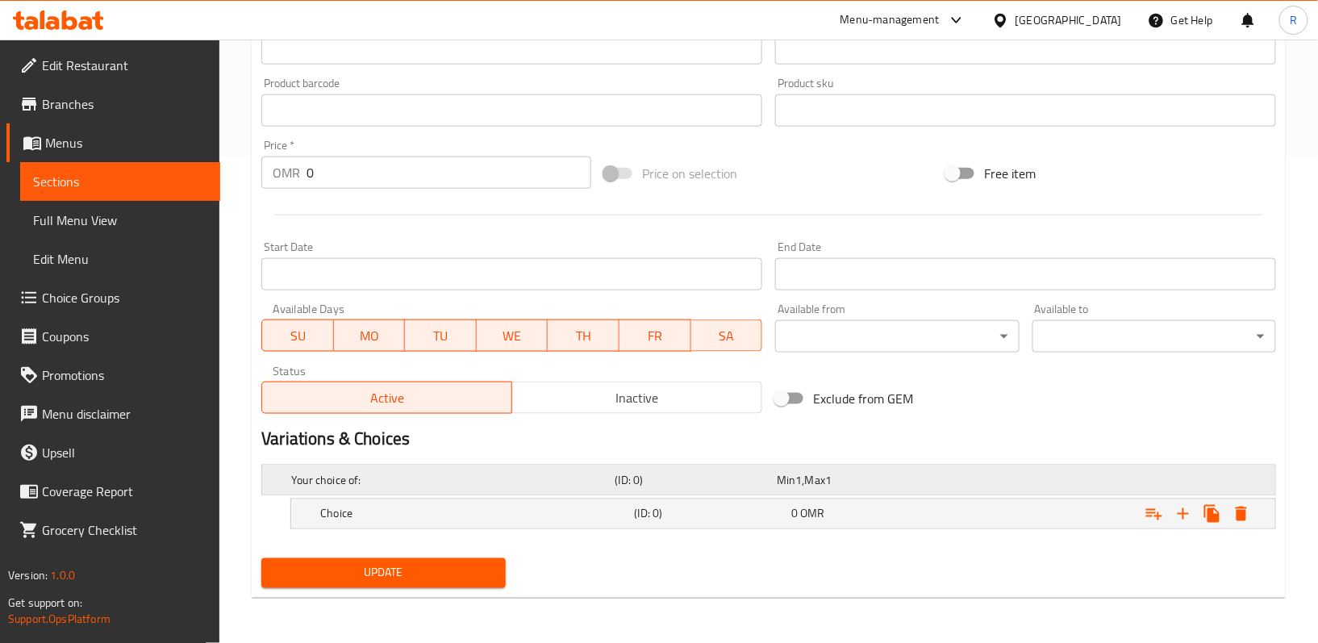
scroll to position [488, 0]
click at [1182, 513] on icon "Expand" at bounding box center [1182, 513] width 11 height 11
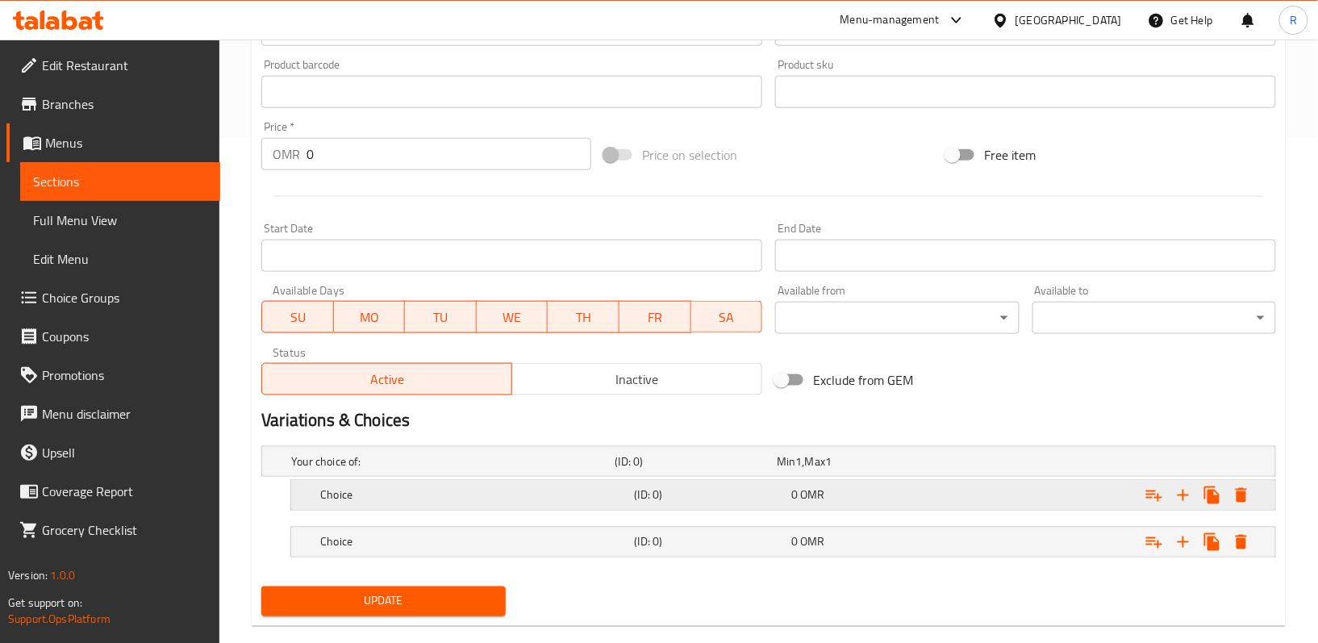
scroll to position [536, 0]
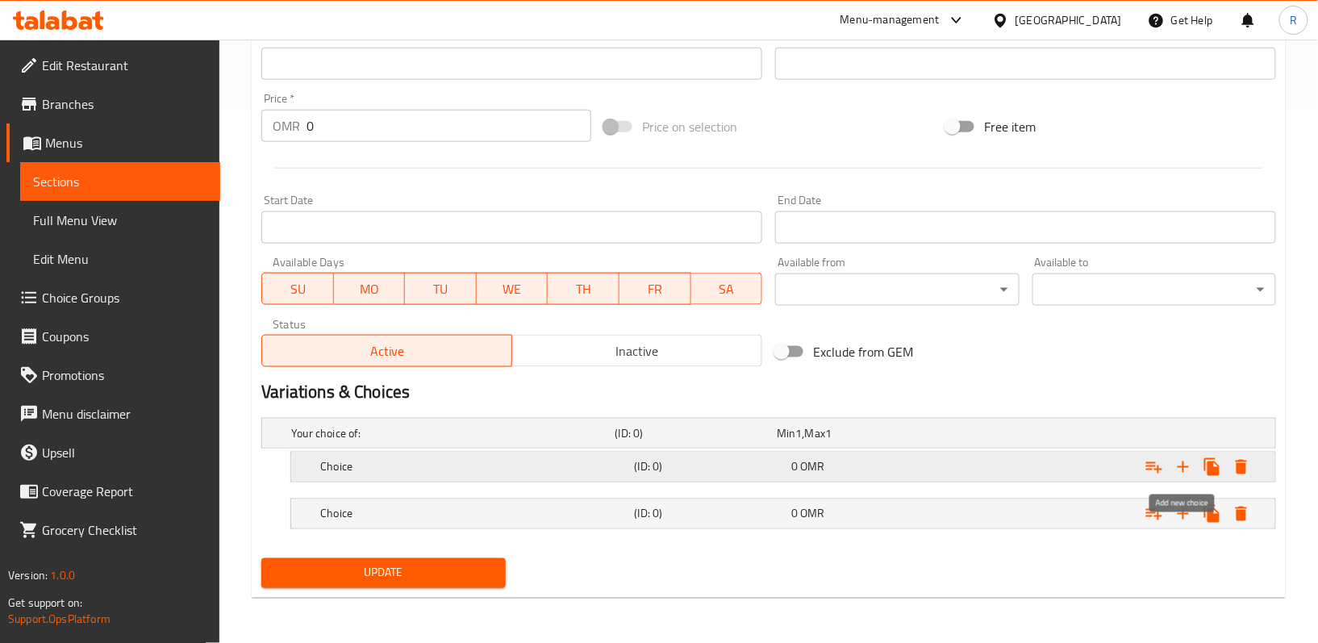
click at [1182, 462] on icon "Expand" at bounding box center [1182, 466] width 11 height 11
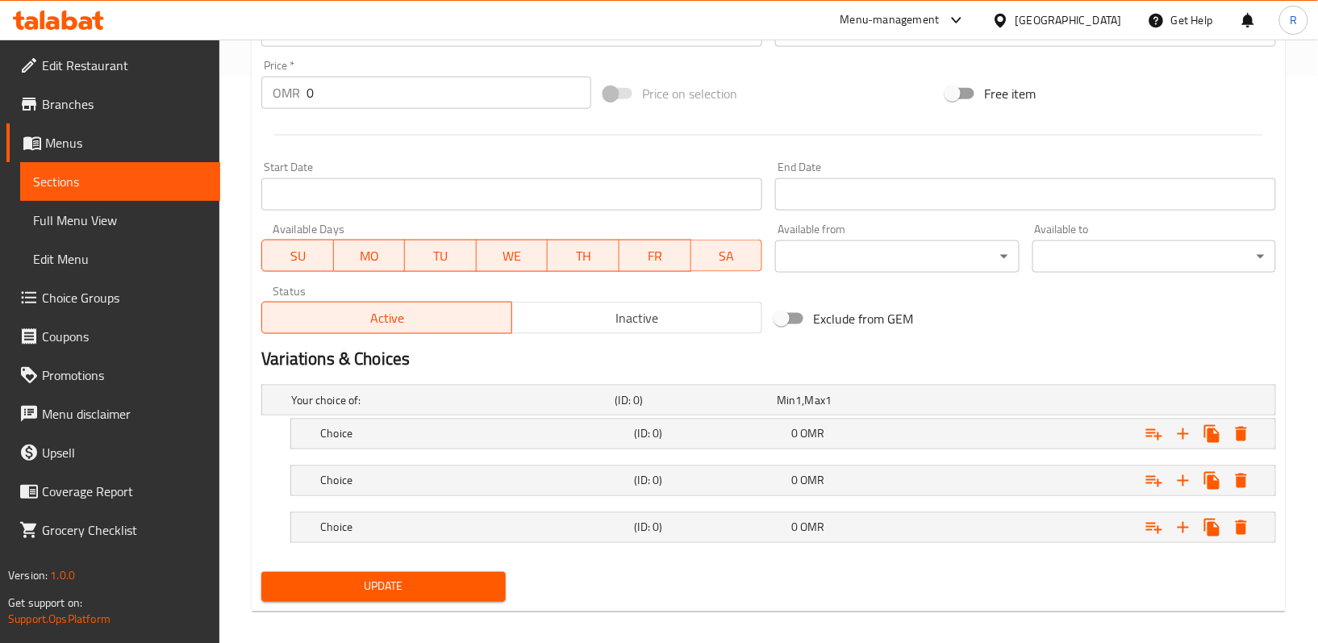
scroll to position [582, 0]
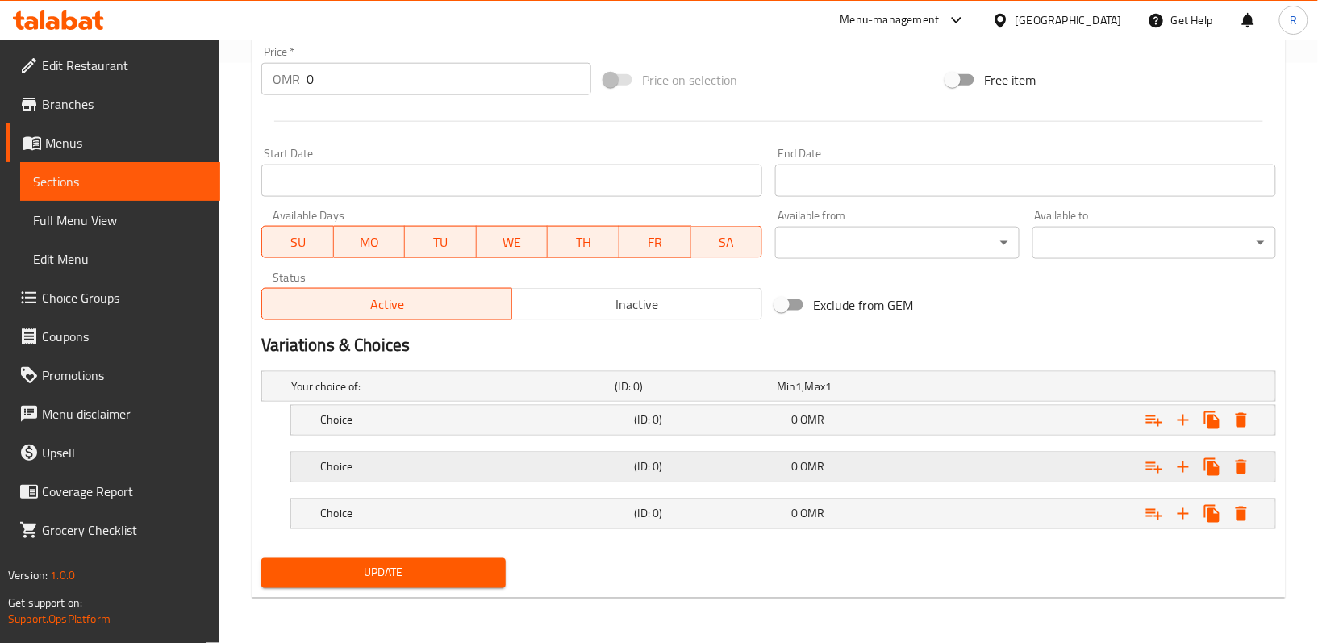
click at [534, 394] on h5 "Choice" at bounding box center [449, 386] width 317 height 16
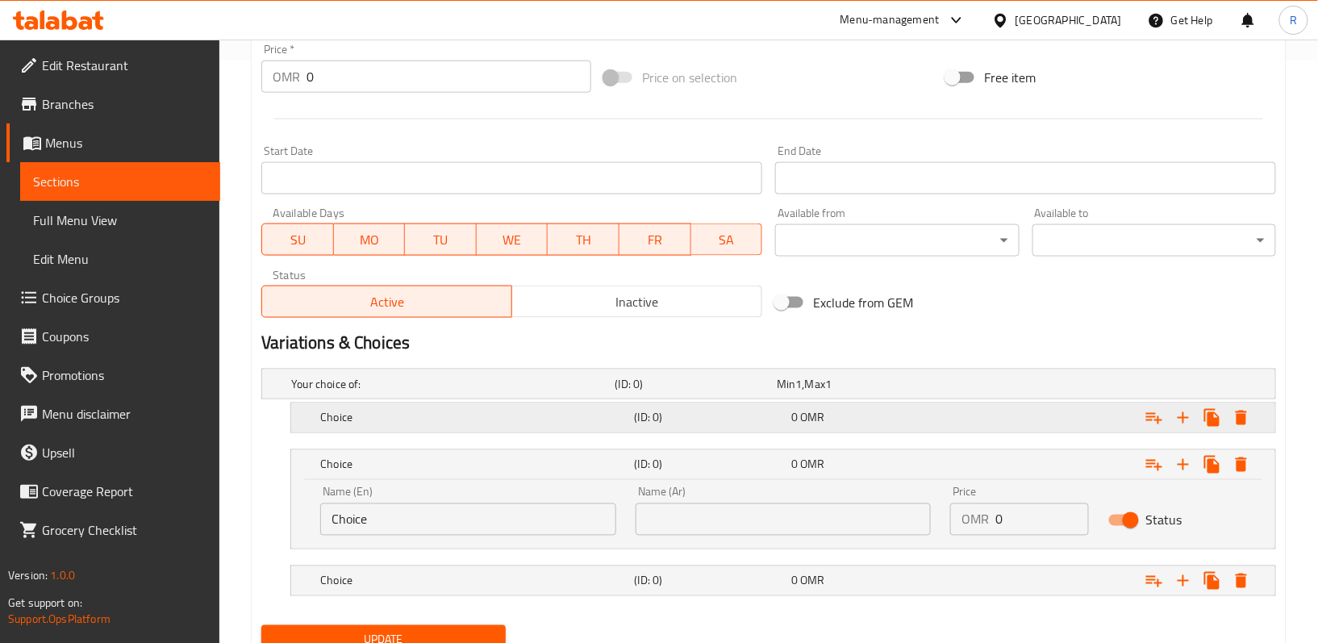
click at [529, 395] on div "Choice" at bounding box center [449, 384] width 323 height 23
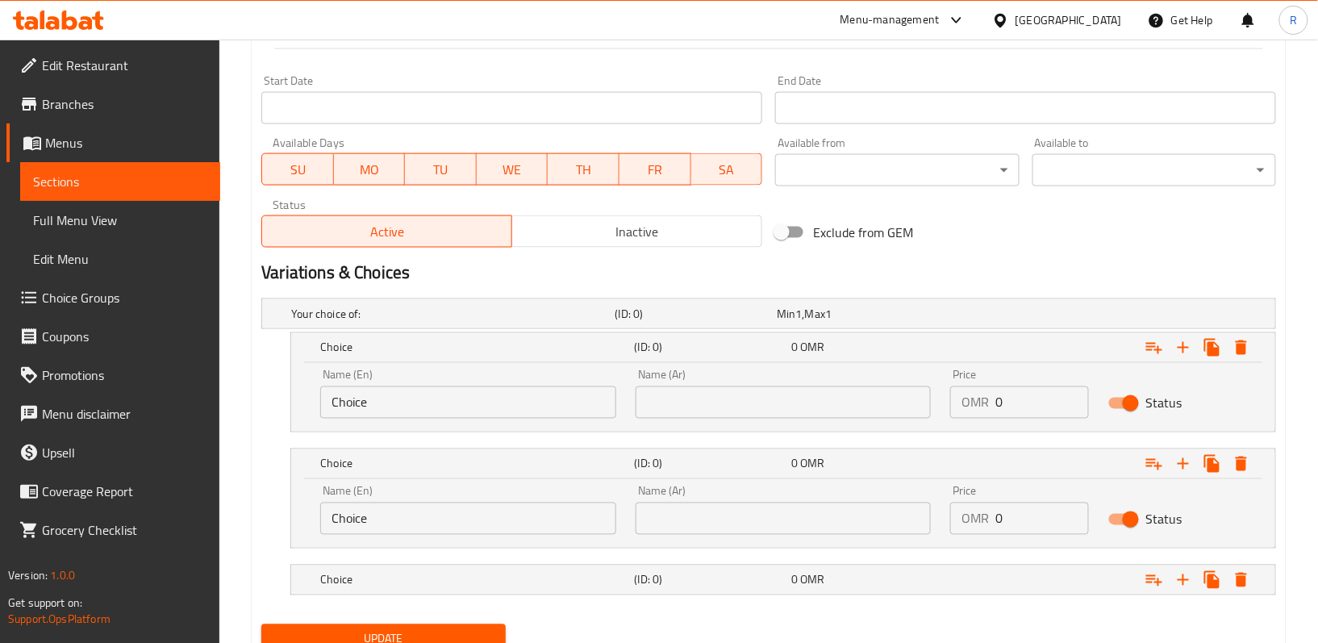
scroll to position [690, 0]
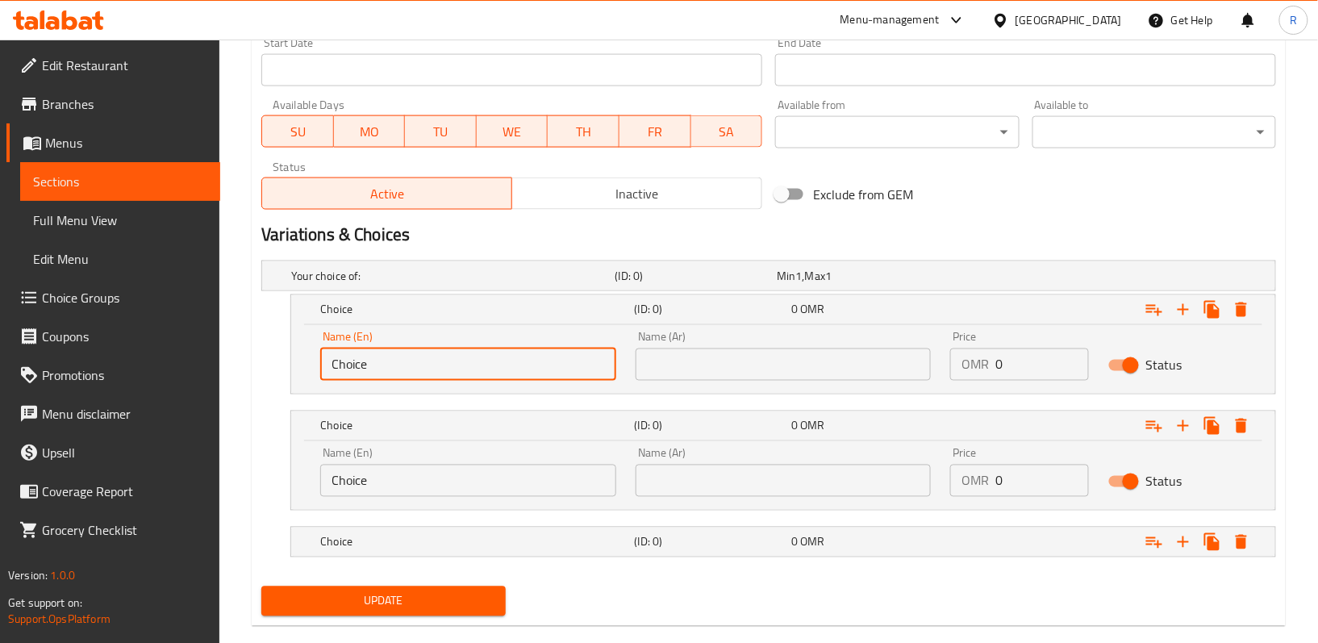
drag, startPoint x: 363, startPoint y: 366, endPoint x: 285, endPoint y: 347, distance: 79.8
click at [287, 347] on div "Choice (ID: 0) 0 OMR Name (En) Choice Name (En) Name (Ar) Name (Ar) Price OMR 0…" at bounding box center [768, 344] width 1015 height 100
paste input "1 pie"
type input "1 piece"
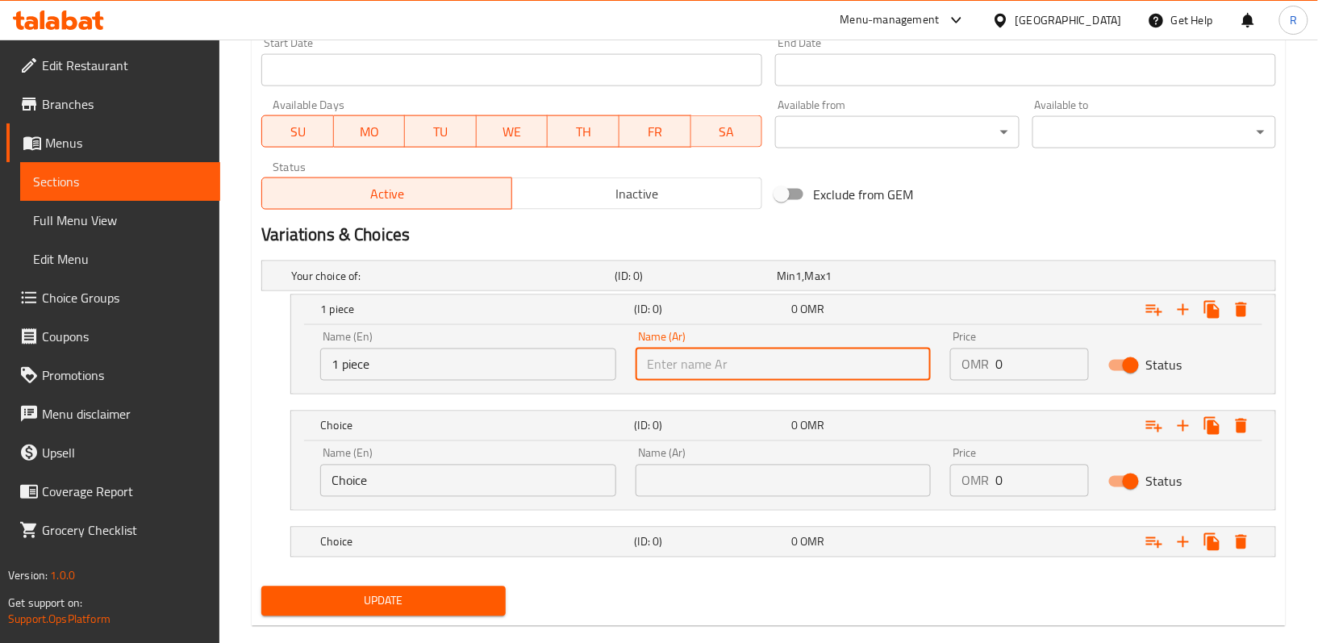
click at [740, 375] on input "text" at bounding box center [784, 364] width 296 height 32
paste input "قطعة واحدة"
type input "قطعة واحدة"
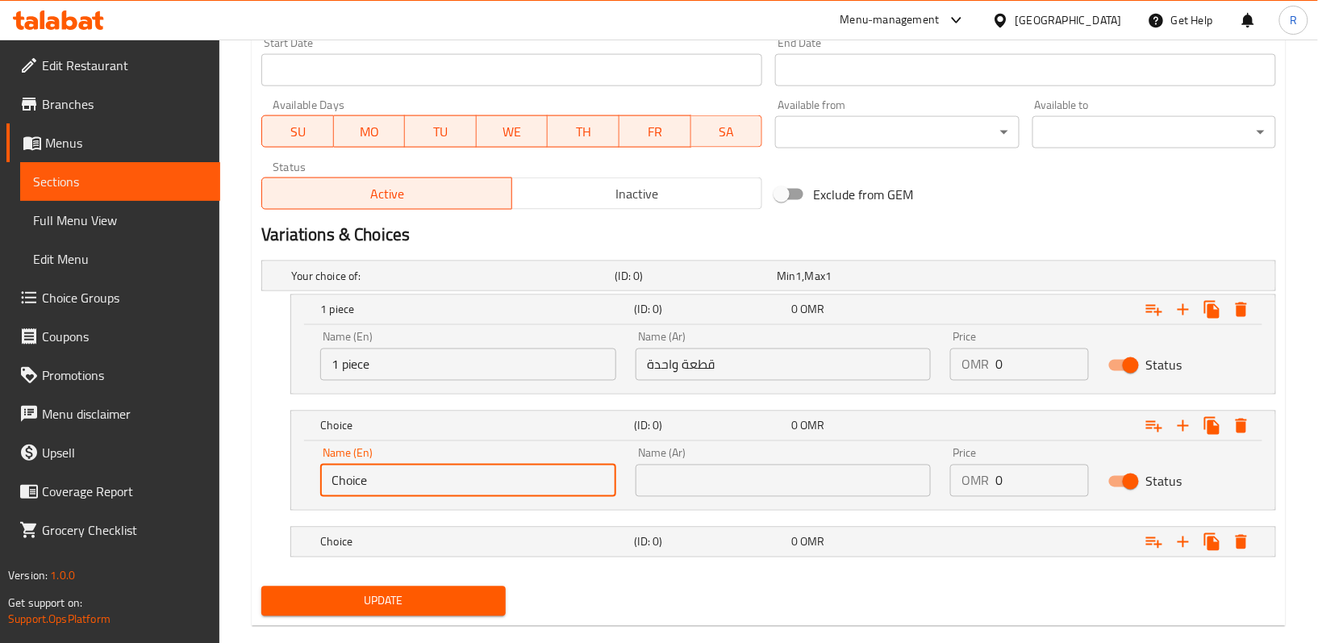
drag, startPoint x: 382, startPoint y: 482, endPoint x: 281, endPoint y: 475, distance: 101.1
click at [285, 477] on div "Choice (ID: 0) 0 OMR Name (En) Choice Name (En) Name (Ar) Name (Ar) Price OMR 0…" at bounding box center [768, 461] width 1015 height 100
paste input "4 pieces"
type input "4 pieces"
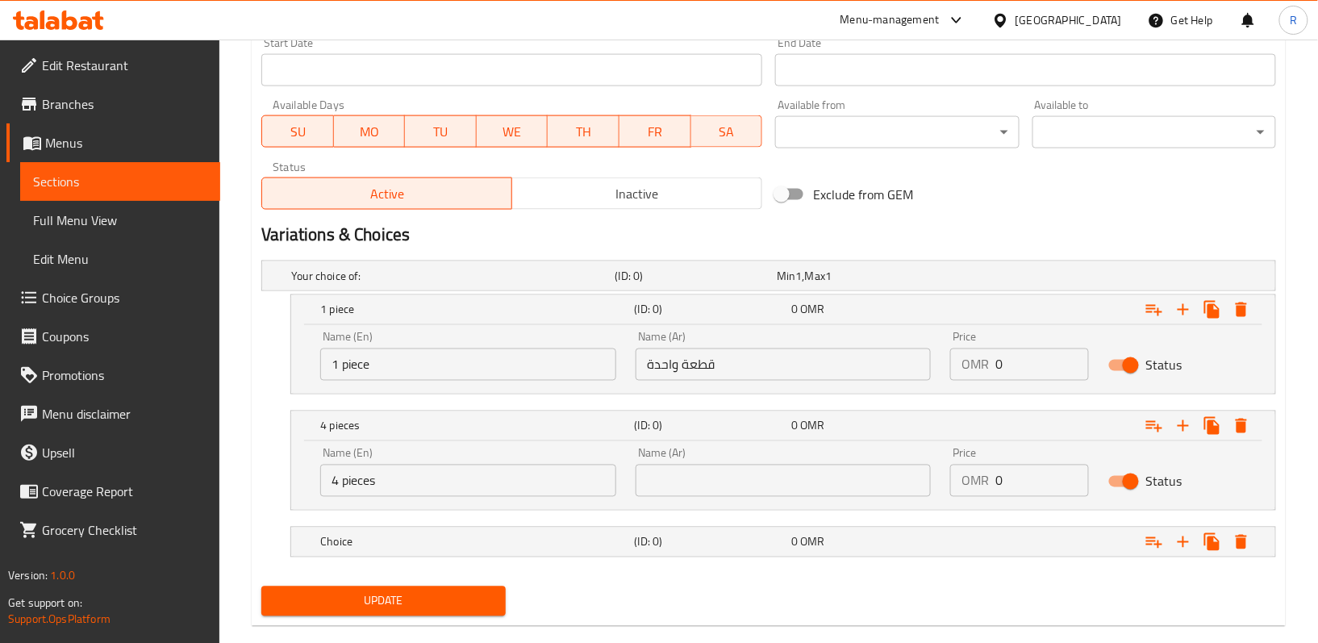
click at [652, 485] on input "text" at bounding box center [784, 481] width 296 height 32
paste input "4 قطع"
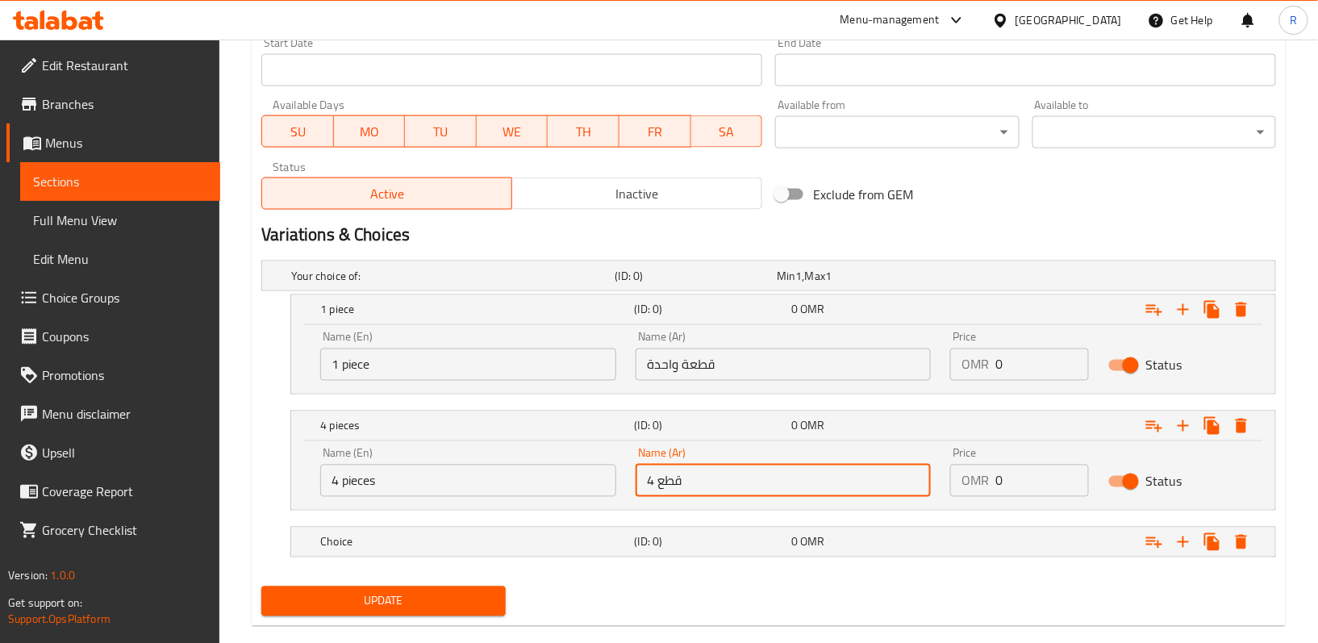
type input "4 قطع"
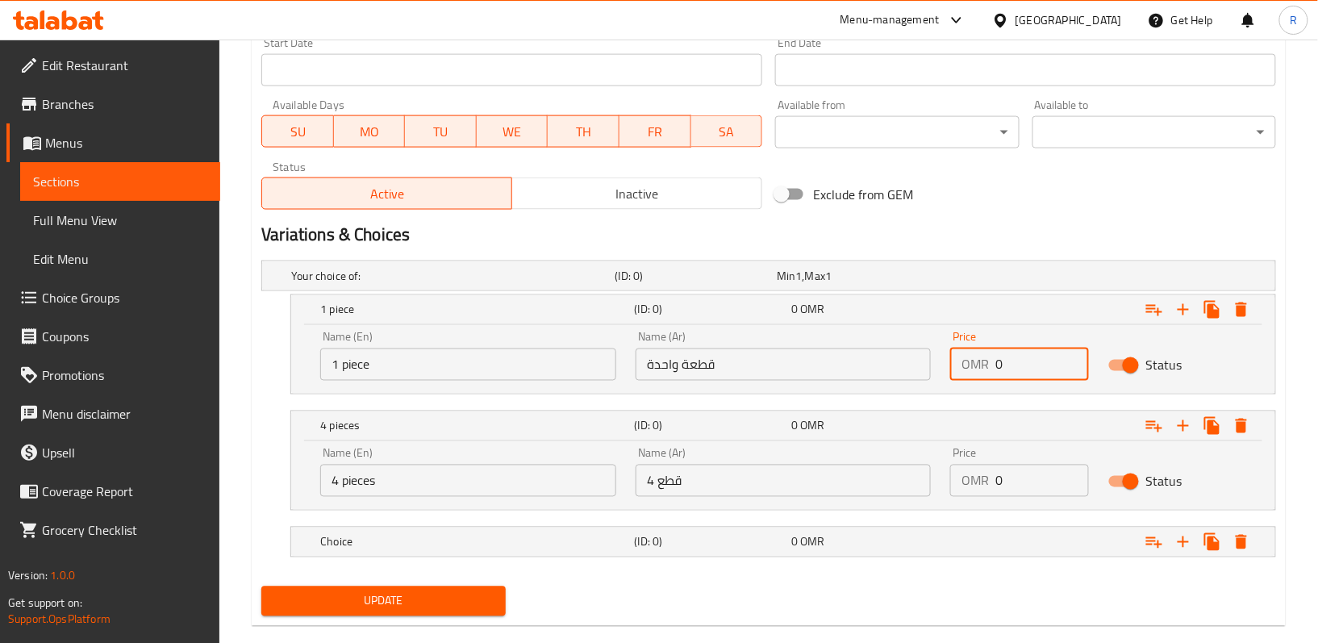
drag, startPoint x: 1002, startPoint y: 366, endPoint x: 952, endPoint y: 356, distance: 50.9
click at [952, 356] on div "OMR 0 Price" at bounding box center [1019, 364] width 138 height 32
paste input "1.28"
type input "1.28"
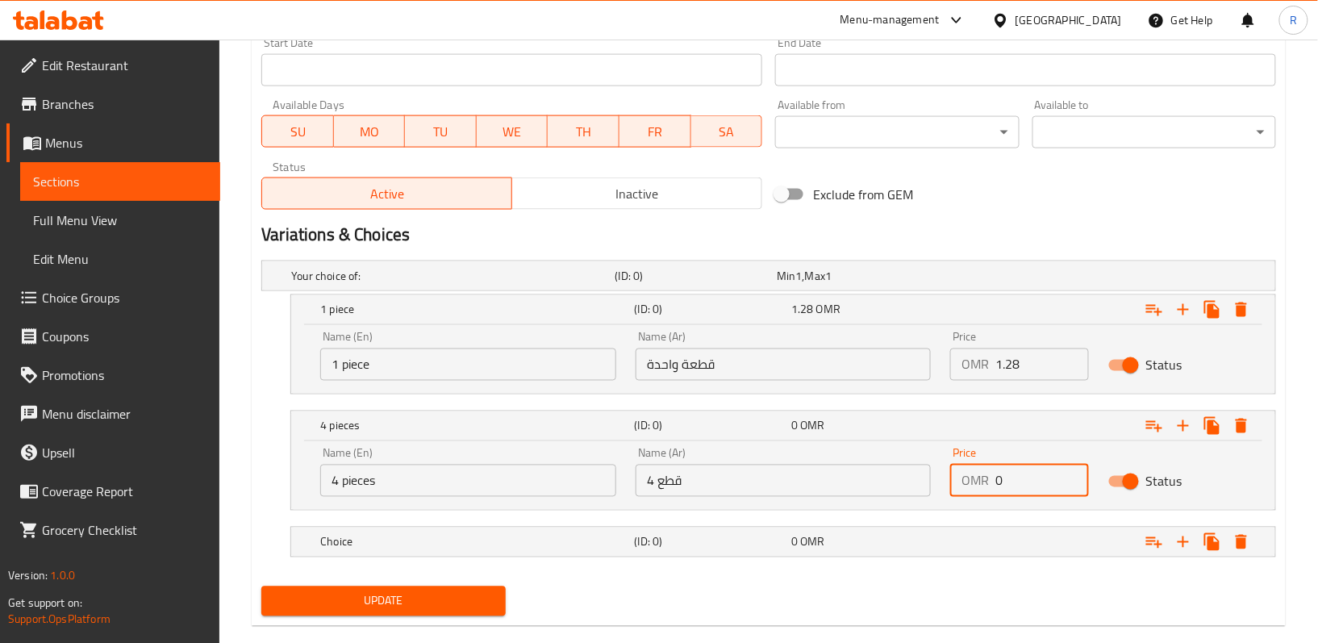
drag, startPoint x: 978, startPoint y: 481, endPoint x: 952, endPoint y: 474, distance: 27.4
click at [956, 478] on div "OMR 0 Price" at bounding box center [1019, 481] width 138 height 32
paste input "5.12"
type input "5.12"
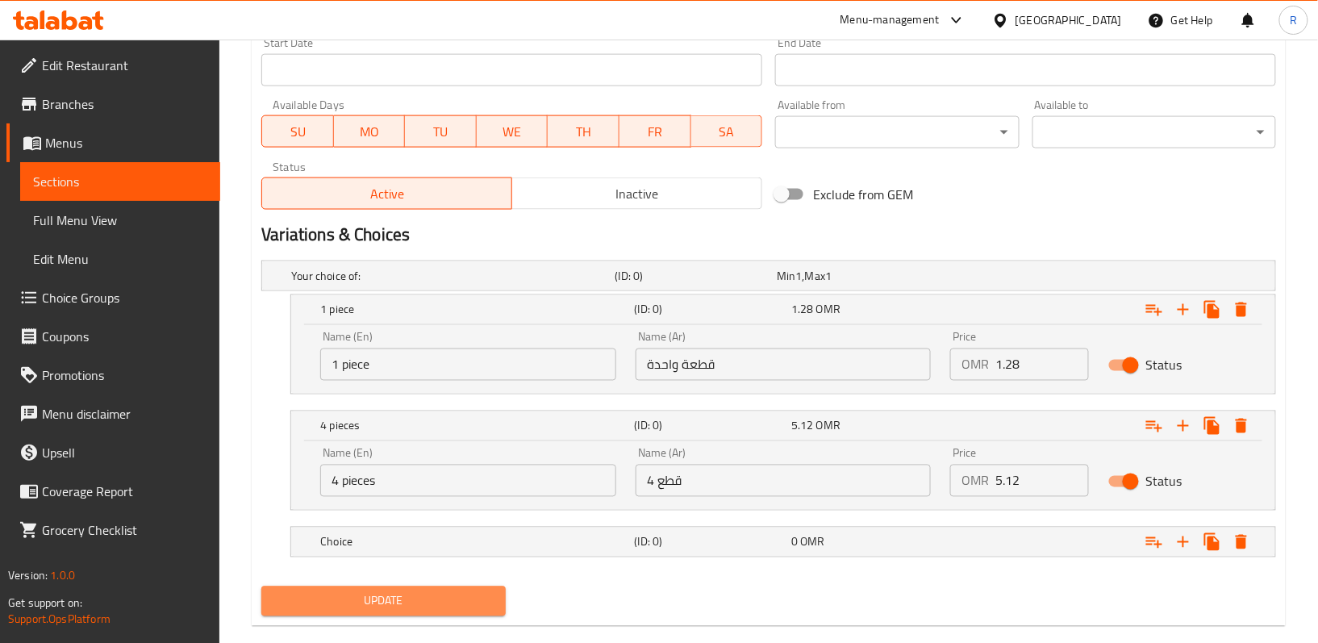
click at [414, 590] on button "Update" at bounding box center [383, 601] width 244 height 30
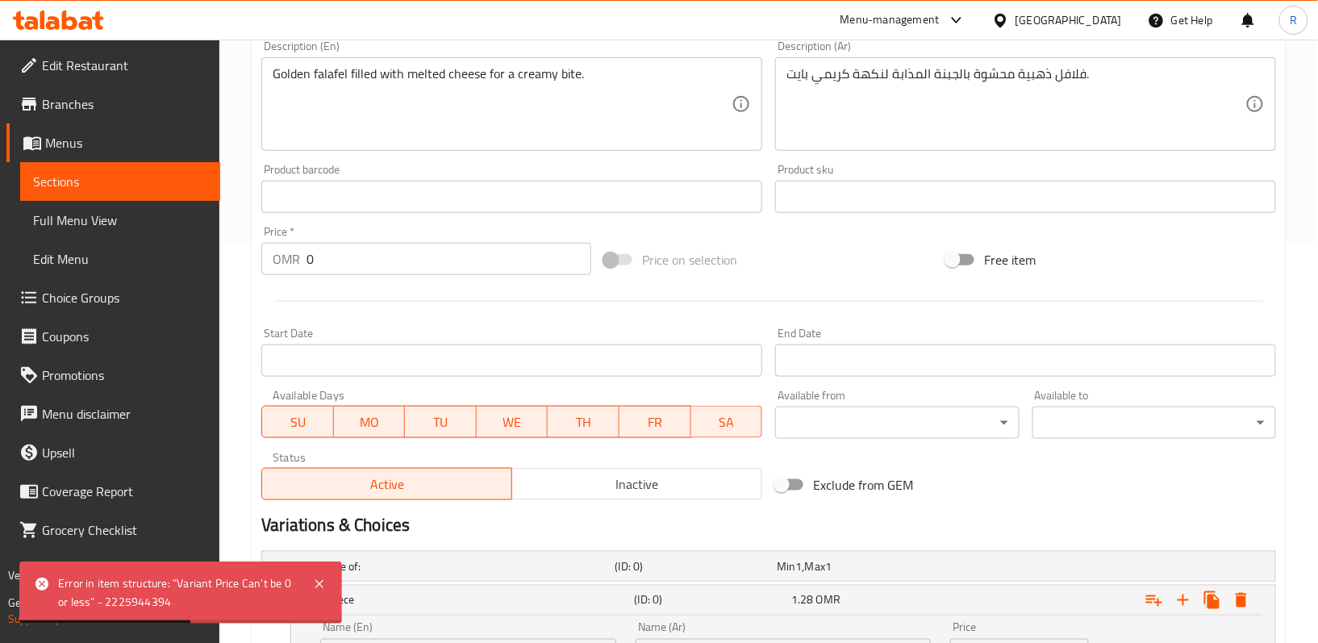
scroll to position [398, 0]
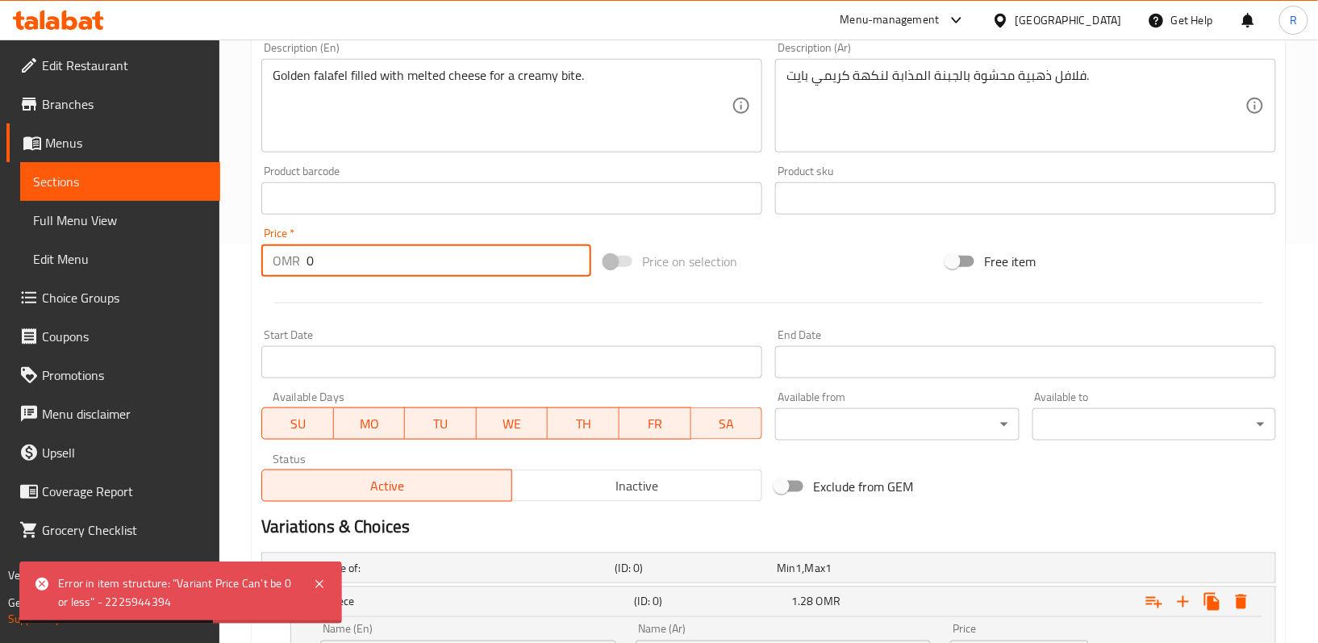
drag, startPoint x: 330, startPoint y: 255, endPoint x: 275, endPoint y: 255, distance: 54.8
click at [277, 256] on div "OMR 0 Price *" at bounding box center [426, 260] width 330 height 32
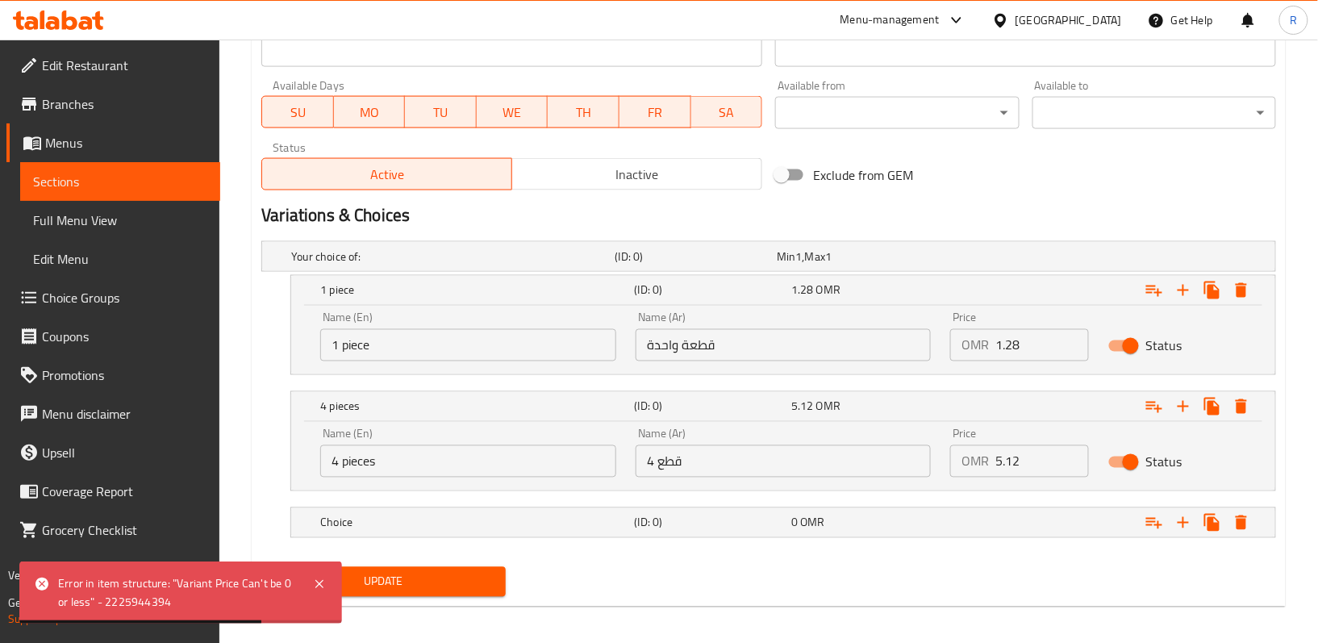
scroll to position [721, 0]
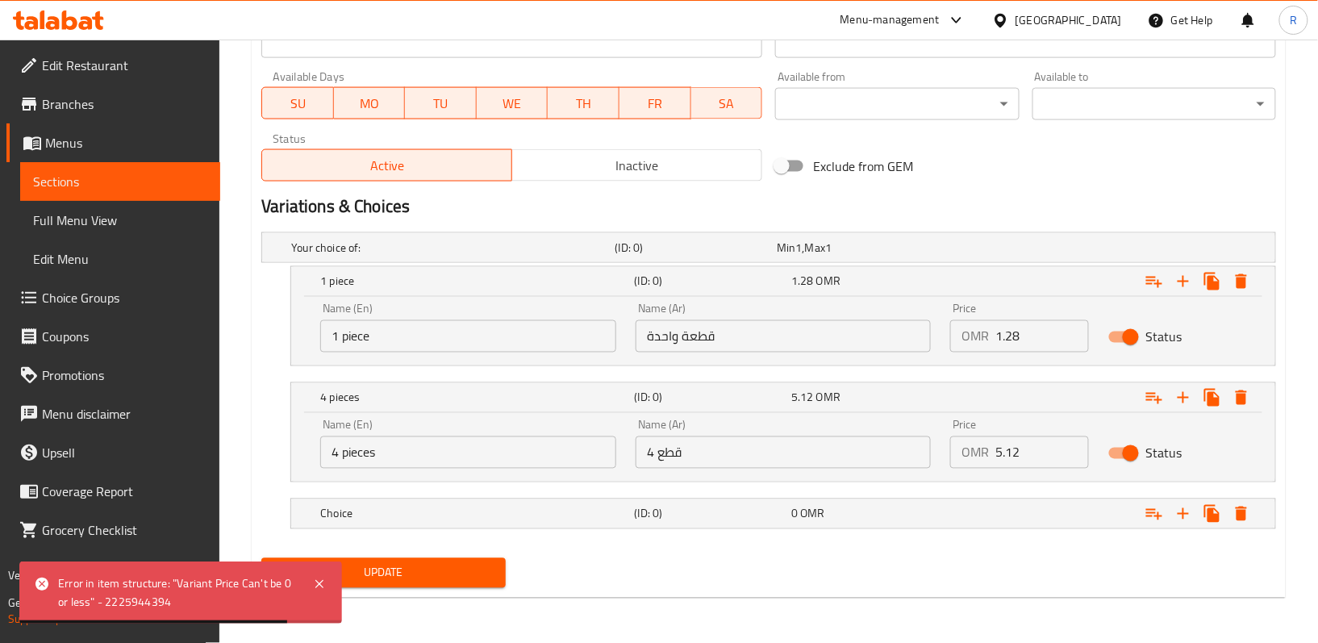
click at [720, 563] on div "Update" at bounding box center [768, 573] width 1027 height 43
click at [736, 259] on div "(ID: 0)" at bounding box center [693, 247] width 162 height 23
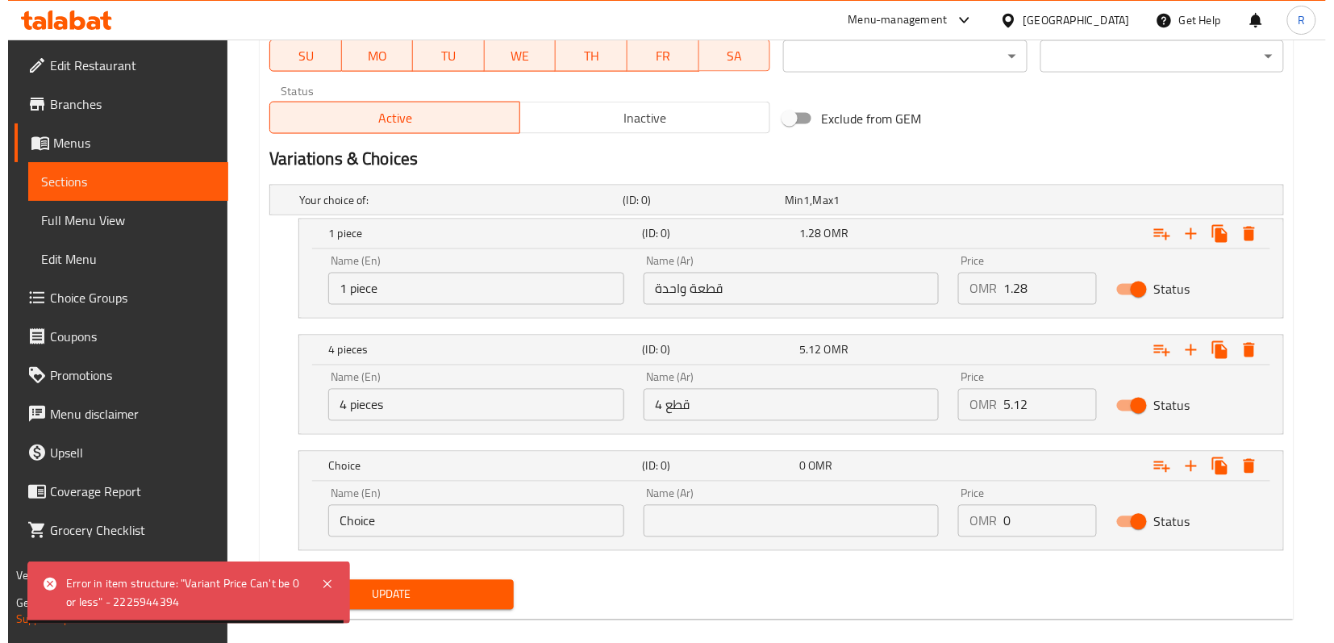
scroll to position [790, 0]
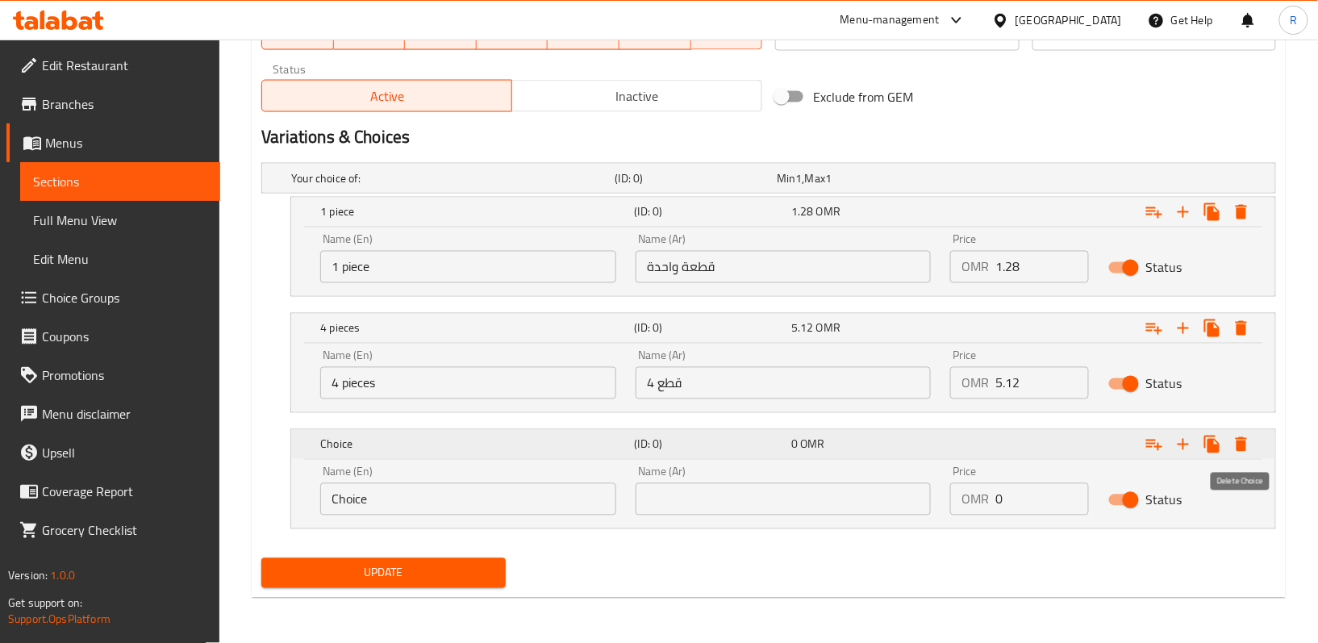
click at [1244, 440] on icon "Expand" at bounding box center [1241, 444] width 11 height 15
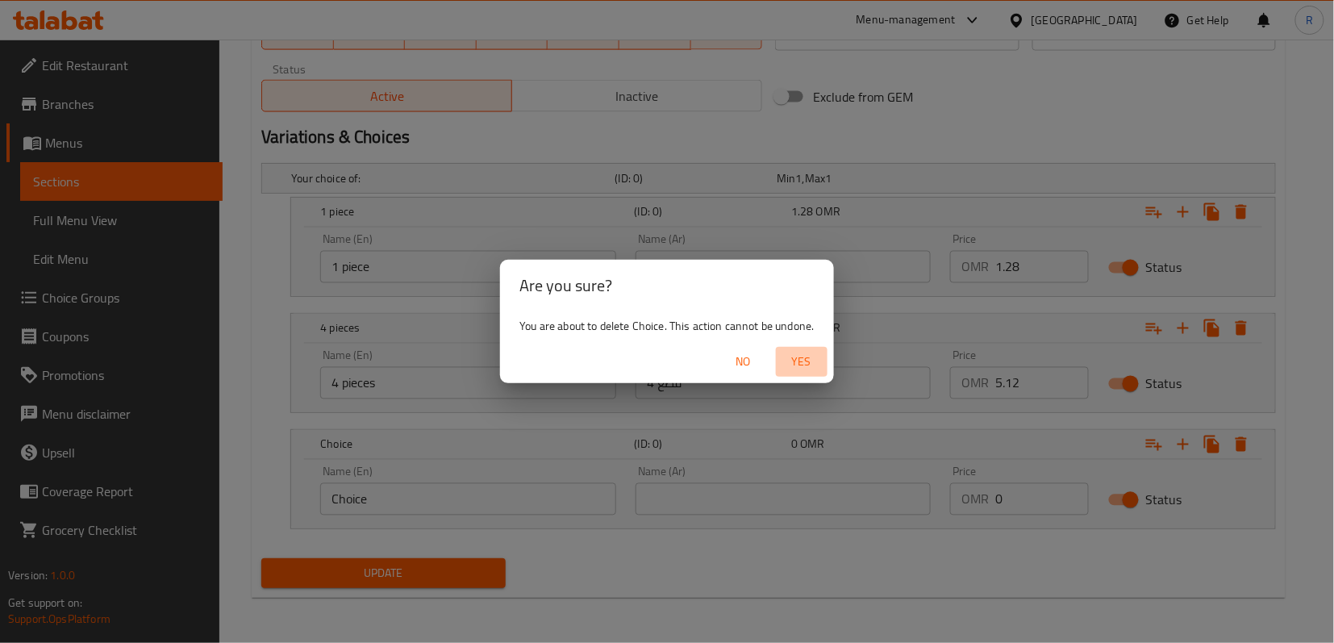
click at [815, 352] on span "Yes" at bounding box center [801, 362] width 39 height 20
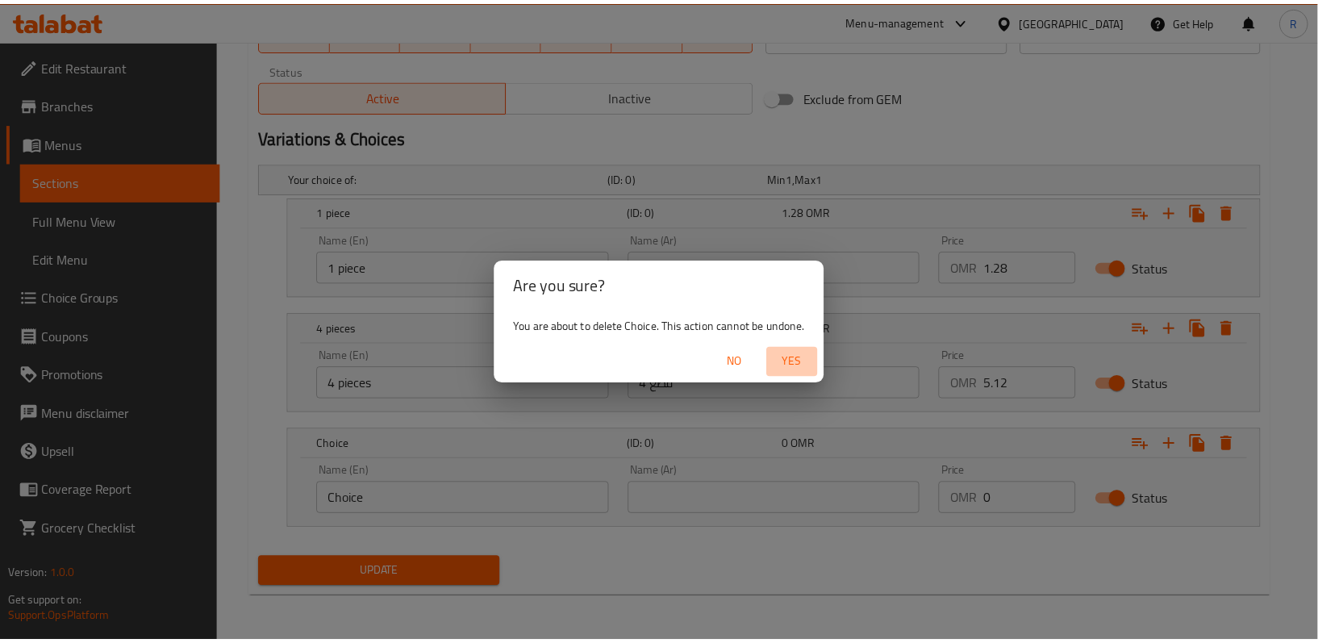
scroll to position [674, 0]
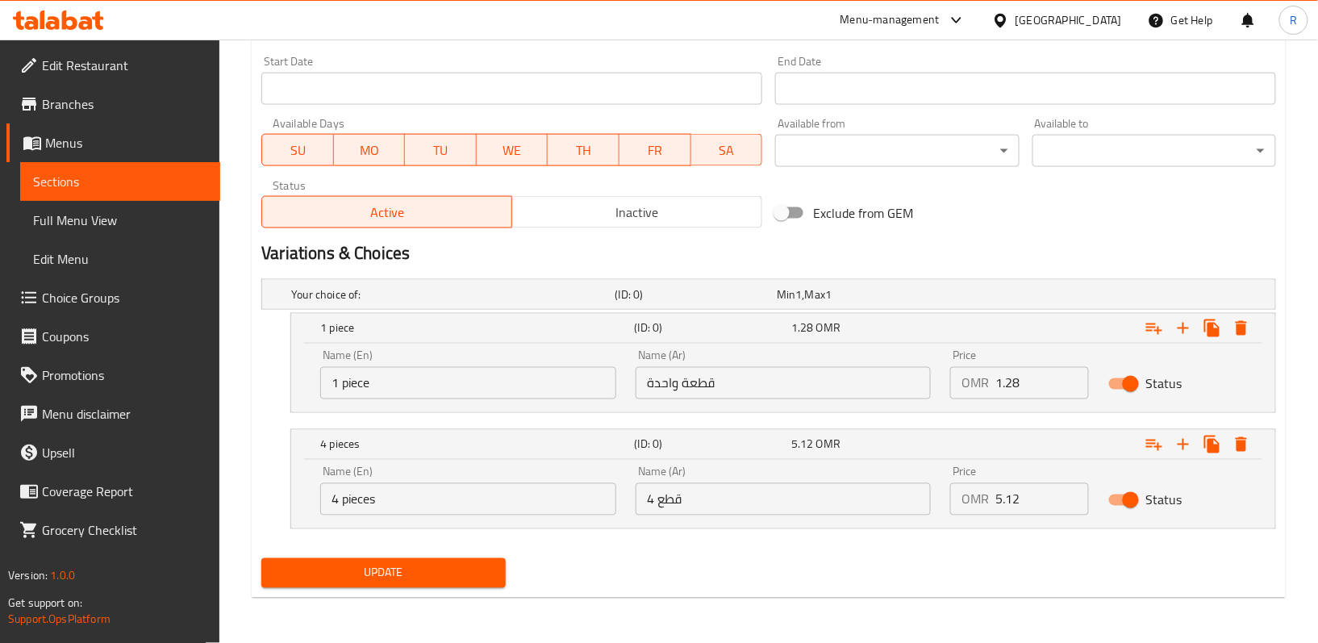
click at [476, 571] on span "Update" at bounding box center [383, 573] width 218 height 20
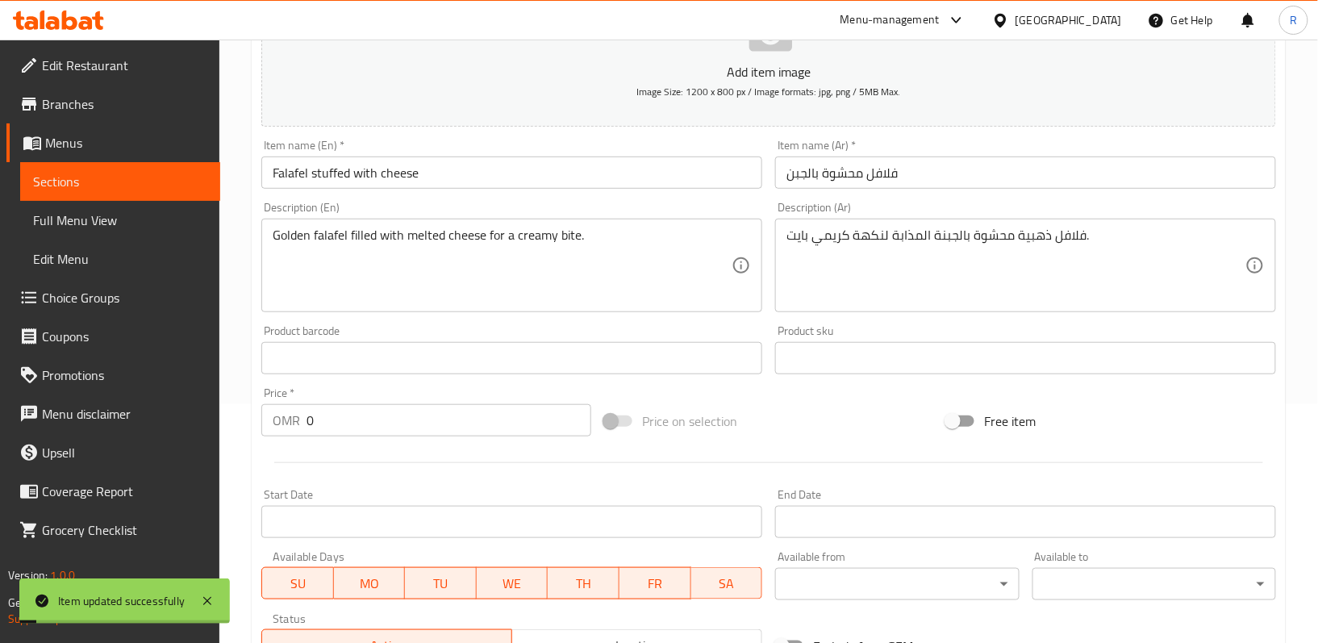
scroll to position [0, 0]
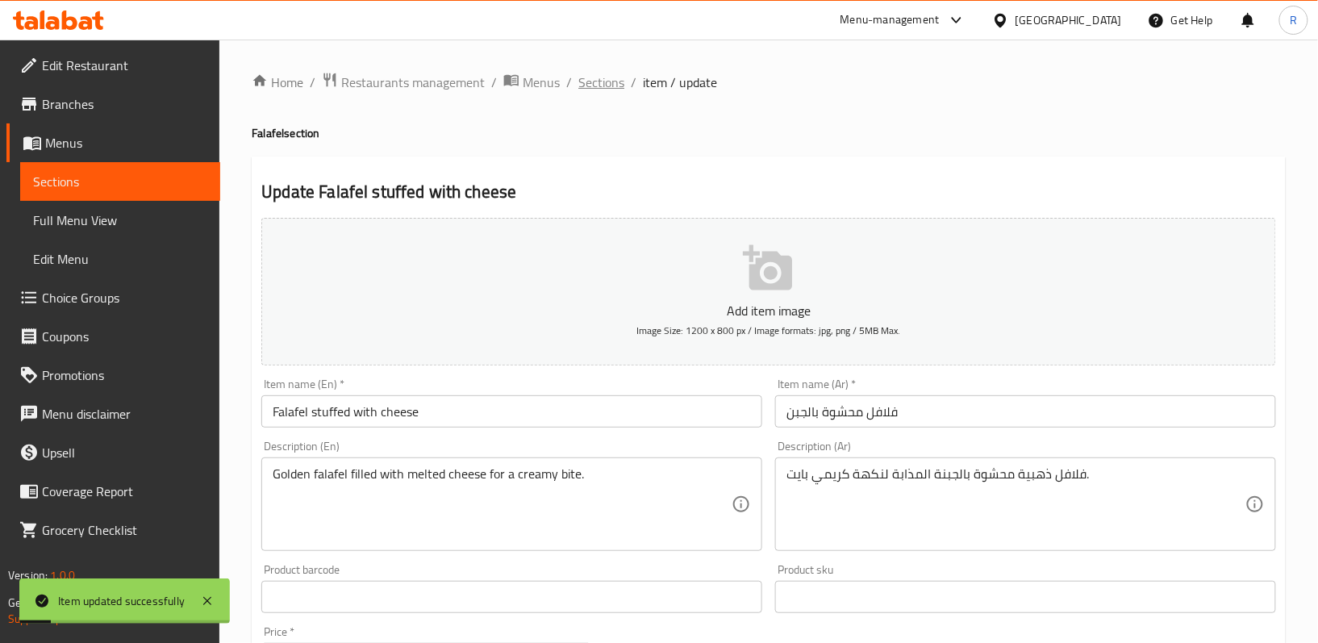
click at [594, 73] on span "Sections" at bounding box center [601, 82] width 46 height 19
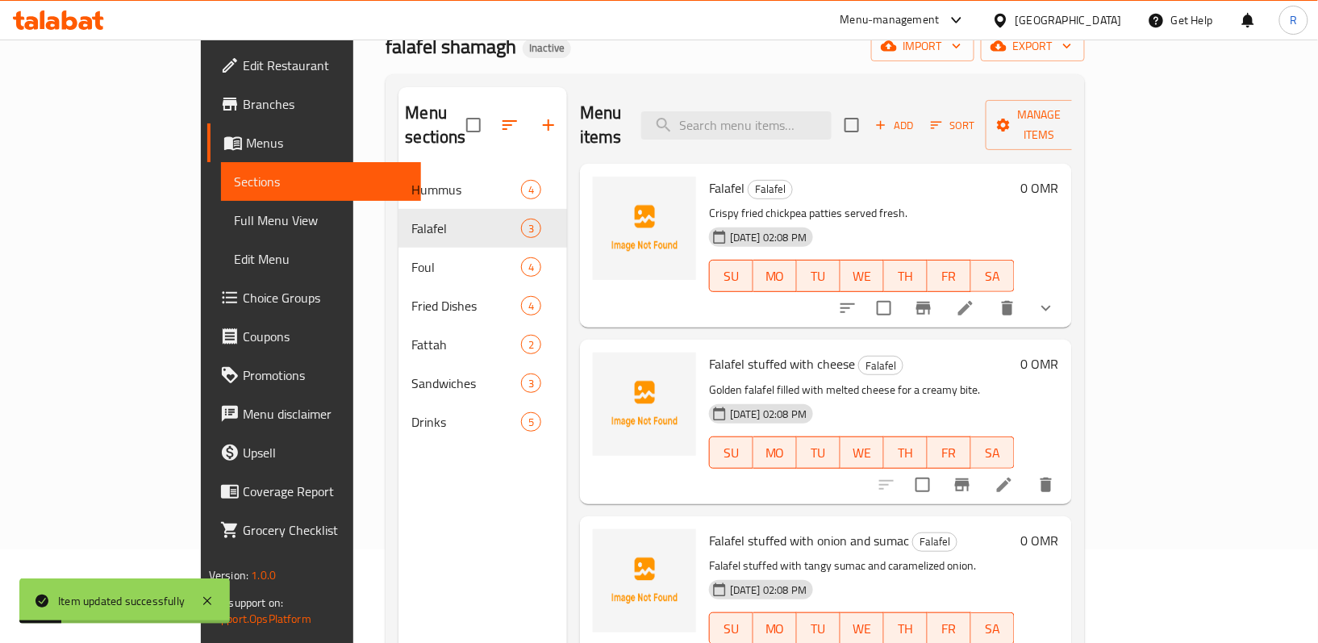
scroll to position [227, 0]
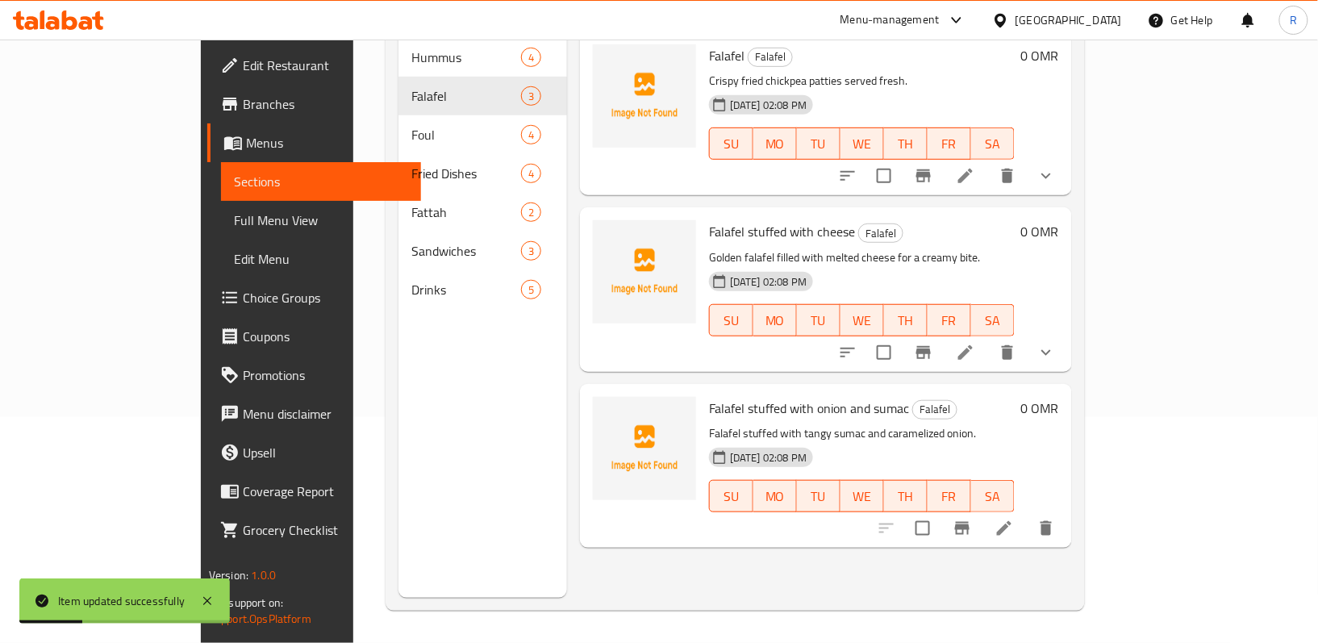
click at [1011, 521] on icon at bounding box center [1004, 528] width 15 height 15
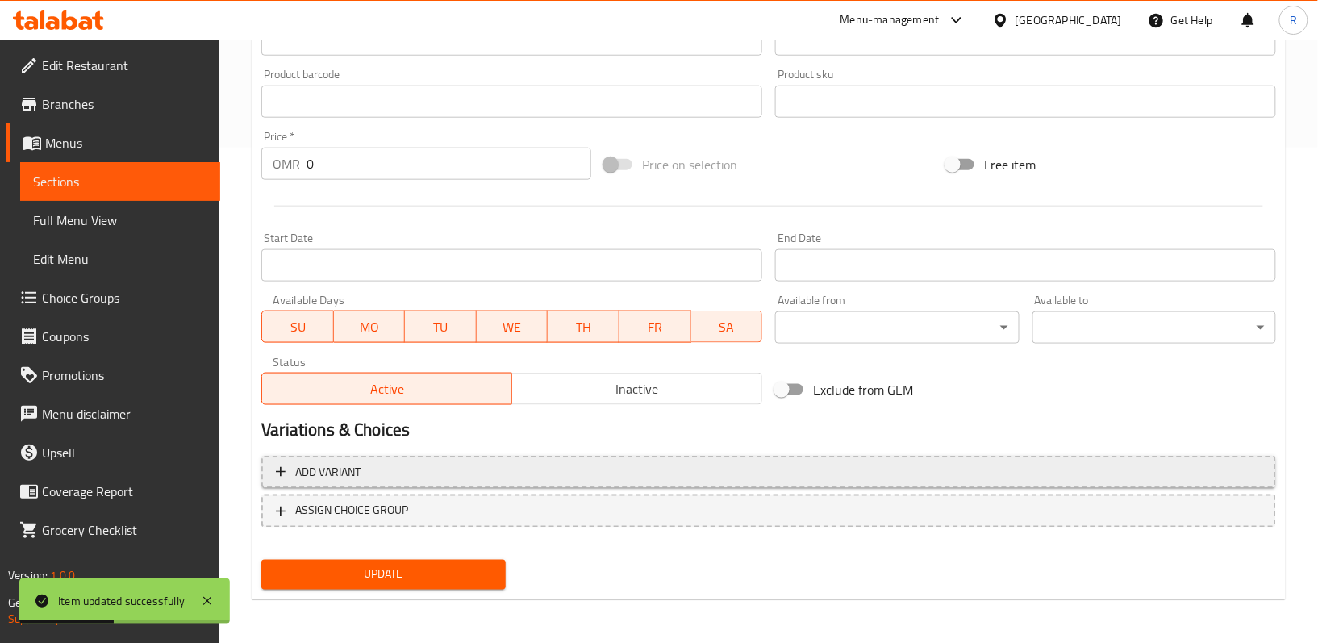
click at [501, 466] on span "Add variant" at bounding box center [769, 472] width 986 height 20
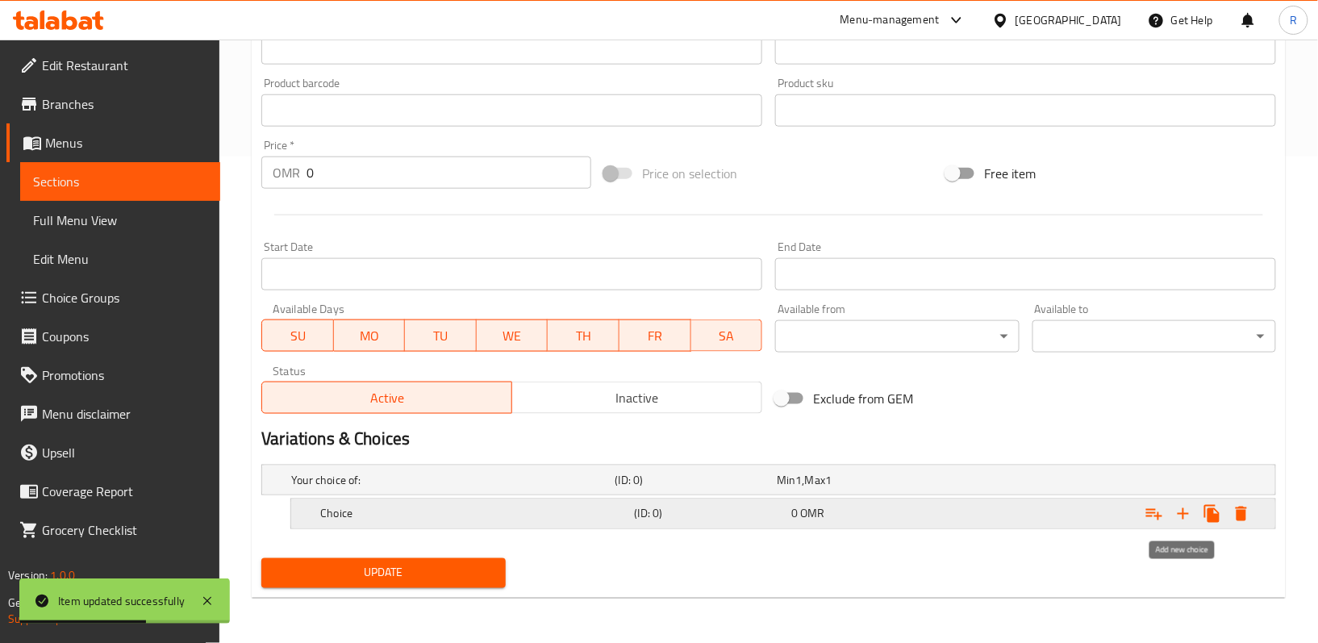
click at [1182, 521] on icon "Expand" at bounding box center [1182, 513] width 19 height 19
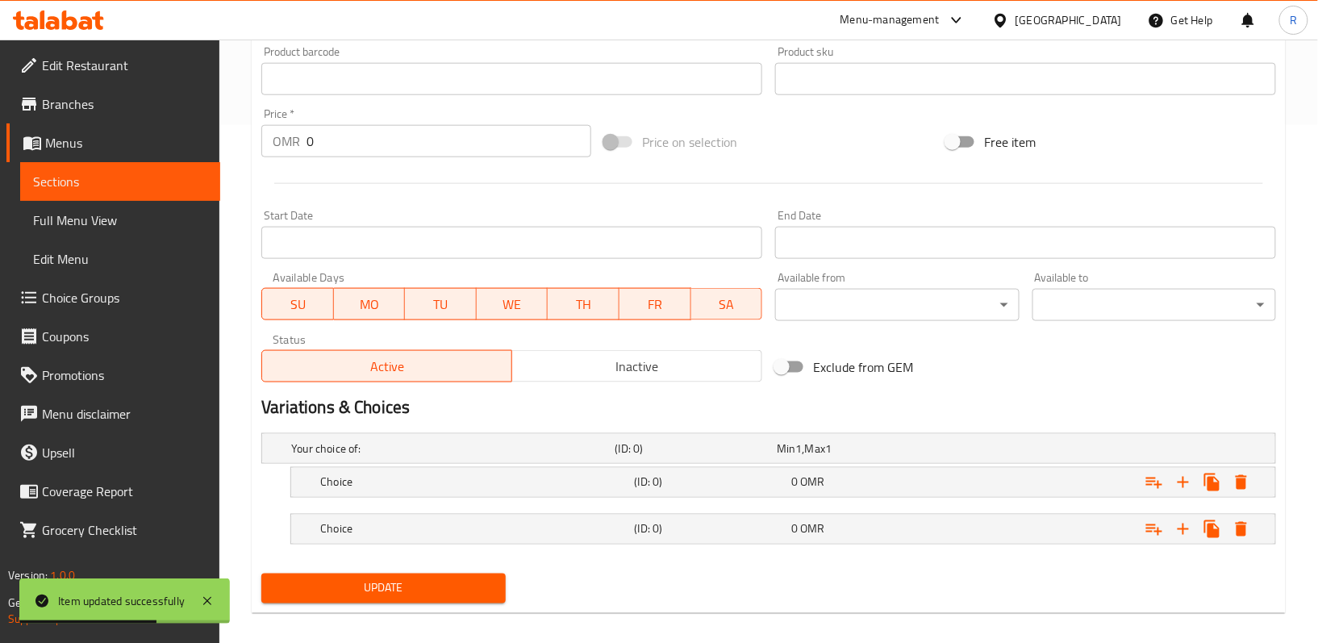
scroll to position [536, 0]
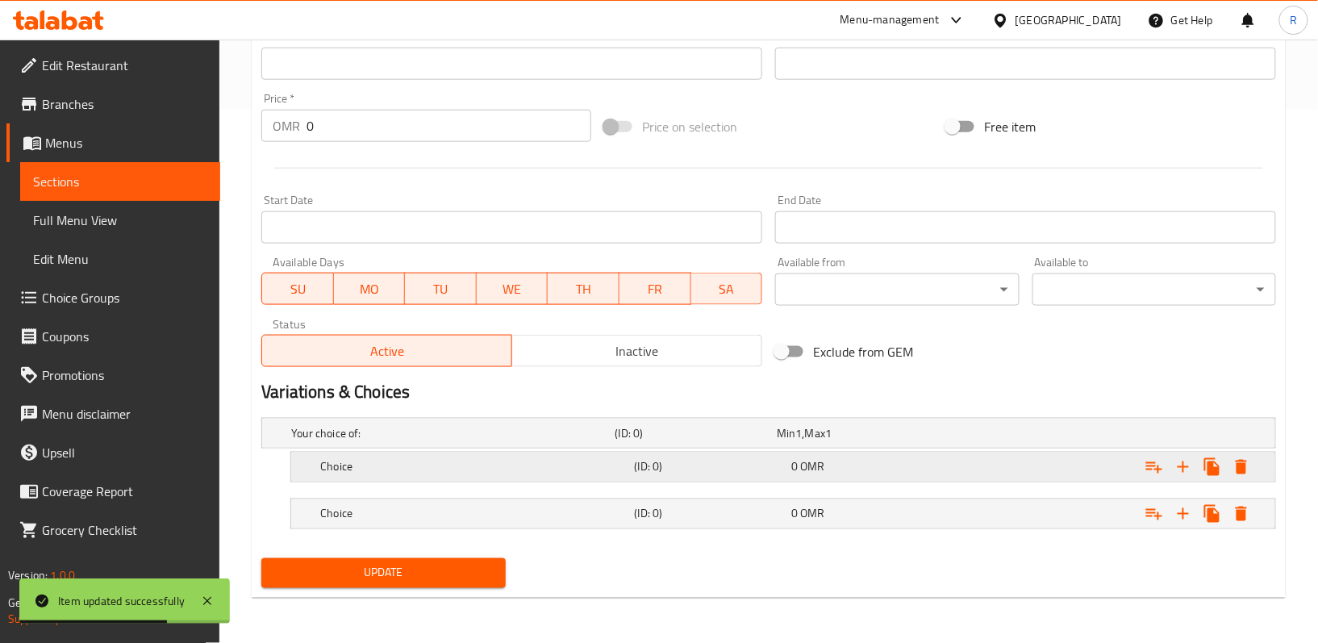
click at [497, 441] on h5 "Choice" at bounding box center [449, 433] width 317 height 16
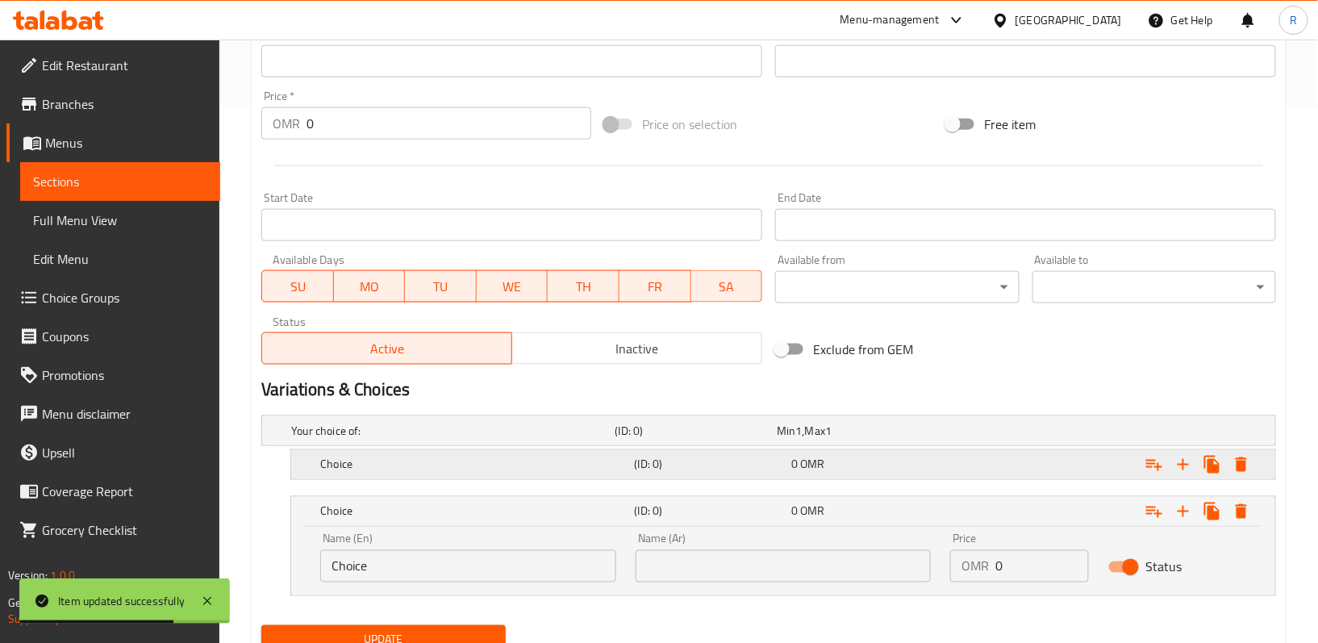
click at [510, 439] on h5 "Choice" at bounding box center [449, 431] width 317 height 16
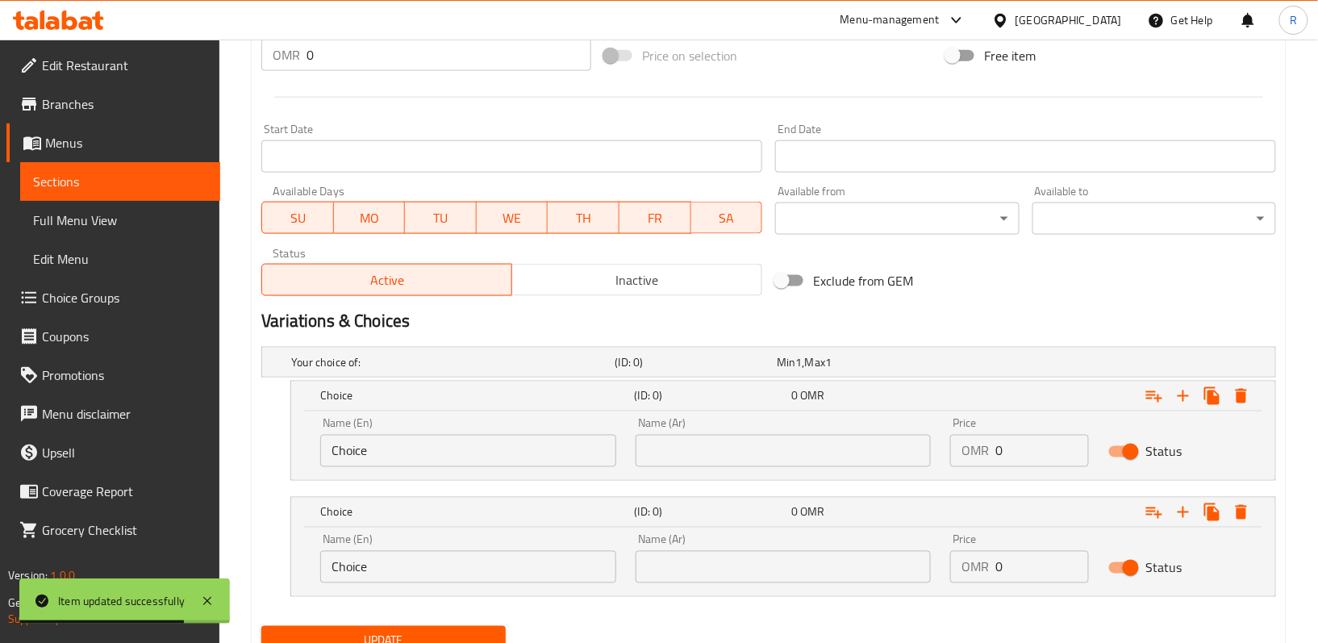
scroll to position [674, 0]
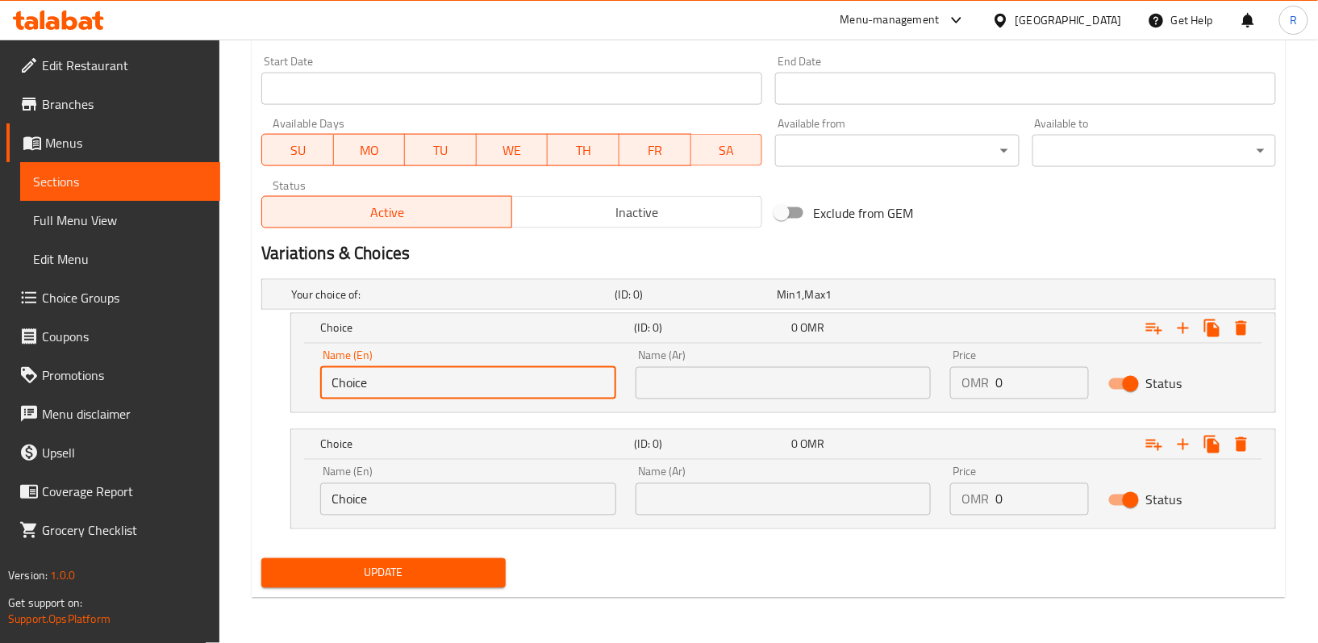
drag, startPoint x: 392, startPoint y: 387, endPoint x: 282, endPoint y: 377, distance: 110.1
click at [289, 381] on div "Choice (ID: 0) 0 OMR Name (En) Choice Name (En) Name (Ar) Name (Ar) Price OMR 0…" at bounding box center [768, 363] width 1015 height 100
paste input "1 pie"
type input "1 piece"
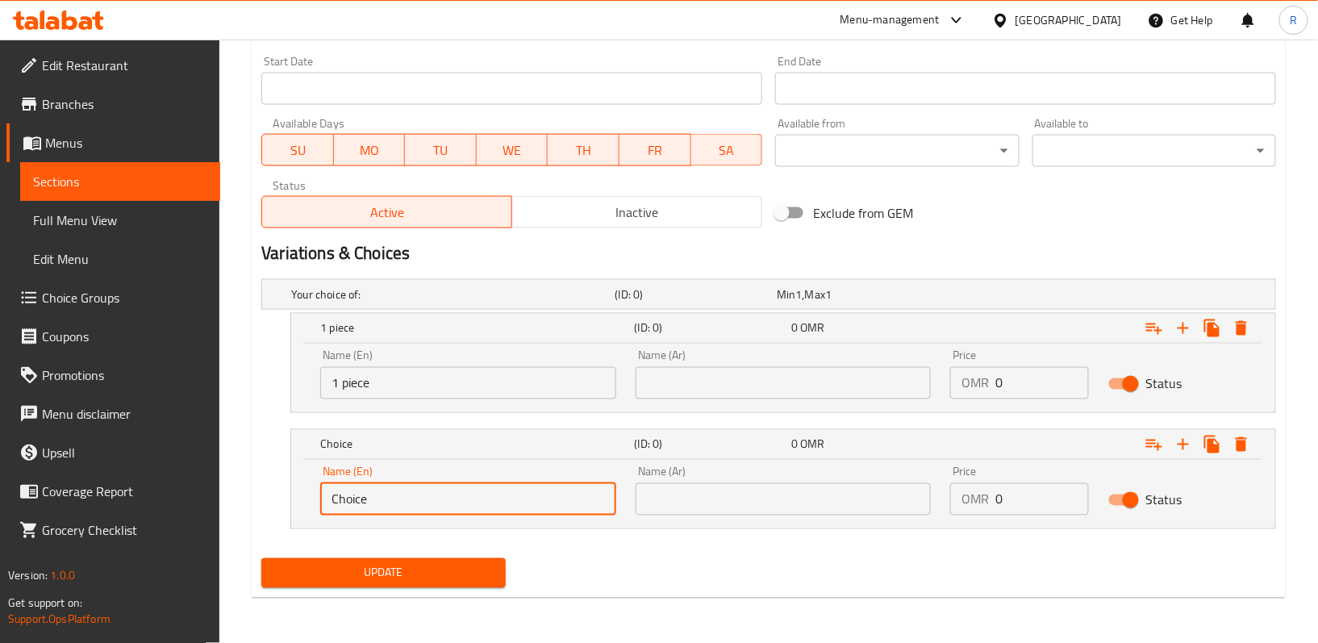
drag, startPoint x: 400, startPoint y: 514, endPoint x: 278, endPoint y: 497, distance: 123.0
click at [287, 498] on div "Choice (ID: 0) 0 OMR Name (En) Choice Name (En) Name (Ar) Name (Ar) Price OMR 0…" at bounding box center [768, 479] width 1015 height 100
paste input "4 pieces"
type input "4 pieces"
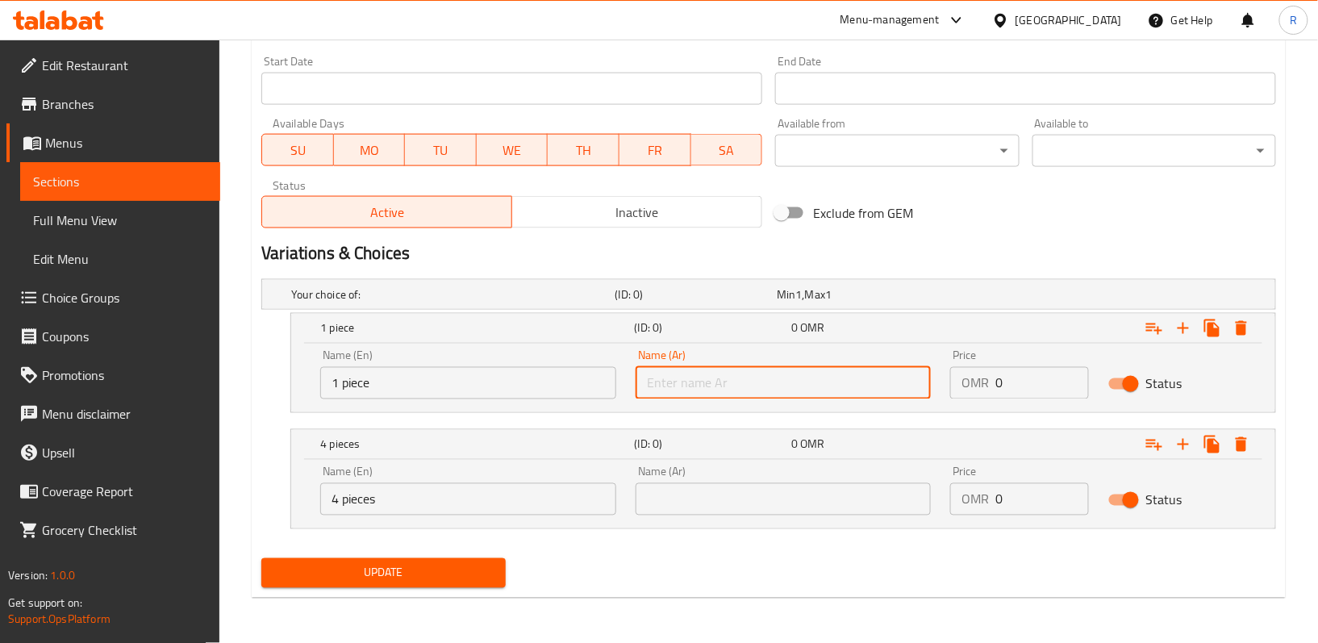
click at [685, 374] on input "text" at bounding box center [784, 383] width 296 height 32
paste input "قطعة واحدة"
type input "قطعة واحدة"
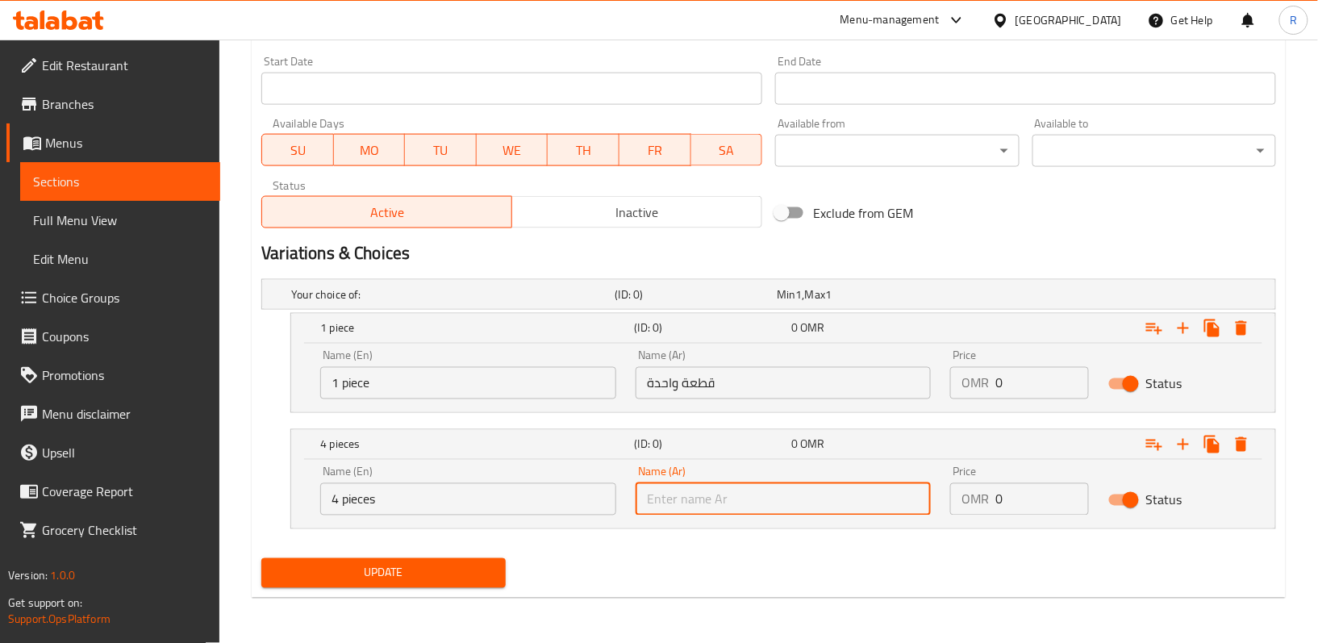
click at [711, 503] on input "text" at bounding box center [784, 499] width 296 height 32
paste input "4 قطع"
type input "4 قطع"
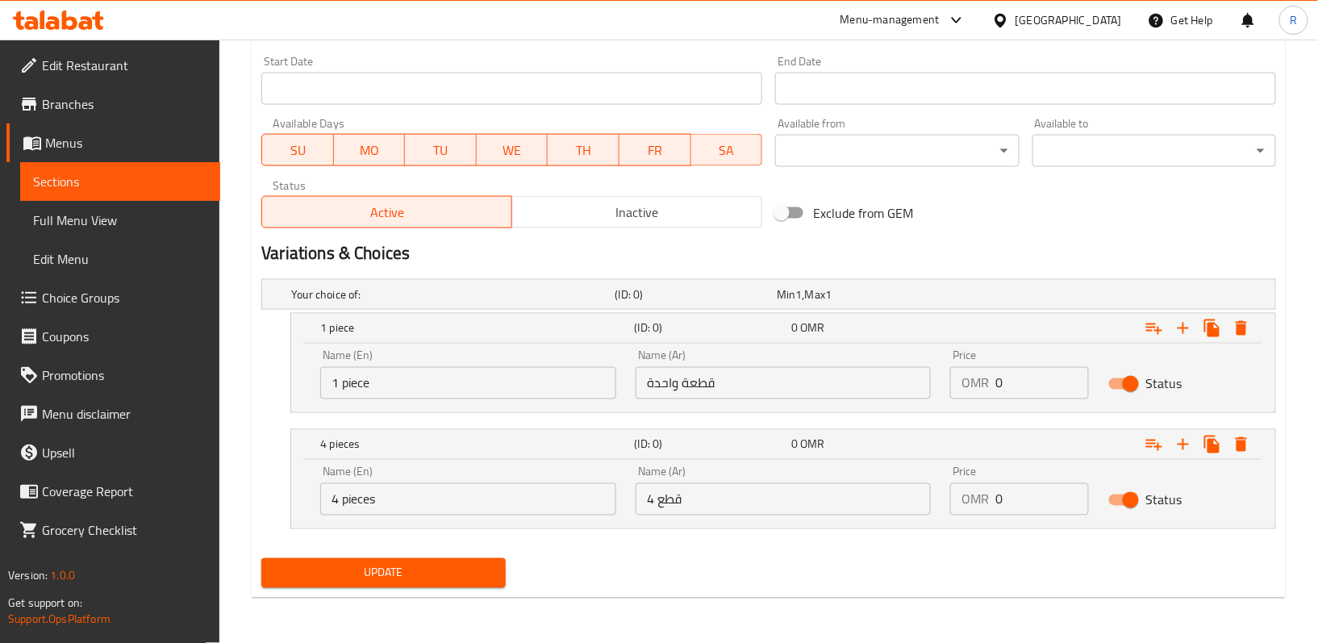
drag, startPoint x: 1019, startPoint y: 384, endPoint x: 962, endPoint y: 377, distance: 57.6
click at [963, 378] on div "OMR 0 Price" at bounding box center [1019, 383] width 138 height 32
paste input "1.28"
type input "1.28"
drag, startPoint x: 1026, startPoint y: 500, endPoint x: 956, endPoint y: 501, distance: 69.4
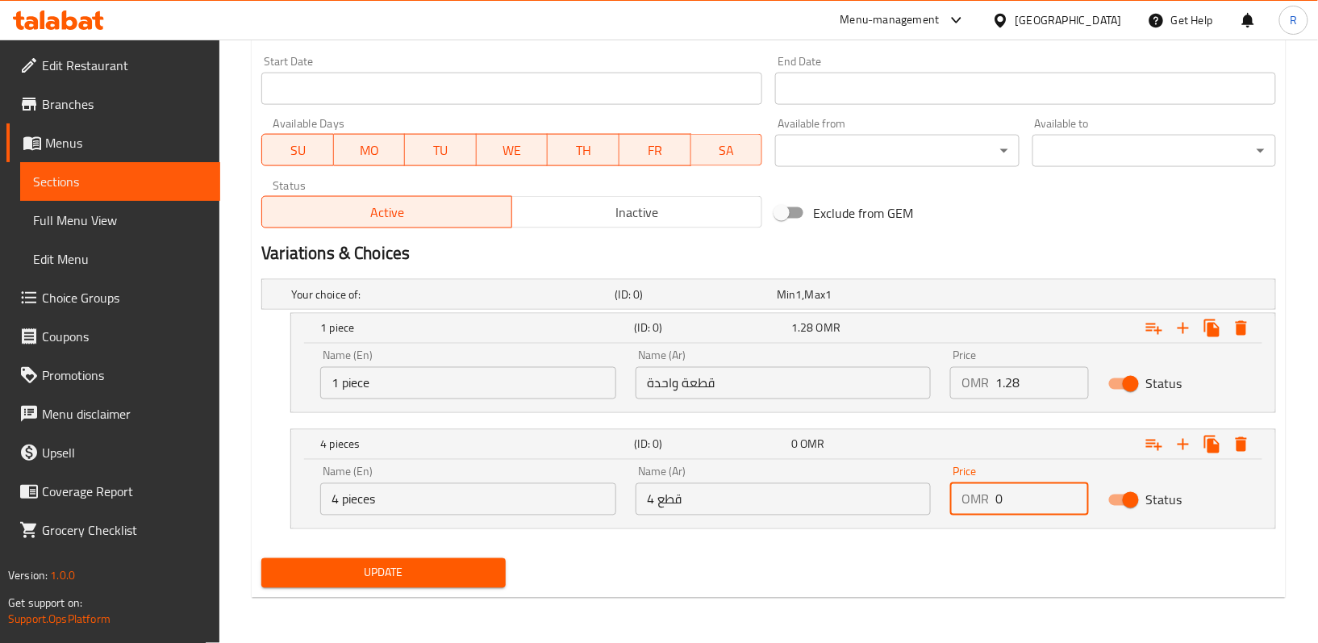
click at [969, 501] on div "OMR 0 Price" at bounding box center [1019, 499] width 138 height 32
paste input "5.12"
type input "5.12"
click at [365, 569] on span "Update" at bounding box center [383, 573] width 218 height 20
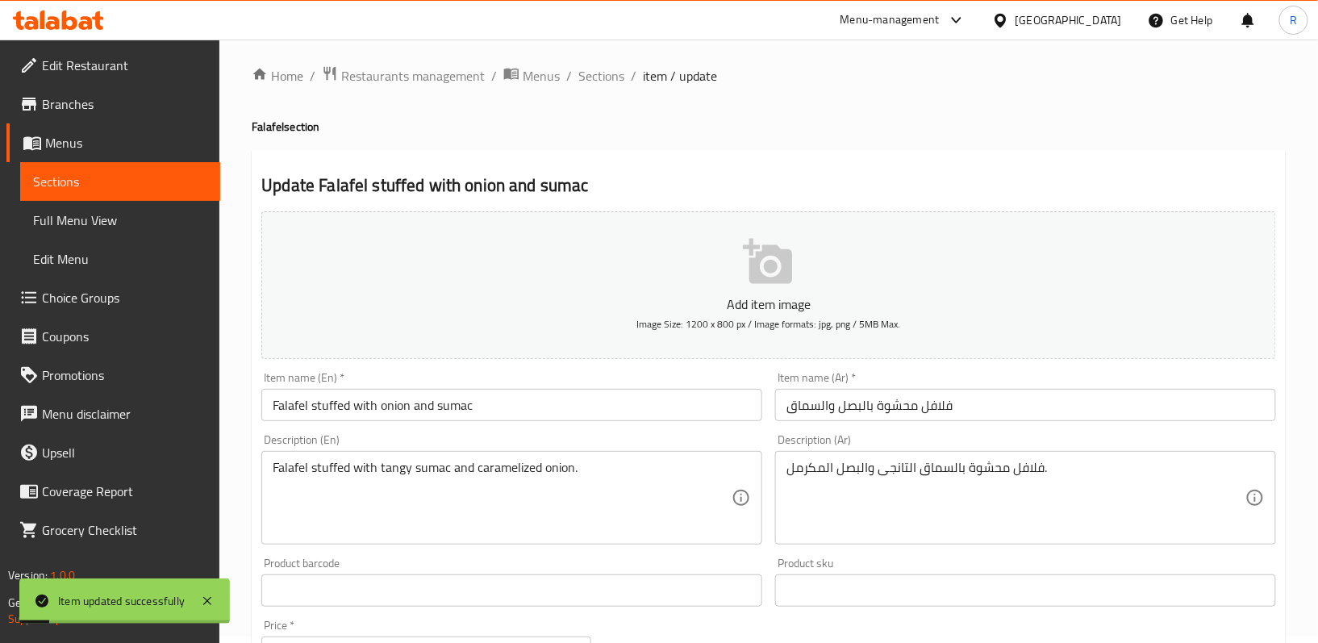
scroll to position [0, 0]
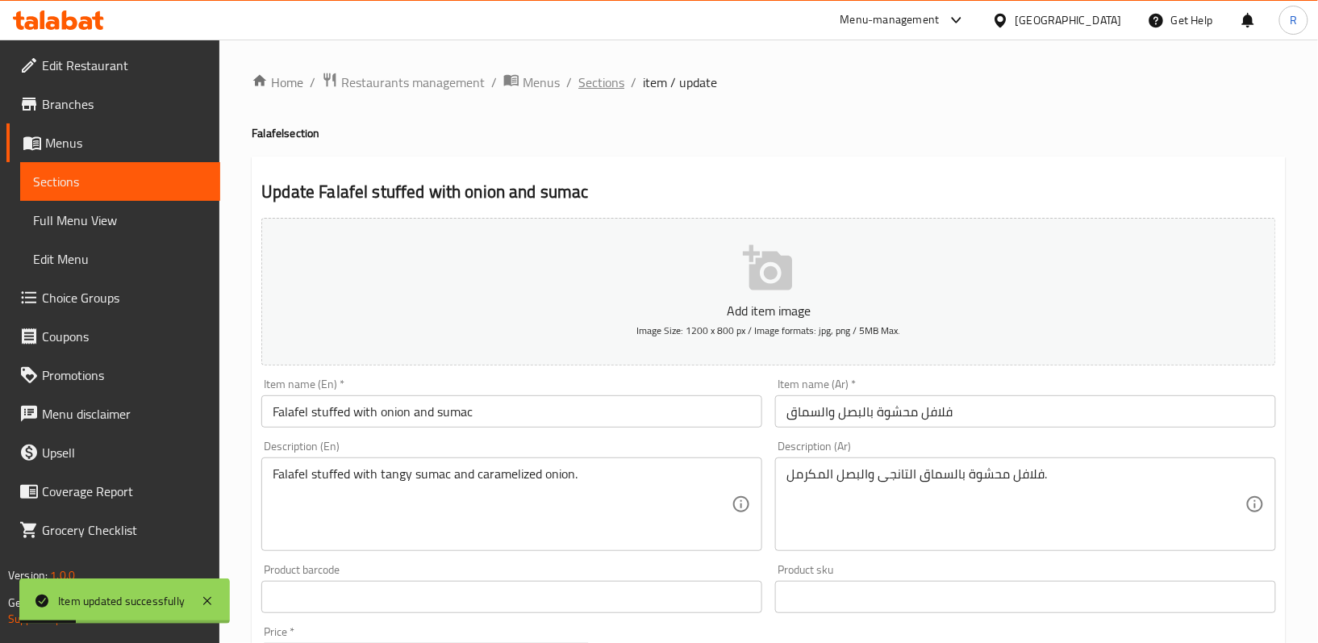
click at [606, 81] on span "Sections" at bounding box center [601, 82] width 46 height 19
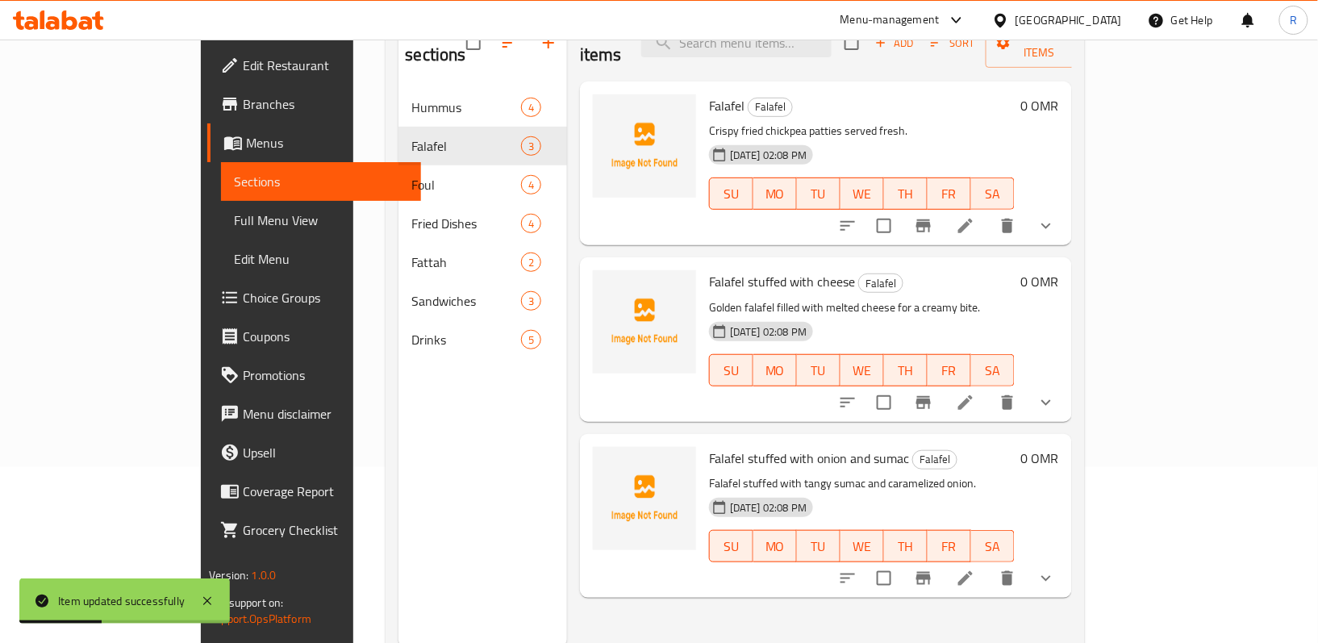
scroll to position [107, 0]
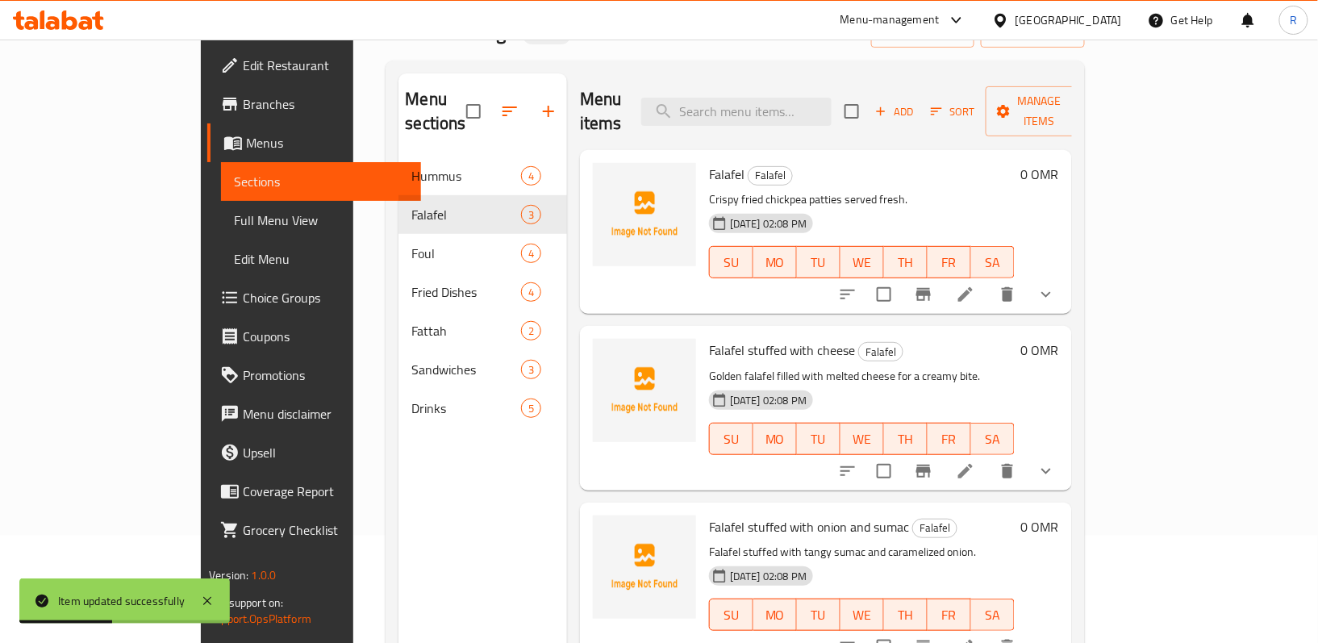
click at [234, 216] on span "Full Menu View" at bounding box center [321, 219] width 174 height 19
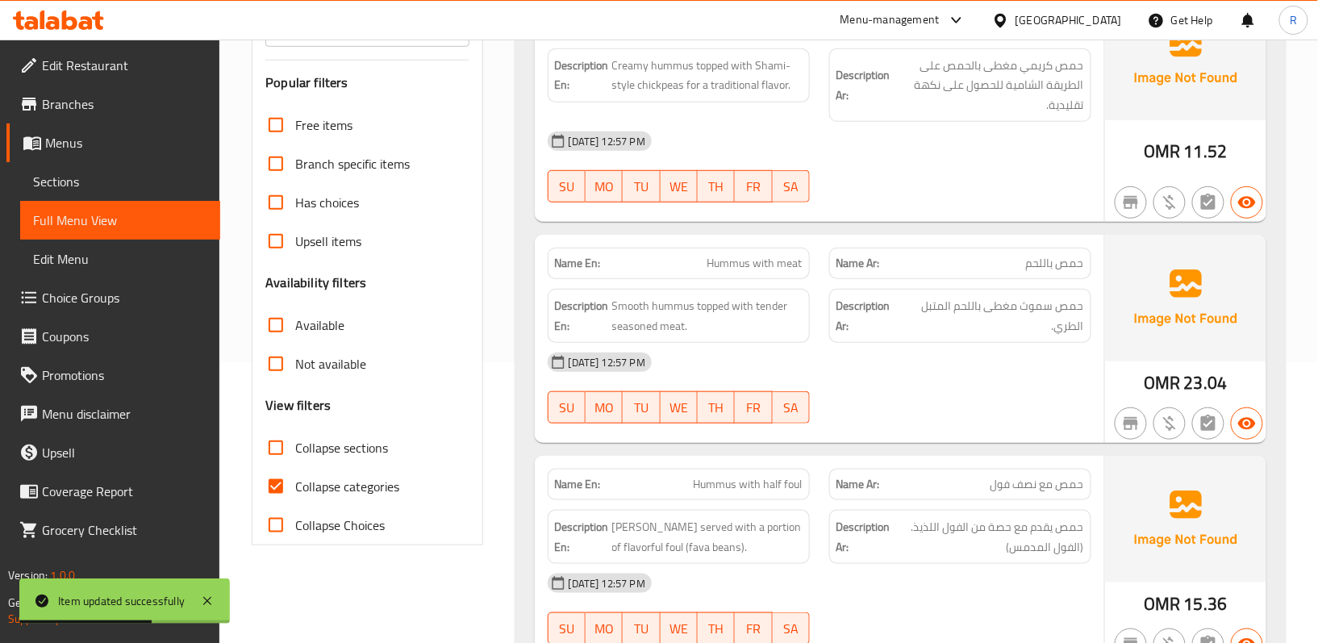
scroll to position [430, 0]
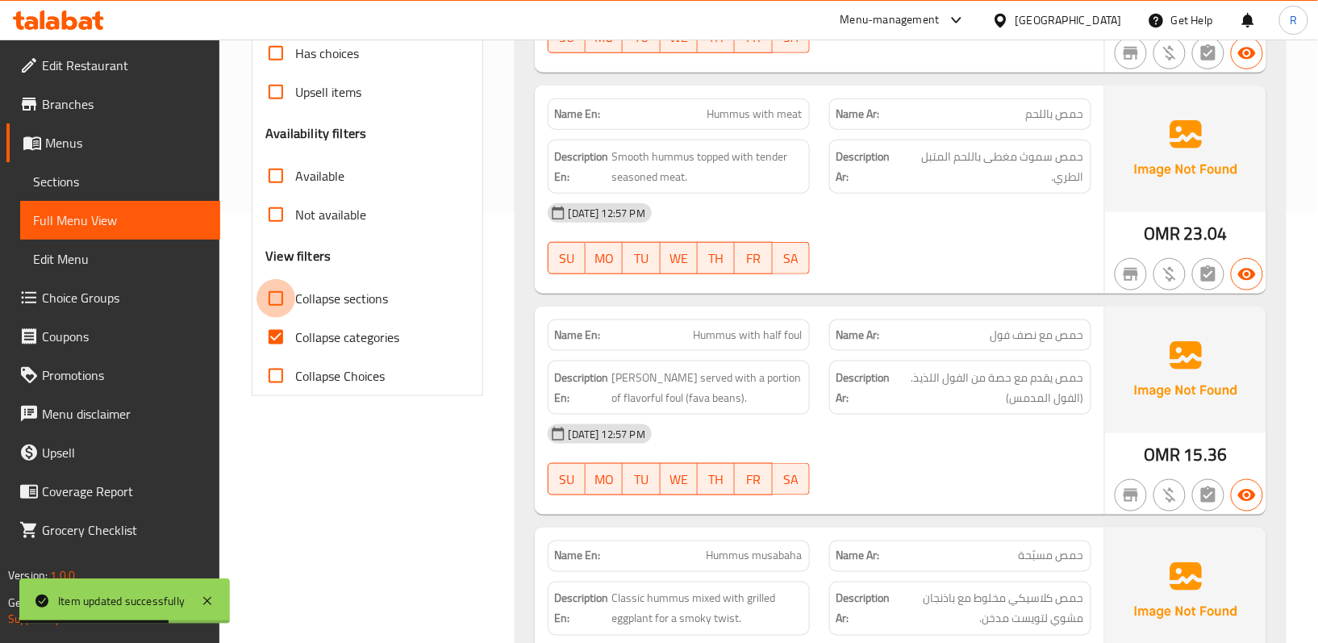
click at [285, 284] on input "Collapse sections" at bounding box center [275, 298] width 39 height 39
checkbox input "true"
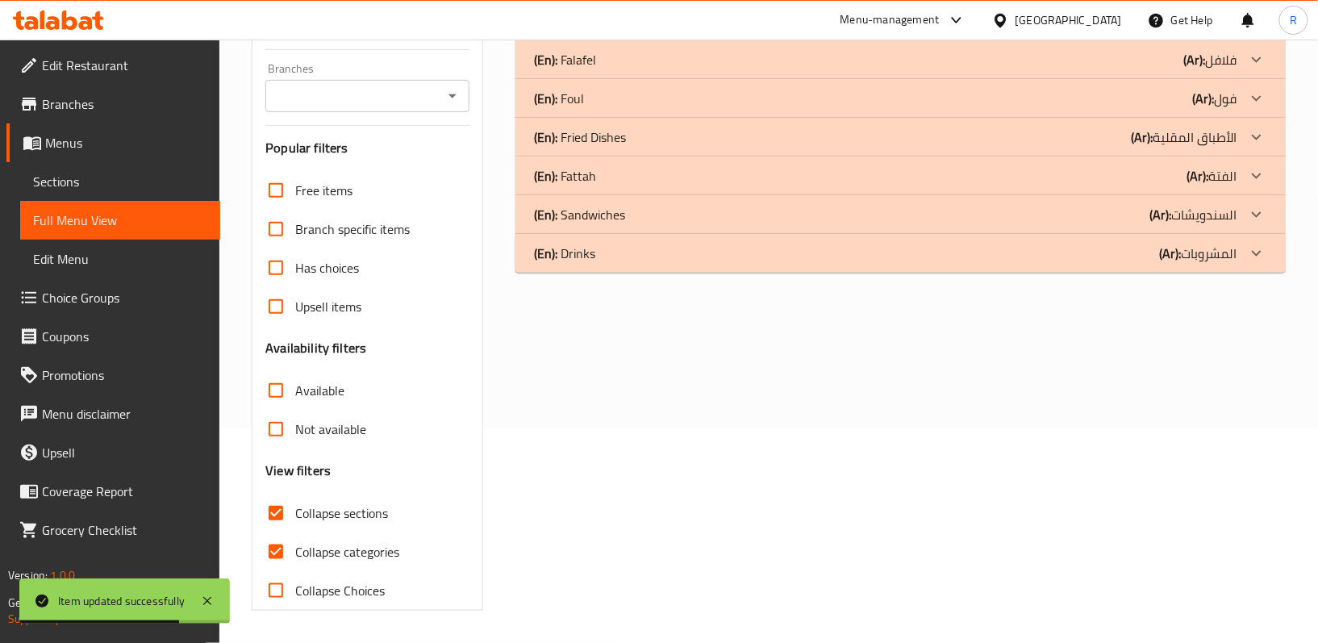
scroll to position [217, 0]
click at [1269, 40] on div at bounding box center [1256, 21] width 39 height 39
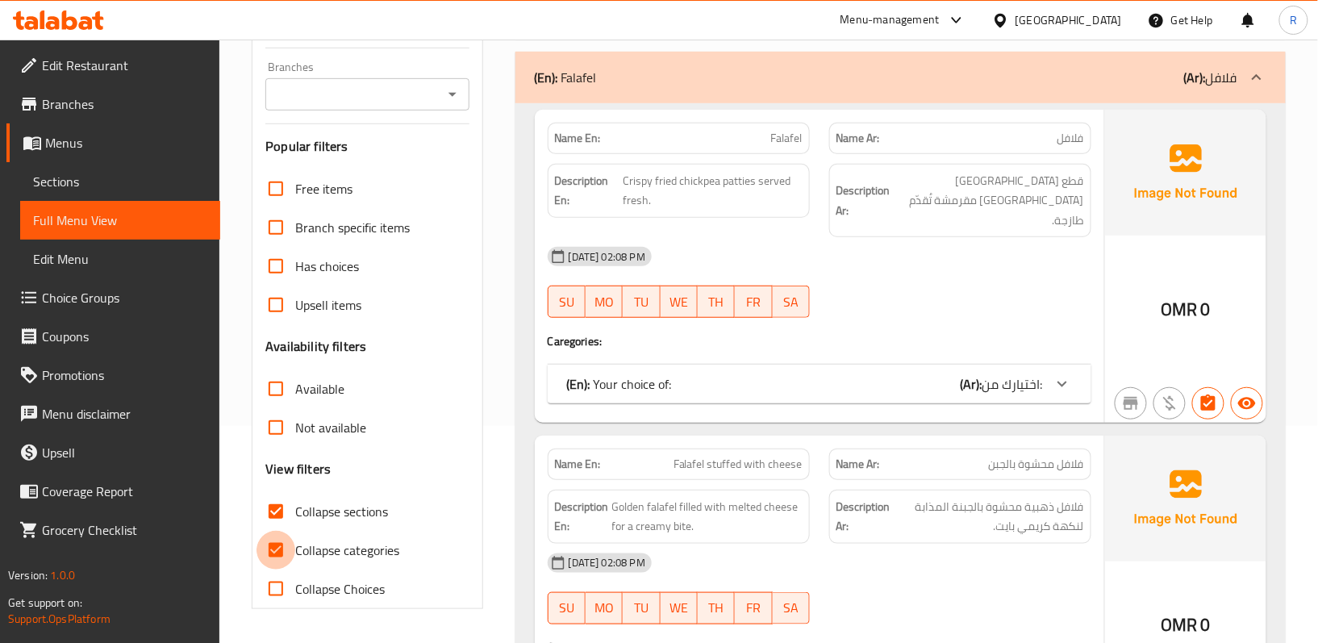
click at [277, 556] on input "Collapse categories" at bounding box center [275, 550] width 39 height 39
checkbox input "false"
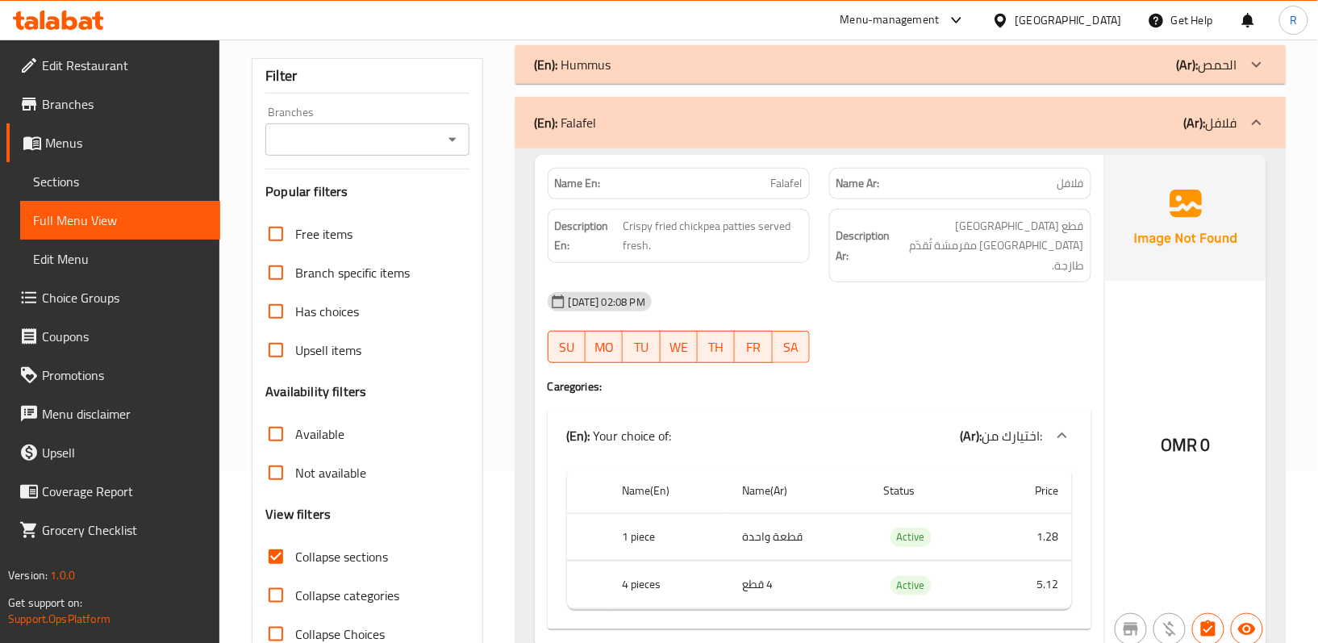
scroll to position [120, 0]
